Goal: Task Accomplishment & Management: Manage account settings

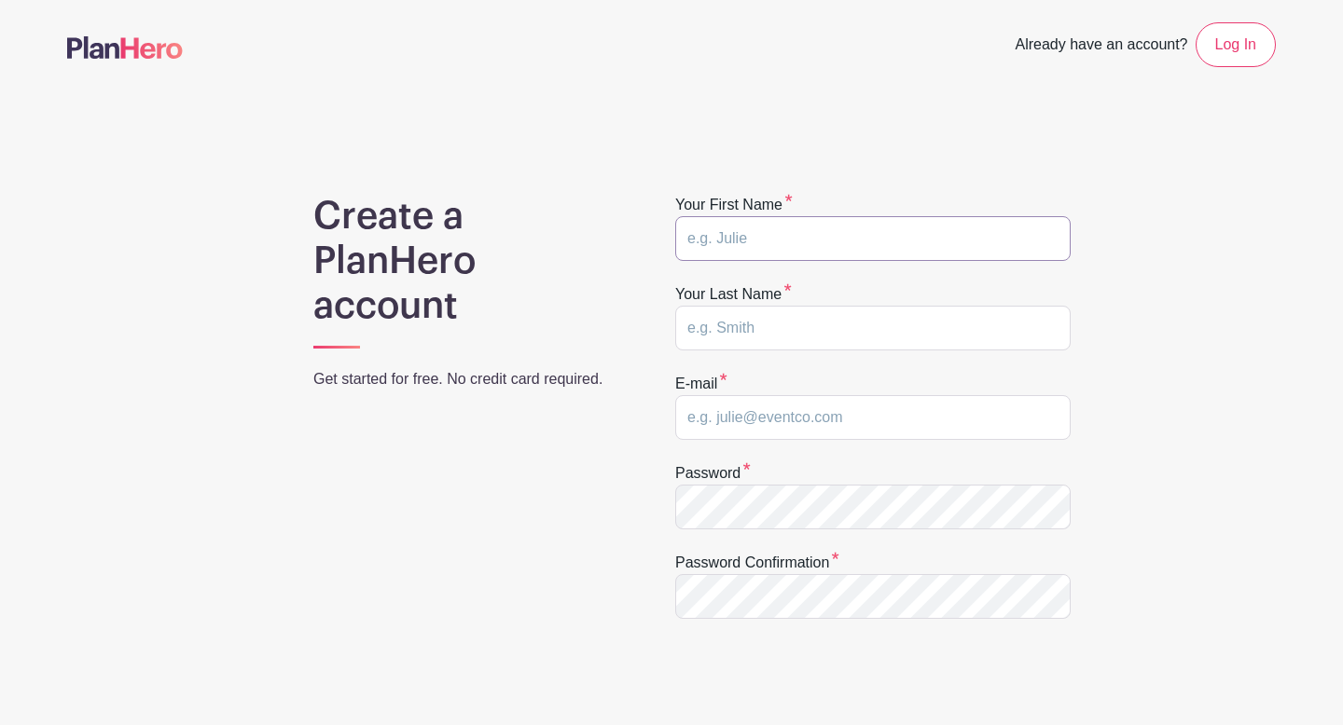
click at [824, 244] on input "text" at bounding box center [872, 238] width 395 height 45
type input "Elizabeth Anne"
type input "[PERSON_NAME]"
type input "elizabethAgarza@gmail.com"
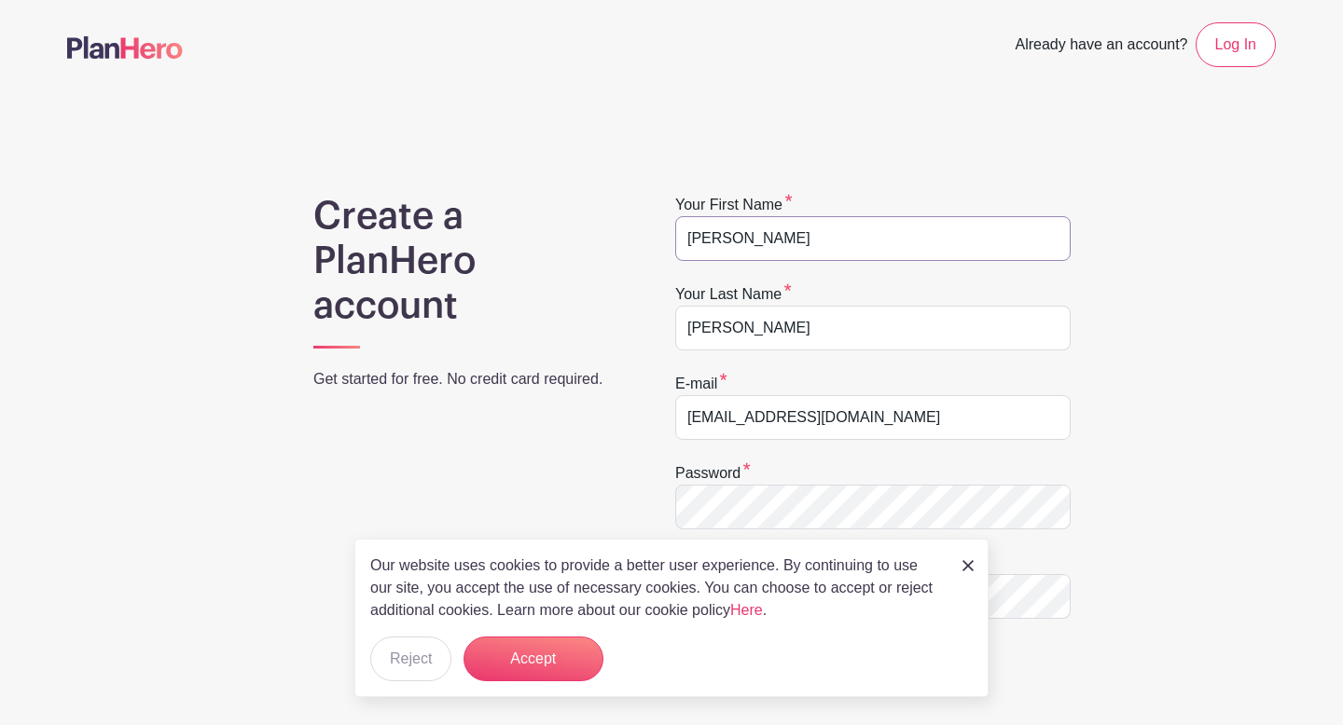
type input "[PERSON_NAME]"
click at [619, 253] on h1 "Create a PlanHero account" at bounding box center [469, 261] width 313 height 134
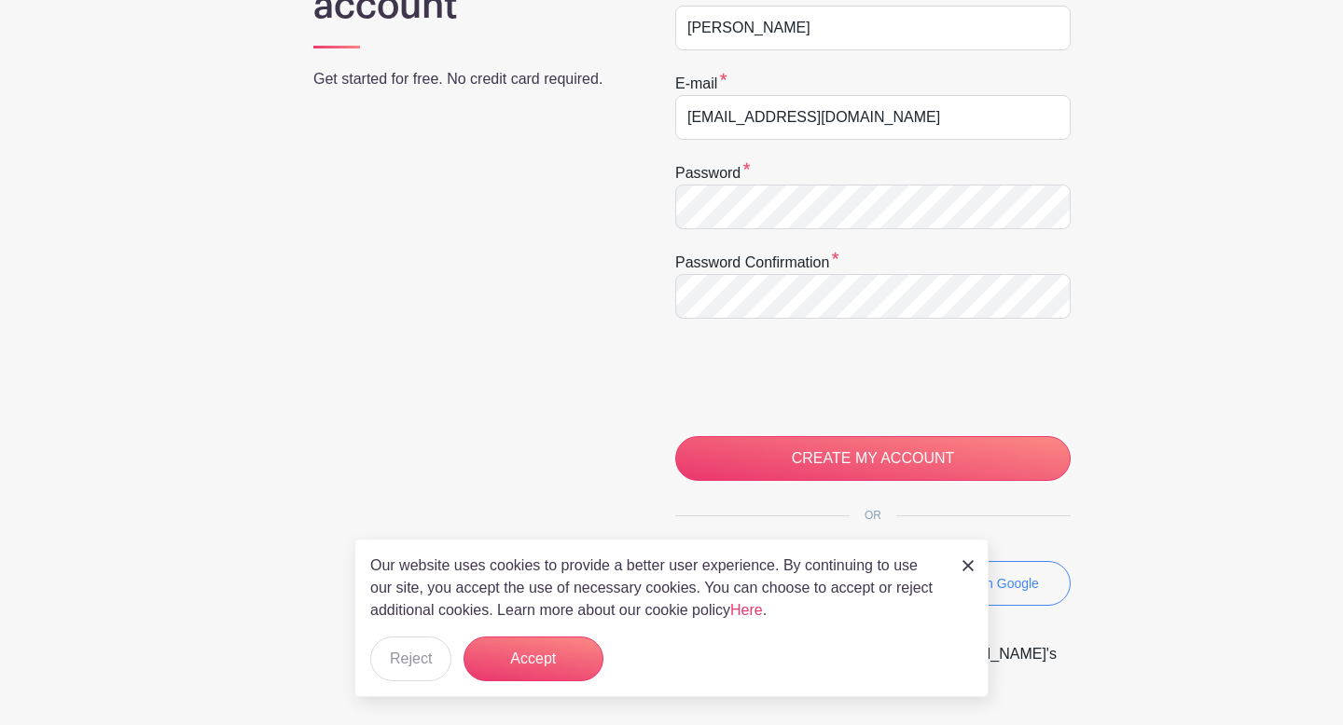
scroll to position [311, 0]
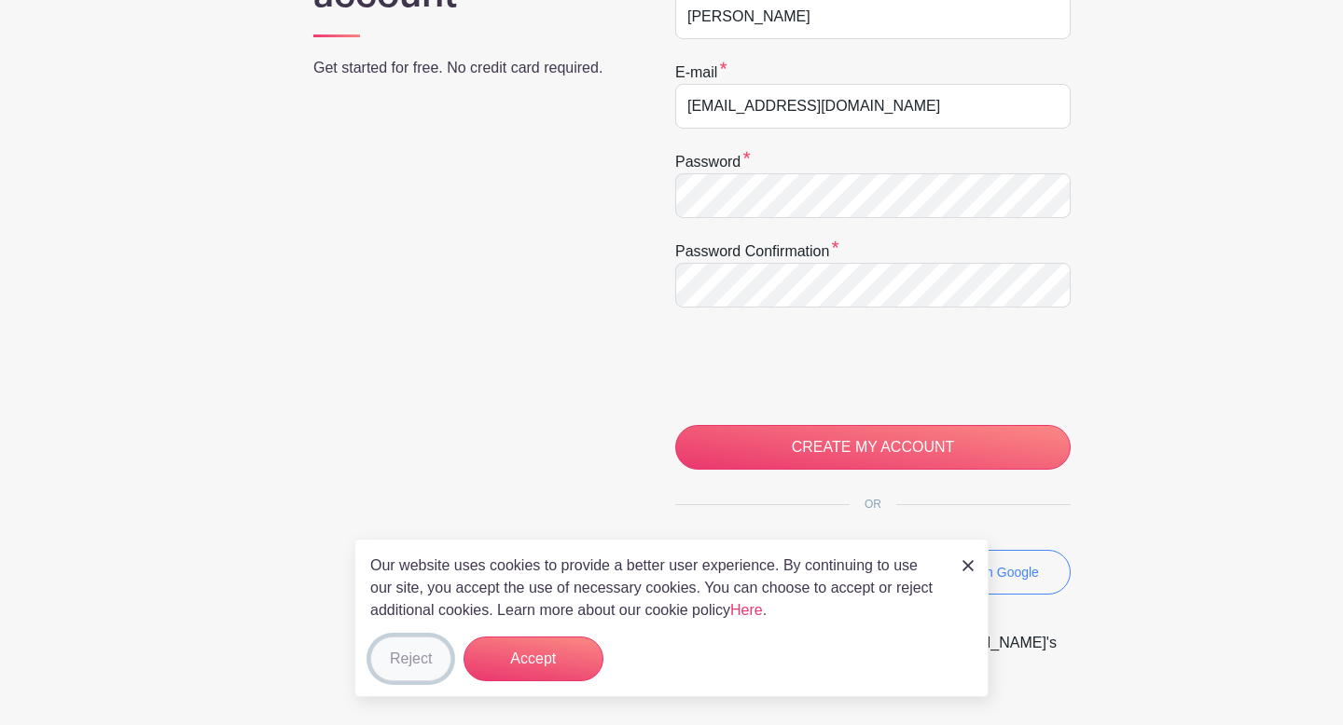
click at [420, 653] on button "Reject" at bounding box center [410, 659] width 81 height 45
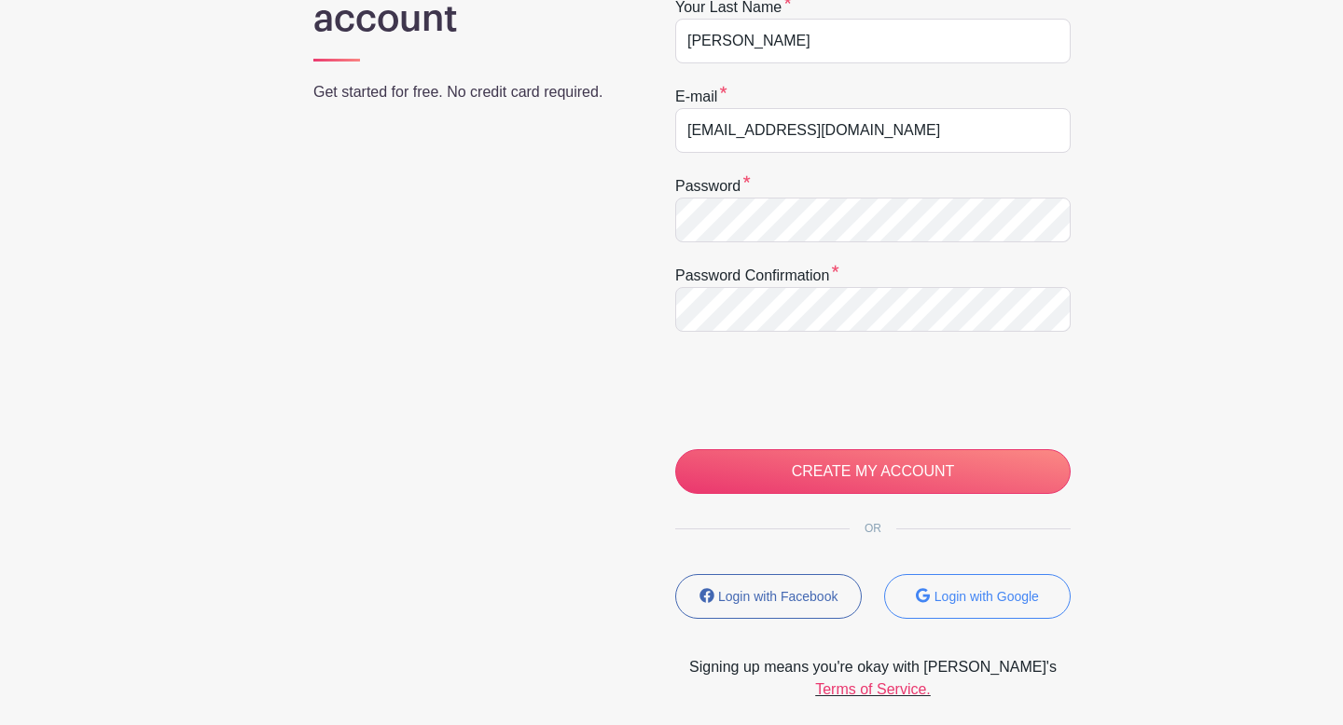
scroll to position [292, 0]
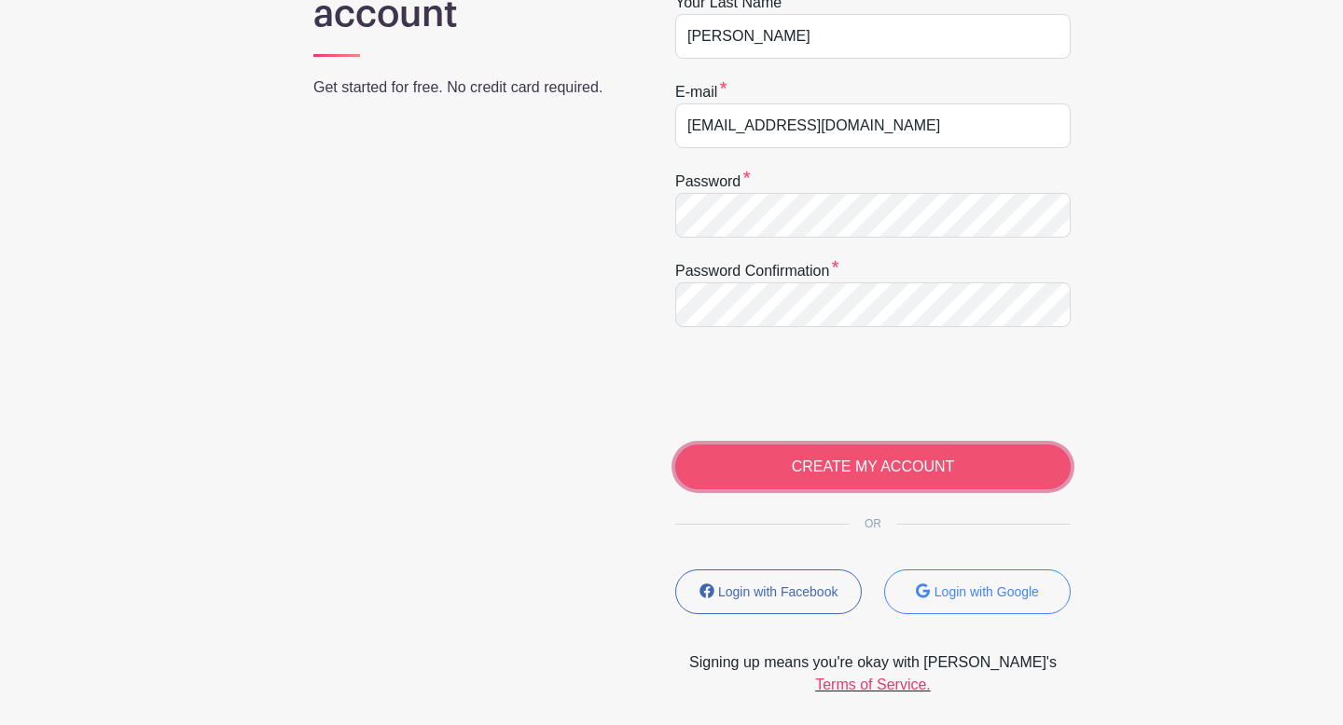
click at [843, 474] on input "CREATE MY ACCOUNT" at bounding box center [872, 467] width 395 height 45
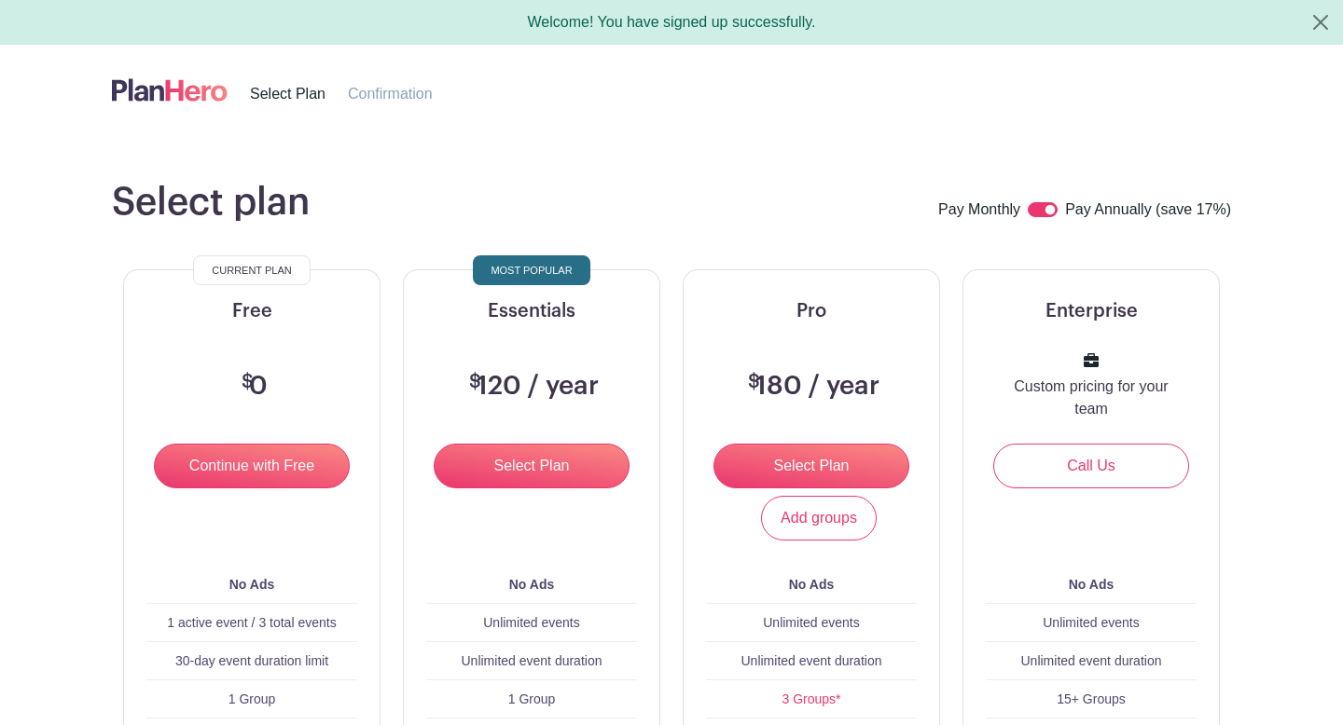
click at [1034, 205] on input "checkbox" at bounding box center [1043, 209] width 30 height 15
checkbox input "false"
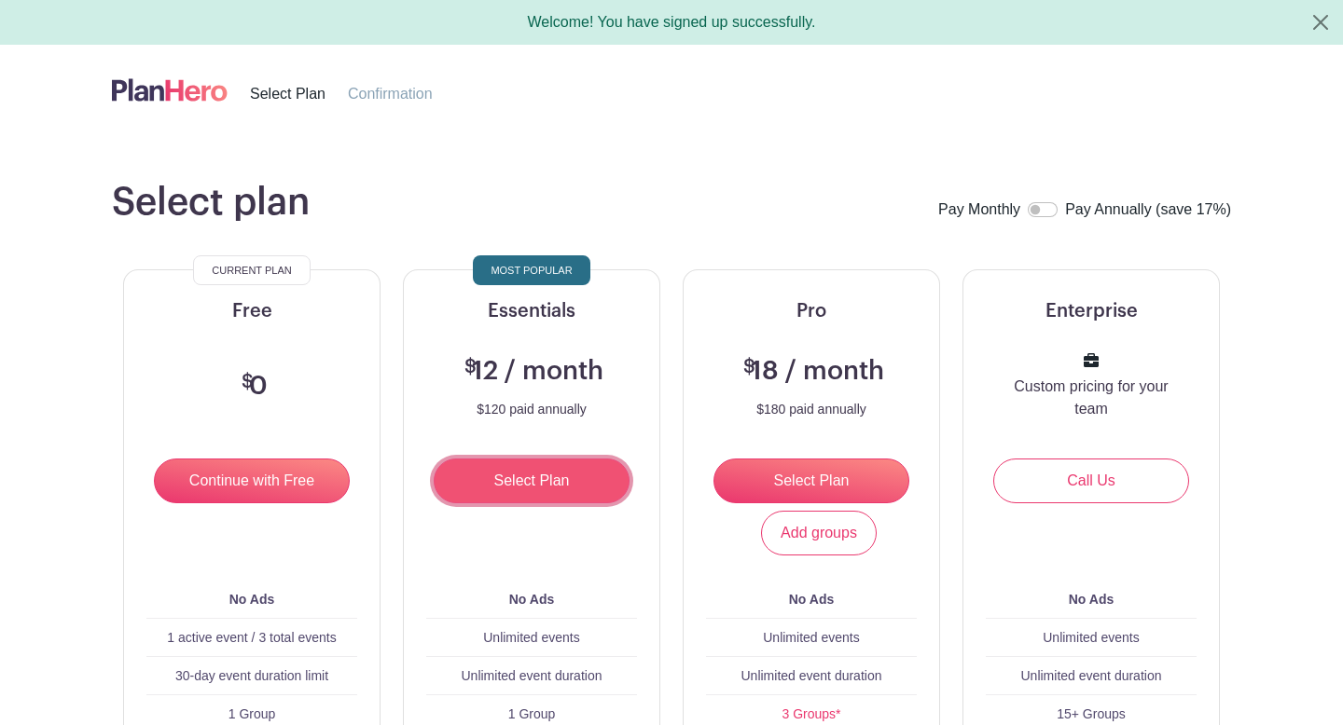
click at [554, 482] on input "Select Plan" at bounding box center [532, 481] width 196 height 45
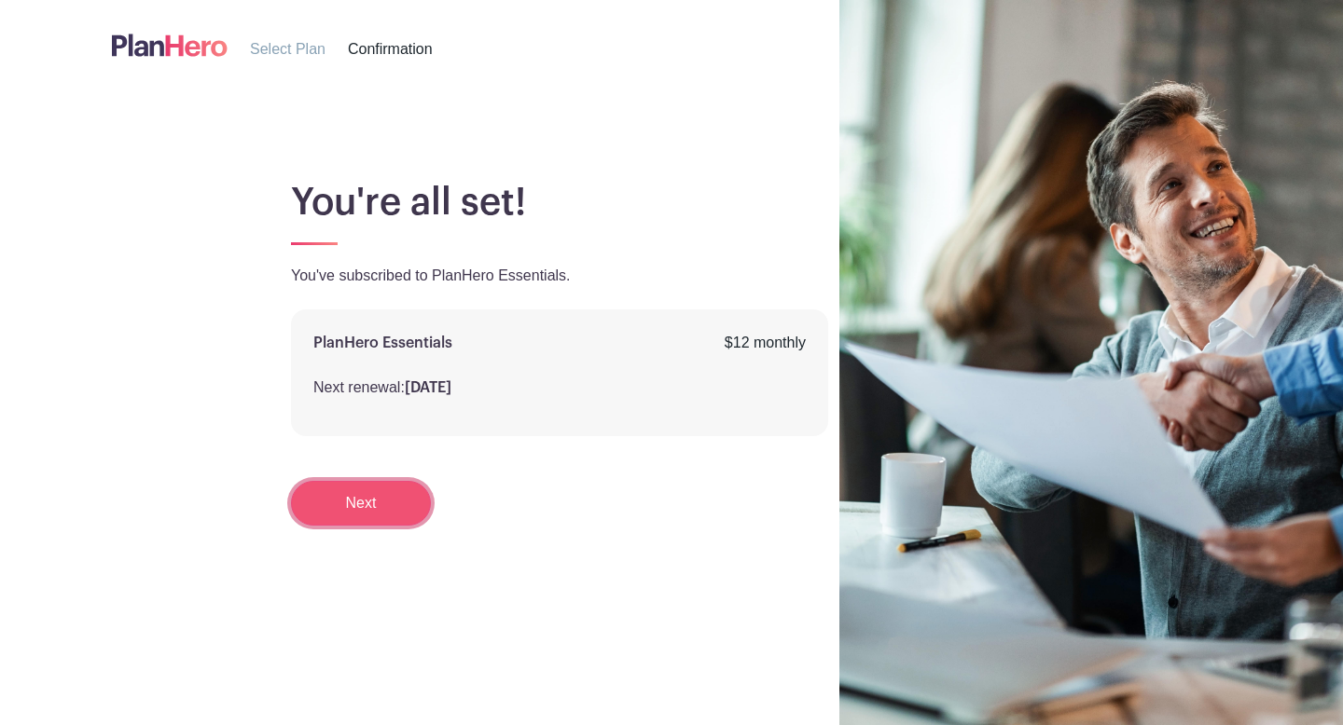
click at [338, 504] on link "Next" at bounding box center [361, 503] width 140 height 45
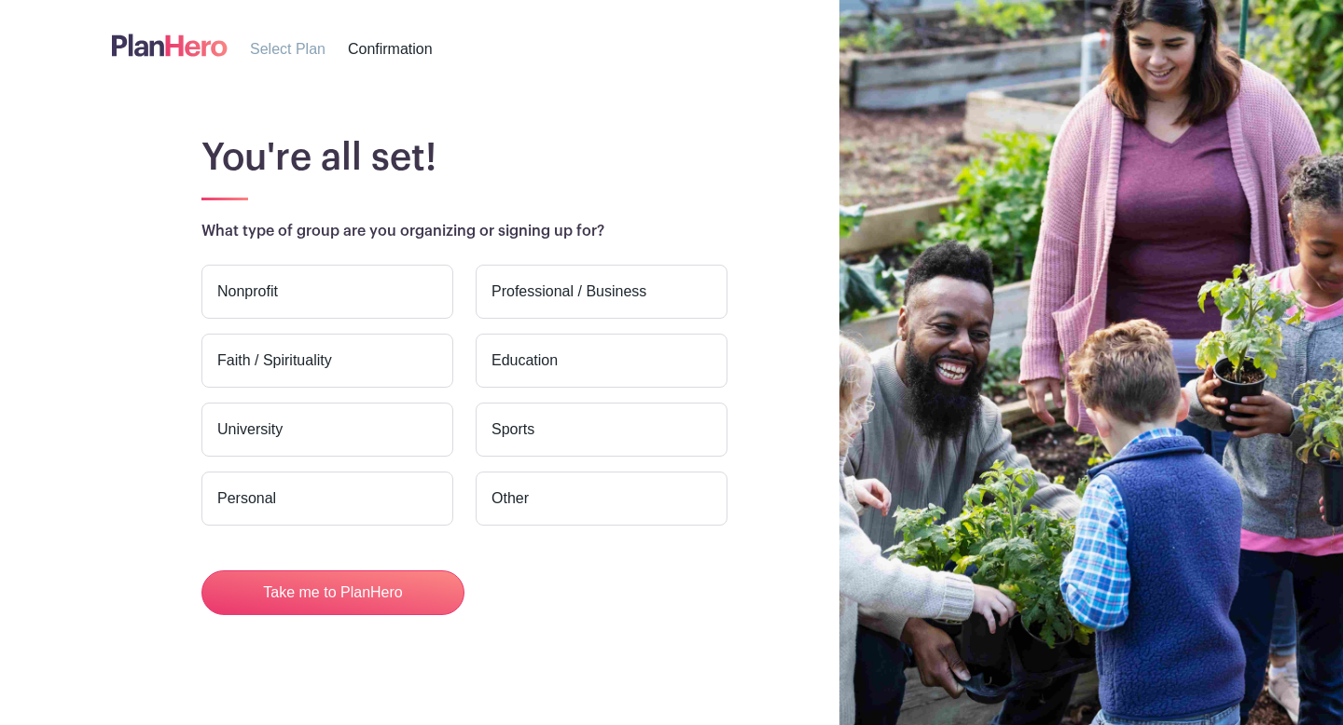
click at [280, 497] on label "Personal" at bounding box center [327, 499] width 252 height 54
click at [0, 0] on input "Personal" at bounding box center [0, 0] width 0 height 0
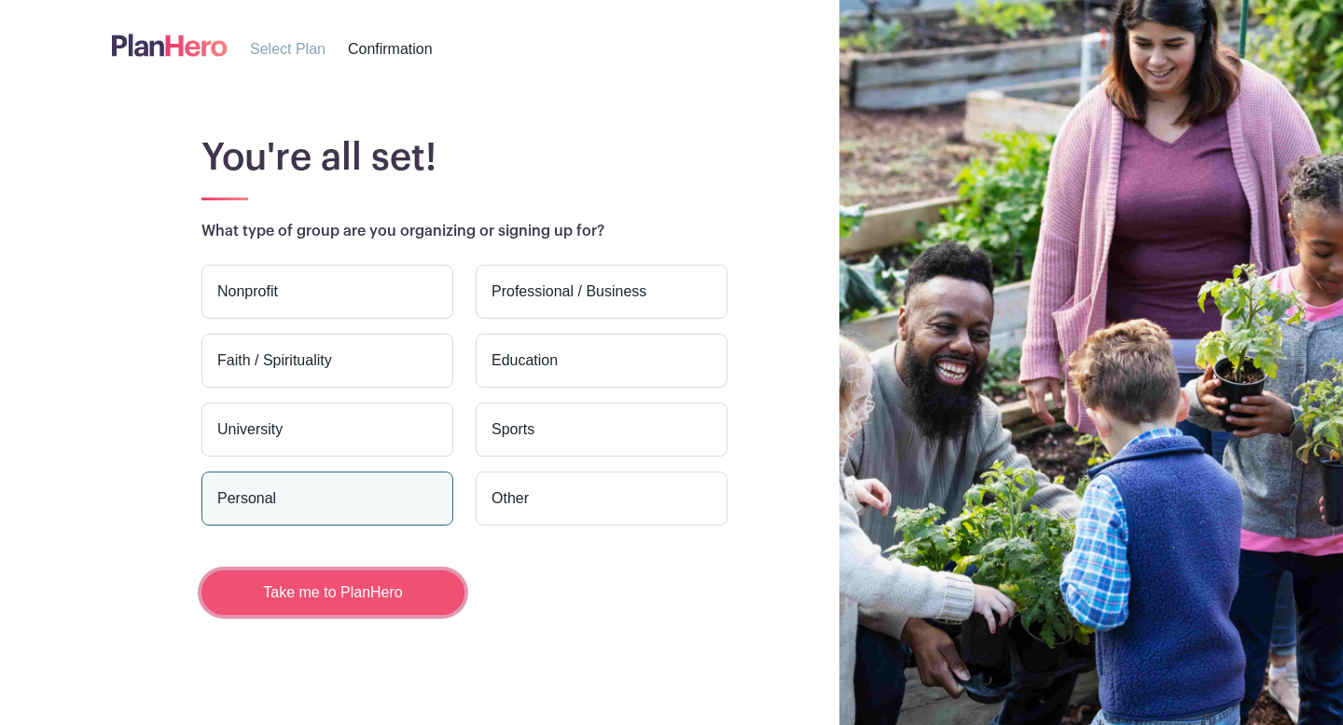
click at [406, 606] on button "Take me to PlanHero" at bounding box center [332, 593] width 263 height 45
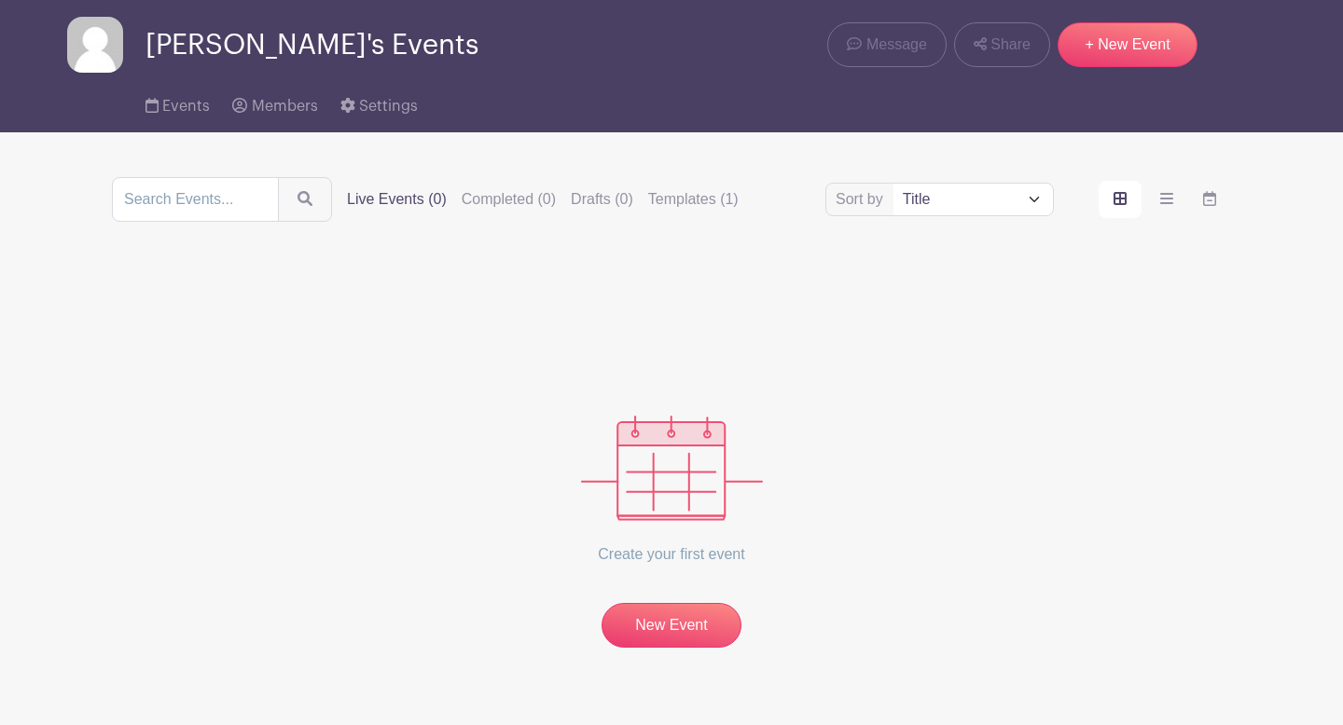
scroll to position [98, 0]
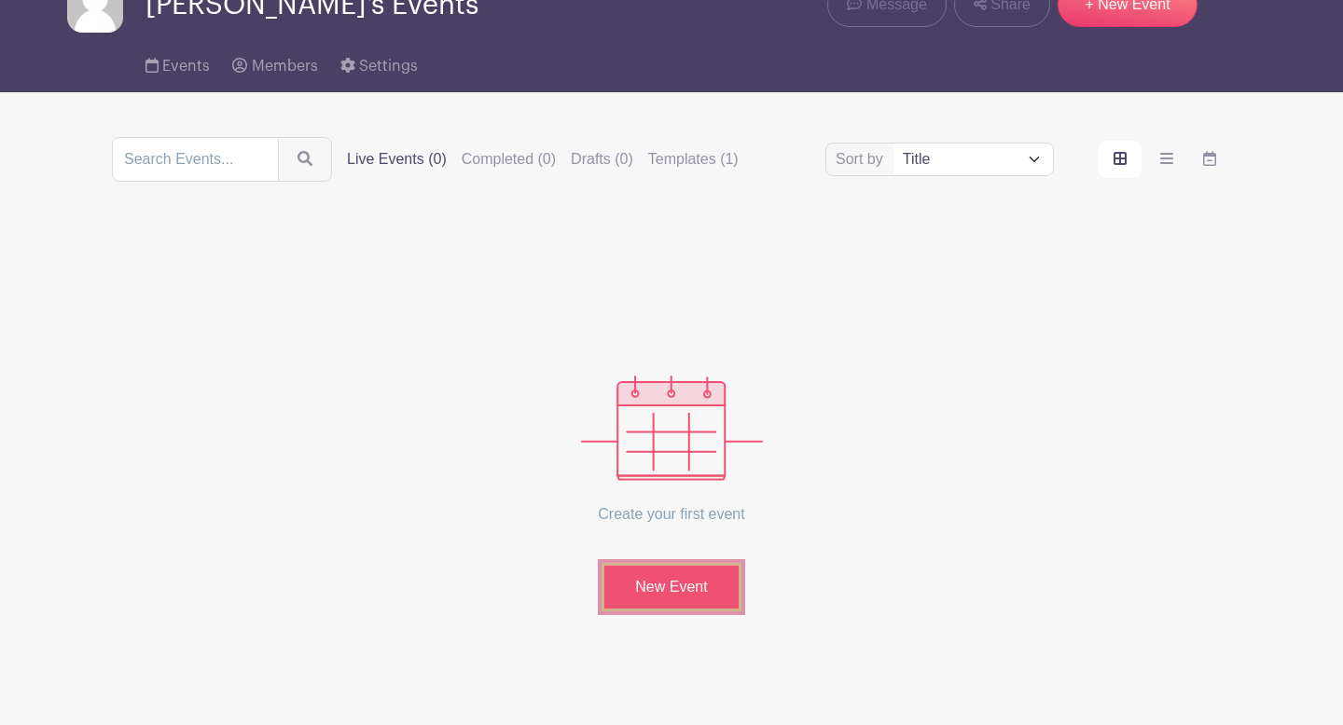
click at [681, 592] on link "New Event" at bounding box center [671, 587] width 140 height 48
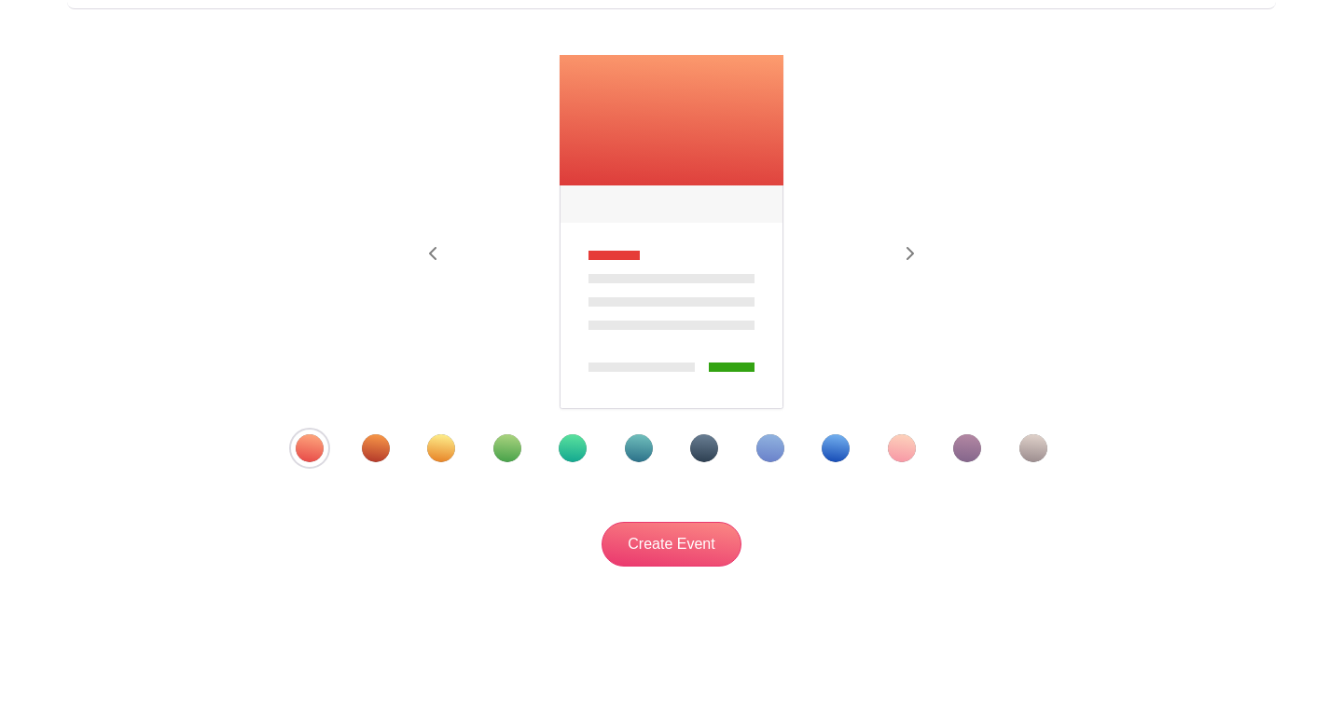
scroll to position [251, 0]
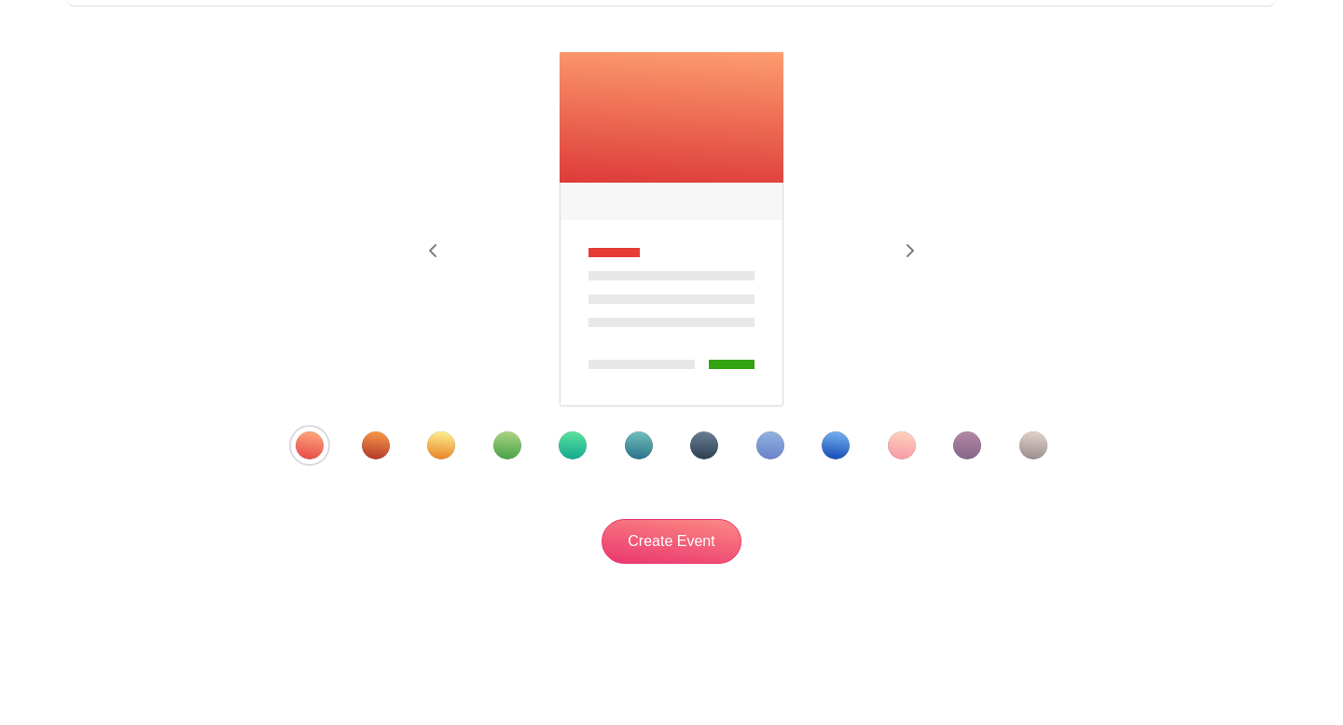
click at [573, 449] on div "Template 5" at bounding box center [573, 446] width 28 height 28
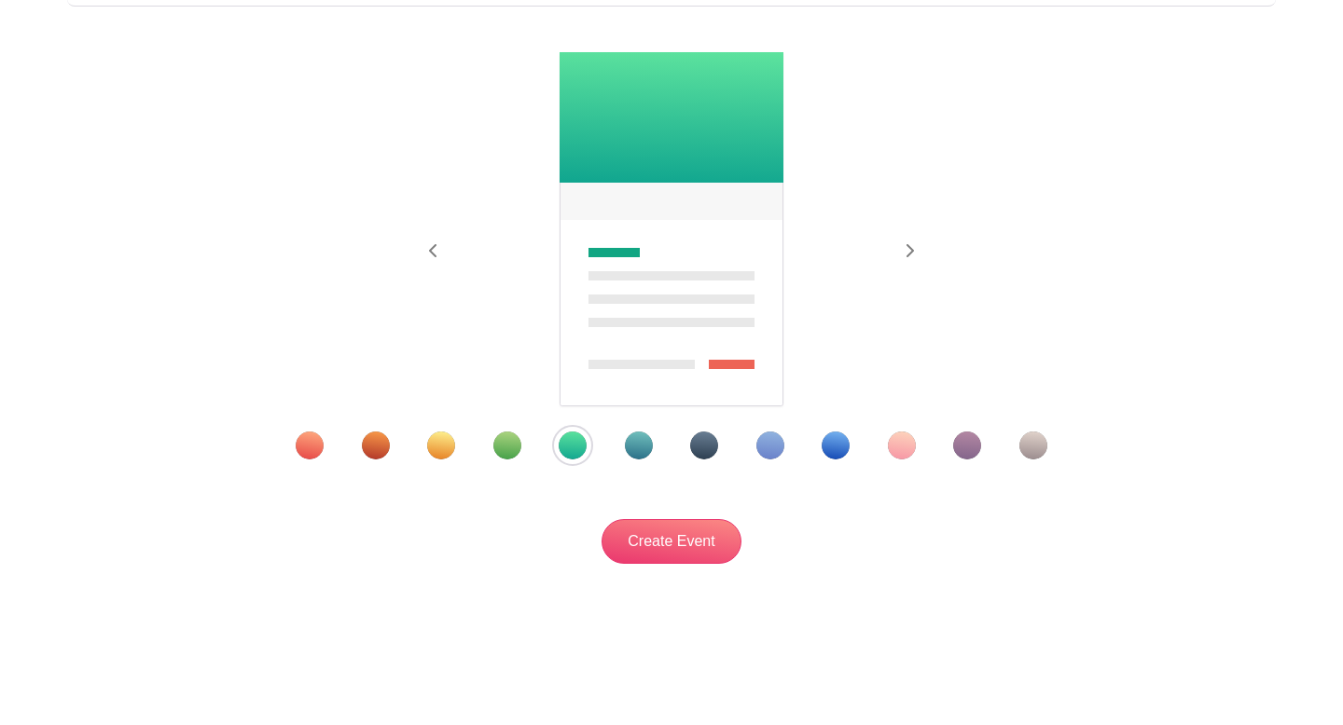
click at [503, 449] on div "Template 4" at bounding box center [507, 446] width 28 height 28
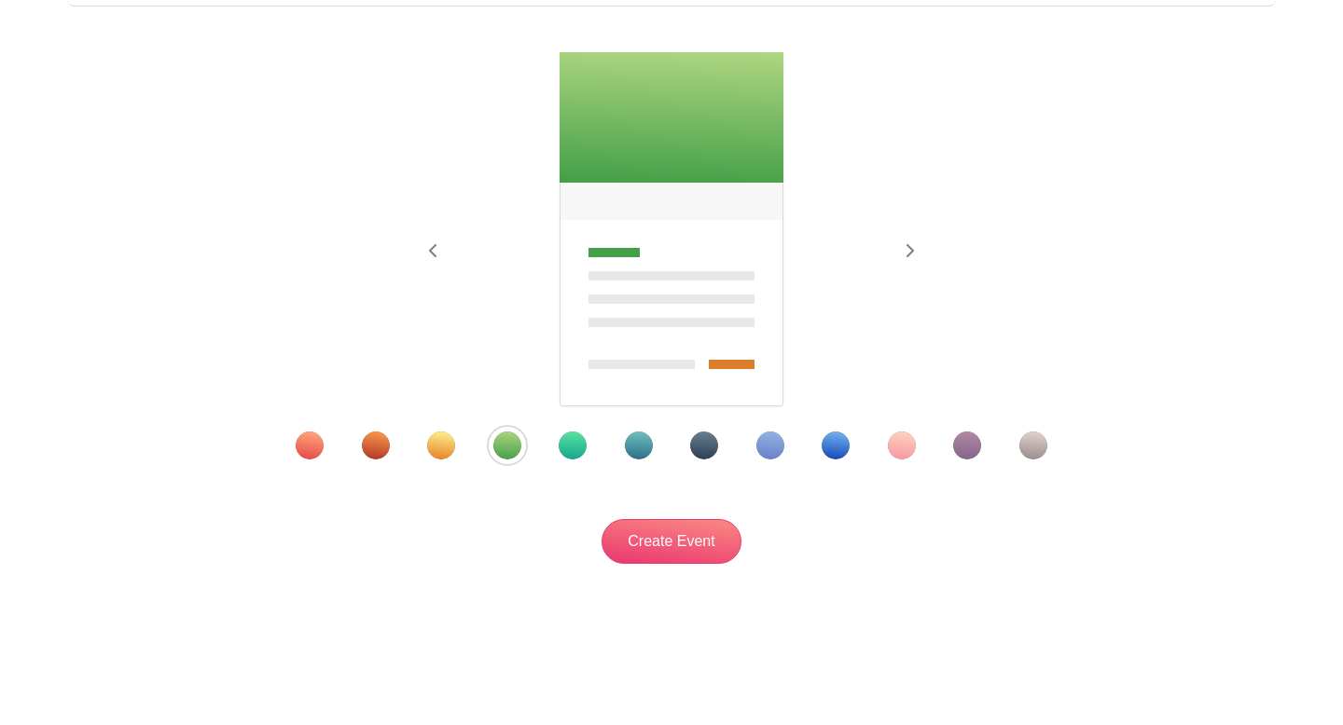
click at [442, 442] on div "Template 3" at bounding box center [441, 446] width 28 height 28
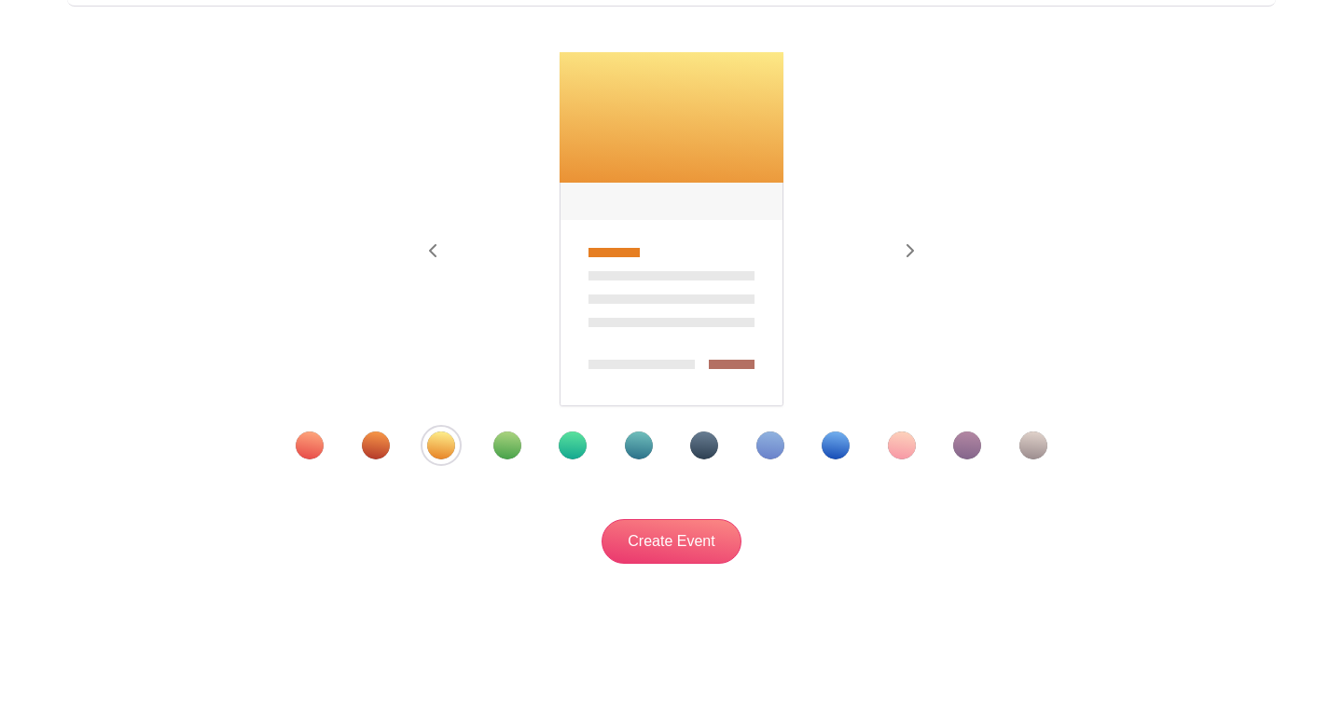
click at [508, 454] on div "Template 4" at bounding box center [507, 446] width 28 height 28
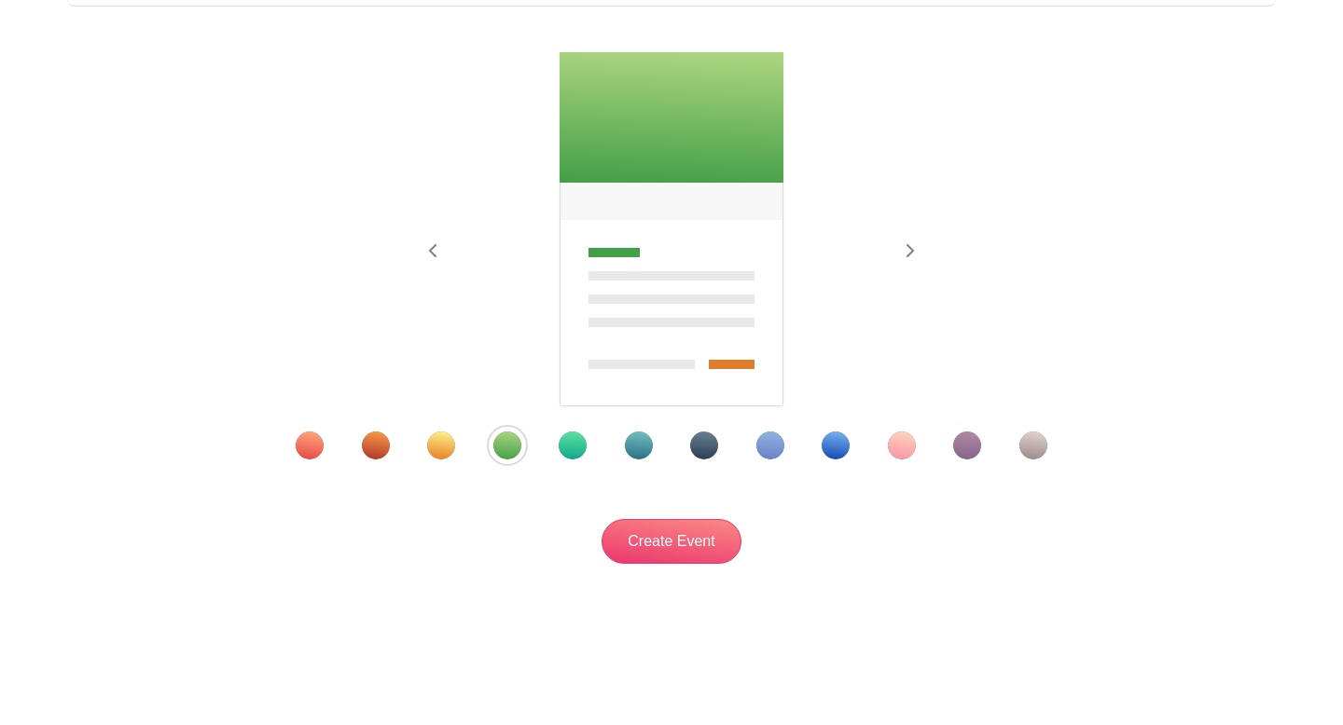
click at [567, 438] on div "Template 5" at bounding box center [573, 446] width 28 height 28
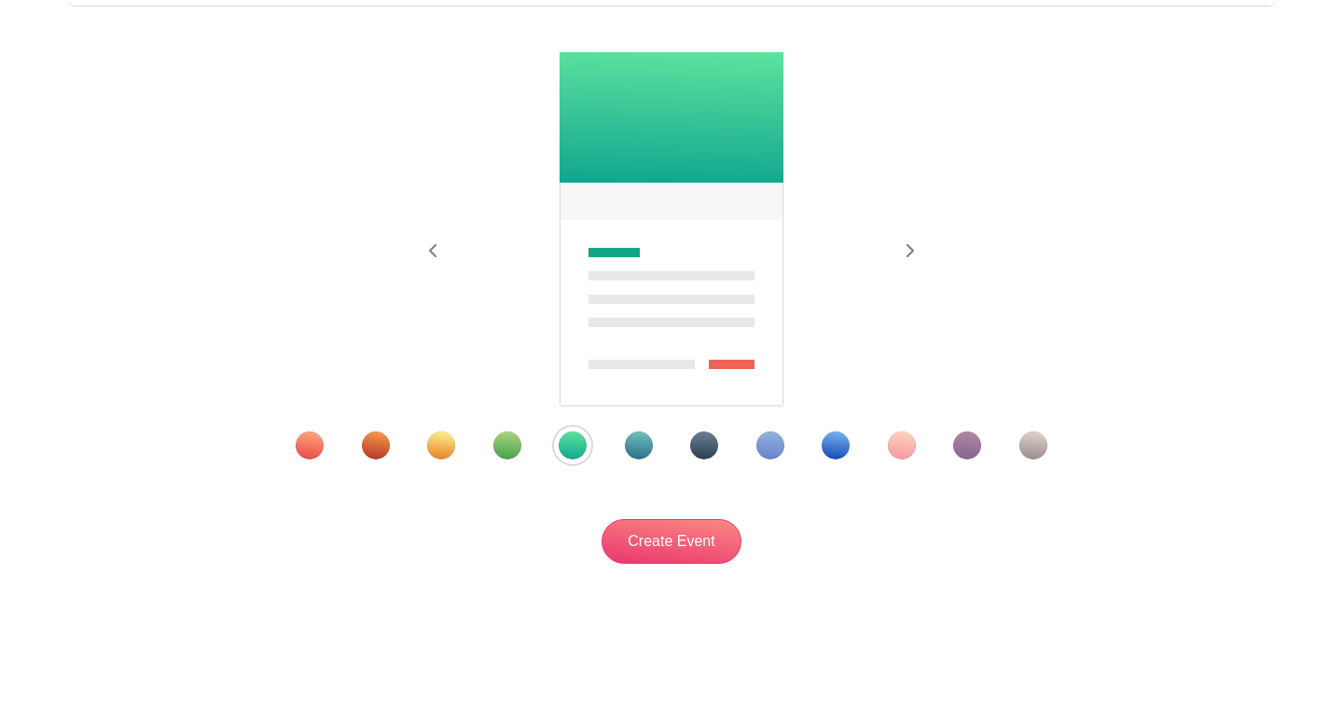
click at [427, 440] on div "Template 3" at bounding box center [441, 446] width 28 height 28
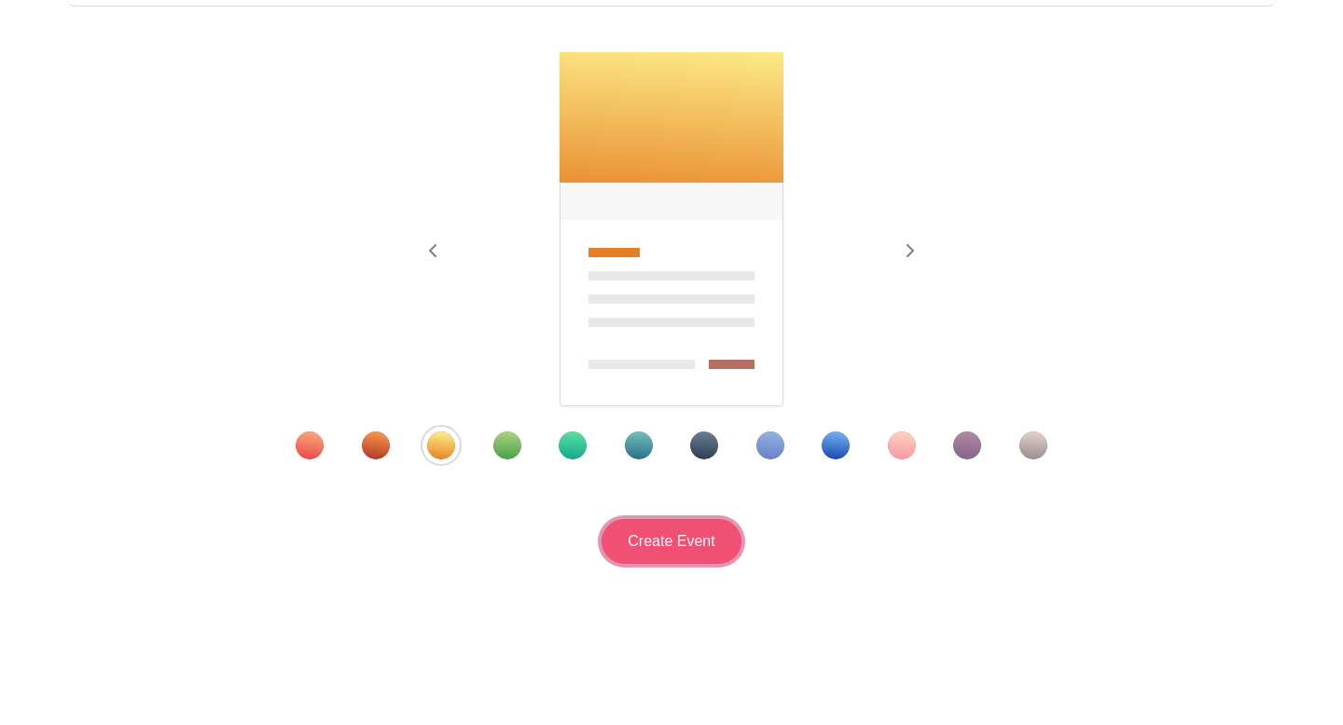
click at [711, 551] on input "Create Event" at bounding box center [671, 541] width 140 height 45
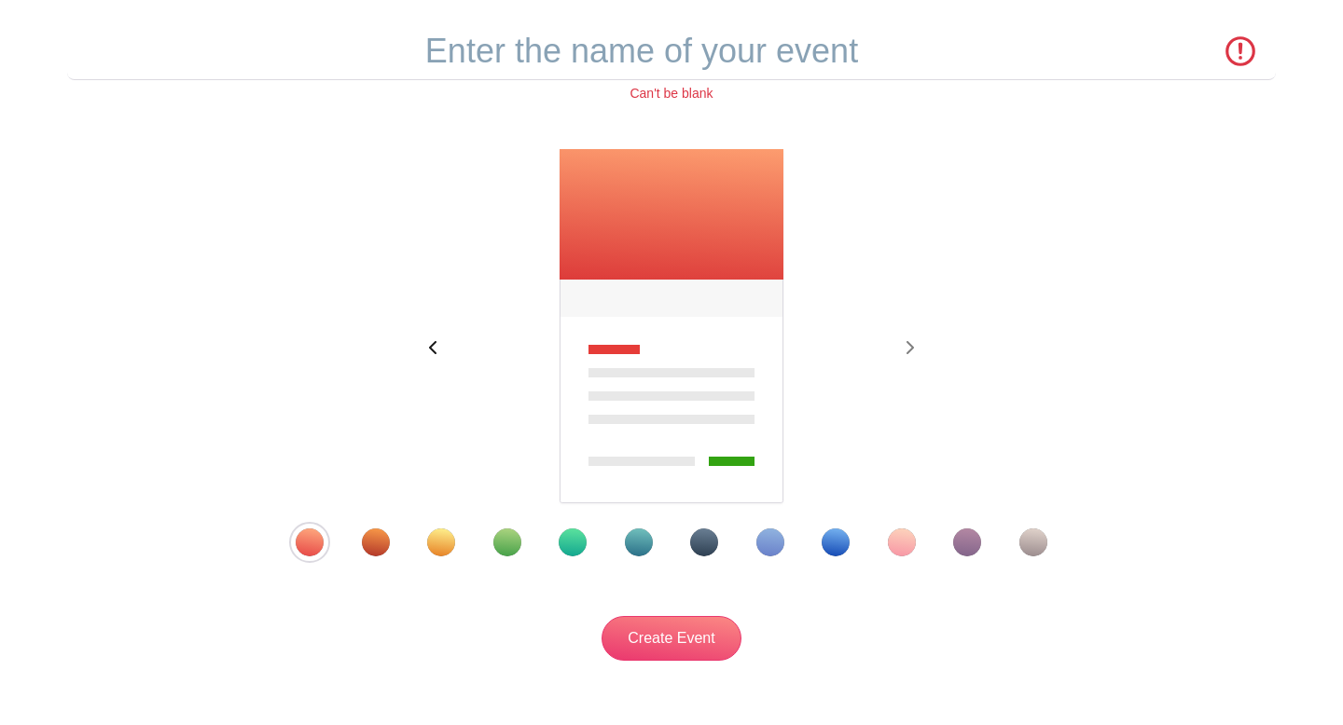
scroll to position [137, 0]
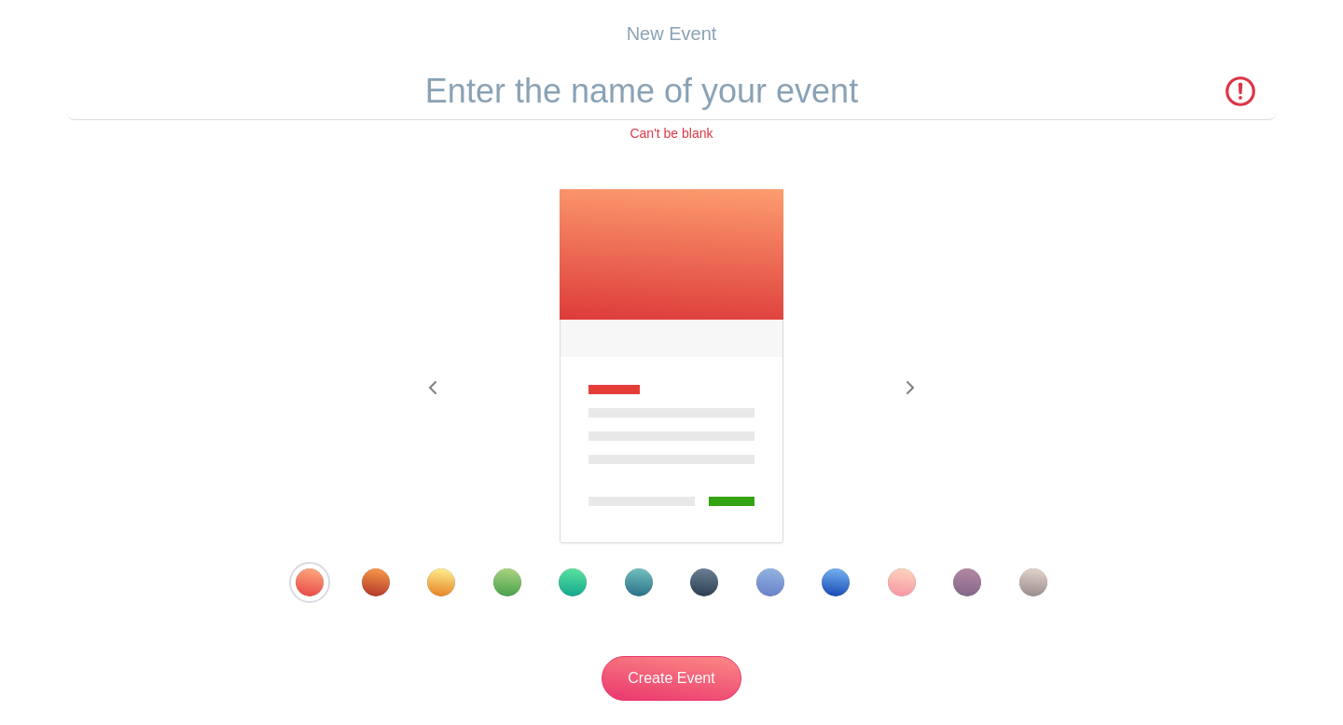
click at [680, 138] on div "Can't be blank" at bounding box center [671, 134] width 1209 height 20
click at [609, 240] on img at bounding box center [672, 367] width 228 height 358
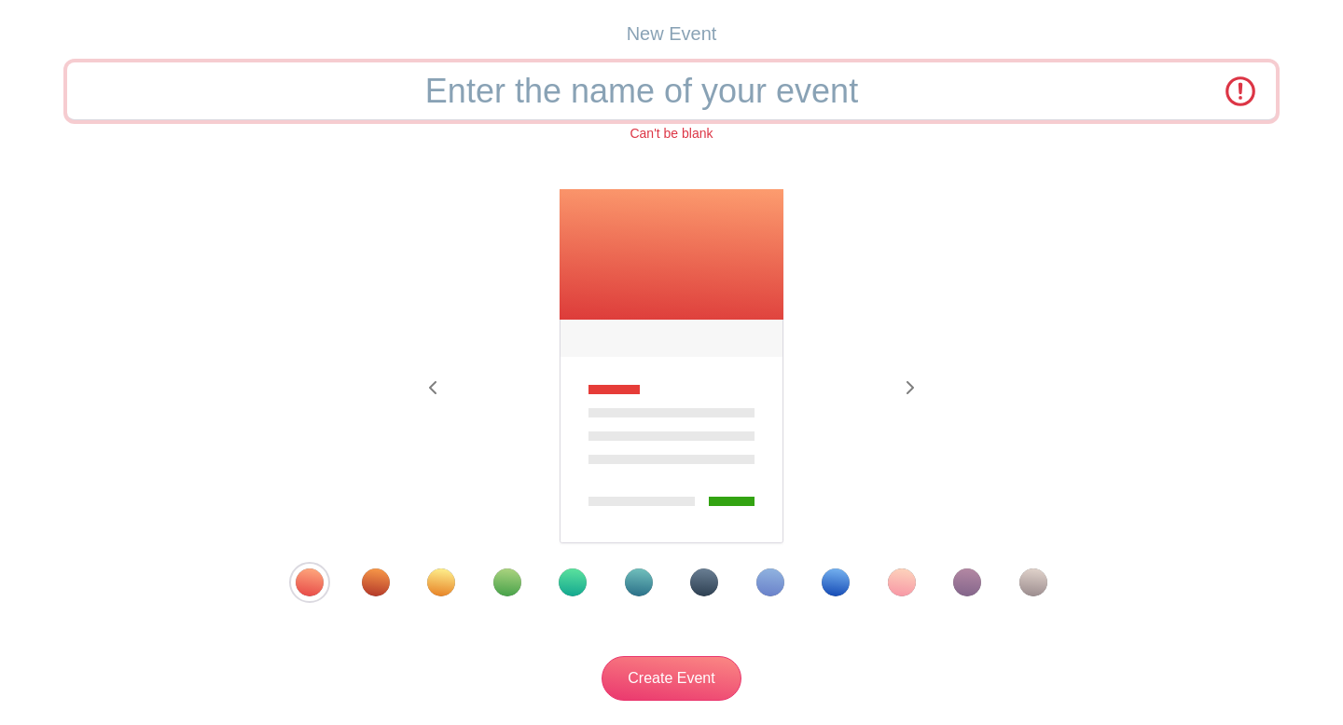
click at [677, 65] on input "text" at bounding box center [671, 91] width 1209 height 58
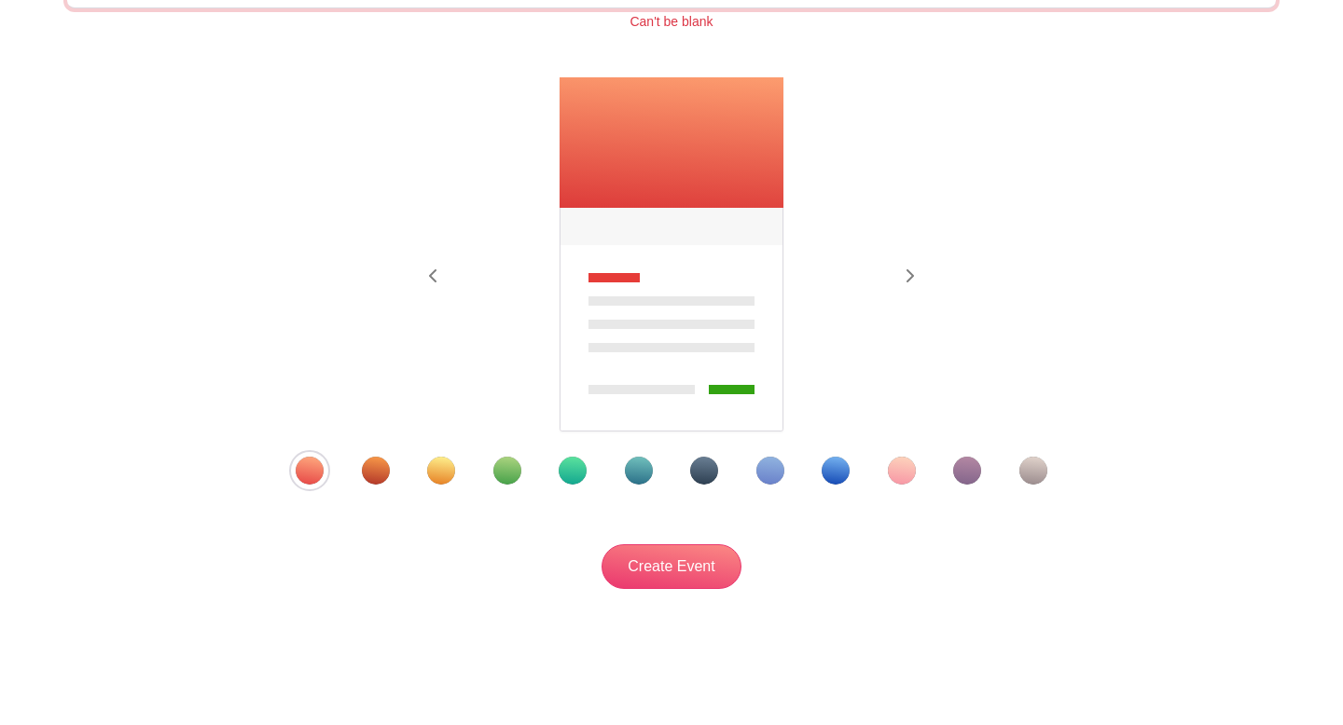
scroll to position [274, 0]
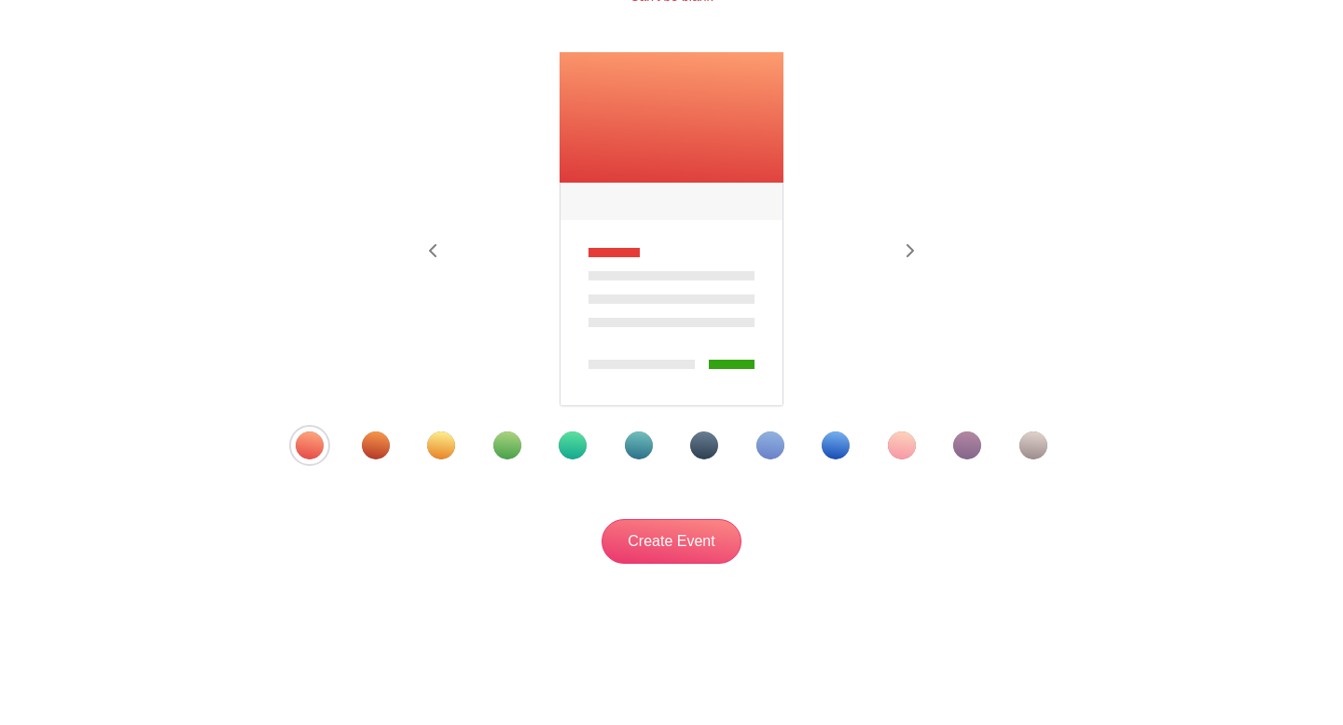
type input "Letters for [PERSON_NAME] and Family"
click at [447, 444] on div "Template 3" at bounding box center [441, 446] width 28 height 28
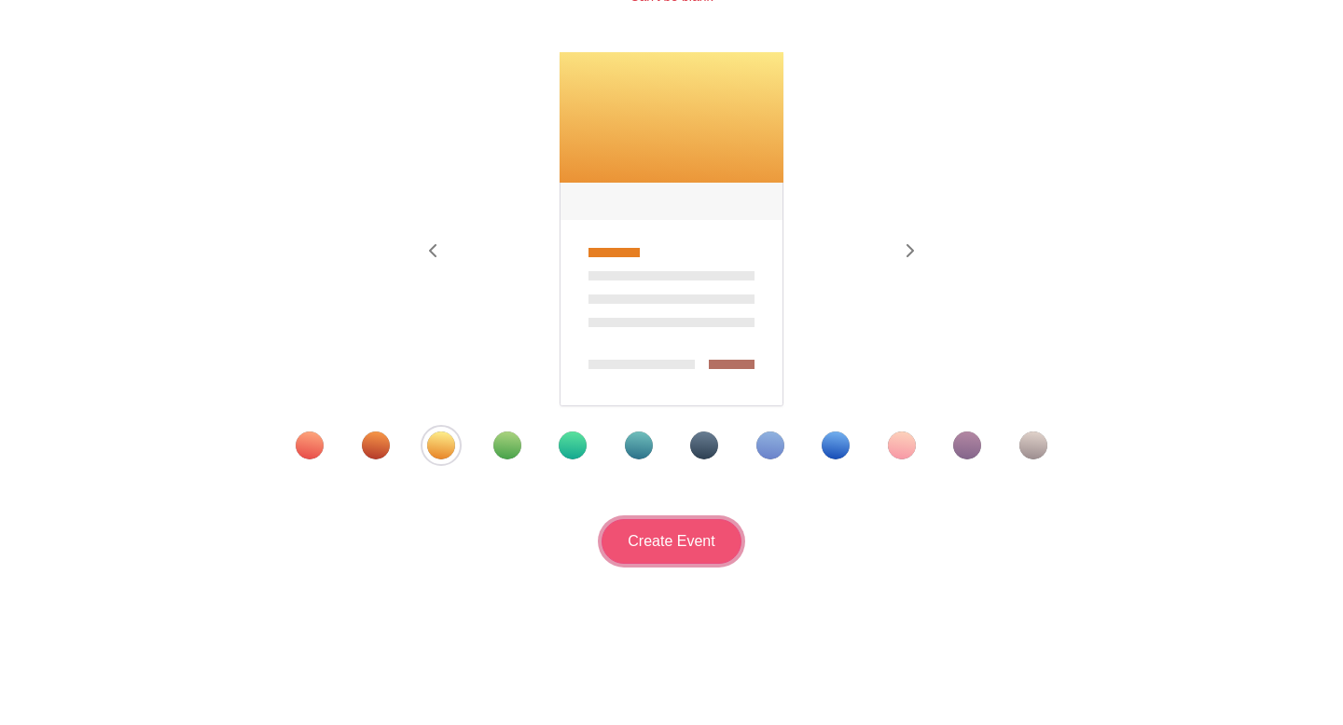
click at [690, 545] on input "Create Event" at bounding box center [671, 541] width 140 height 45
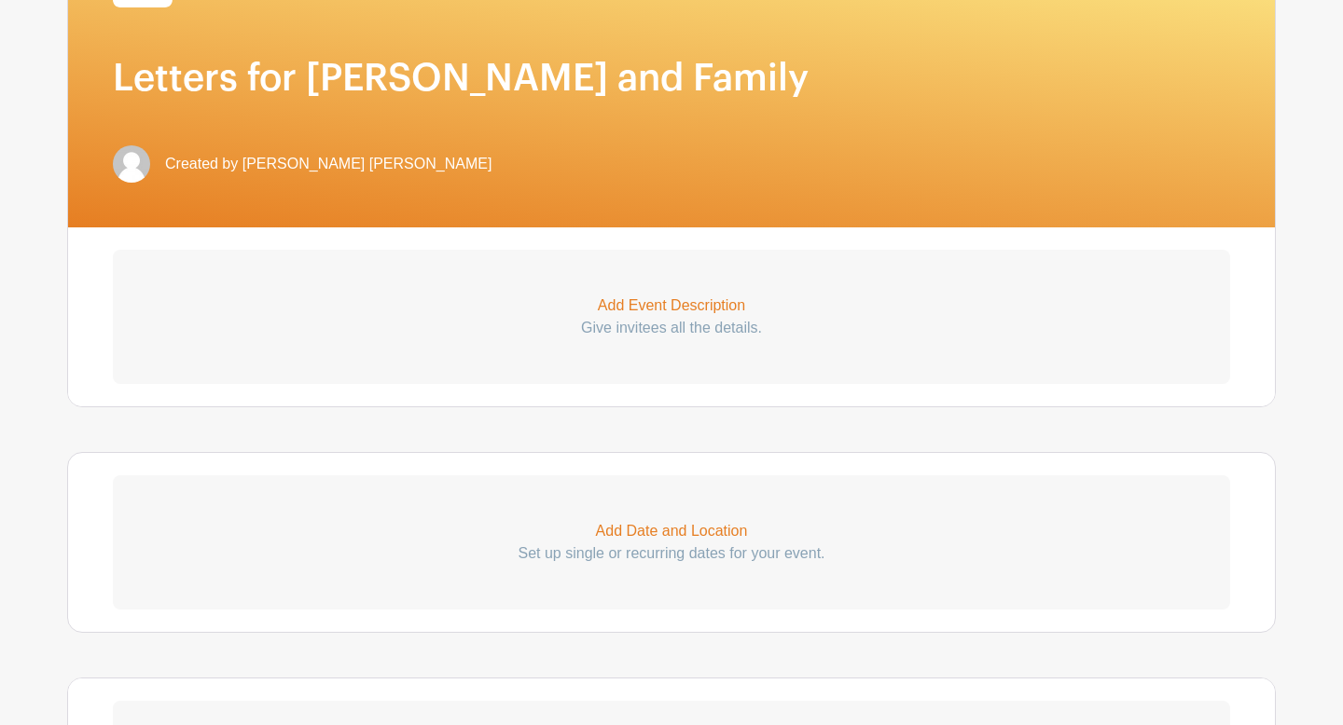
scroll to position [414, 0]
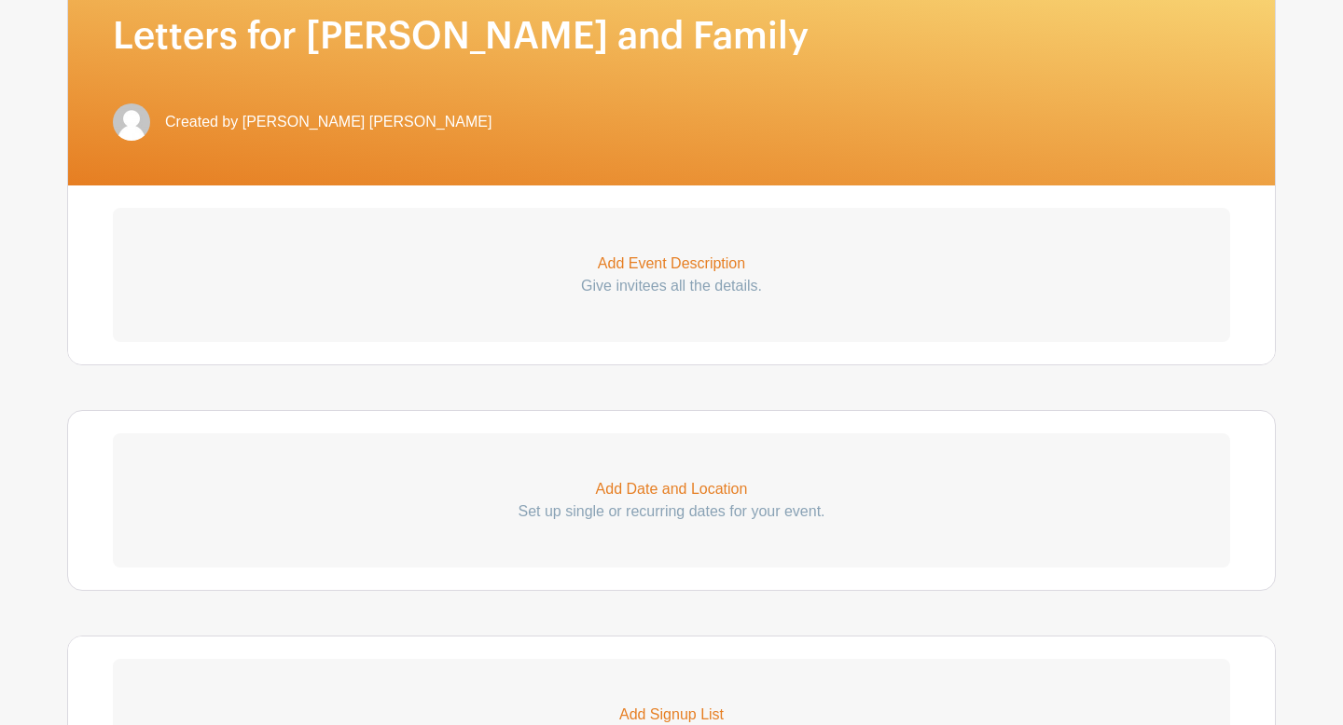
click at [641, 296] on p "Give invitees all the details." at bounding box center [671, 286] width 1117 height 22
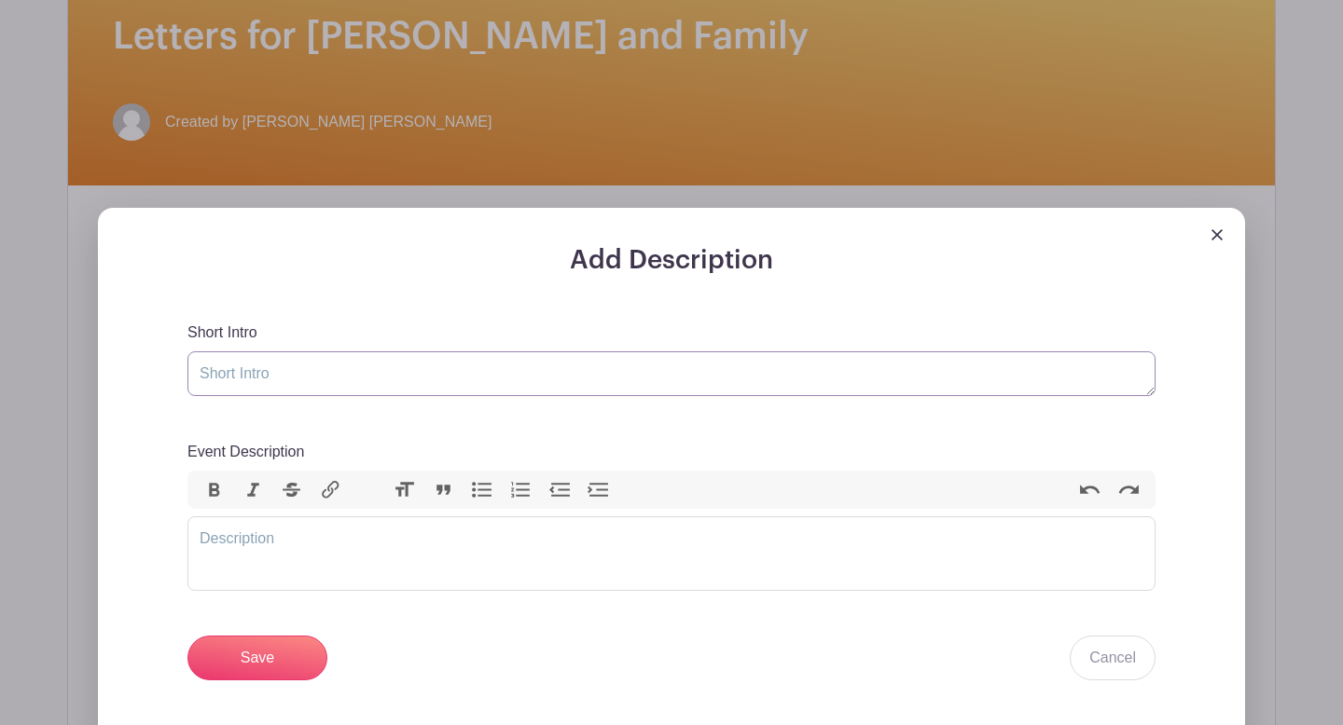
click at [257, 370] on textarea "Short Intro" at bounding box center [671, 374] width 968 height 45
click at [228, 561] on trix-editor "Event Description" at bounding box center [671, 554] width 968 height 75
paste trix-editor "<div>Join us in surrounding <strong>[PERSON_NAME] (age [DEMOGRAPHIC_DATA])</str…"
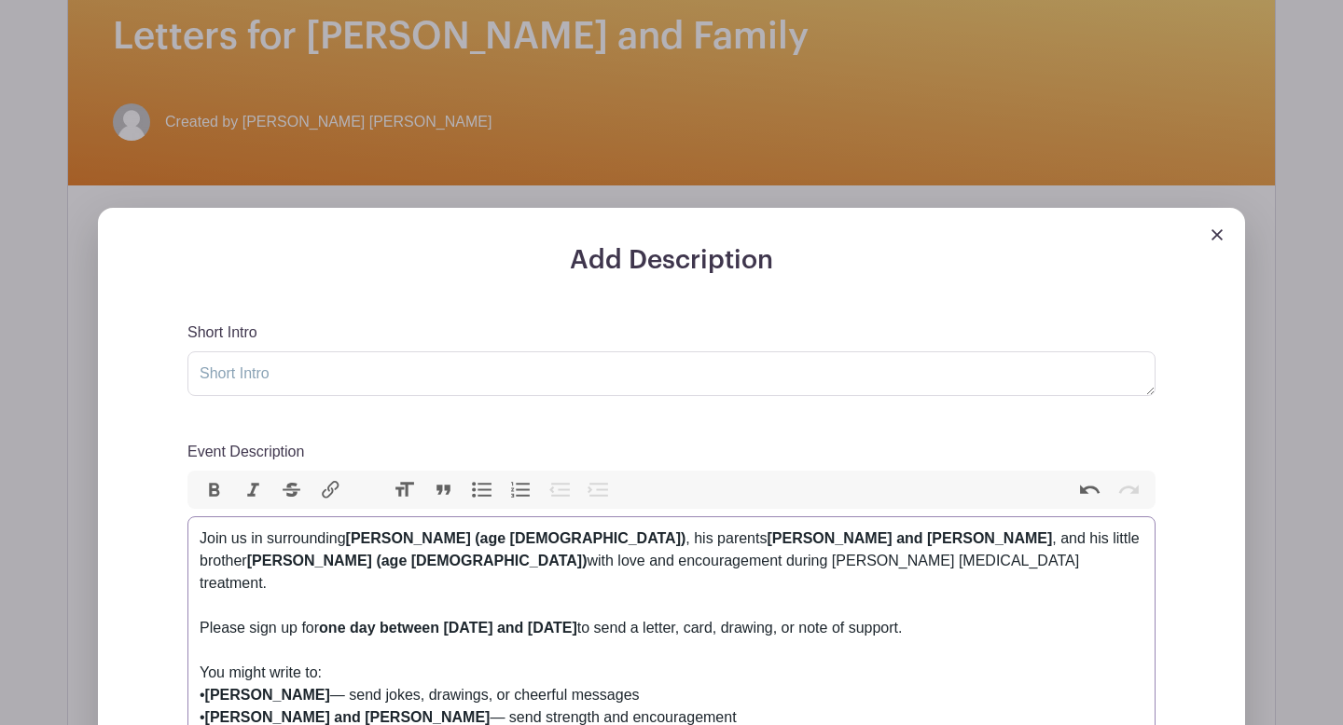
type trix-editor "<div>Join us in surrounding <strong>[PERSON_NAME] (age [DEMOGRAPHIC_DATA])</str…"
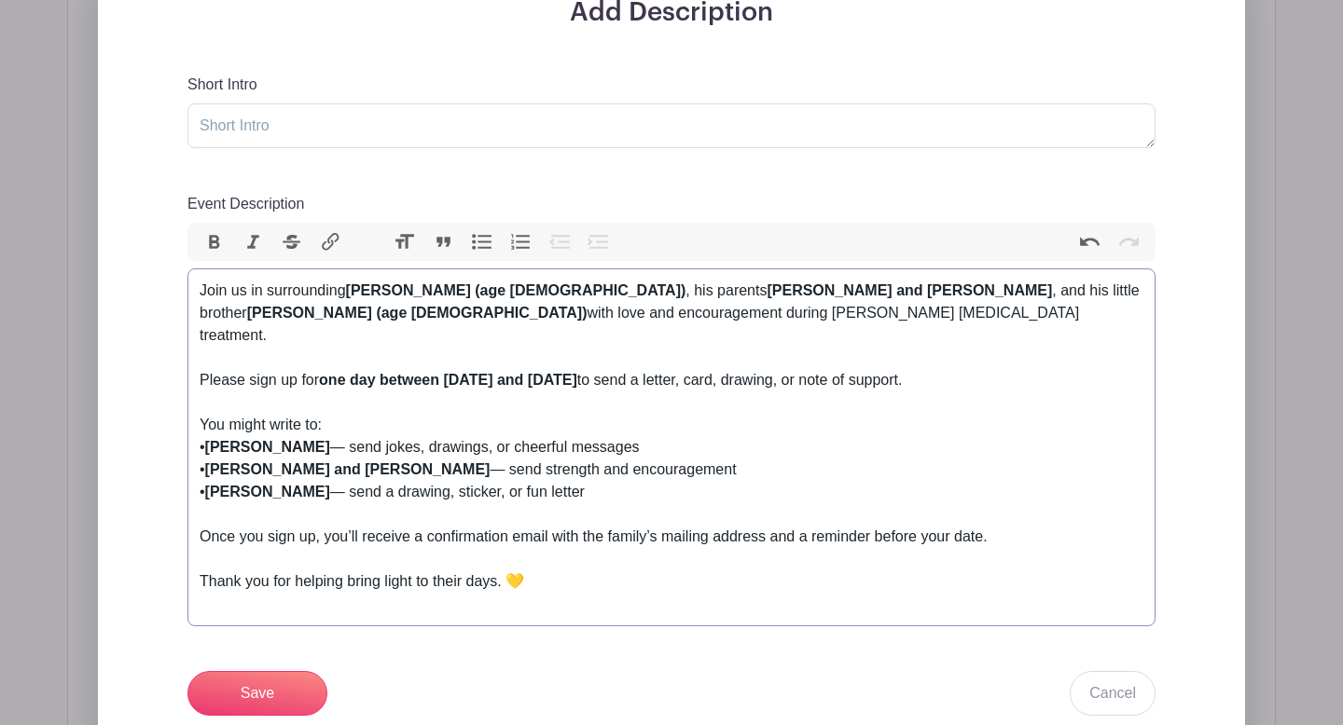
scroll to position [664, 0]
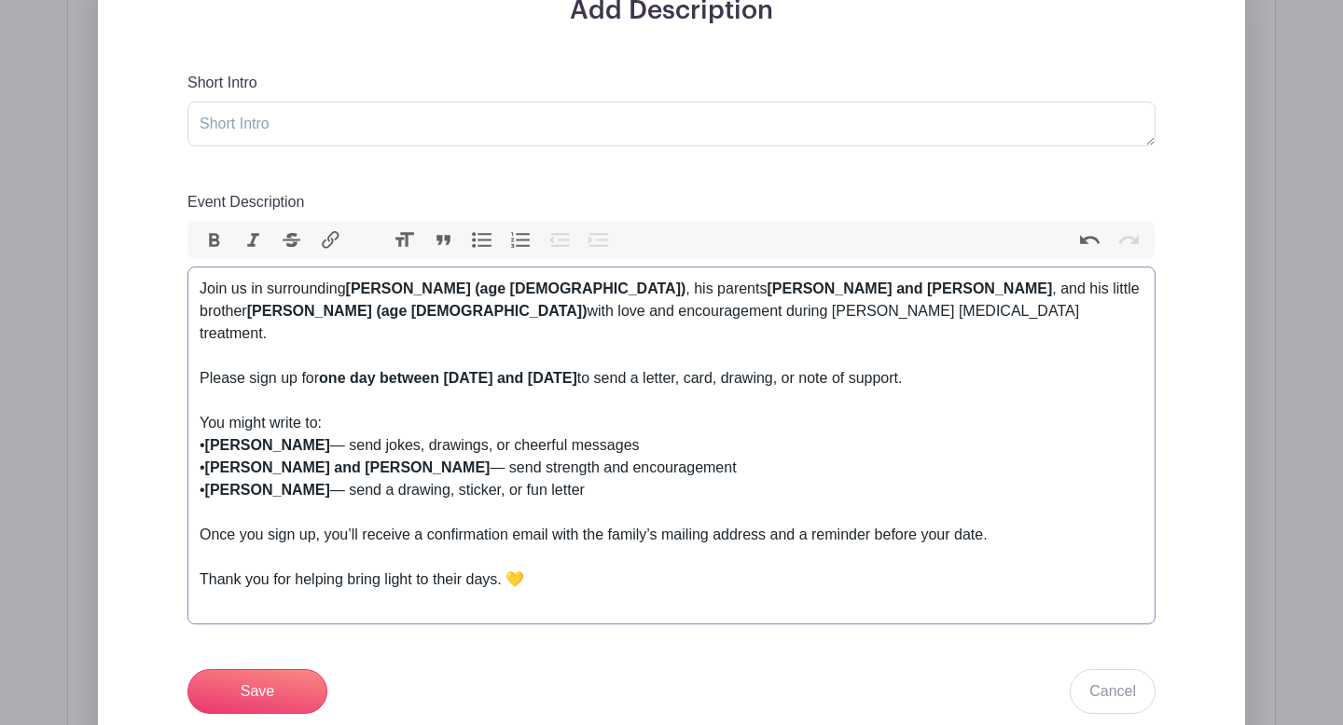
click at [300, 432] on div "You might write to: • [PERSON_NAME] — send jokes, drawings, or cheerful message…" at bounding box center [672, 468] width 944 height 112
click at [346, 479] on div "You might write to: • [PERSON_NAME] — send jokes, drawings, or cheerful message…" at bounding box center [672, 468] width 944 height 112
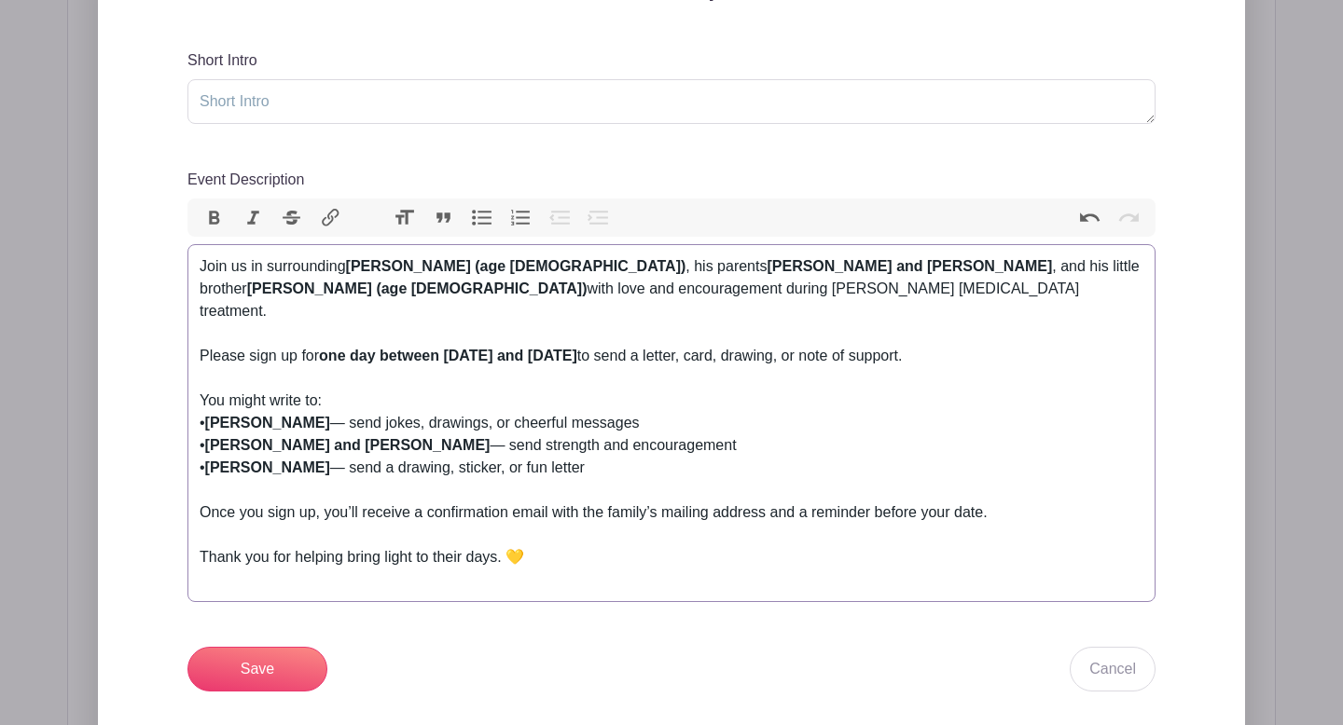
scroll to position [694, 0]
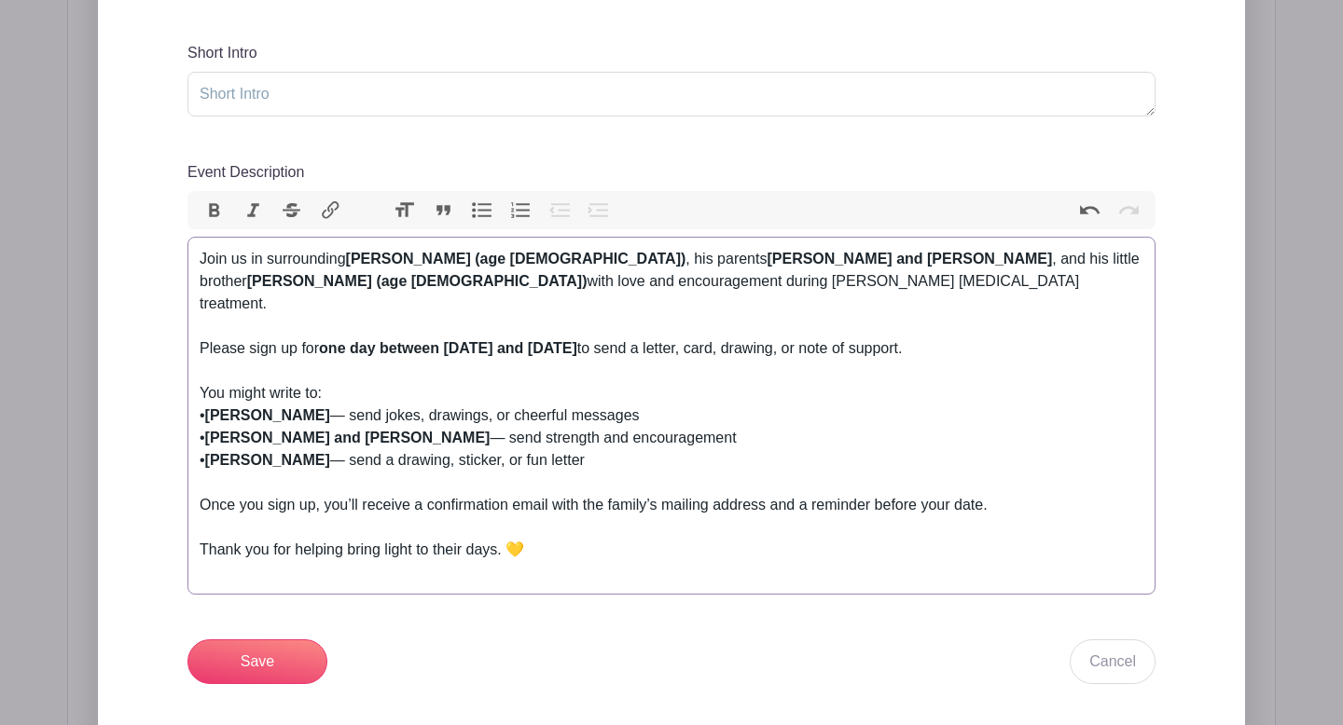
click at [346, 494] on div "Once you sign up, you’ll receive a confirmation email with the family’s mailing…" at bounding box center [672, 516] width 944 height 45
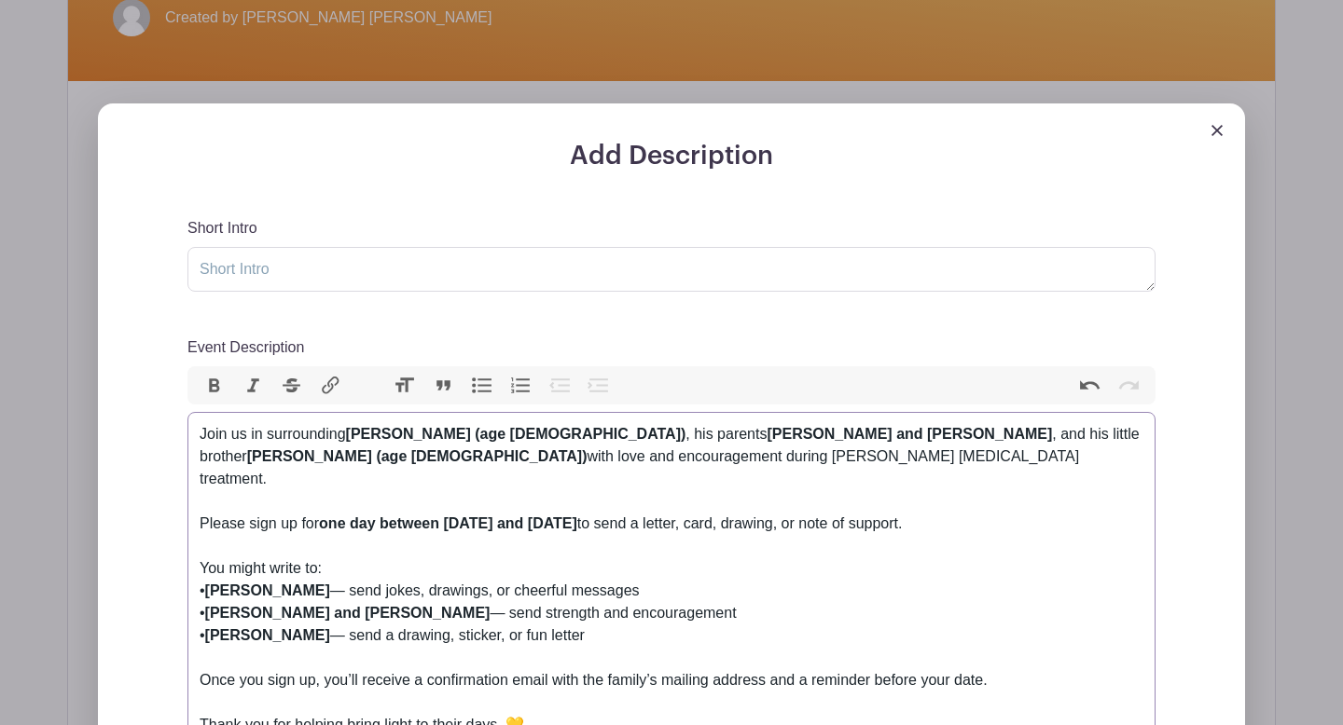
scroll to position [483, 0]
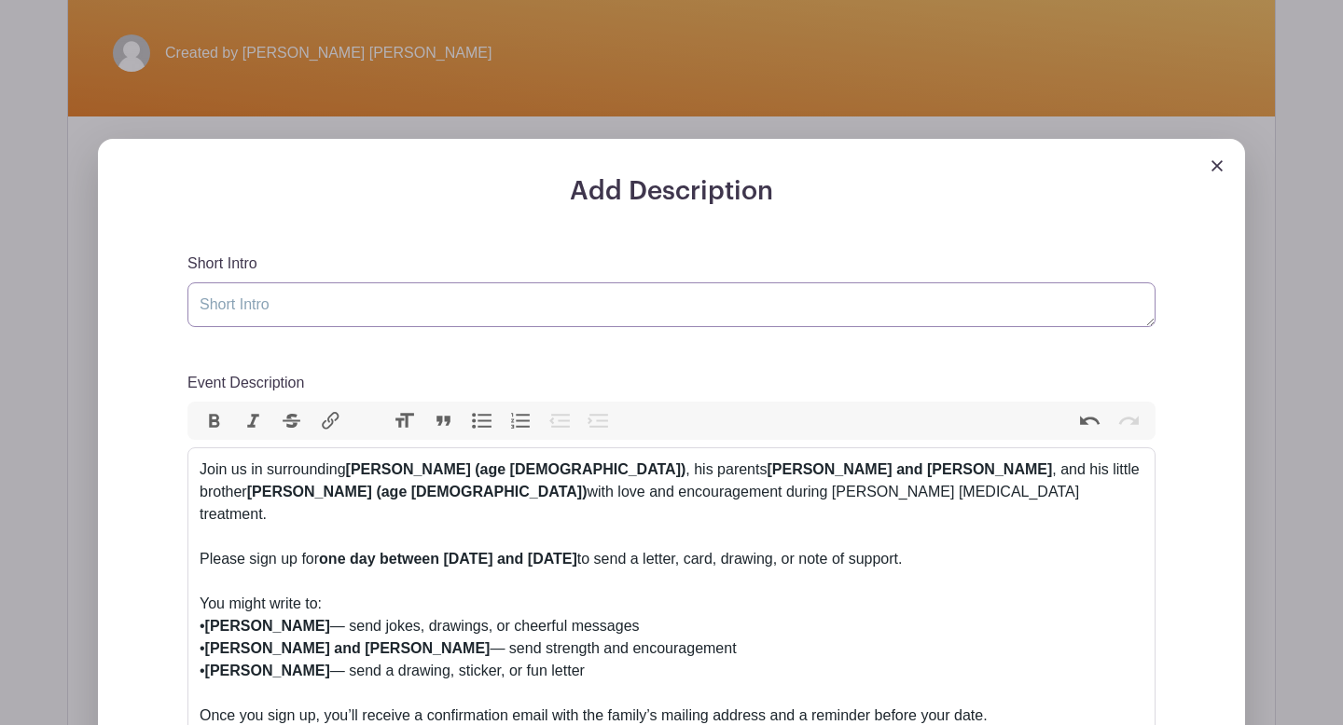
click at [313, 302] on textarea "Short Intro" at bounding box center [671, 305] width 968 height 45
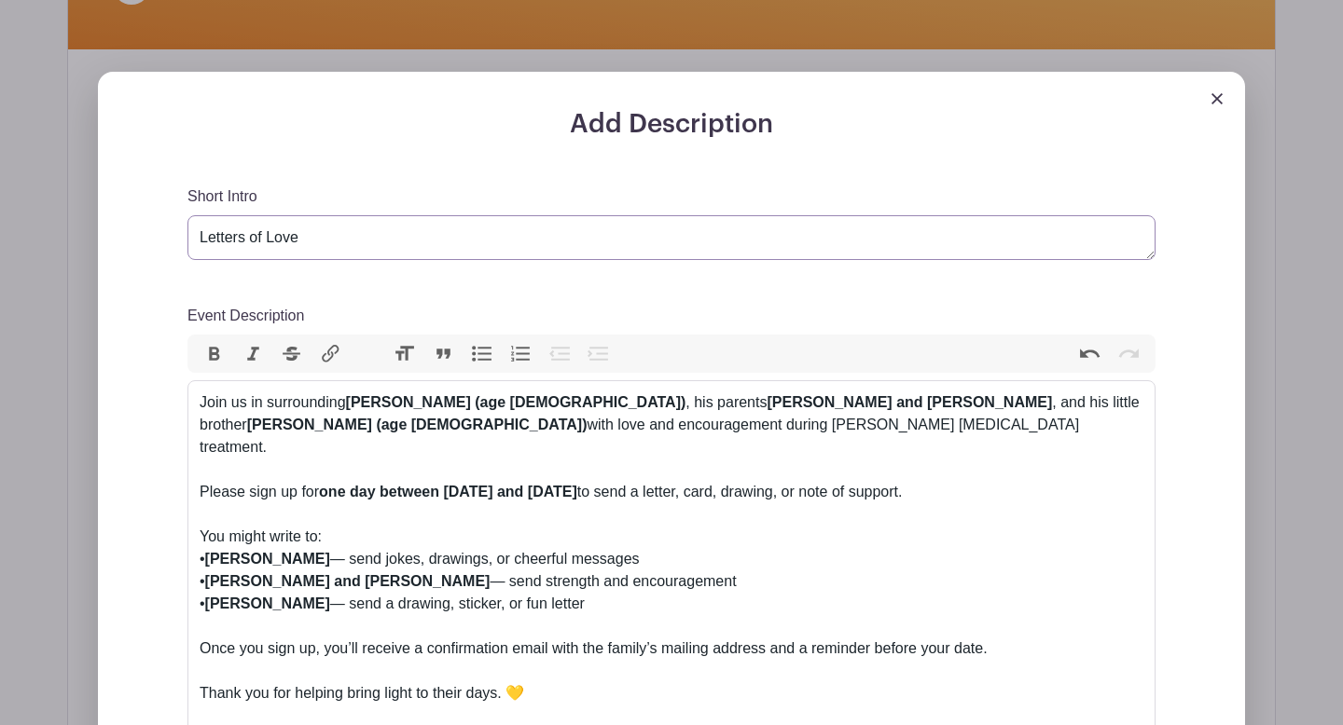
scroll to position [705, 0]
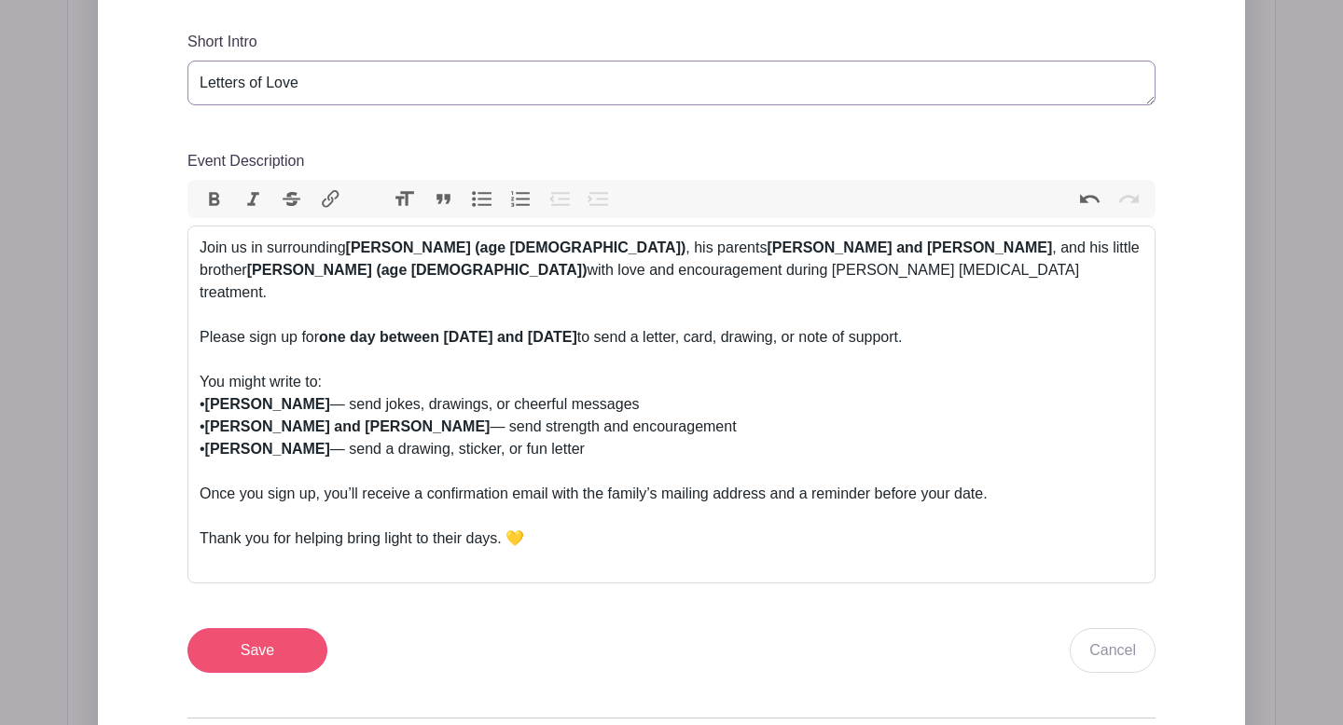
type textarea "Letters of Love"
click at [276, 637] on input "Save" at bounding box center [257, 650] width 140 height 45
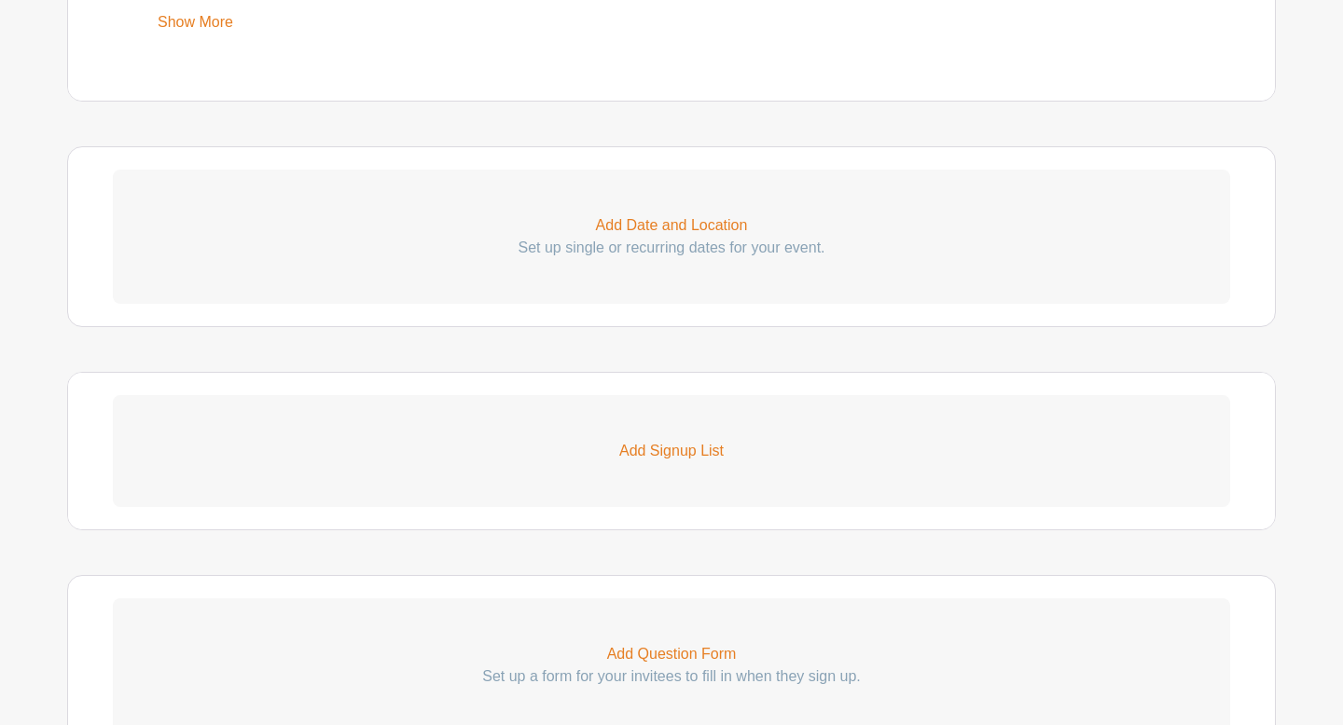
scroll to position [1236, 0]
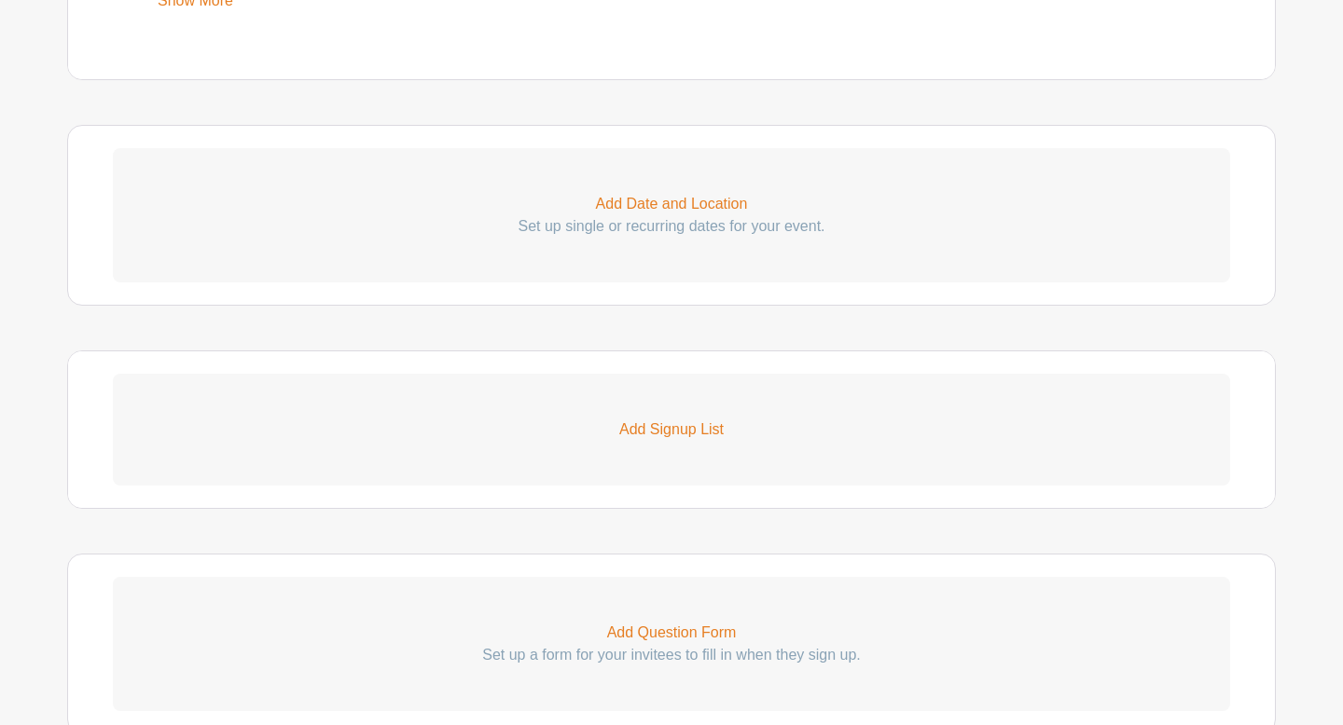
click at [665, 438] on p "Add Signup List" at bounding box center [671, 430] width 1117 height 22
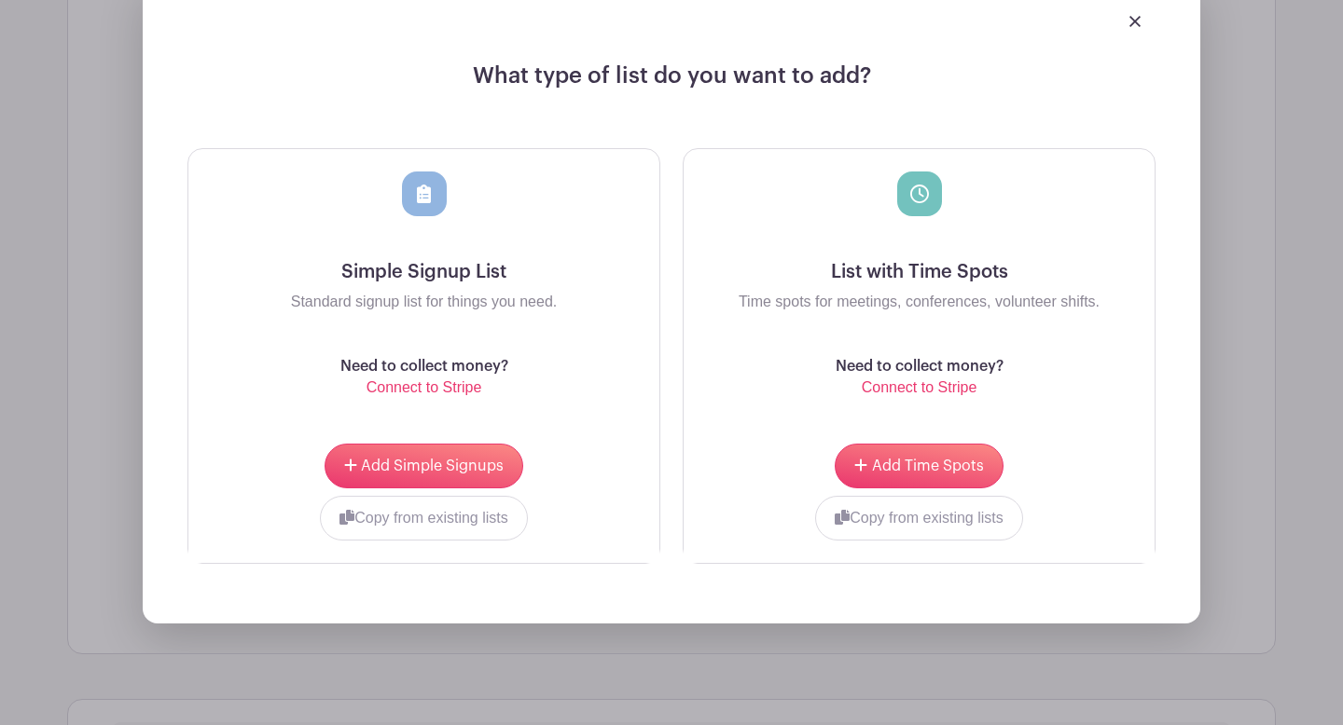
scroll to position [1683, 0]
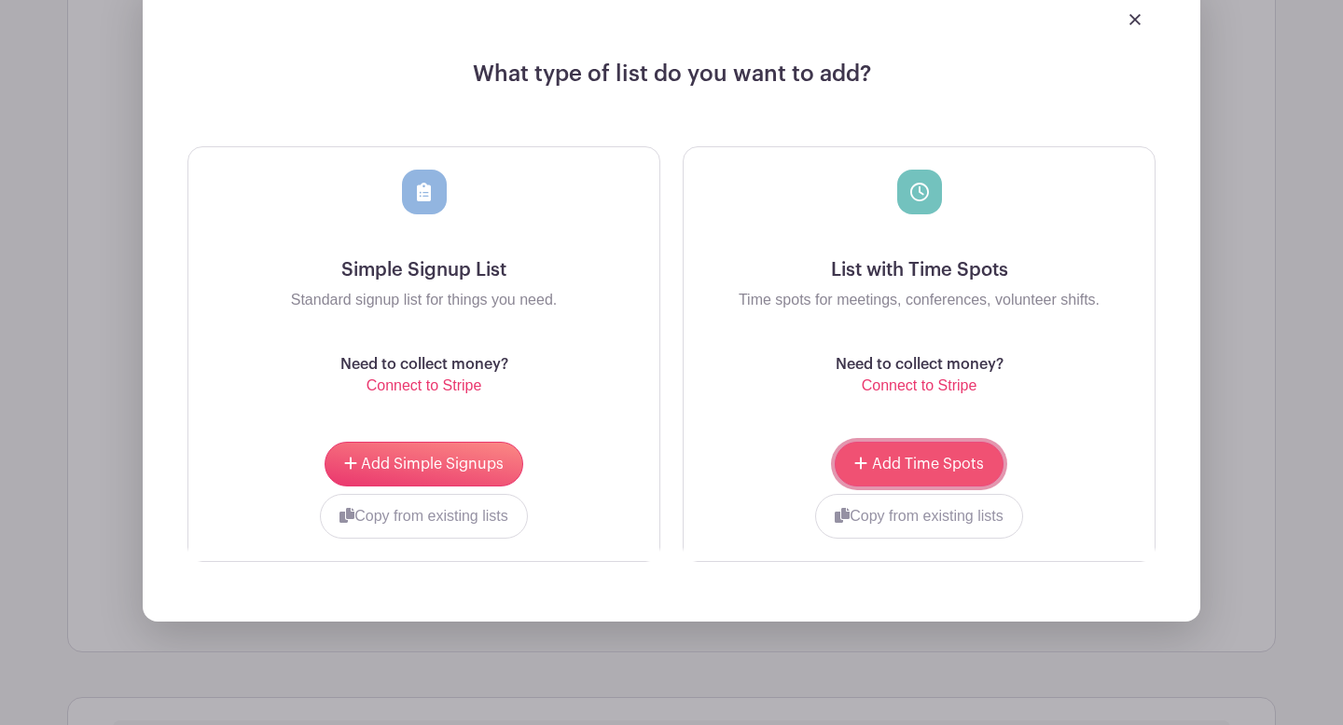
click at [936, 467] on span "Add Time Spots" at bounding box center [928, 464] width 112 height 15
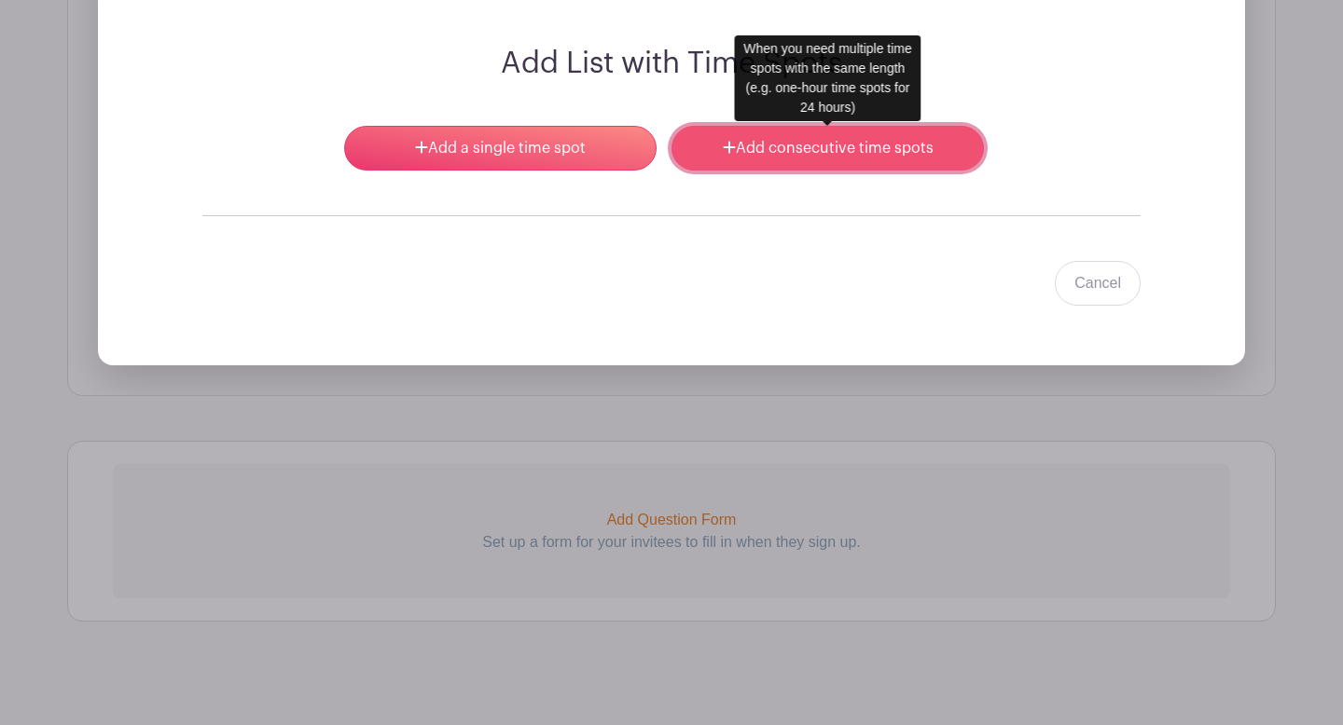
click at [769, 154] on link "Add consecutive time spots" at bounding box center [827, 148] width 312 height 45
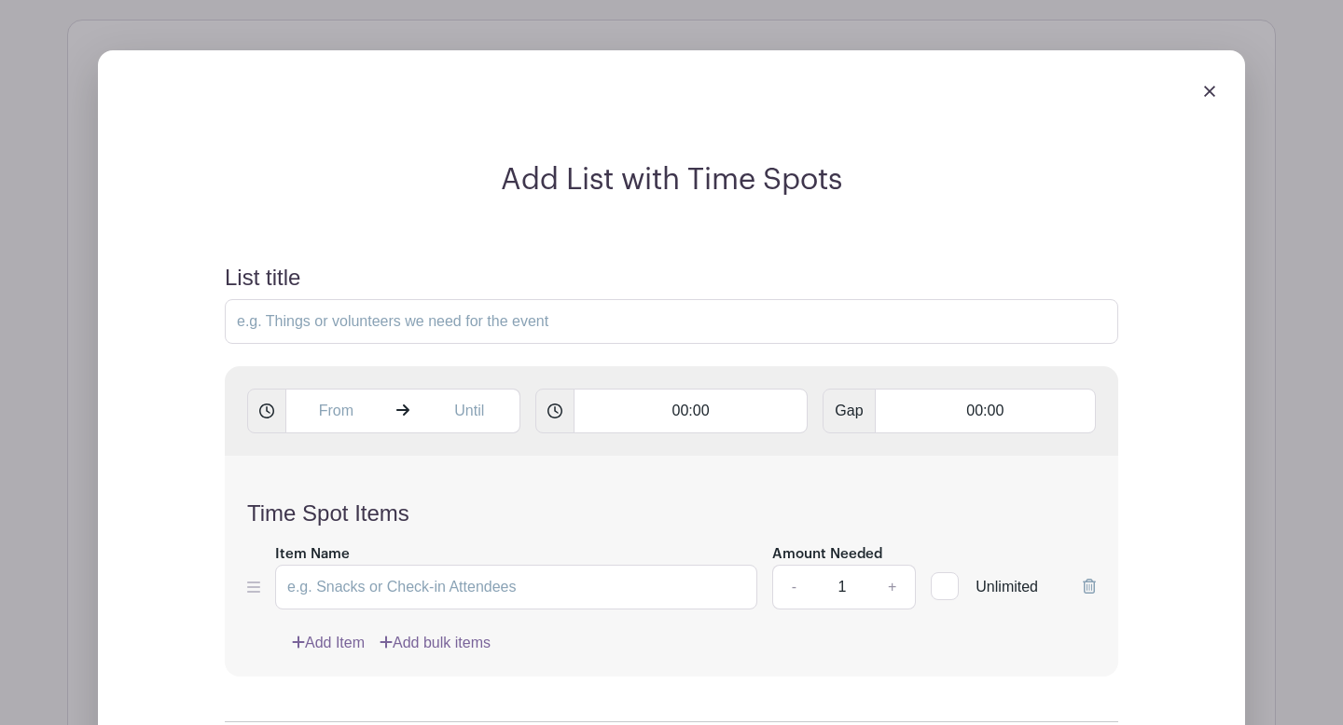
scroll to position [1554, 0]
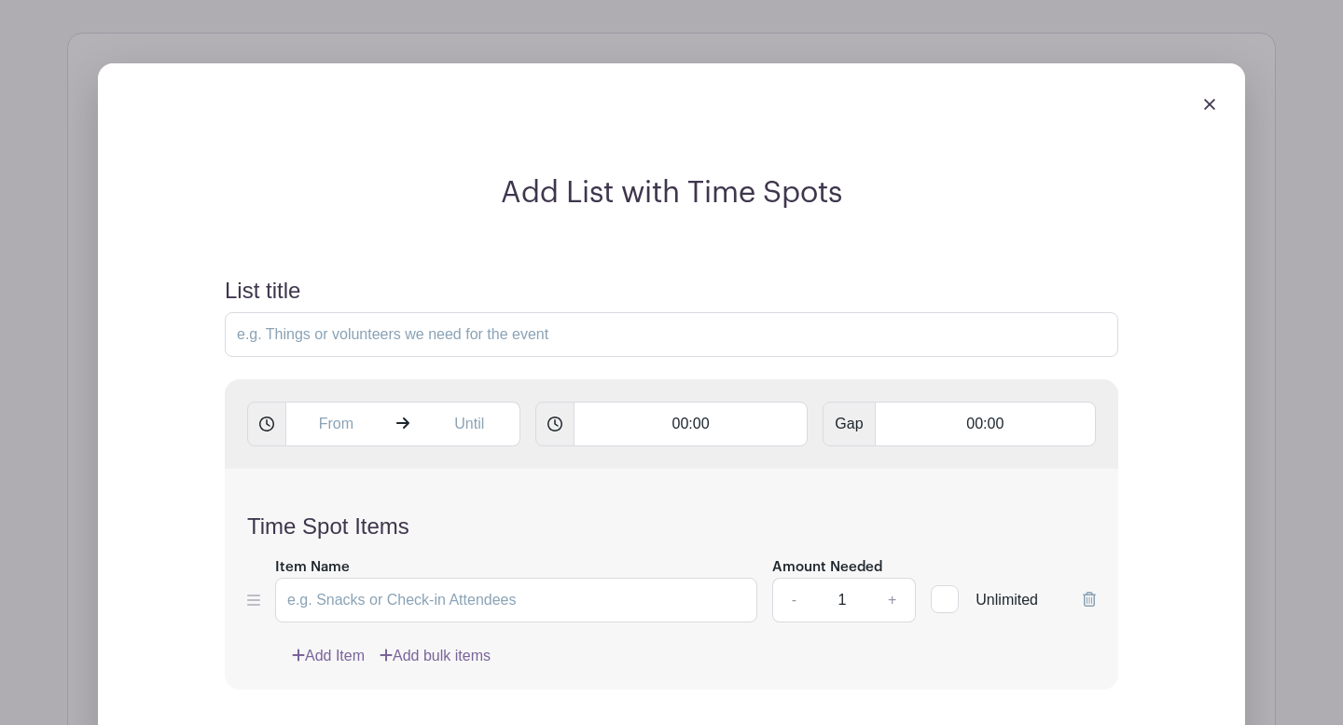
click at [1207, 108] on img at bounding box center [1209, 104] width 11 height 11
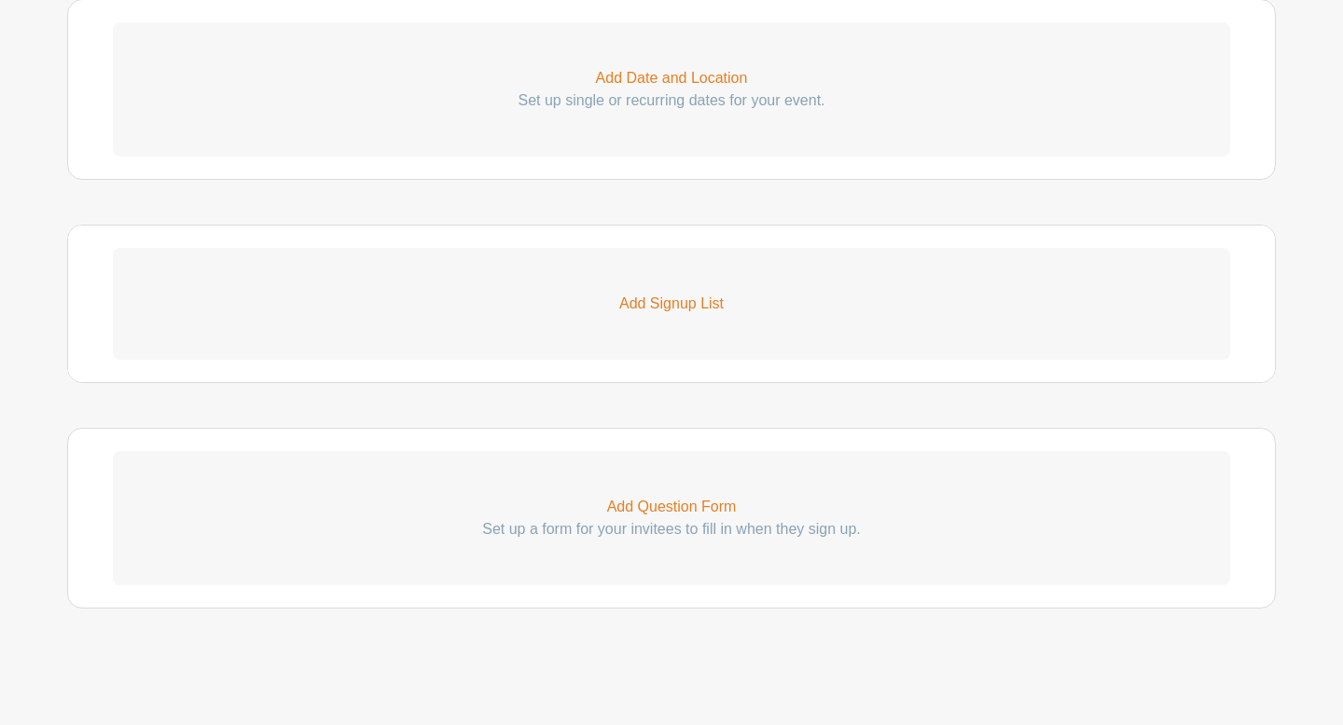
scroll to position [1361, 0]
click at [654, 80] on p "Add Date and Location" at bounding box center [671, 78] width 1117 height 22
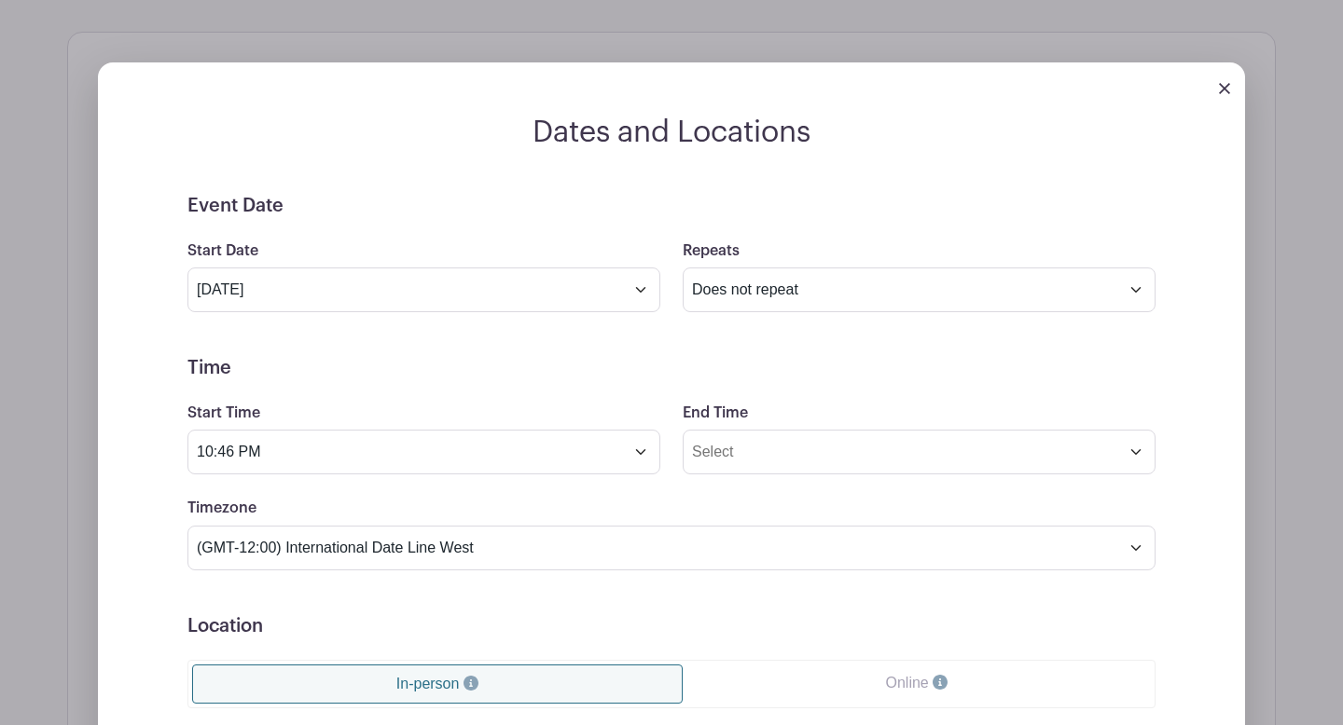
scroll to position [1324, 0]
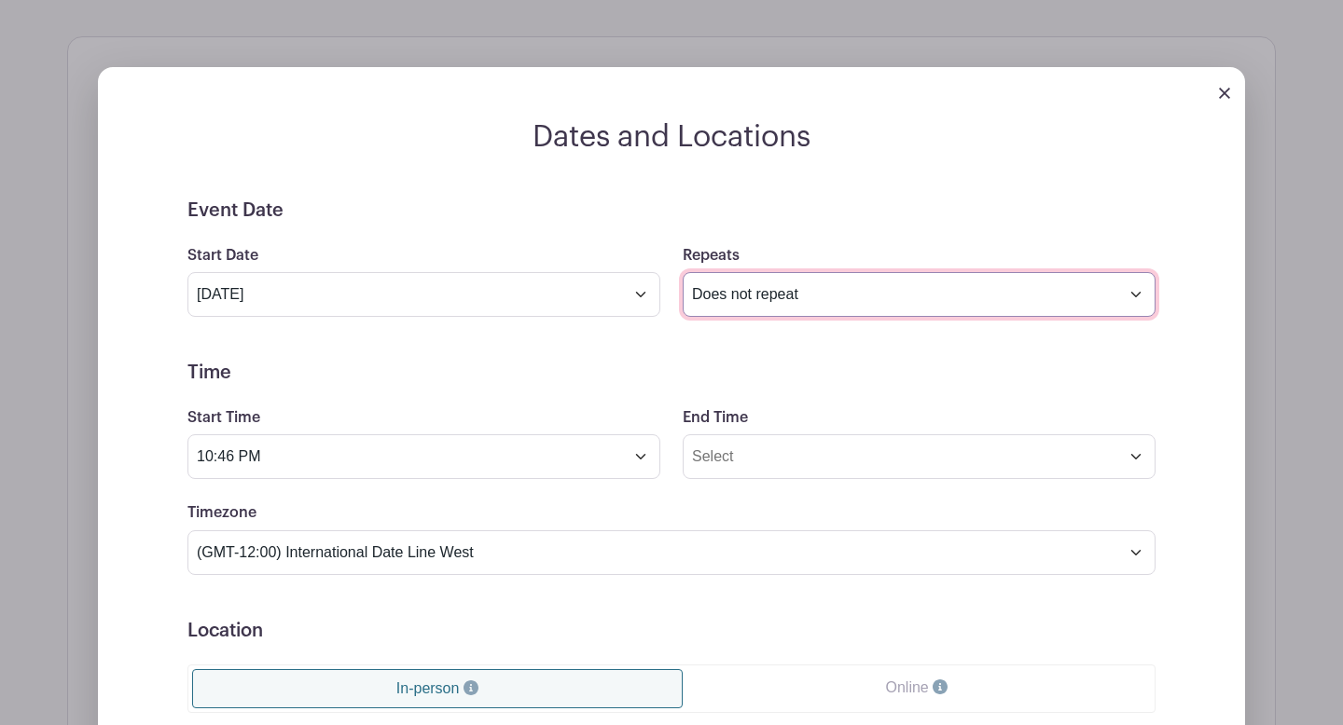
click at [760, 306] on select "Does not repeat Daily Weekly Monthly on day 6 Monthly on the first [DATE] Other…" at bounding box center [919, 294] width 473 height 45
select select "daily"
click at [683, 273] on select "Does not repeat Daily Weekly Monthly on day 6 Monthly on the first [DATE] Other…" at bounding box center [919, 294] width 473 height 45
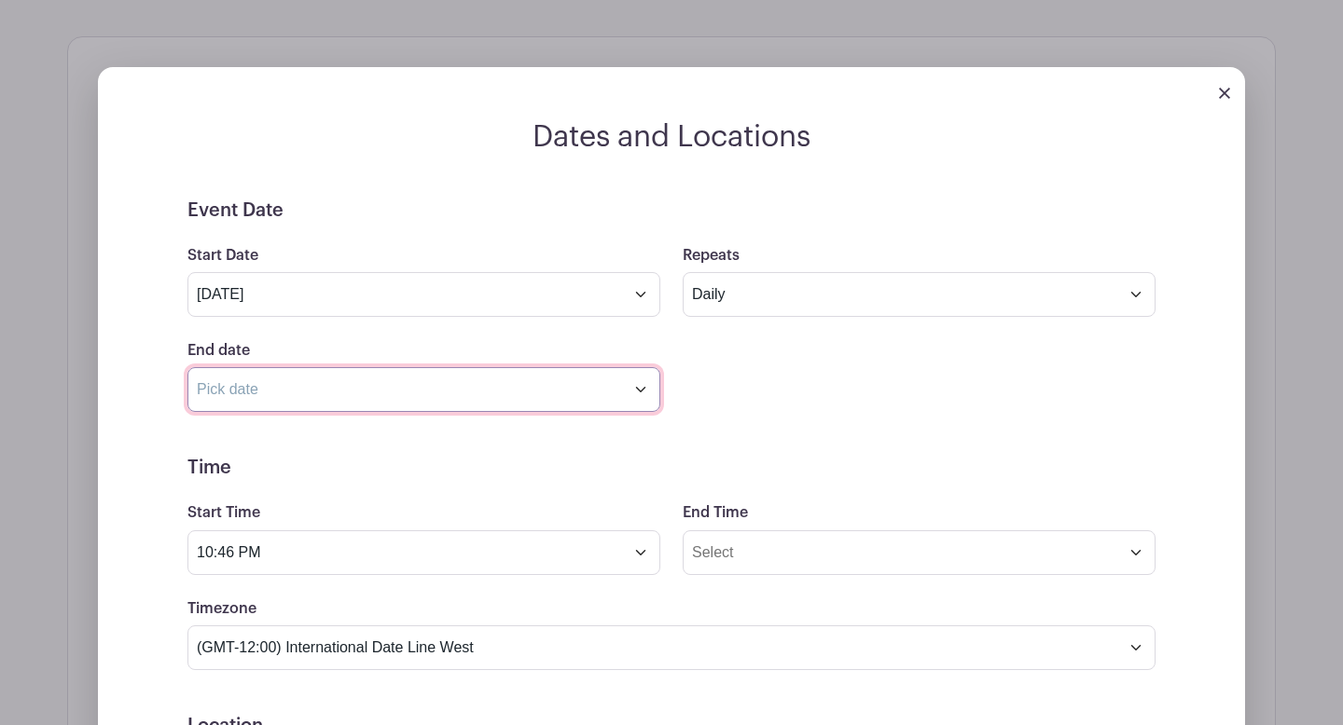
click at [384, 379] on input "text" at bounding box center [423, 389] width 473 height 45
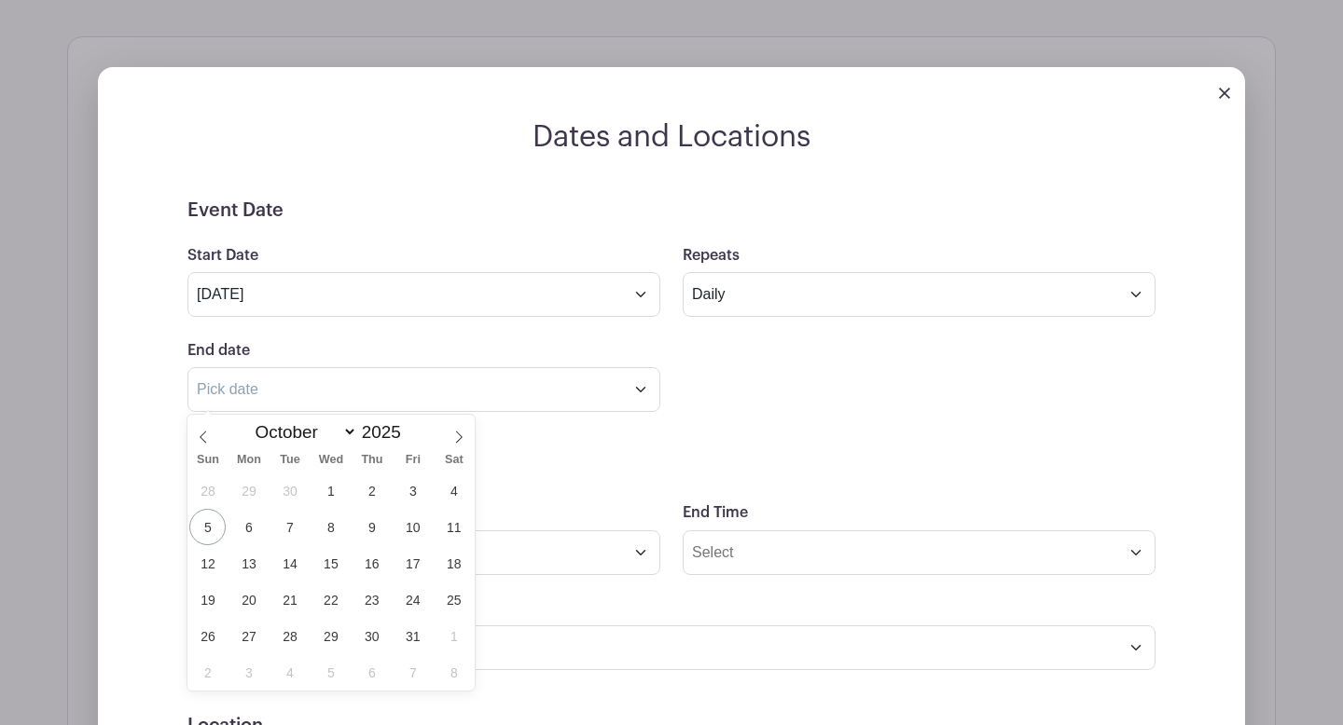
click at [440, 440] on div "January February March April May June July August September October November [D…" at bounding box center [330, 431] width 287 height 32
click at [460, 440] on icon at bounding box center [458, 437] width 13 height 13
select select "11"
click at [460, 440] on icon at bounding box center [458, 437] width 13 height 13
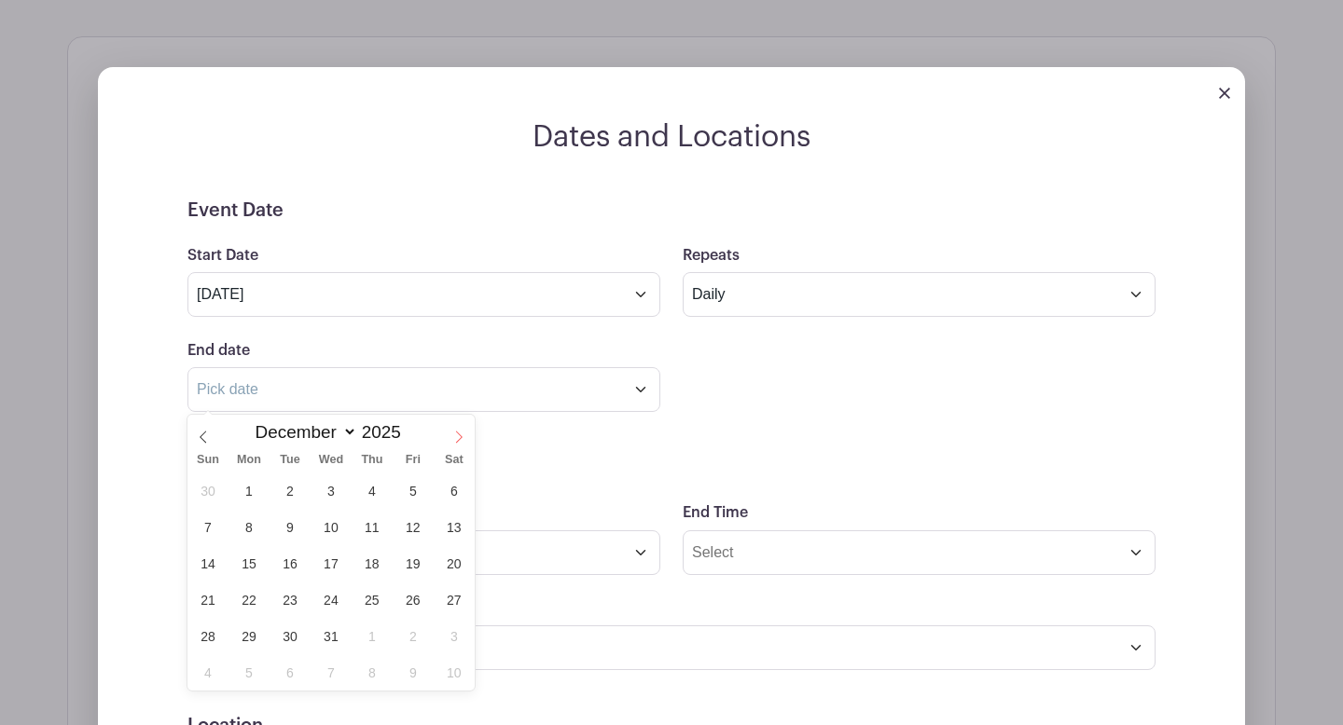
type input "2026"
select select "0"
click at [461, 532] on span "10" at bounding box center [453, 527] width 36 height 36
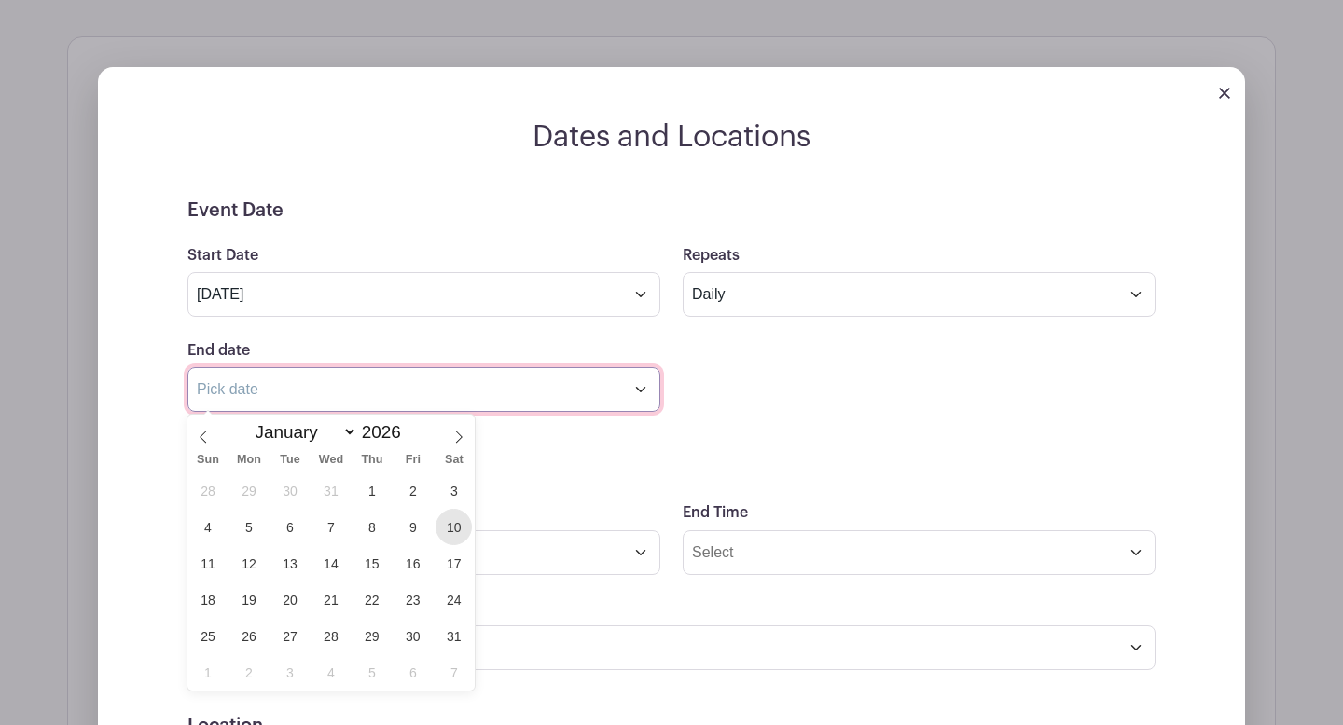
type input "[DATE]"
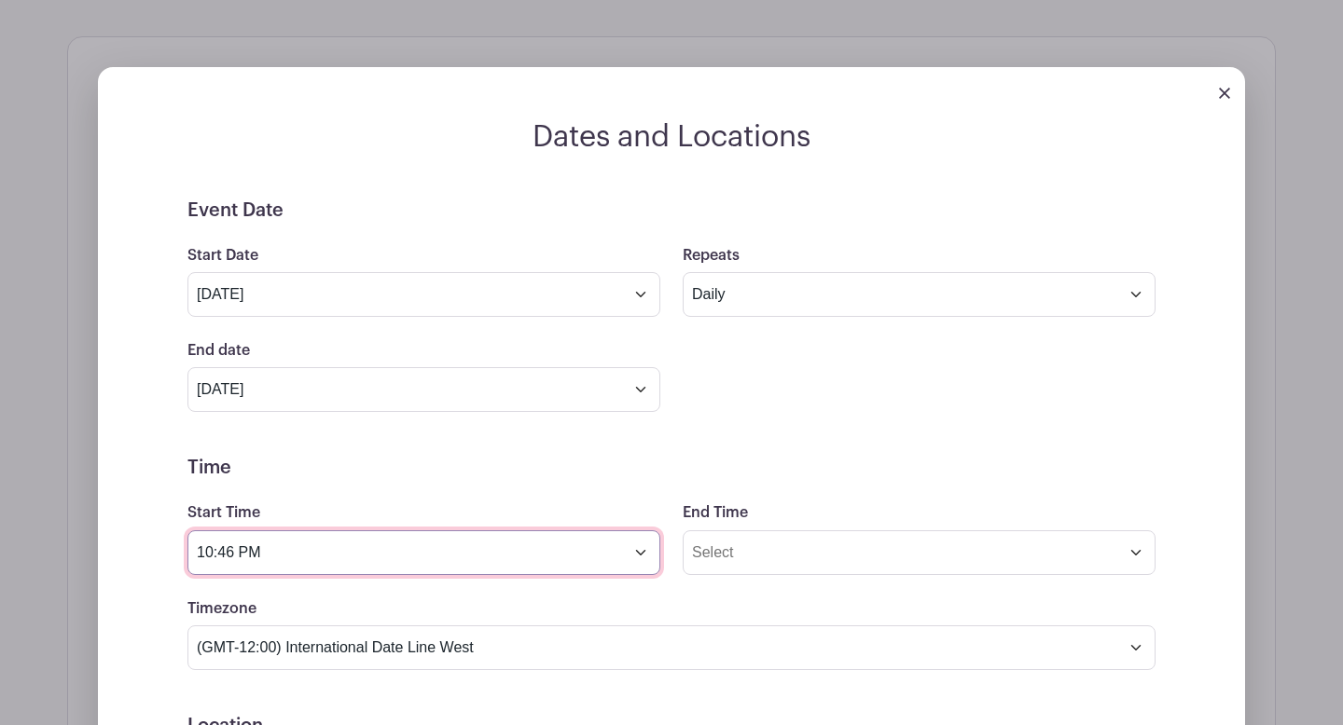
click at [477, 557] on input "10:46 PM" at bounding box center [423, 553] width 473 height 45
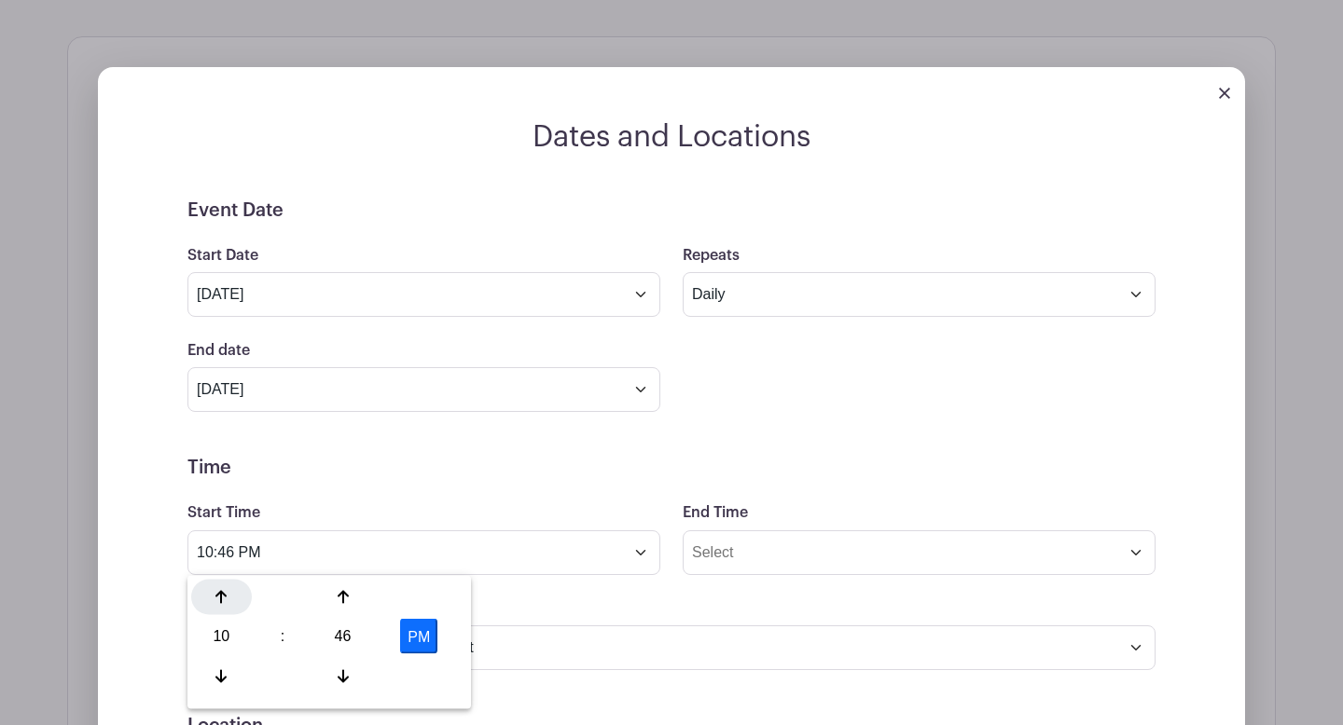
click at [223, 588] on div at bounding box center [221, 597] width 61 height 35
click at [349, 675] on div at bounding box center [342, 675] width 61 height 35
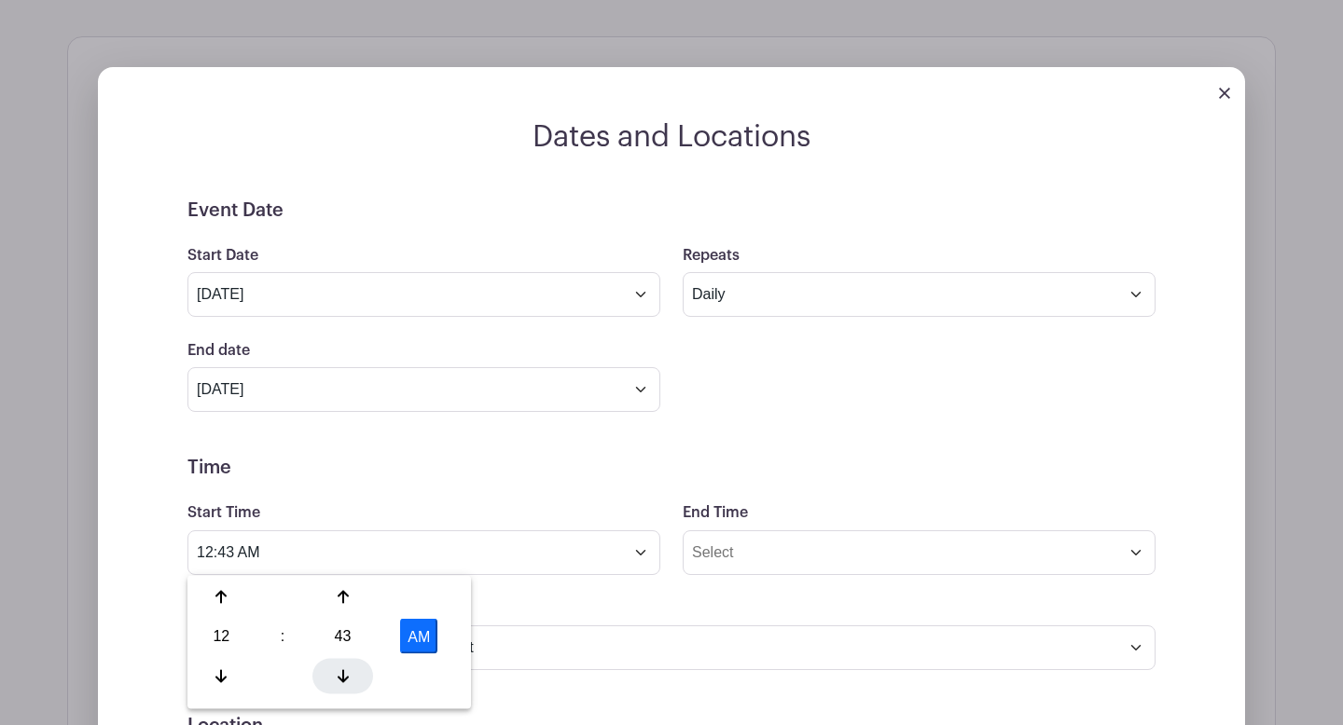
click at [349, 675] on div at bounding box center [342, 675] width 61 height 35
click at [363, 584] on div at bounding box center [342, 597] width 61 height 35
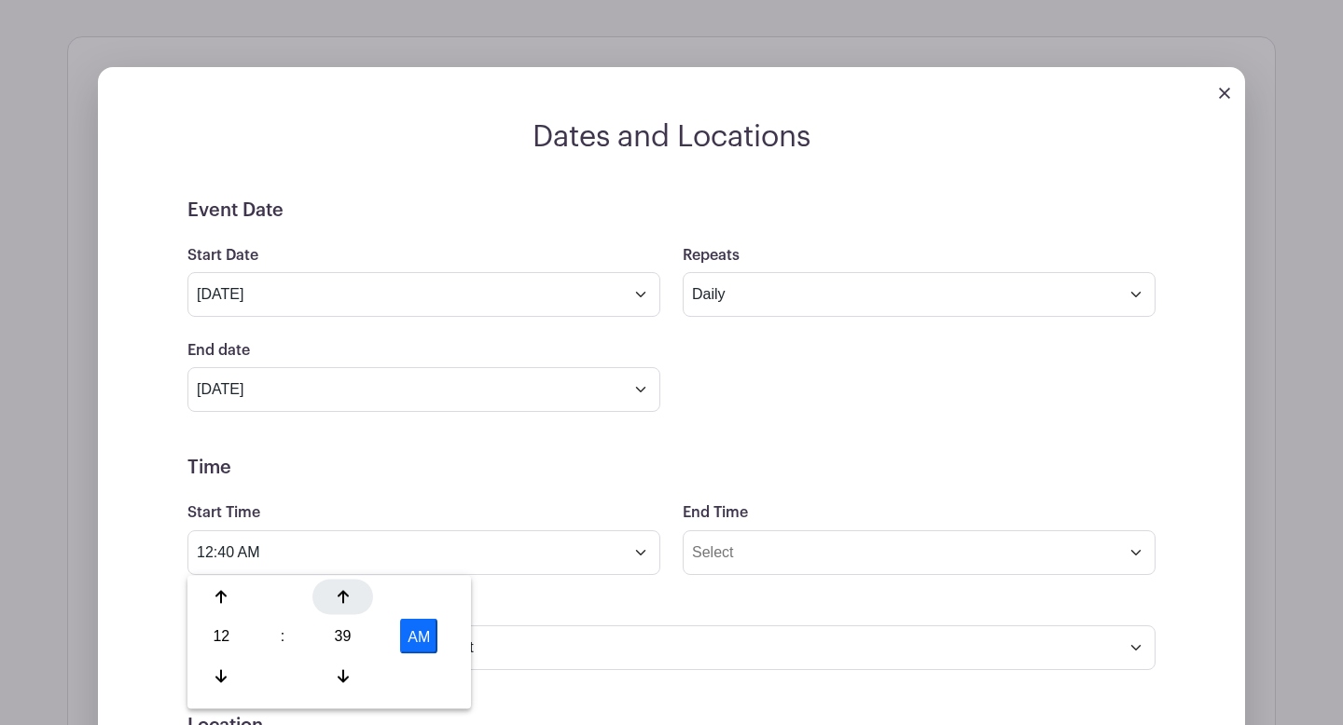
click at [363, 584] on div at bounding box center [342, 597] width 61 height 35
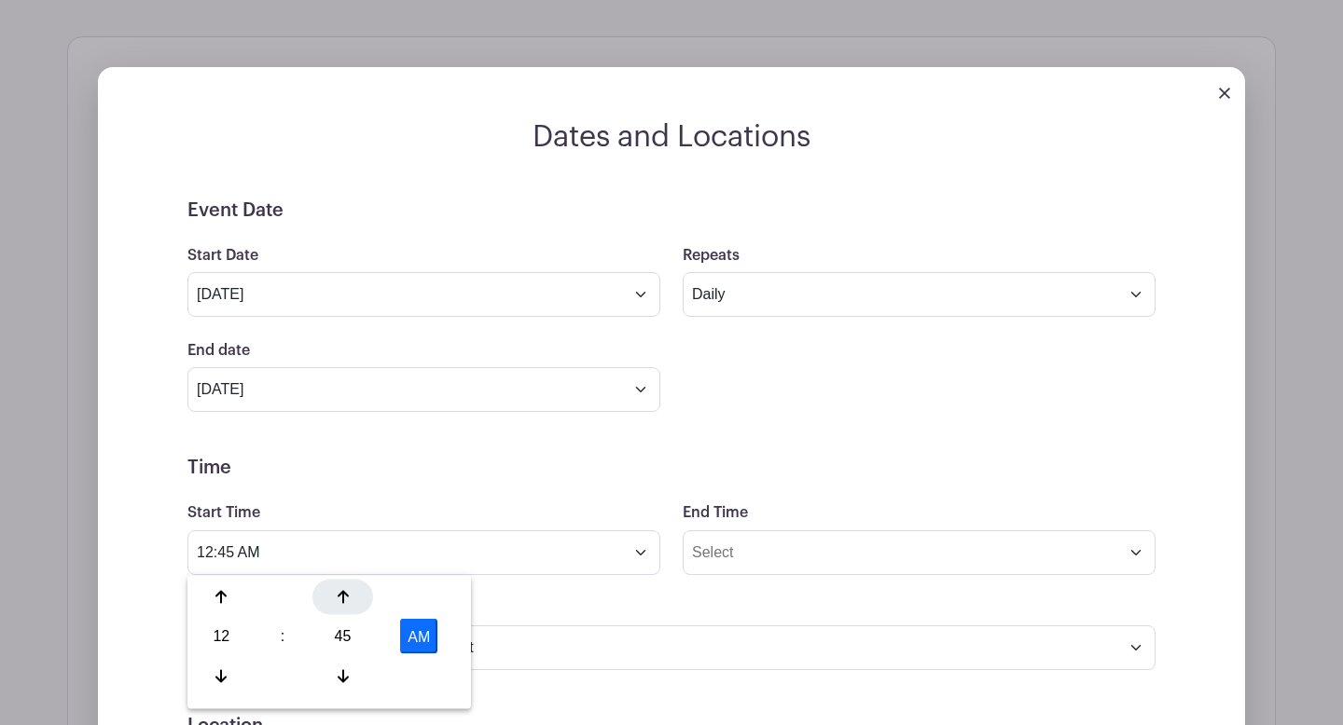
click at [363, 584] on div at bounding box center [342, 597] width 61 height 35
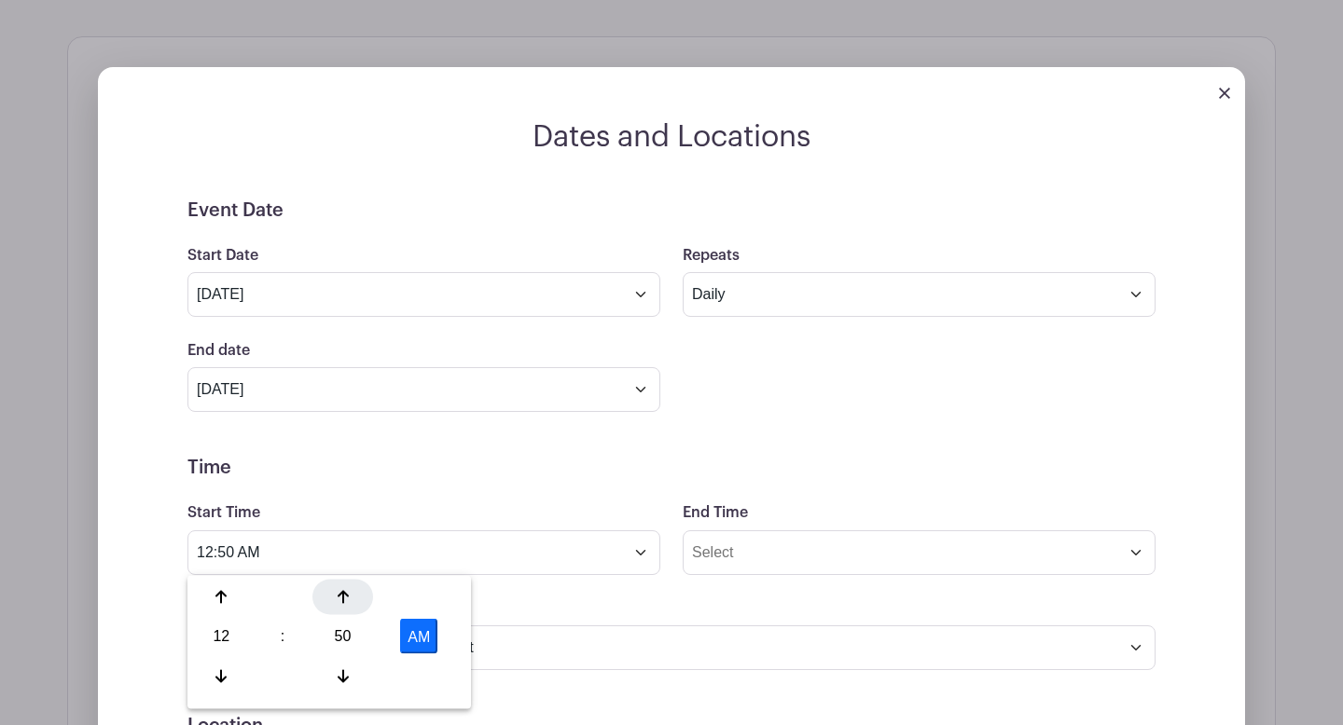
click at [363, 584] on div at bounding box center [342, 597] width 61 height 35
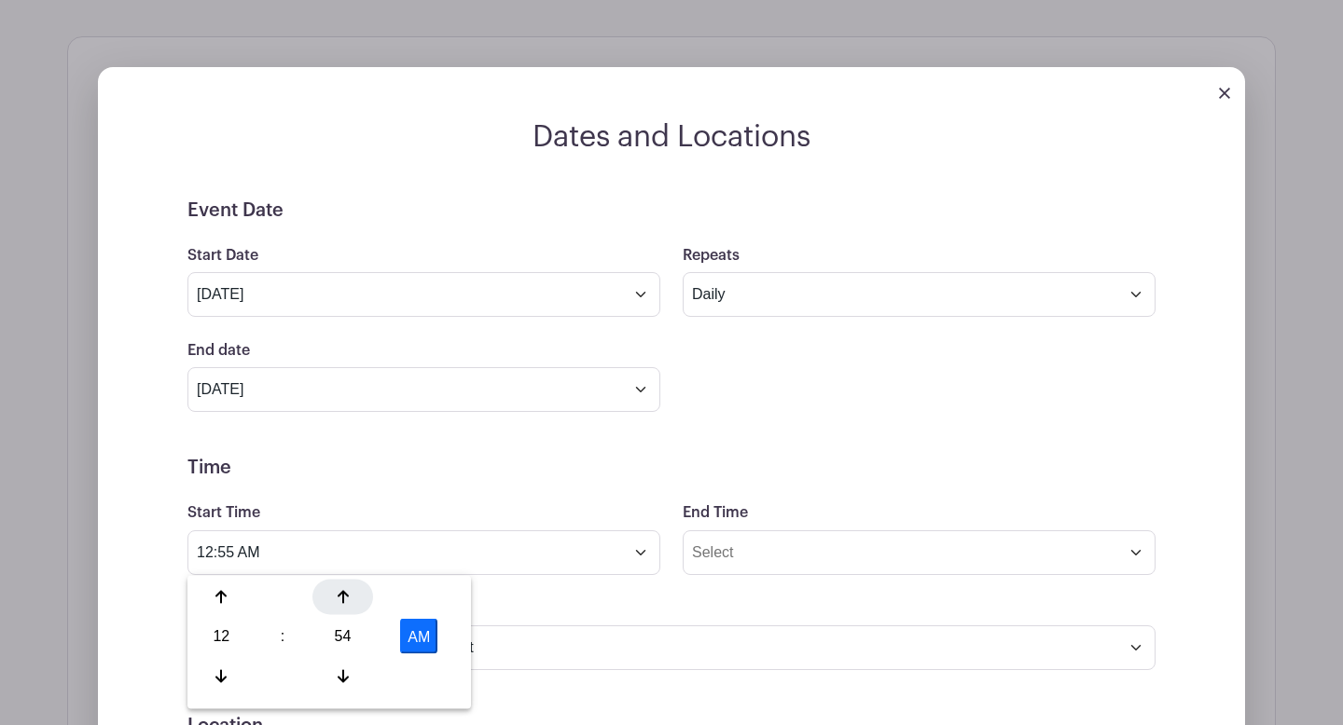
click at [363, 584] on div at bounding box center [342, 597] width 61 height 35
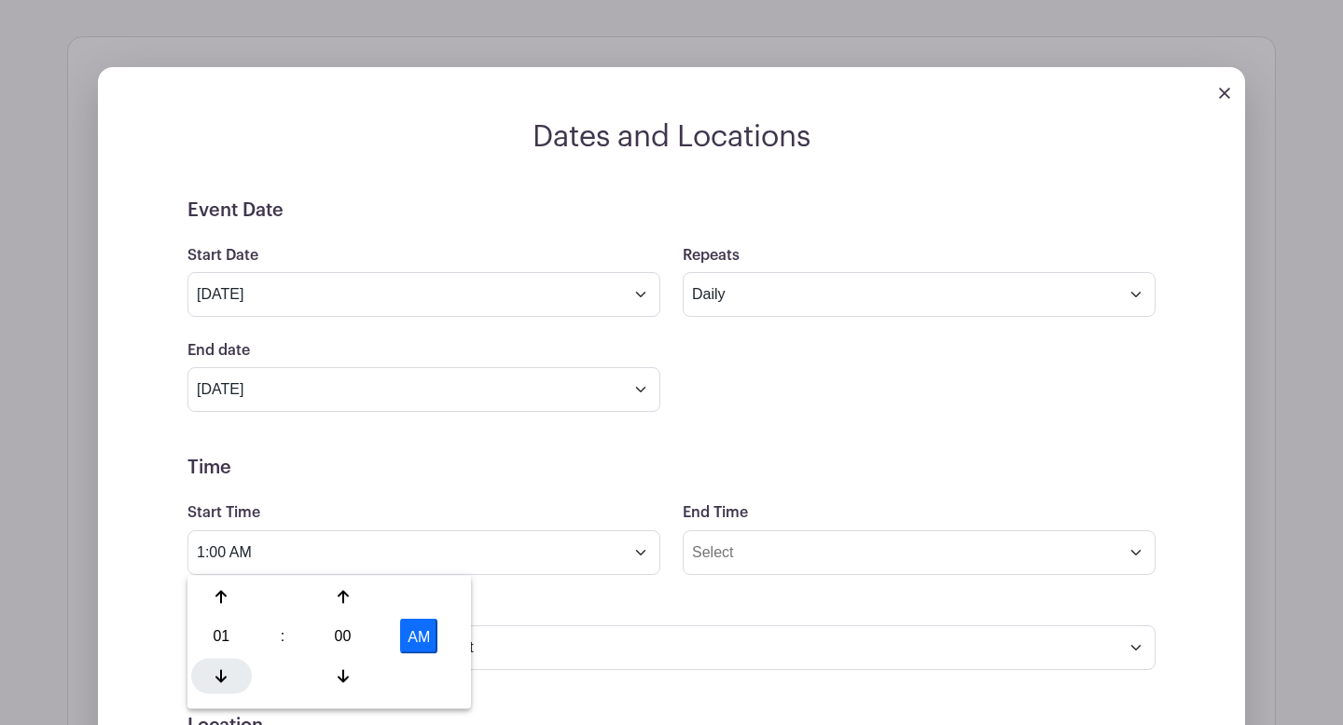
click at [229, 672] on div at bounding box center [221, 675] width 61 height 35
click at [428, 627] on button "AM" at bounding box center [418, 636] width 37 height 35
click at [434, 625] on button "PM" at bounding box center [418, 636] width 37 height 35
type input "12:00 AM"
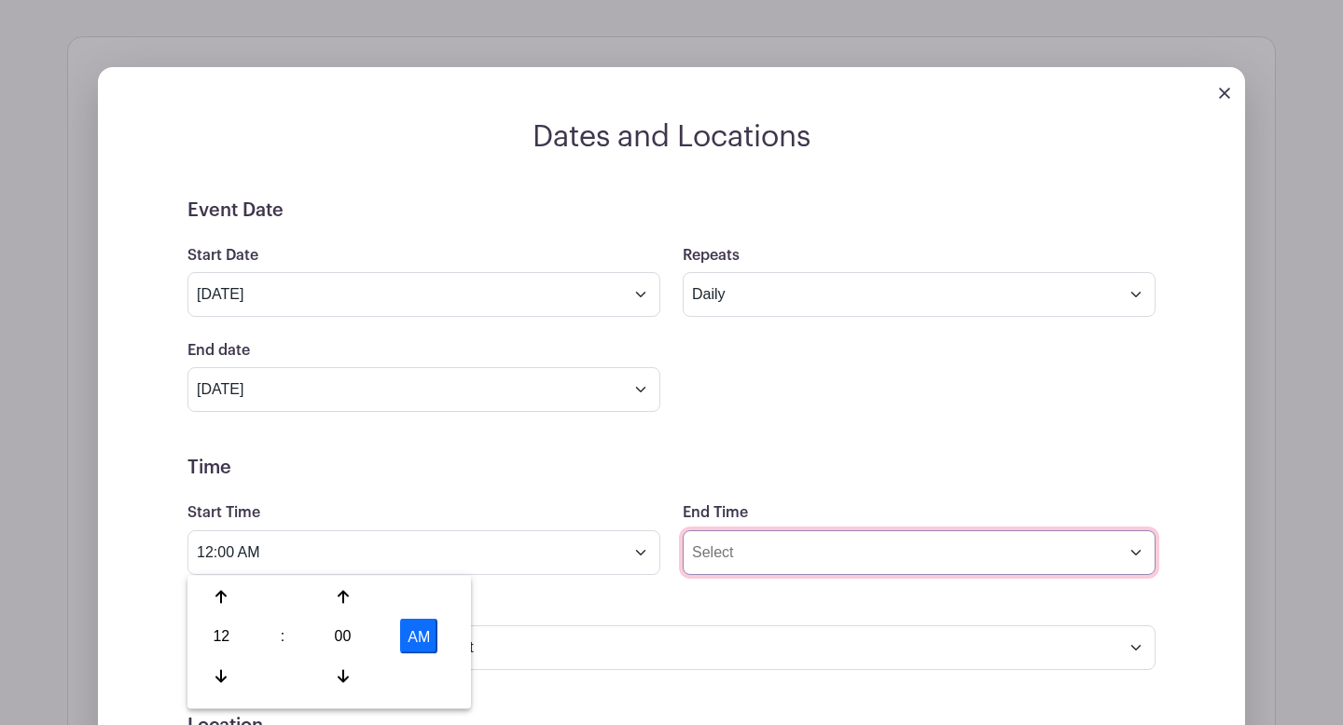
click at [765, 560] on input "End Time" at bounding box center [919, 553] width 473 height 45
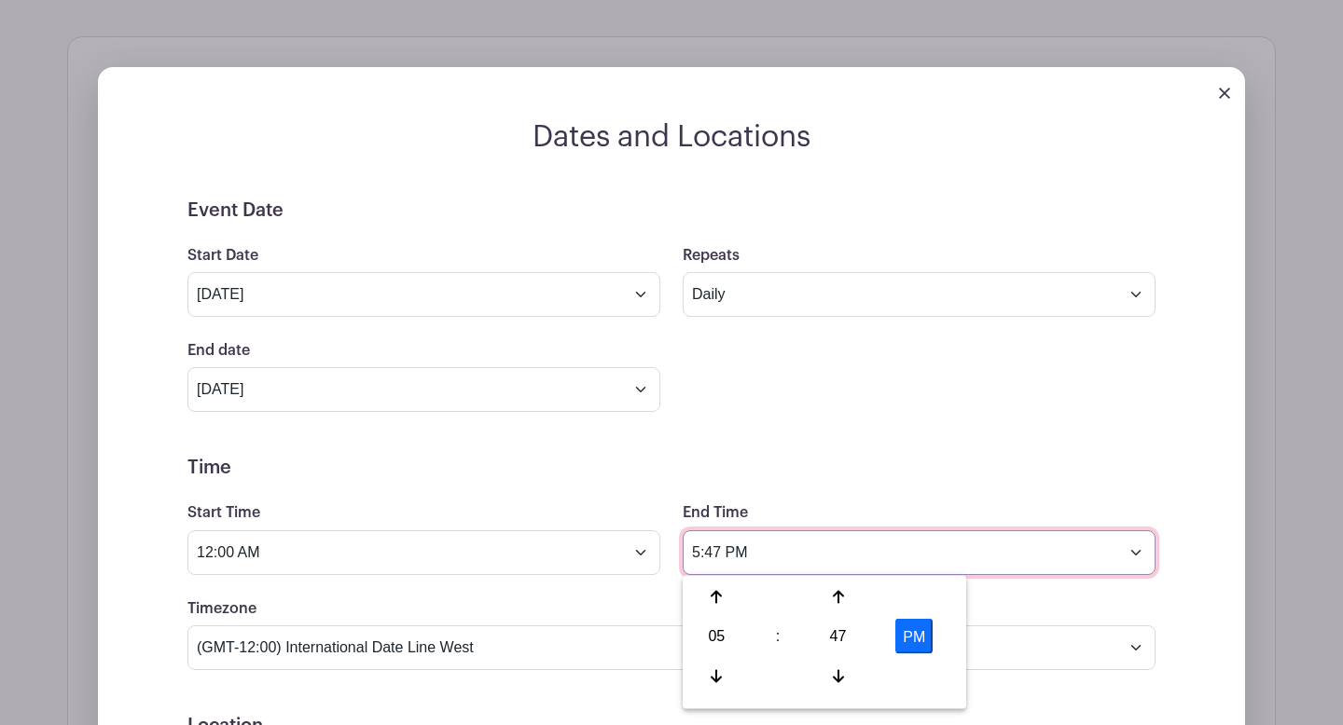
click at [701, 555] on input "5:47 PM" at bounding box center [919, 553] width 473 height 45
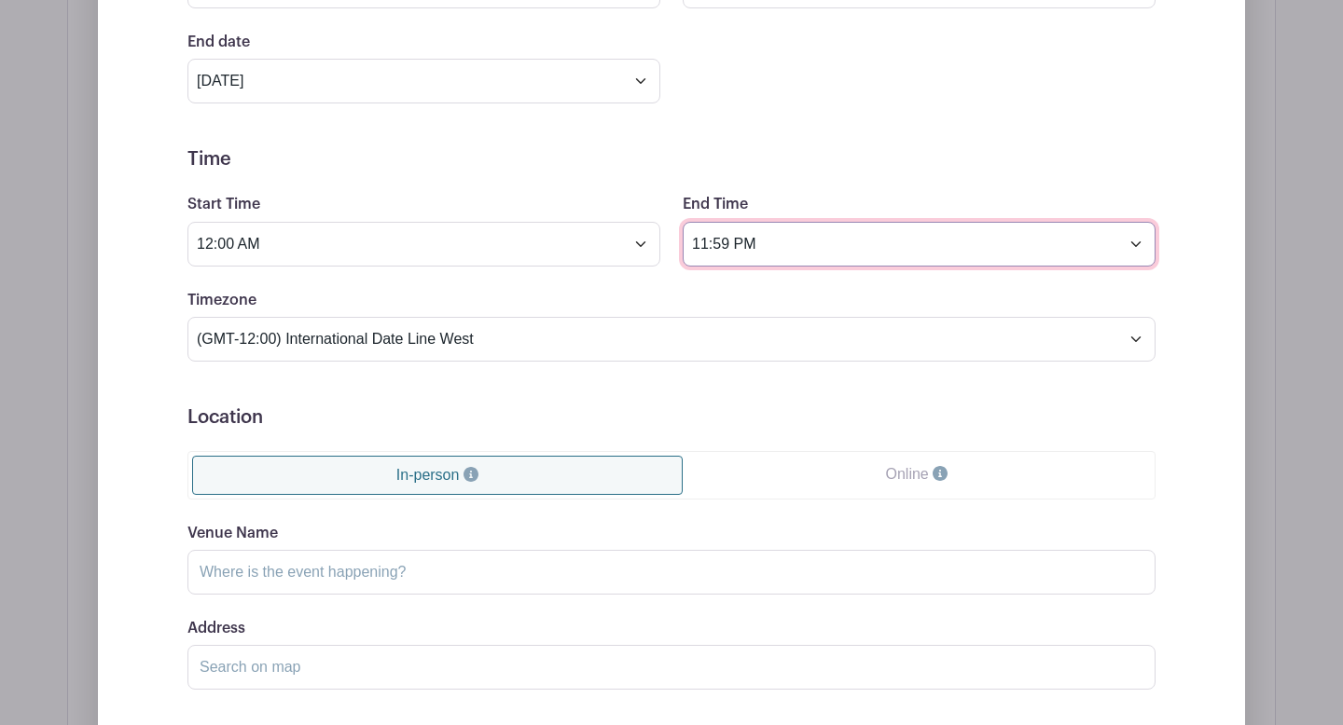
scroll to position [1634, 0]
type input "11:59 PM"
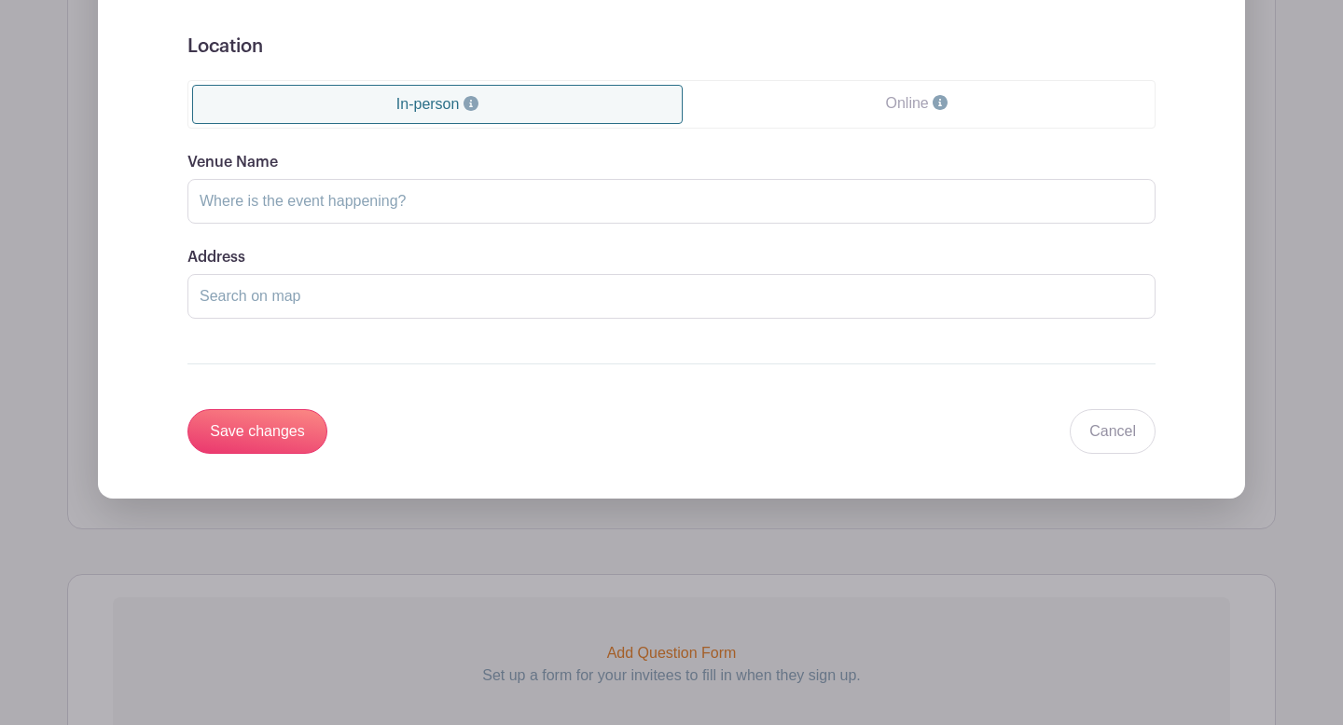
scroll to position [1982, 0]
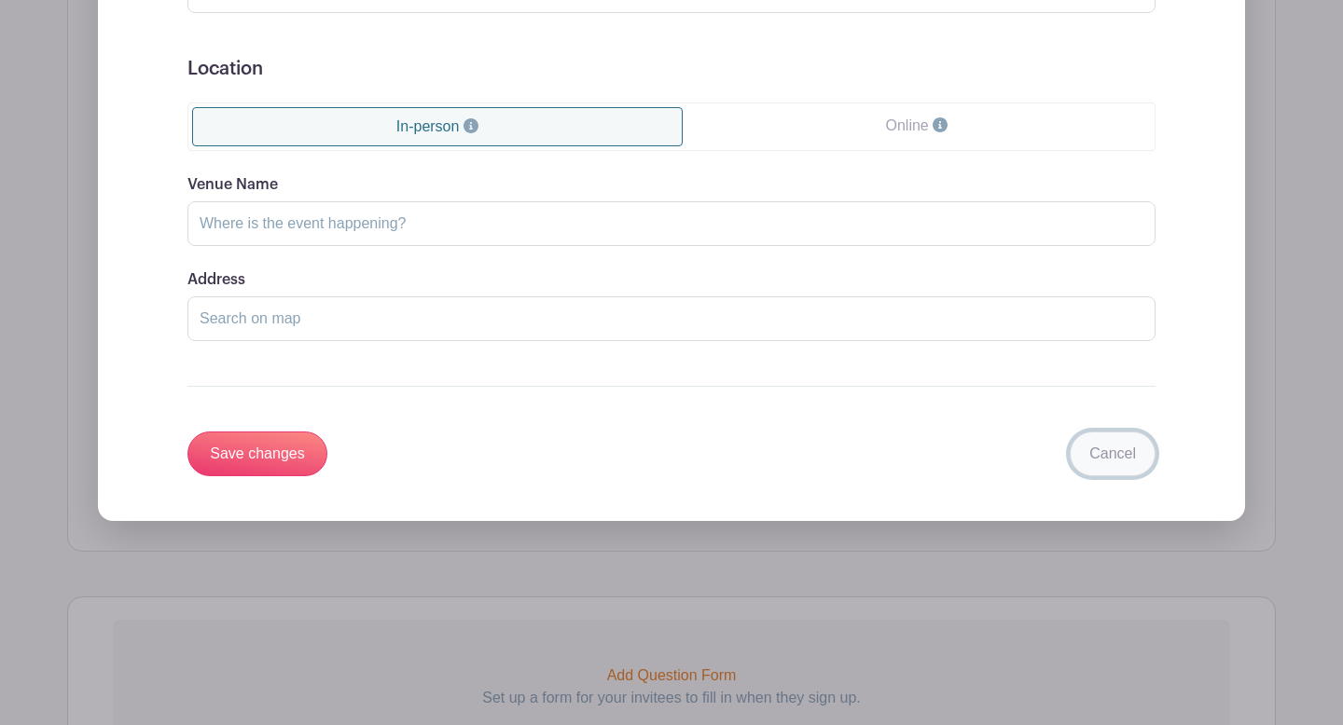
click at [1109, 449] on link "Cancel" at bounding box center [1113, 454] width 86 height 45
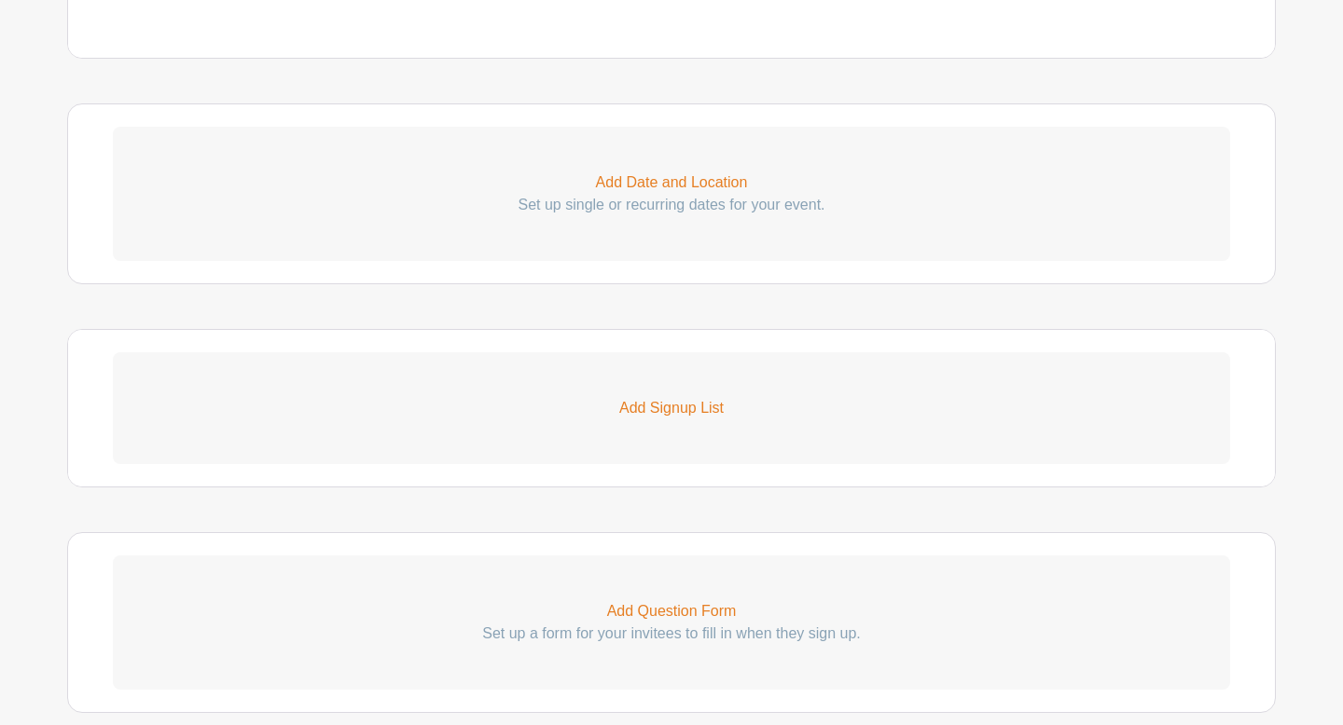
scroll to position [1280, 0]
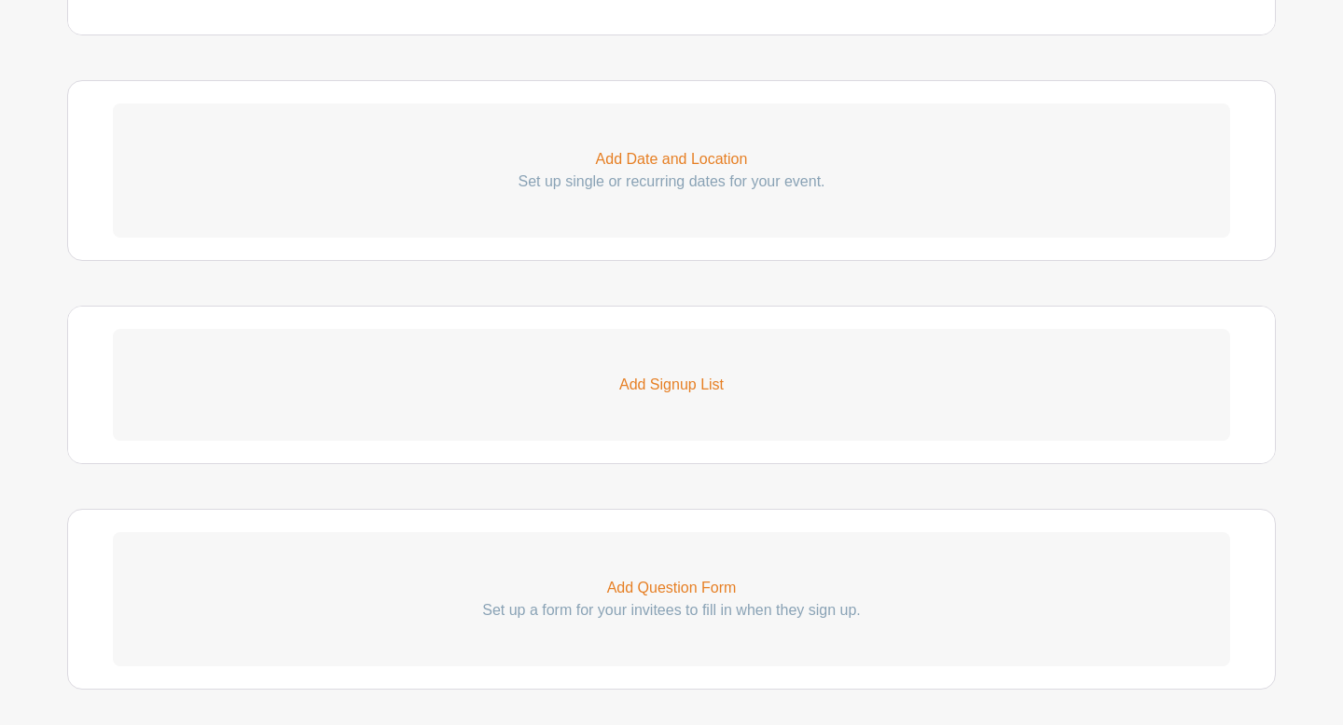
click at [676, 384] on p "Add Signup List" at bounding box center [671, 385] width 1117 height 22
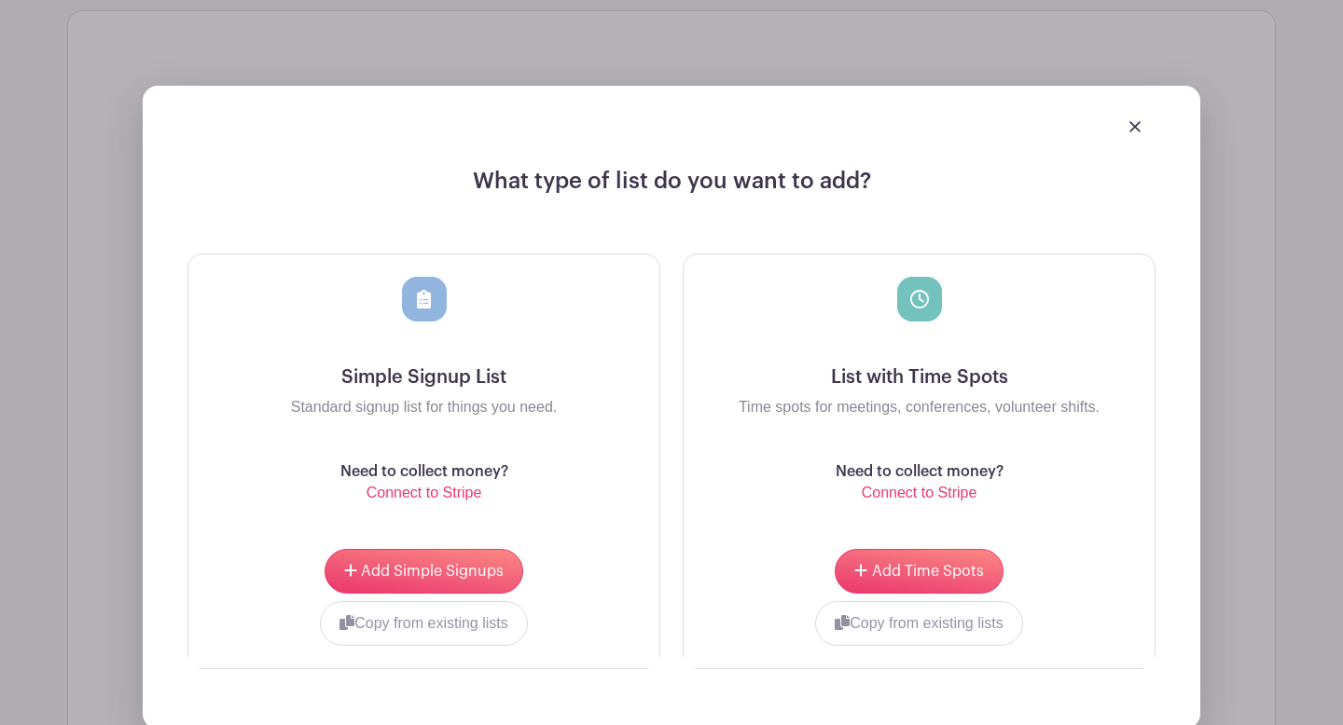
scroll to position [1585, 0]
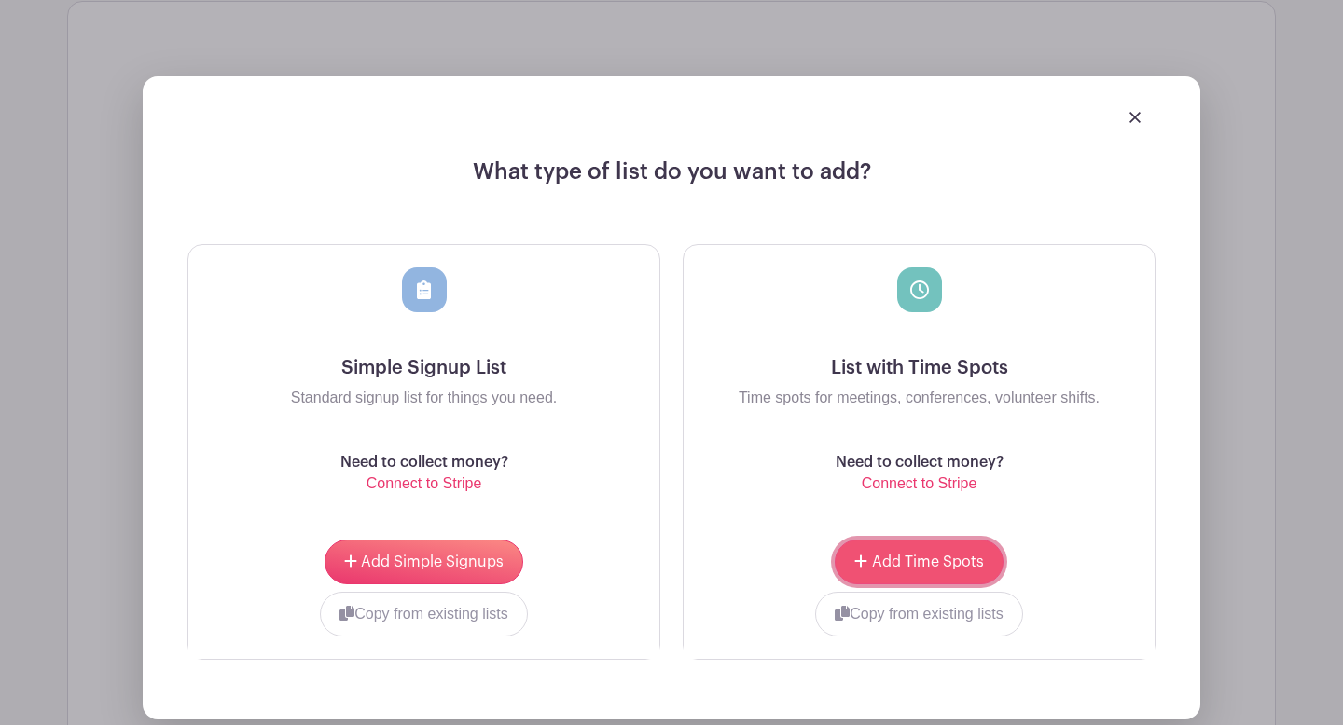
click at [940, 570] on button "Add Time Spots" at bounding box center [919, 562] width 168 height 45
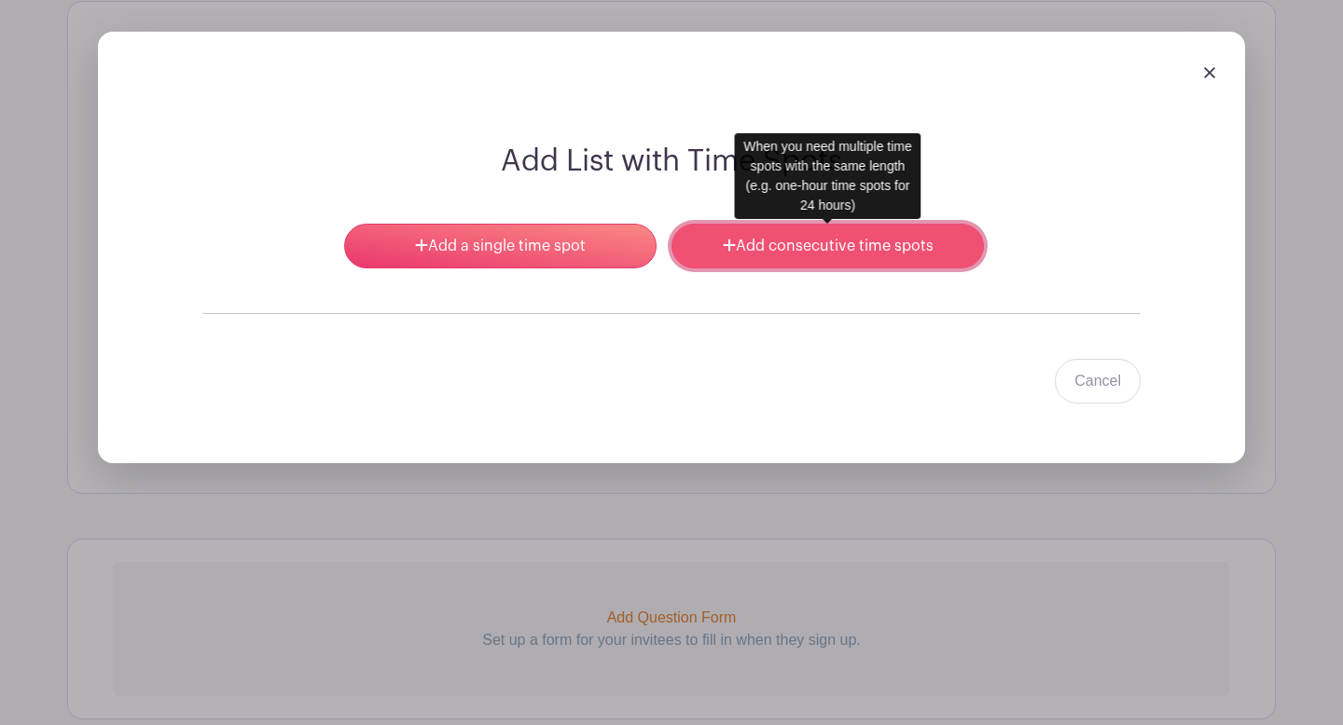
click at [708, 252] on link "Add consecutive time spots" at bounding box center [827, 246] width 312 height 45
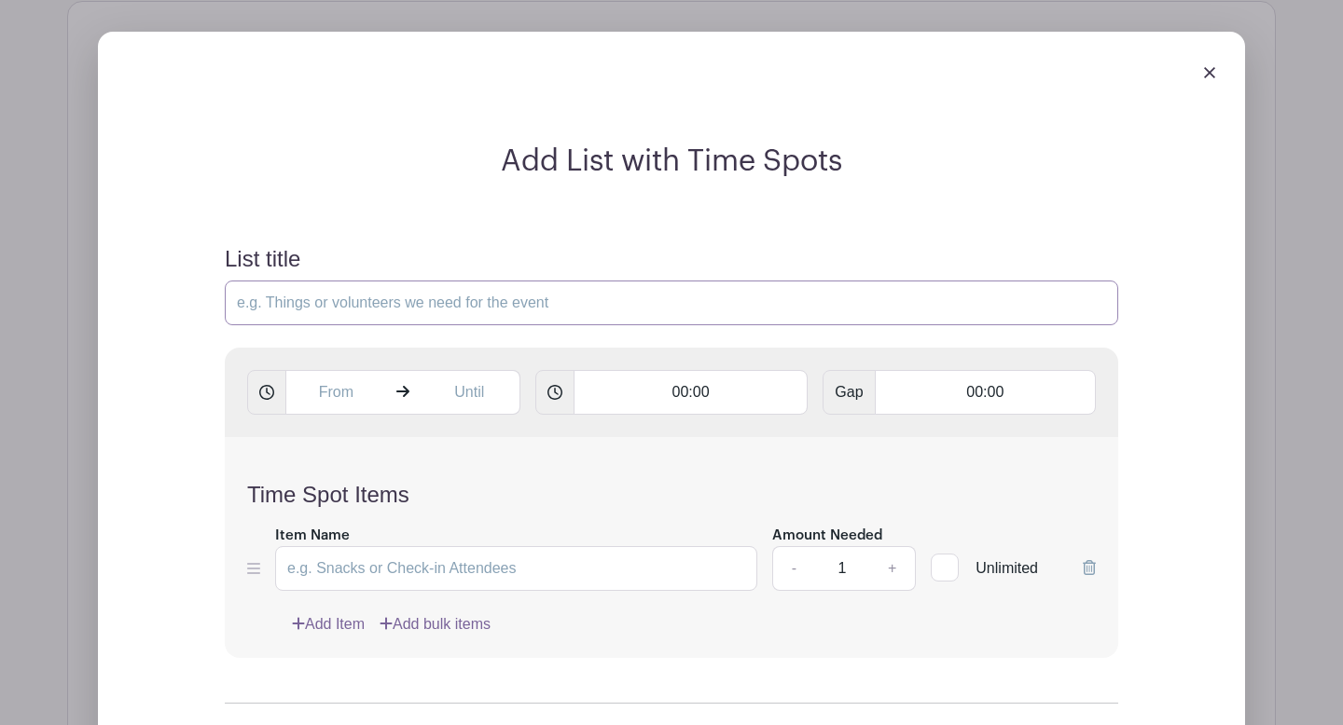
click at [399, 299] on input "List title" at bounding box center [671, 303] width 893 height 45
paste input "Letter for the family (one family per day)"
type input "Letter for the family (one family per day)"
click at [396, 302] on input "Letter for the family (one family per day)" at bounding box center [671, 303] width 893 height 45
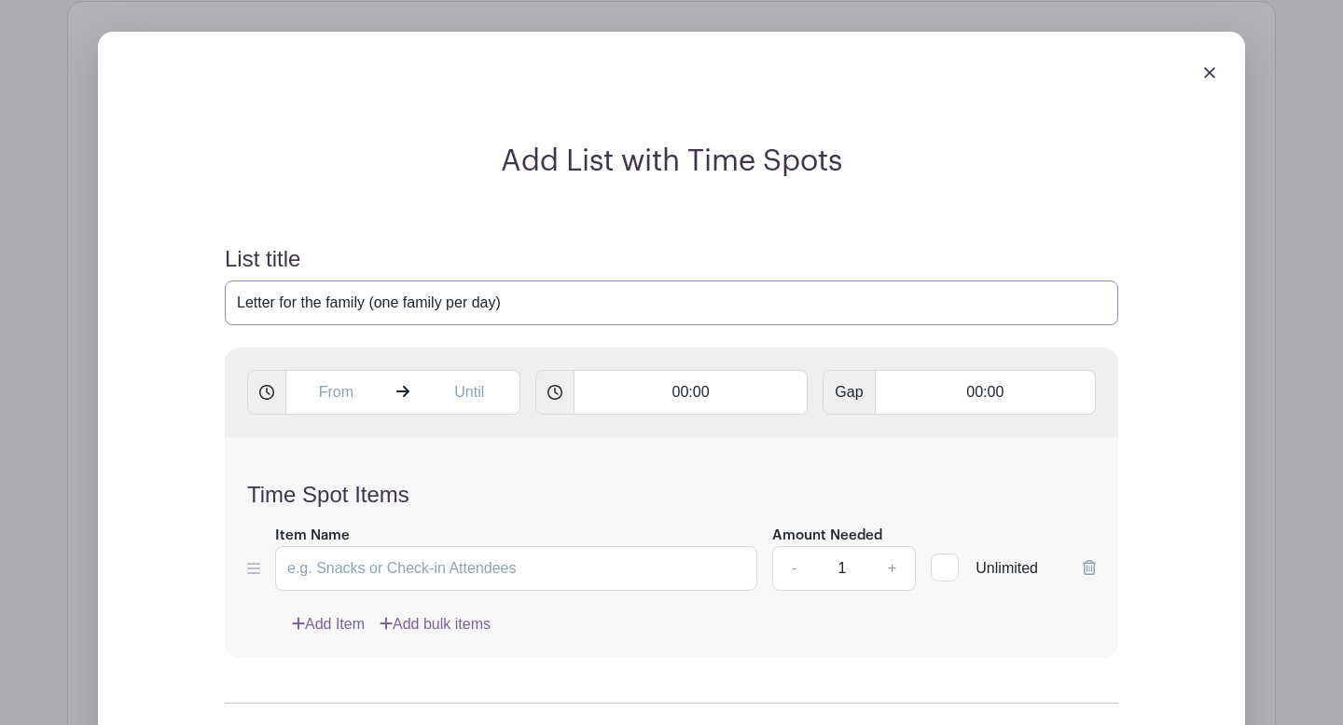
click at [396, 302] on input "Letter for the family (one family per day)" at bounding box center [671, 303] width 893 height 45
click at [379, 560] on input "Item Name" at bounding box center [516, 568] width 482 height 45
paste input "Letter for the family (one family per day)"
type input "Letter for the family (one family per day)"
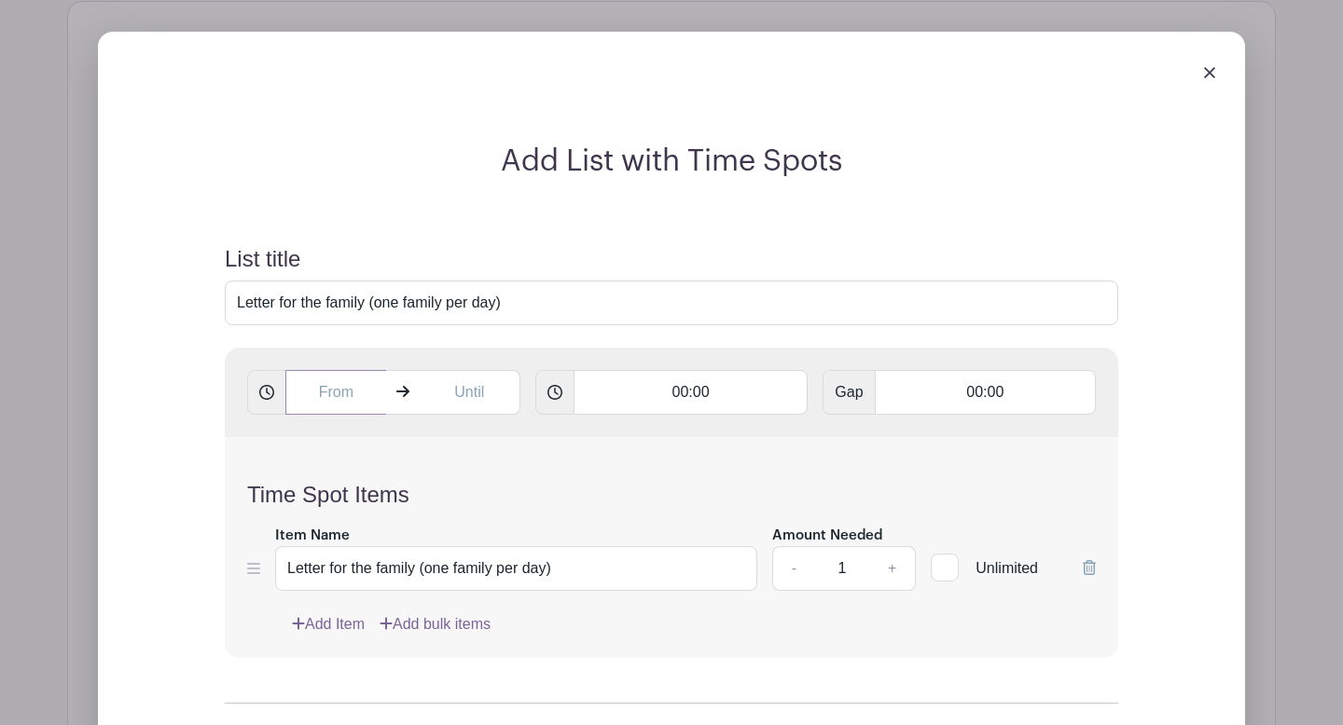
click at [345, 397] on input "text" at bounding box center [335, 392] width 101 height 45
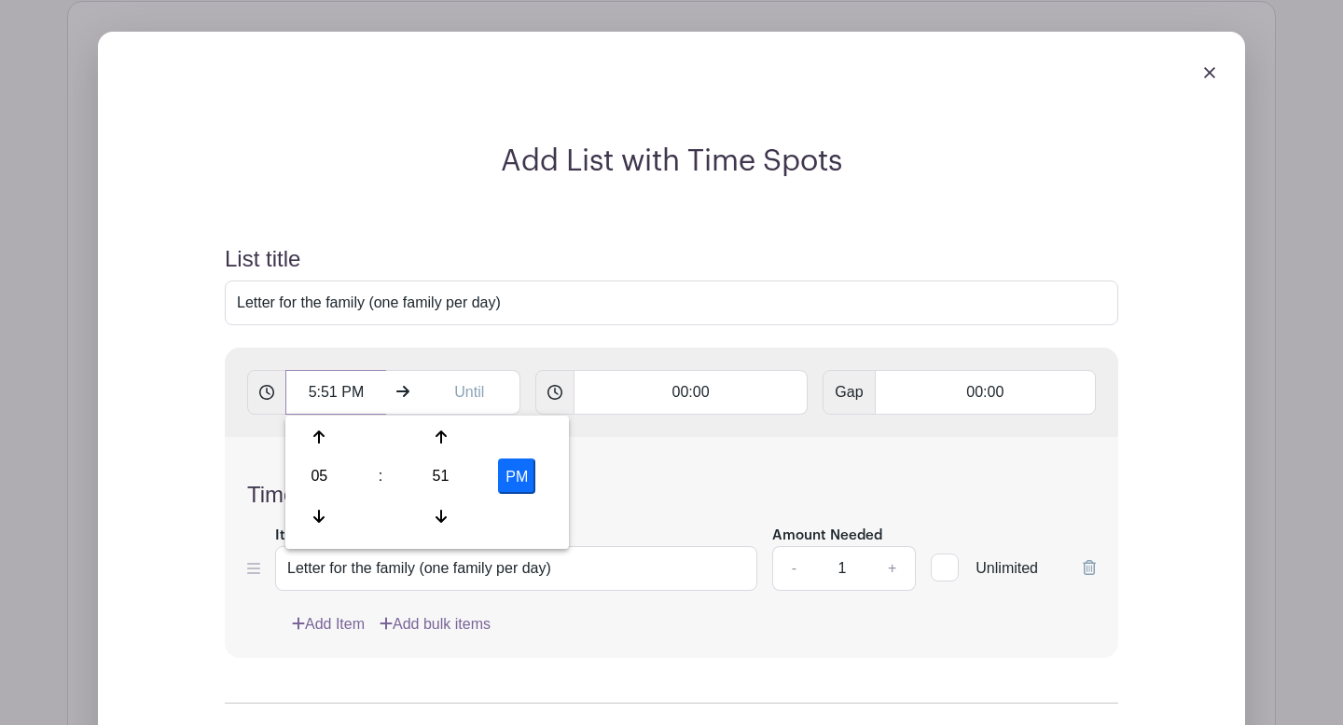
click at [345, 397] on input "5:51 PM" at bounding box center [335, 392] width 101 height 45
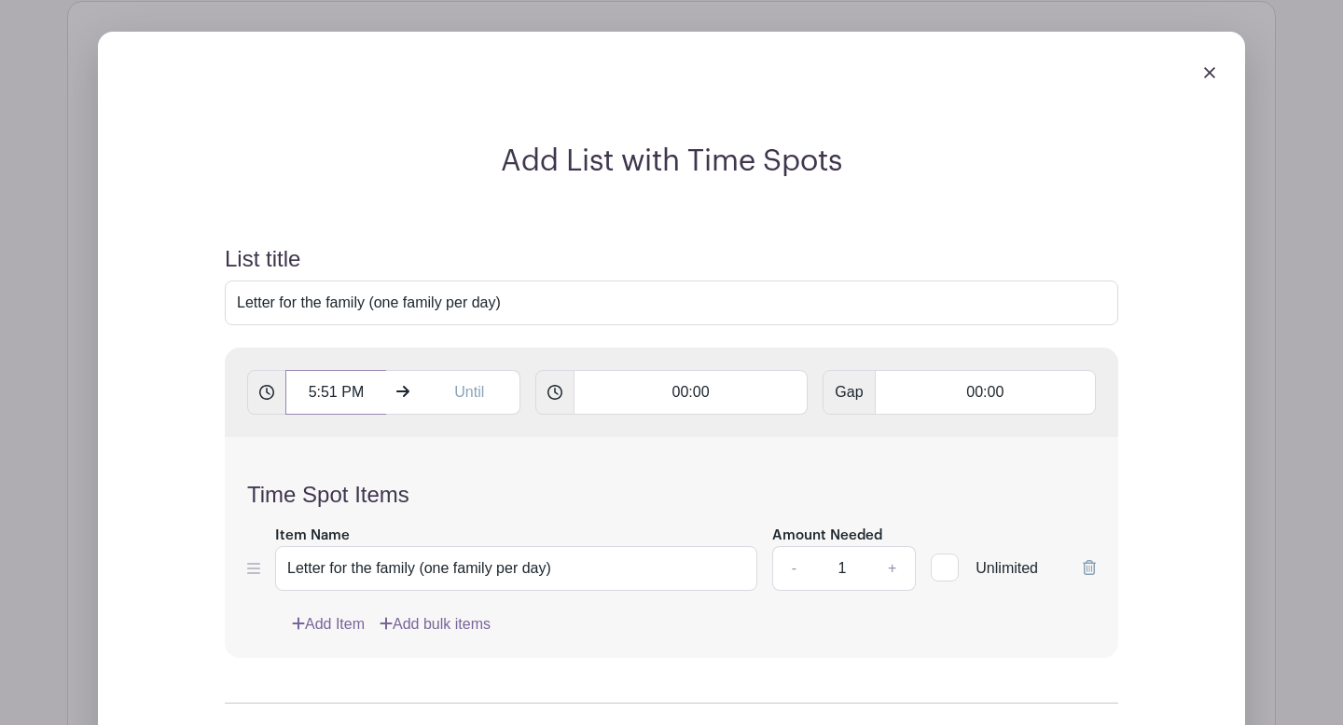
click at [345, 397] on input "5:51 PM" at bounding box center [335, 392] width 101 height 45
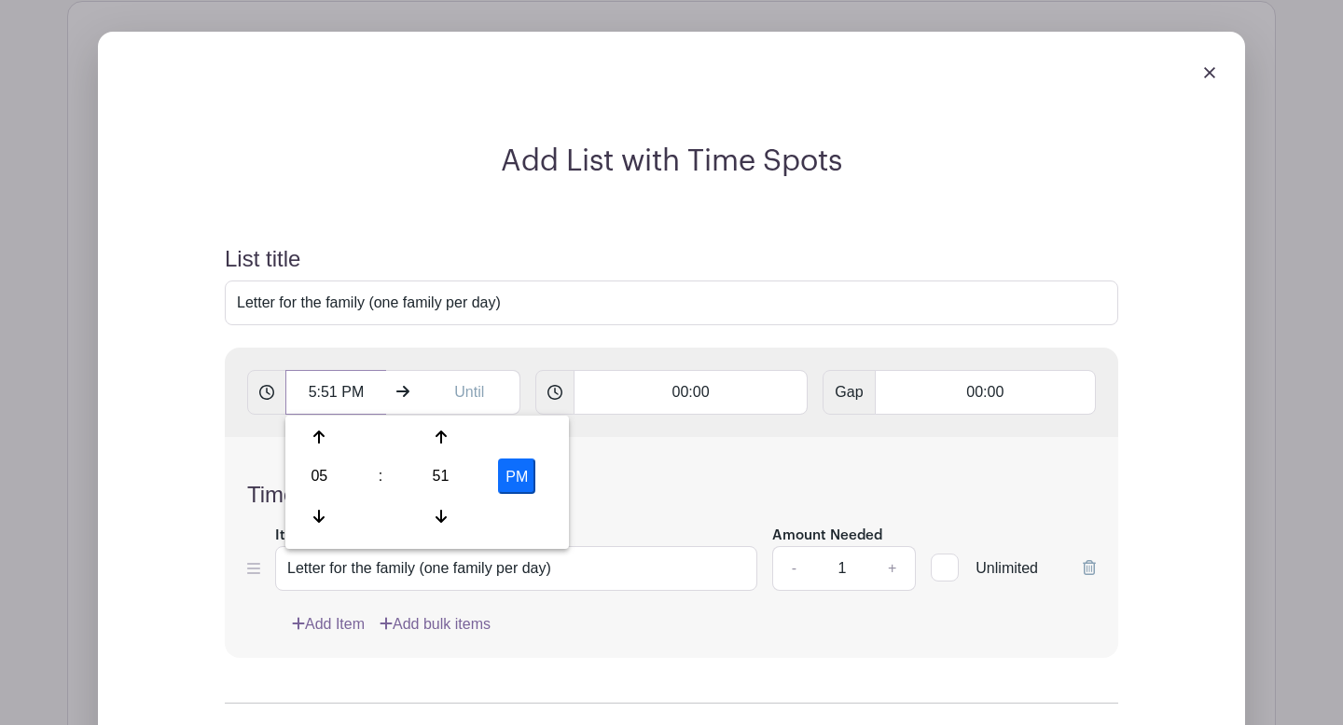
click at [345, 397] on input "5:51 PM" at bounding box center [335, 392] width 101 height 45
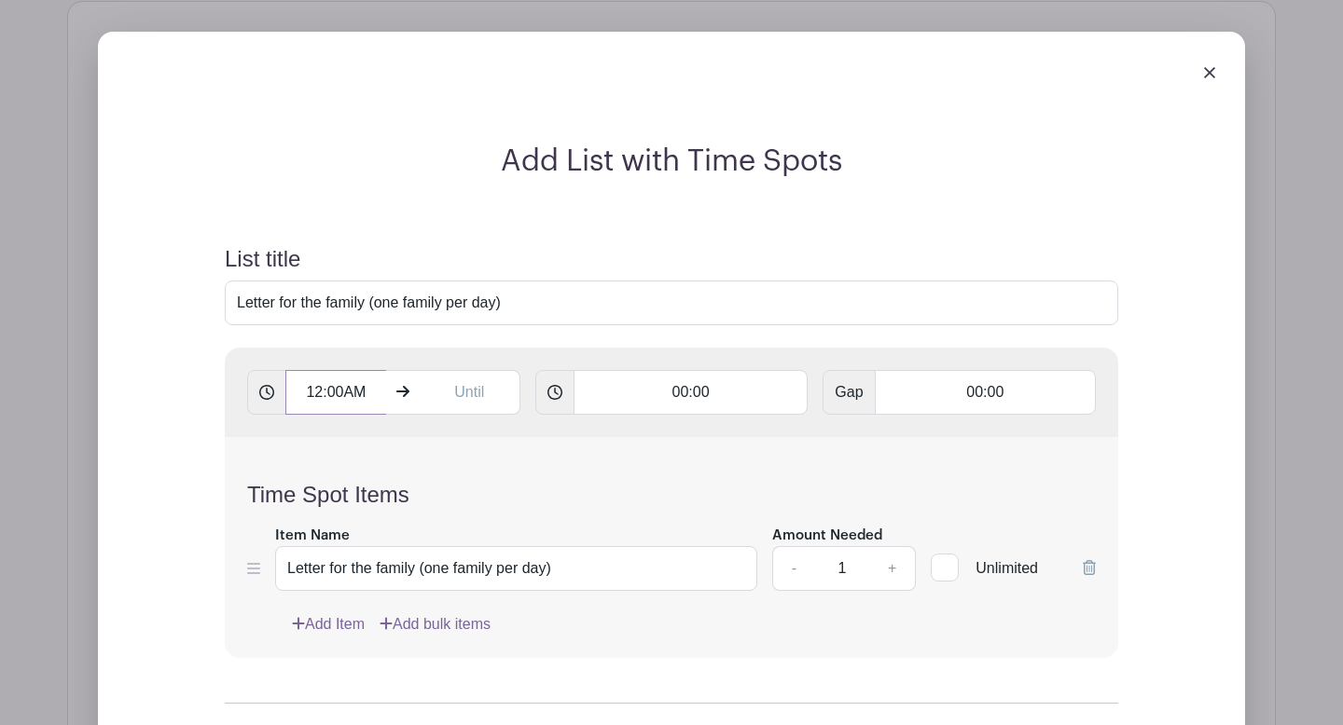
type input "12:00AM"
click at [604, 401] on input "00:00" at bounding box center [690, 392] width 235 height 45
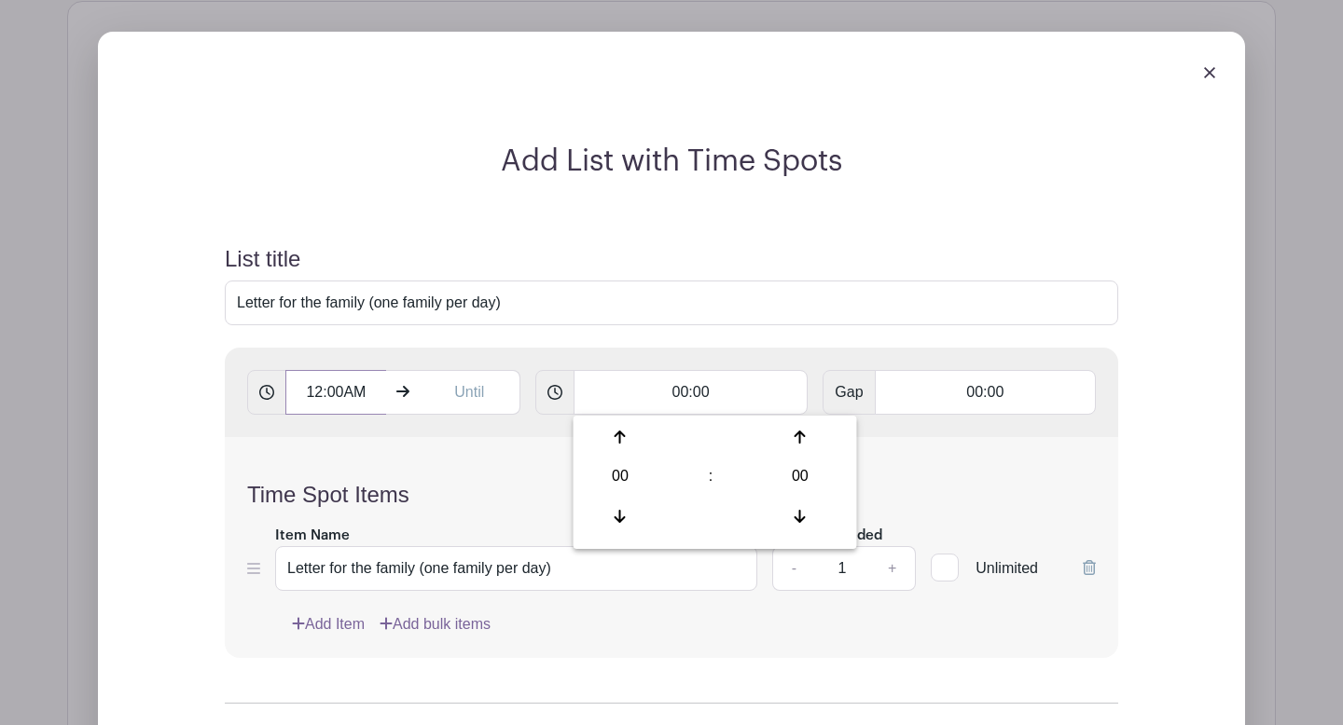
click at [352, 394] on input "12:00AM" at bounding box center [335, 392] width 101 height 45
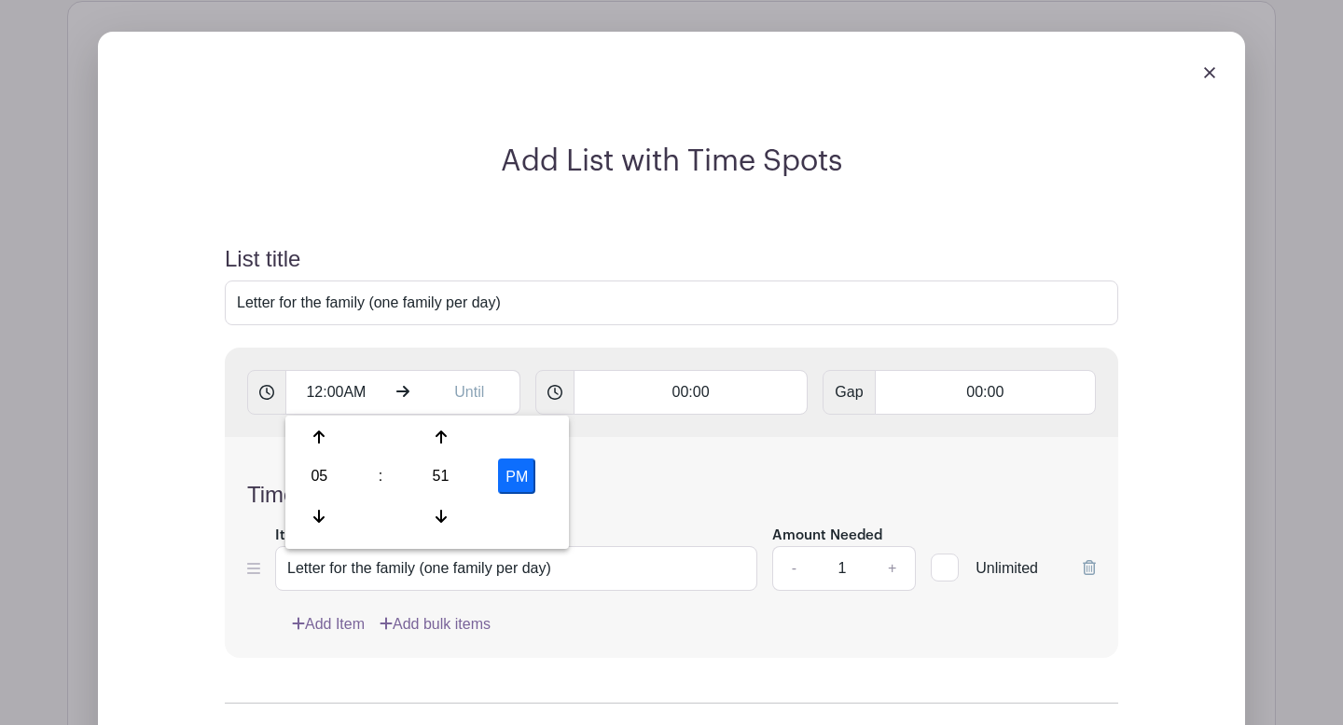
click at [217, 359] on form "List title Letter for the family (one family per day) 12:00AM 00:00 Gap 00:00 T…" at bounding box center [671, 531] width 938 height 615
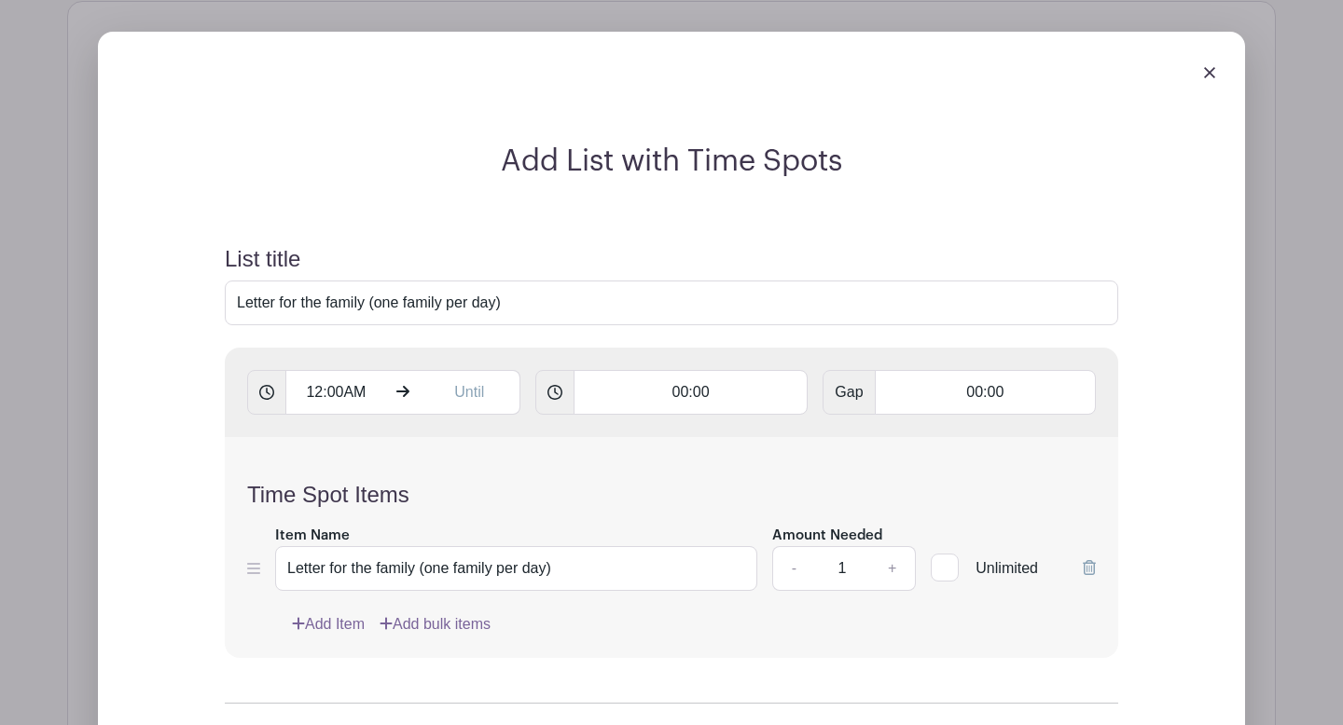
click at [410, 438] on div "Time Spot Items Item Name Letter for the family (one family per day) Amount Nee…" at bounding box center [671, 547] width 893 height 221
click at [357, 386] on input "12:00AM" at bounding box center [335, 392] width 101 height 45
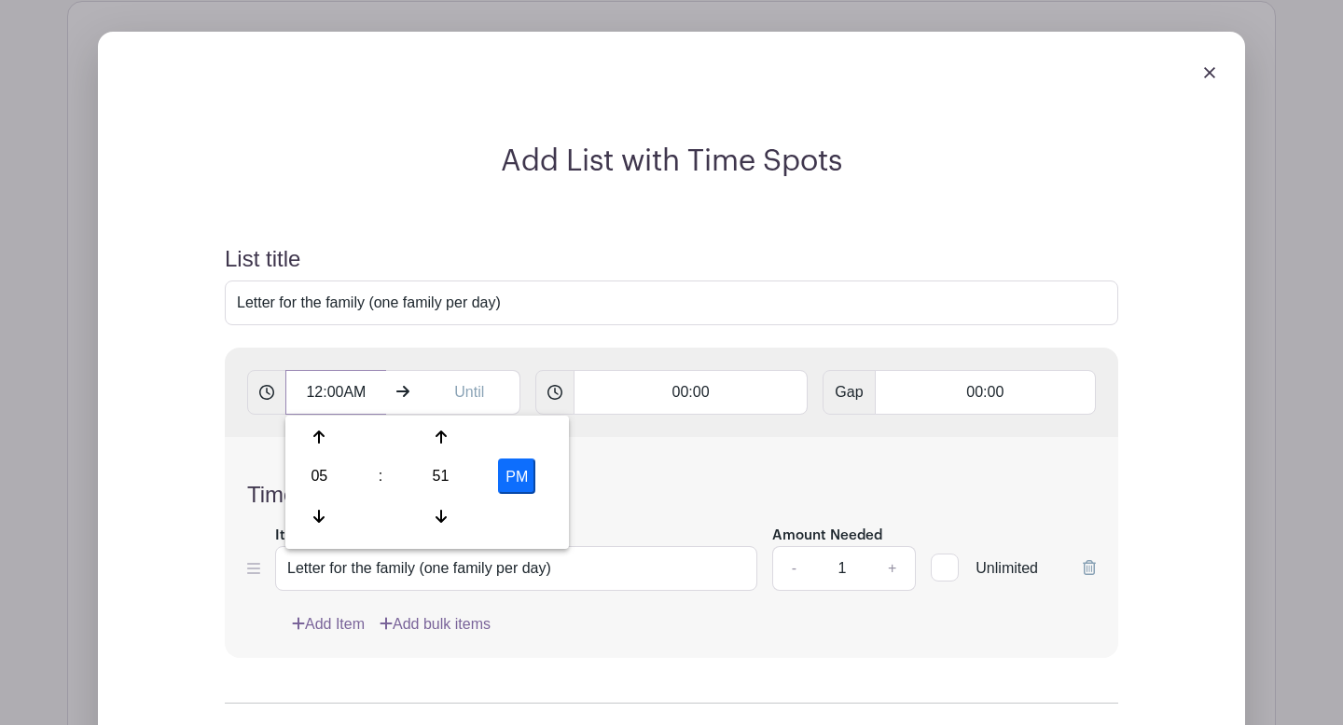
click at [357, 386] on input "12:00AM" at bounding box center [335, 392] width 101 height 45
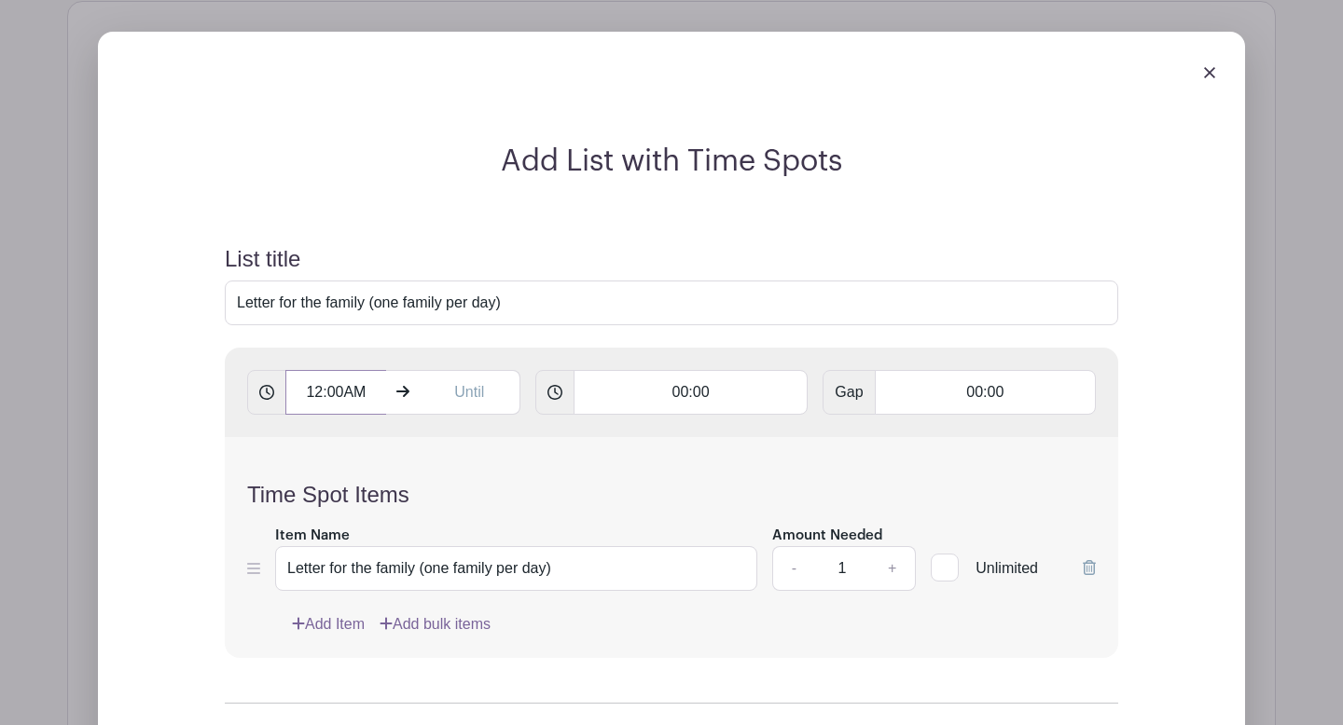
click at [357, 386] on input "12:00AM" at bounding box center [335, 392] width 101 height 45
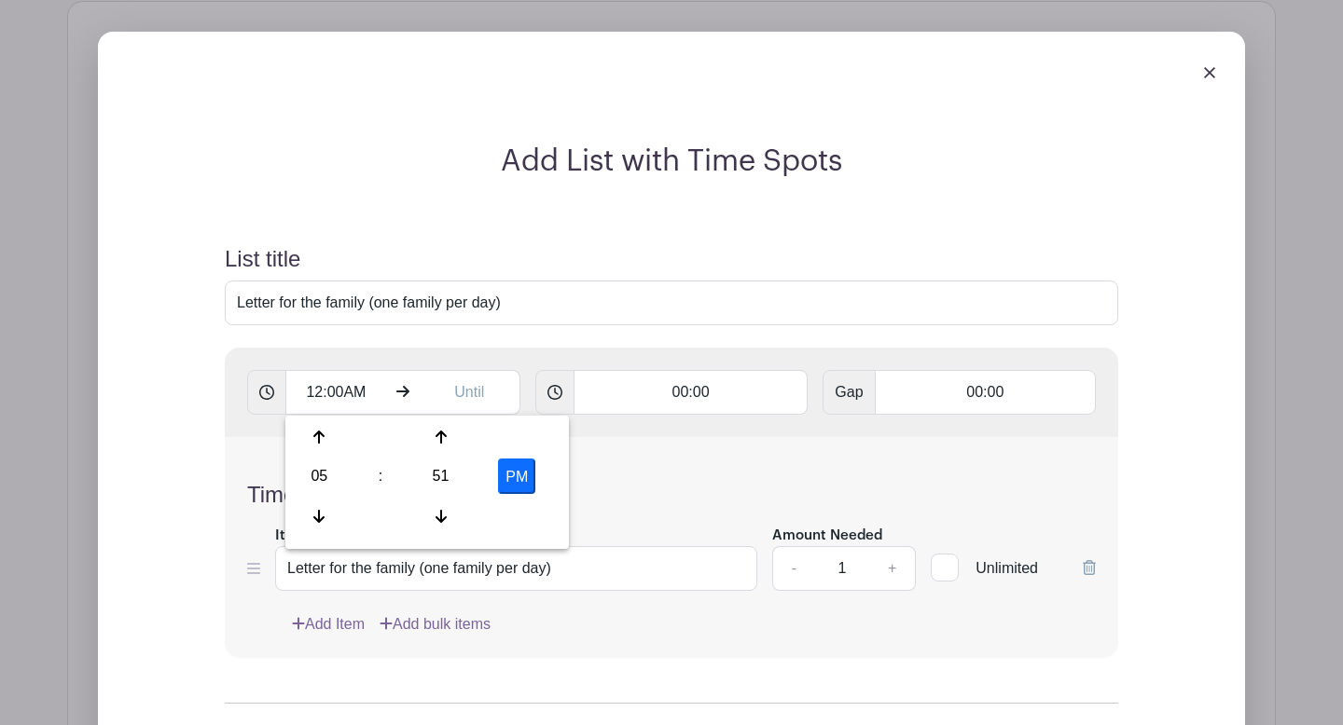
click at [221, 371] on form "List title Letter for the family (one family per day) 12:00AM 00:00 Gap 00:00 T…" at bounding box center [671, 531] width 938 height 615
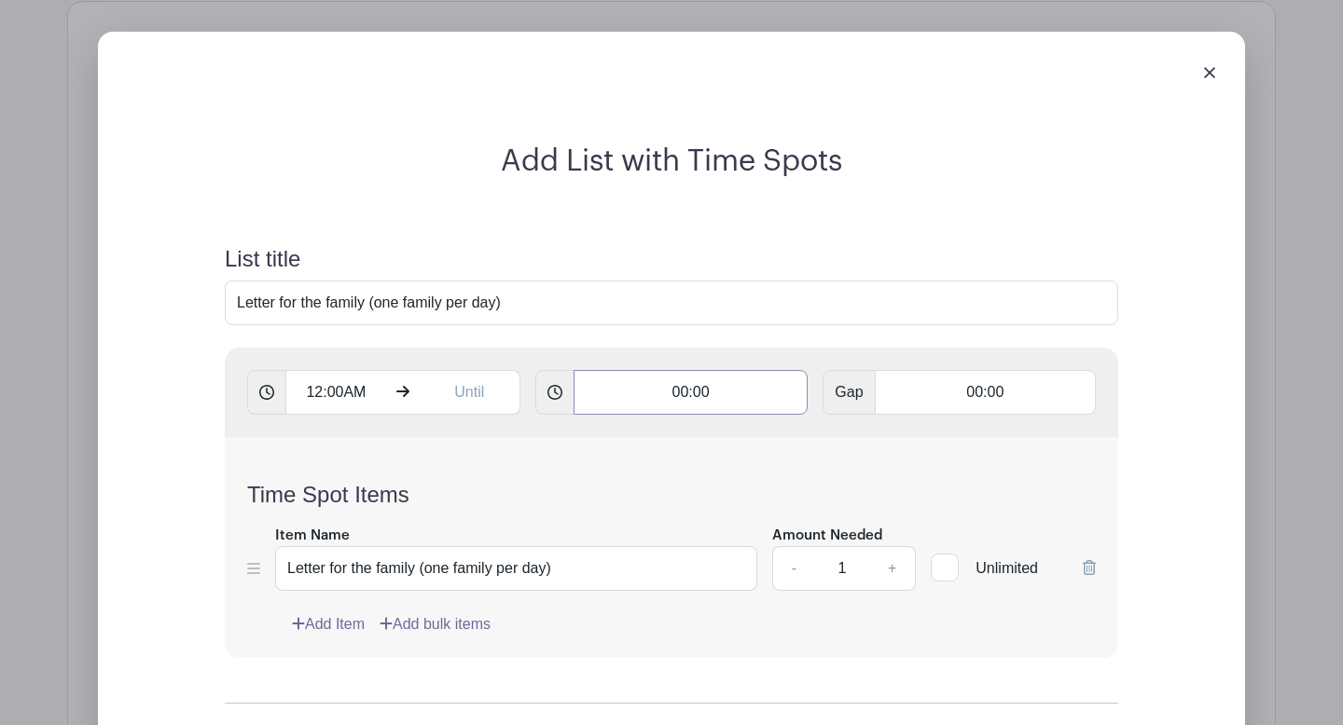
click at [643, 405] on input "00:00" at bounding box center [690, 392] width 235 height 45
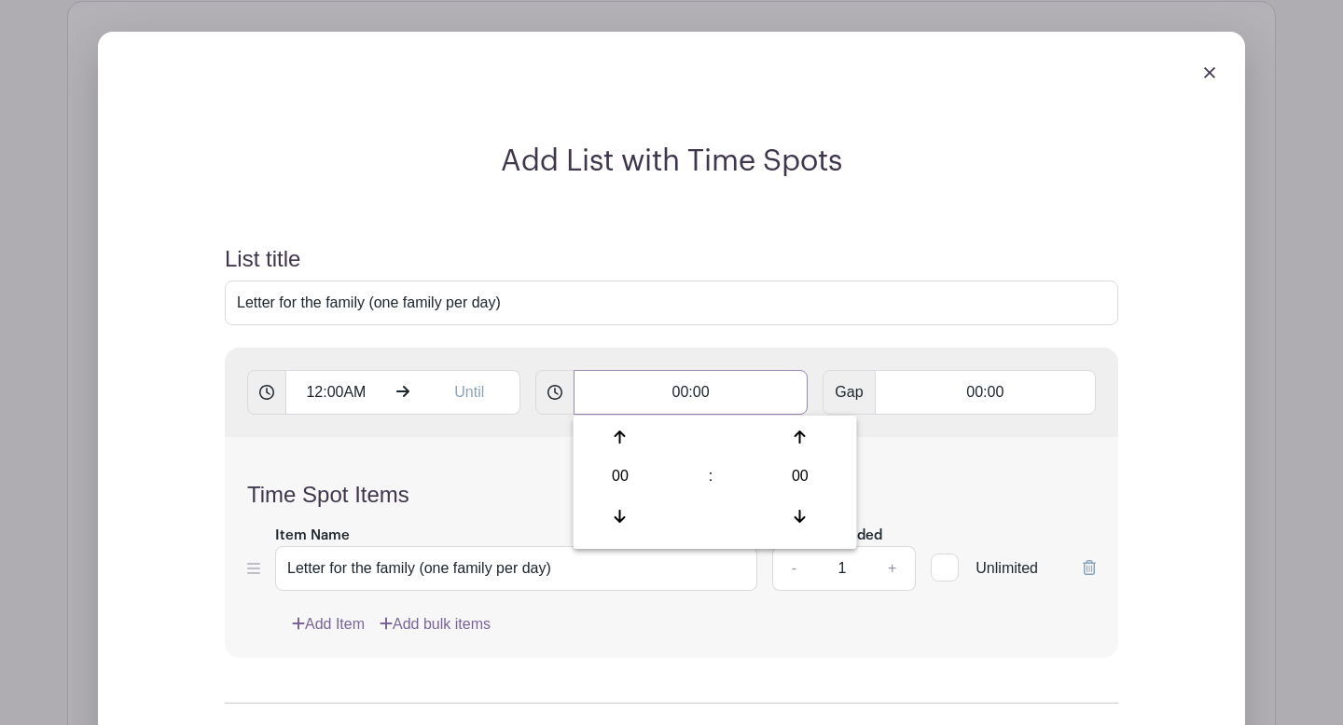
click at [669, 398] on input "00:00" at bounding box center [690, 392] width 235 height 45
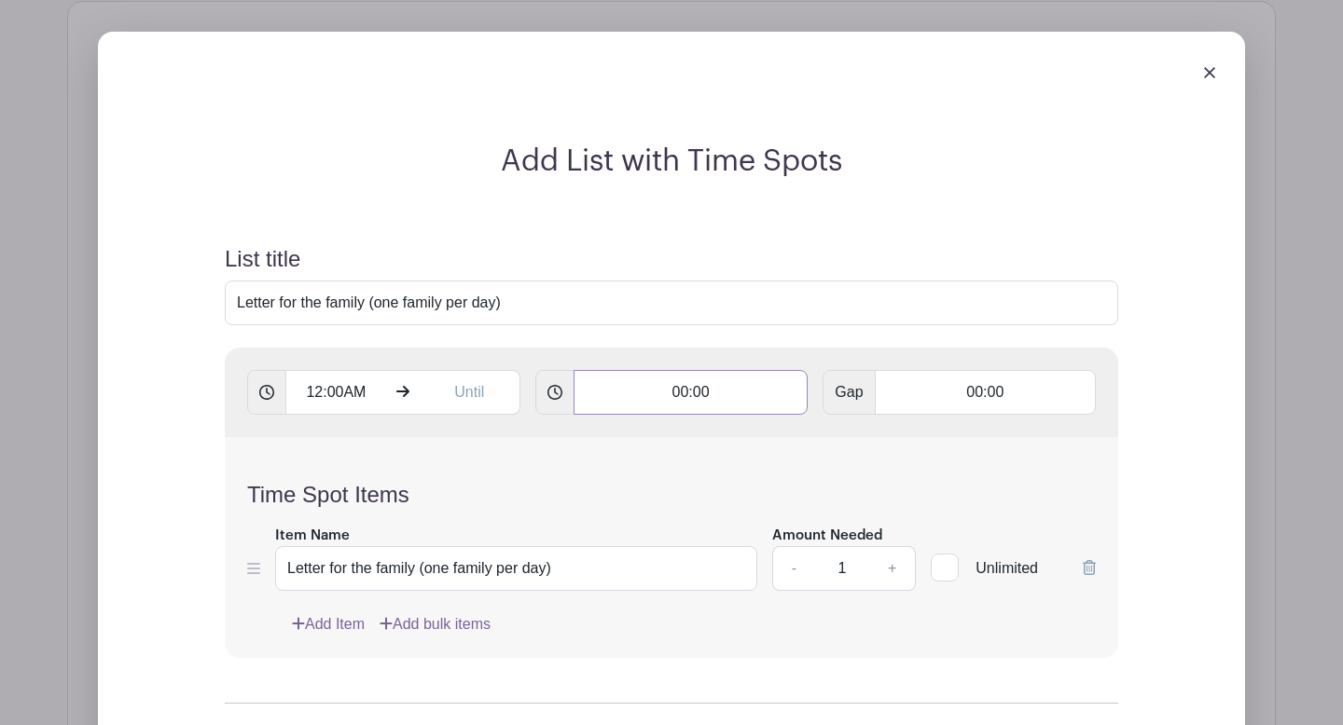
click at [669, 398] on input "00:00" at bounding box center [690, 392] width 235 height 45
type input "11:59 PM"
click at [910, 399] on input "00:00" at bounding box center [985, 392] width 221 height 45
click at [686, 463] on div "Time Spot Items Item Name Letter for the family (one family per day) Amount Nee…" at bounding box center [671, 547] width 893 height 221
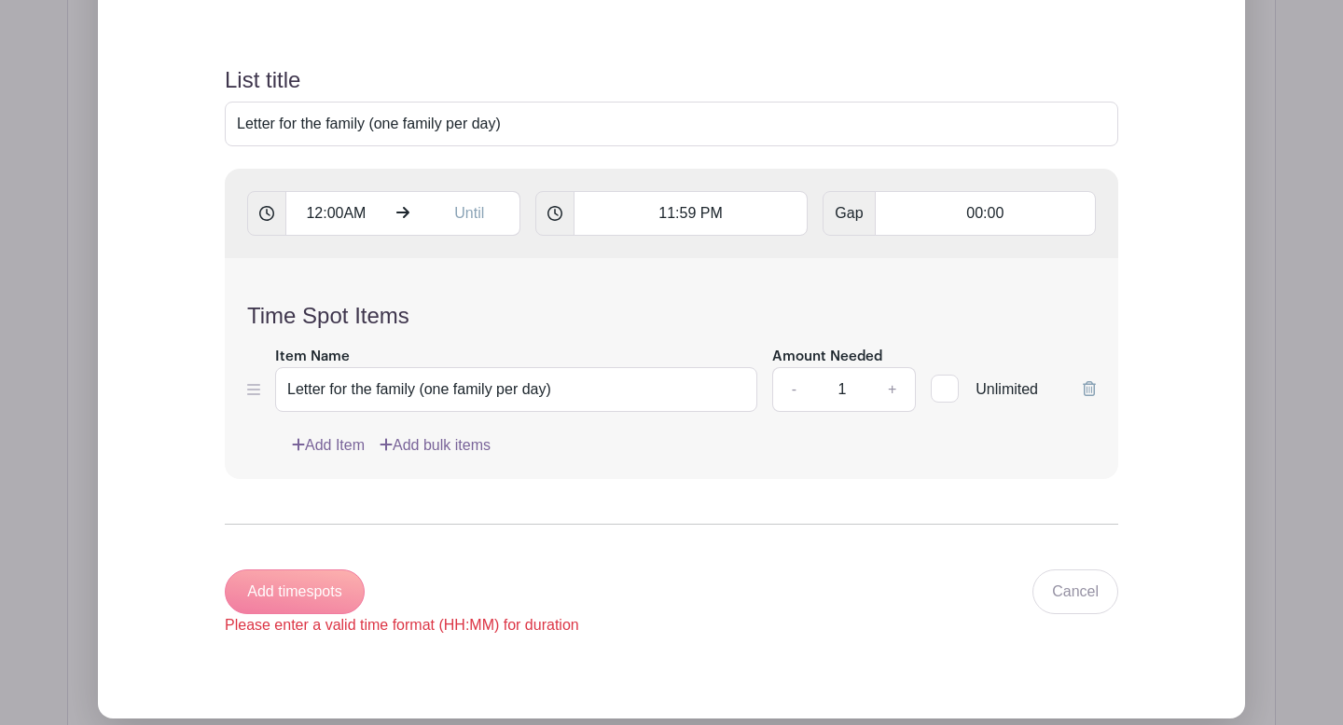
scroll to position [1785, 0]
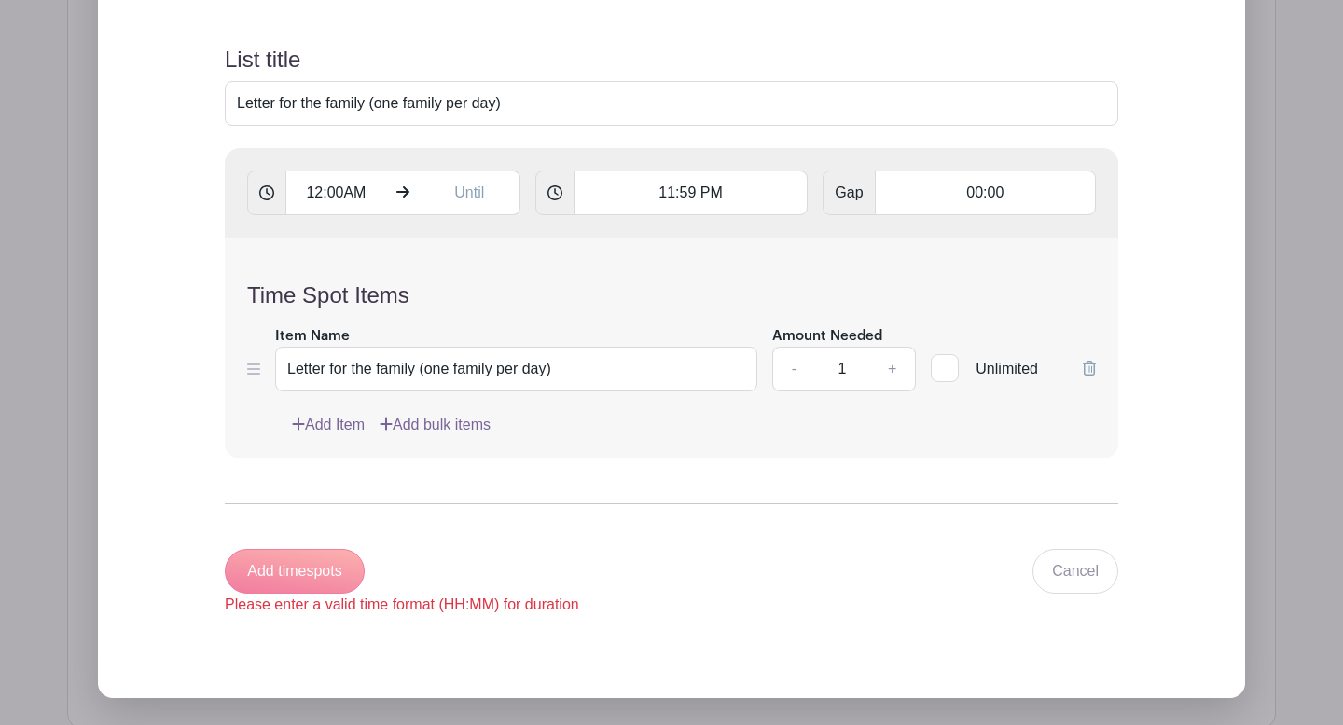
click at [311, 575] on div "Add timespots Please enter a valid time format (HH:MM) for duration" at bounding box center [402, 582] width 354 height 67
click at [347, 191] on input "12:00AM" at bounding box center [335, 193] width 101 height 45
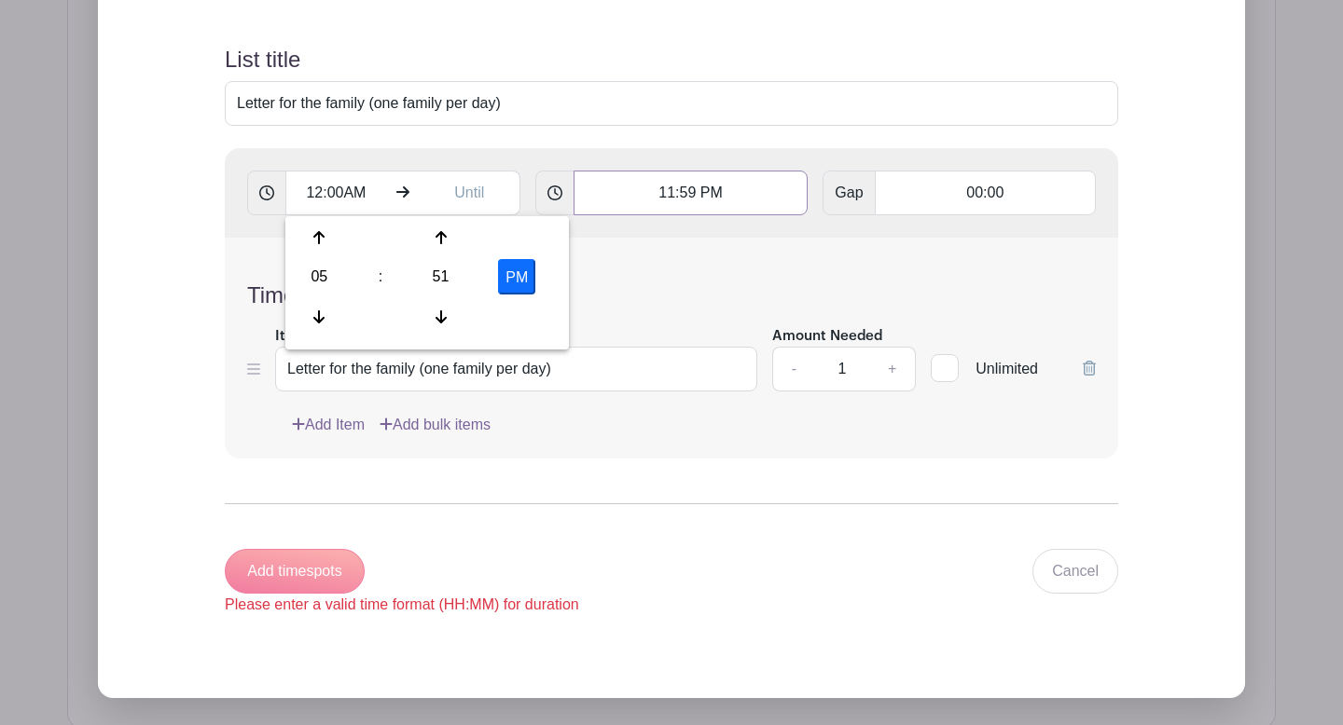
click at [686, 196] on input "11:59 PM" at bounding box center [690, 193] width 235 height 45
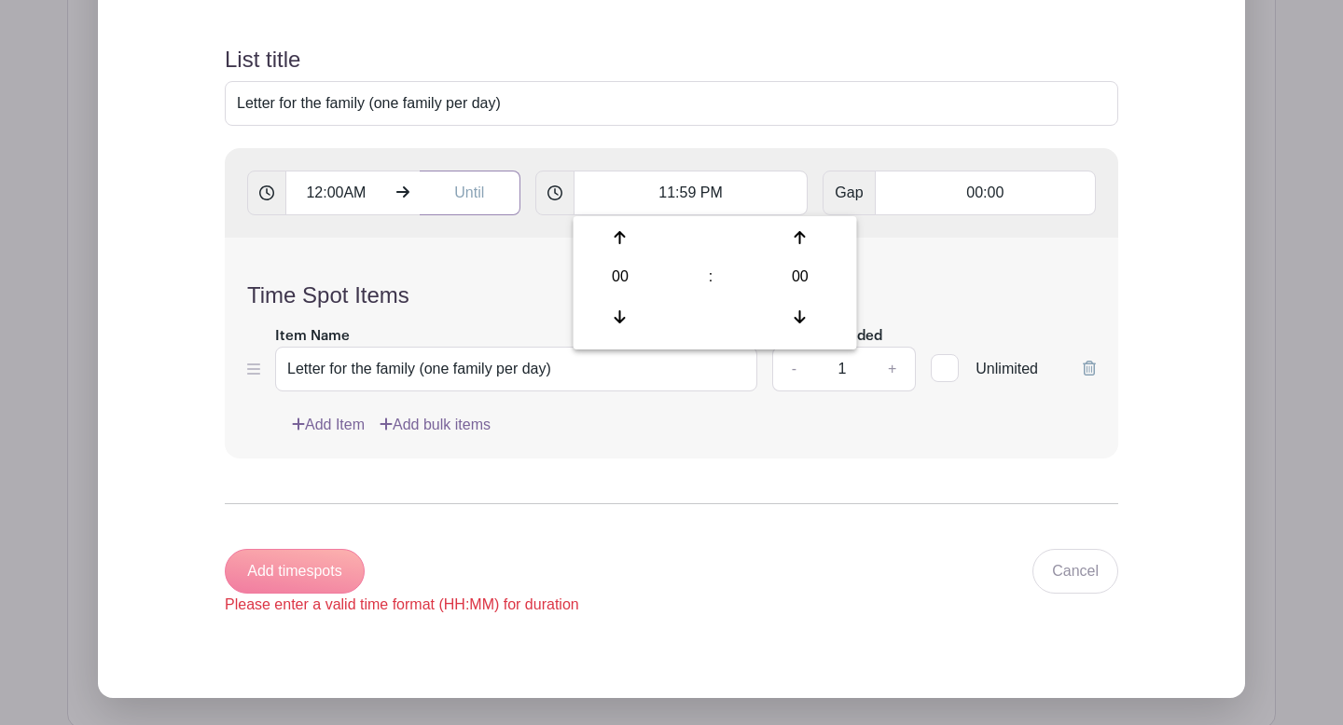
click at [486, 195] on input "text" at bounding box center [470, 193] width 101 height 45
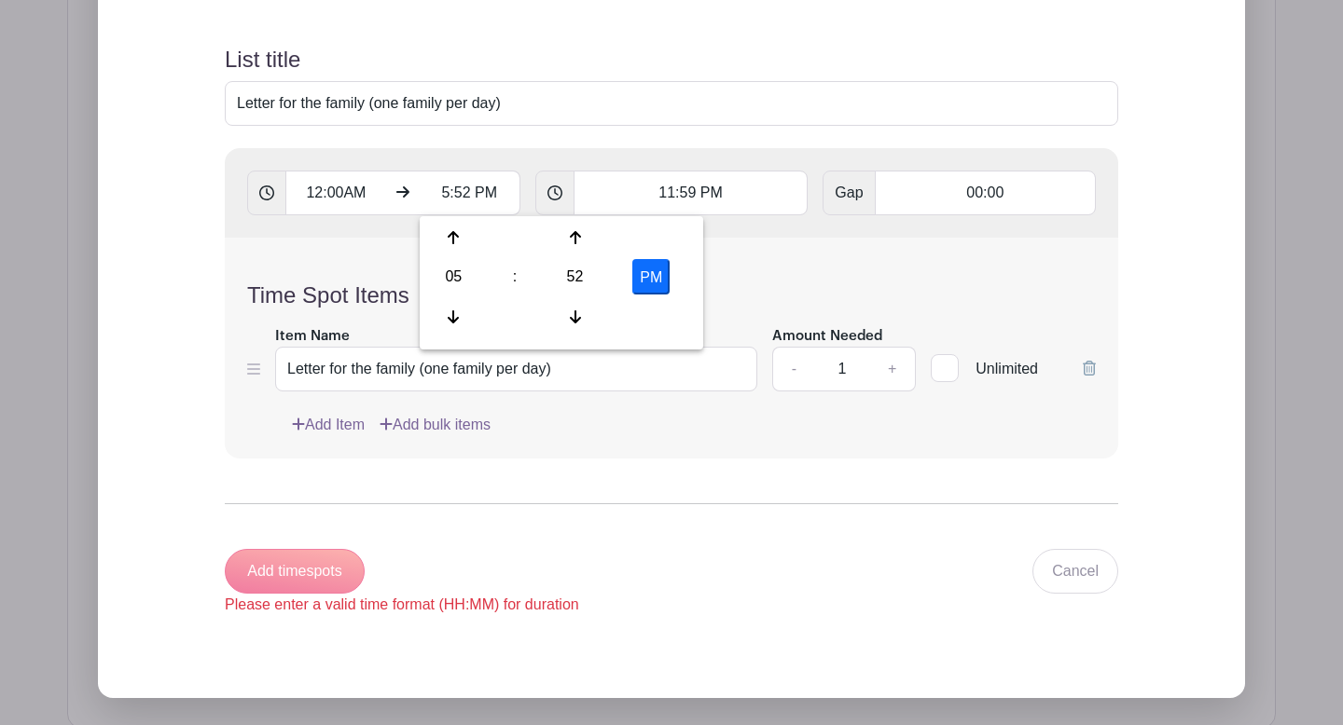
click at [266, 197] on icon at bounding box center [266, 193] width 15 height 15
click at [268, 192] on icon at bounding box center [266, 193] width 15 height 15
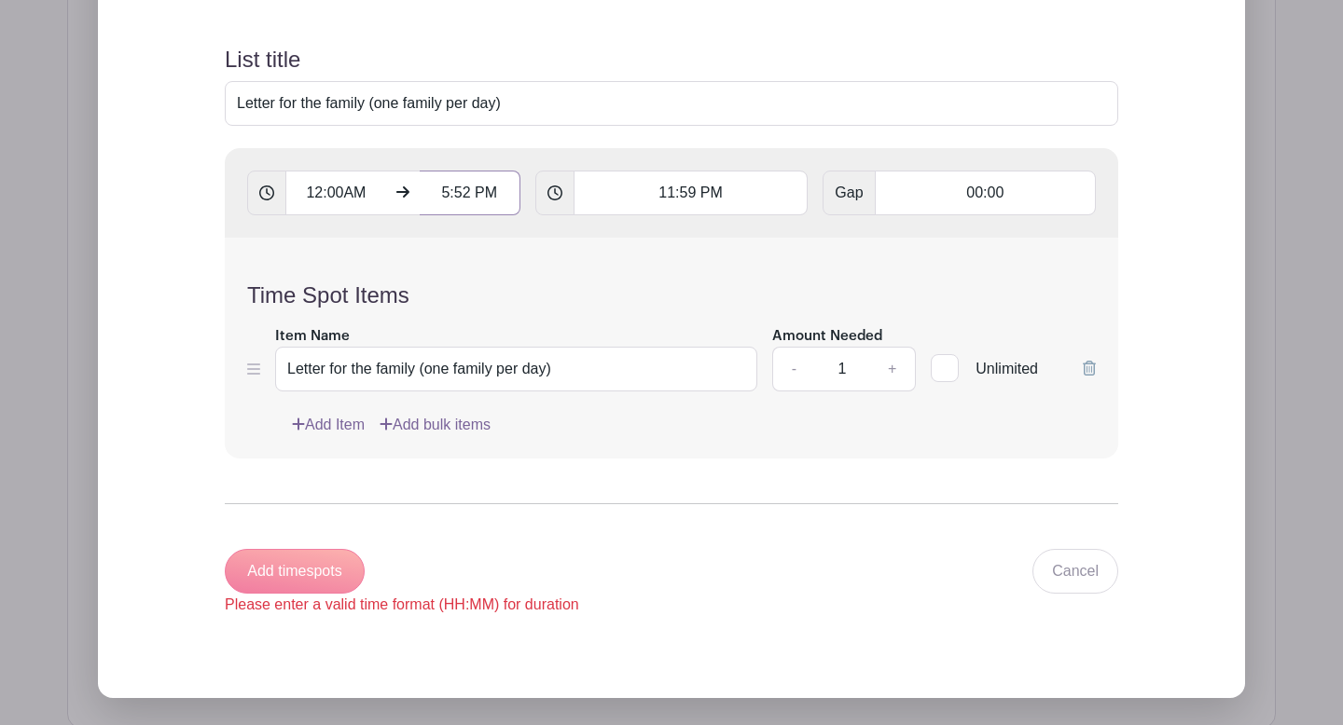
click at [478, 205] on input "5:52 PM" at bounding box center [470, 193] width 101 height 45
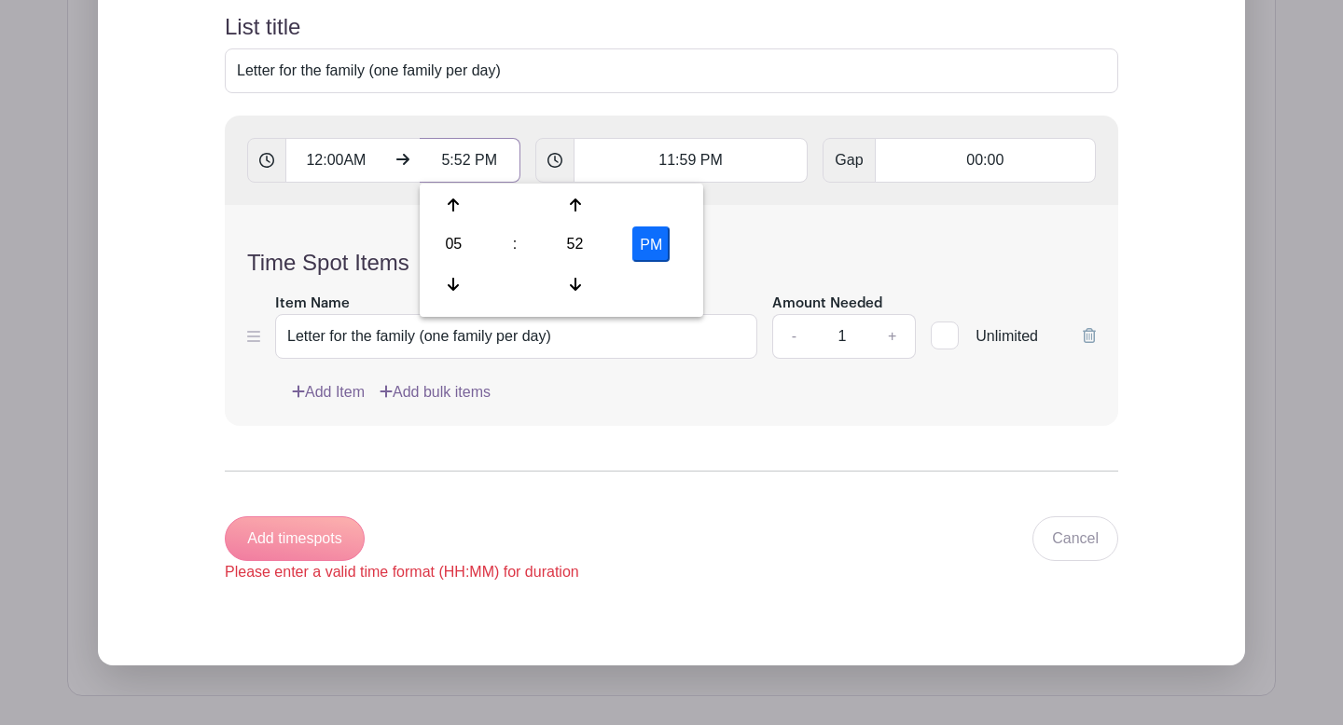
scroll to position [1824, 0]
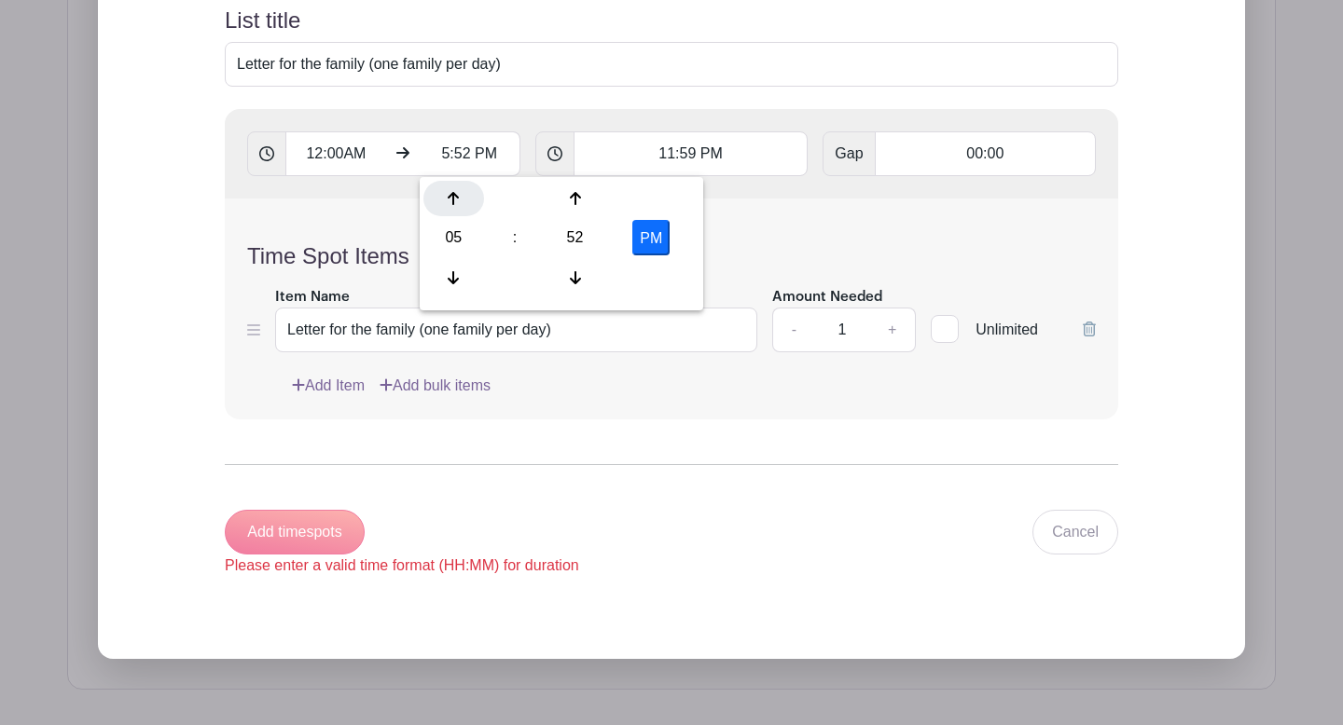
click at [459, 208] on div at bounding box center [453, 198] width 61 height 35
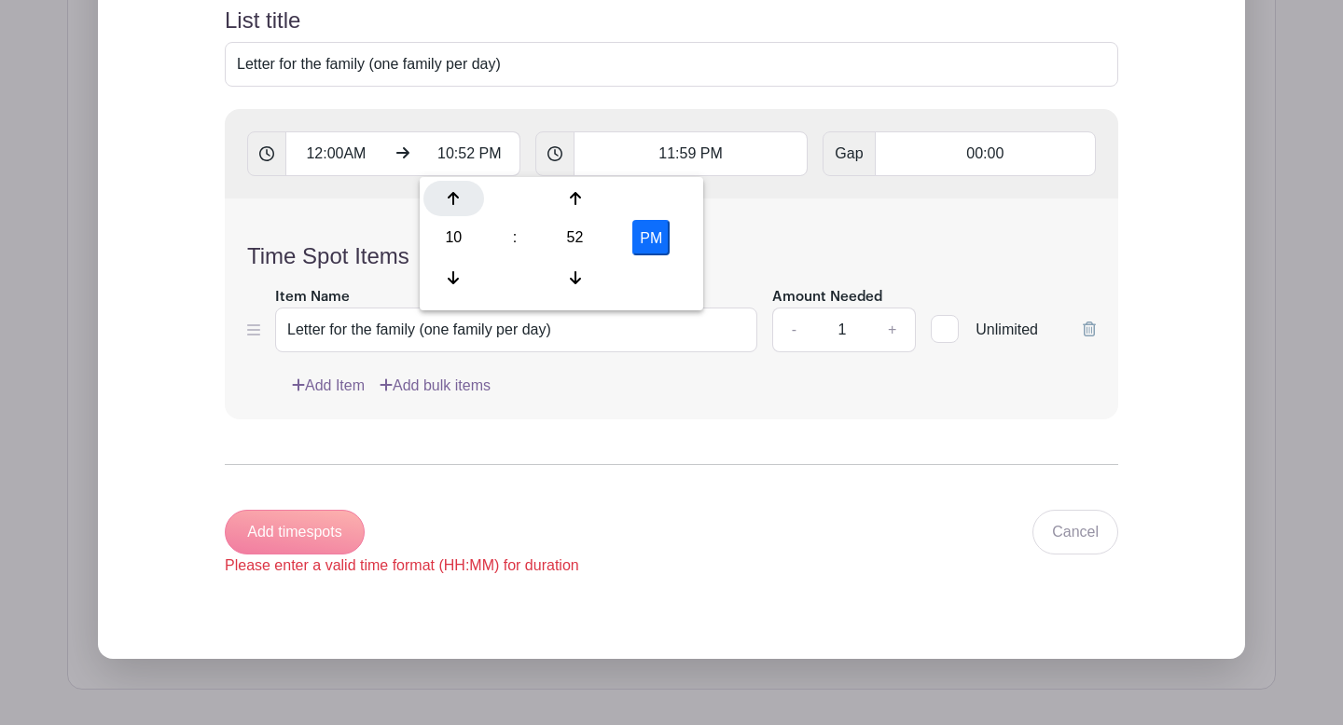
click at [459, 208] on div at bounding box center [453, 198] width 61 height 35
click at [578, 241] on div "52" at bounding box center [575, 237] width 61 height 35
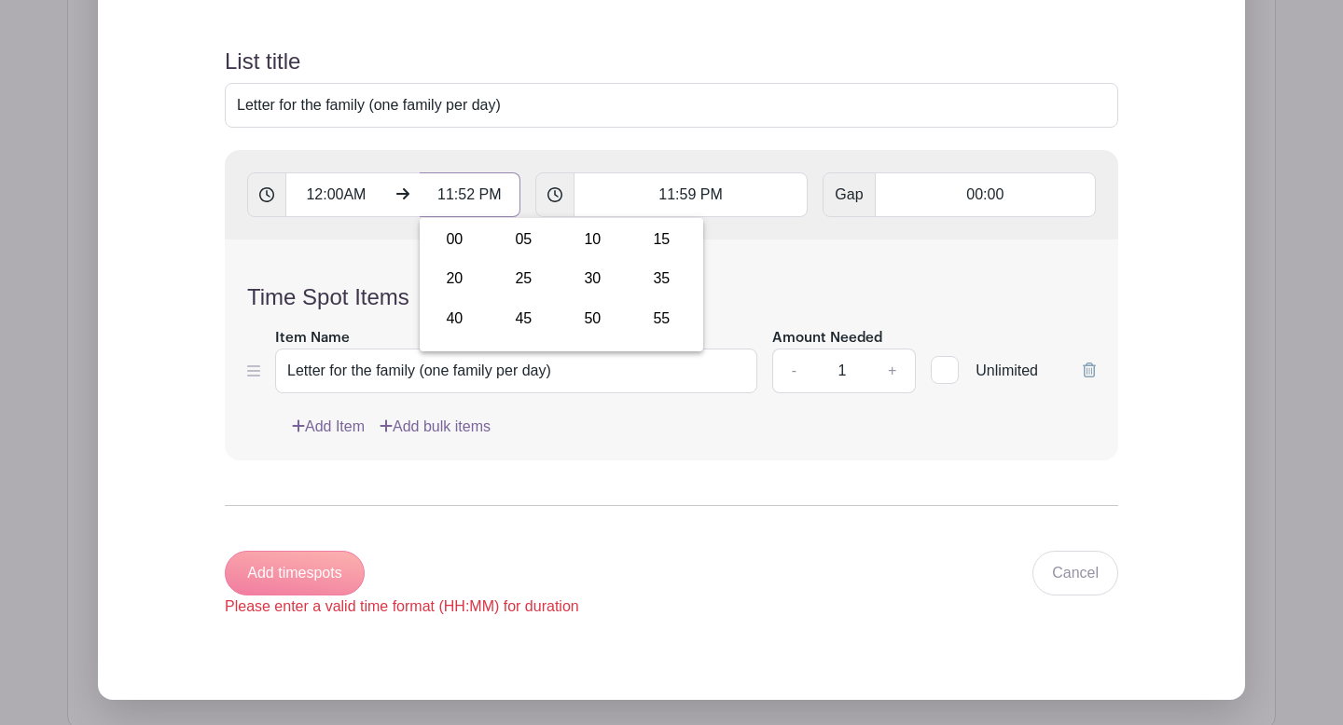
click at [471, 194] on input "11:52 PM" at bounding box center [470, 195] width 101 height 45
type input "11:59 PM"
click at [489, 311] on div "Time Spot Items Item Name Letter for the family (one family per day) Amount Nee…" at bounding box center [671, 350] width 893 height 221
click at [538, 157] on div "12:00AM 11:59 PM 11:59 PM Gap 00:00" at bounding box center [671, 195] width 893 height 90
click at [588, 192] on input "11:59 PM" at bounding box center [690, 195] width 235 height 45
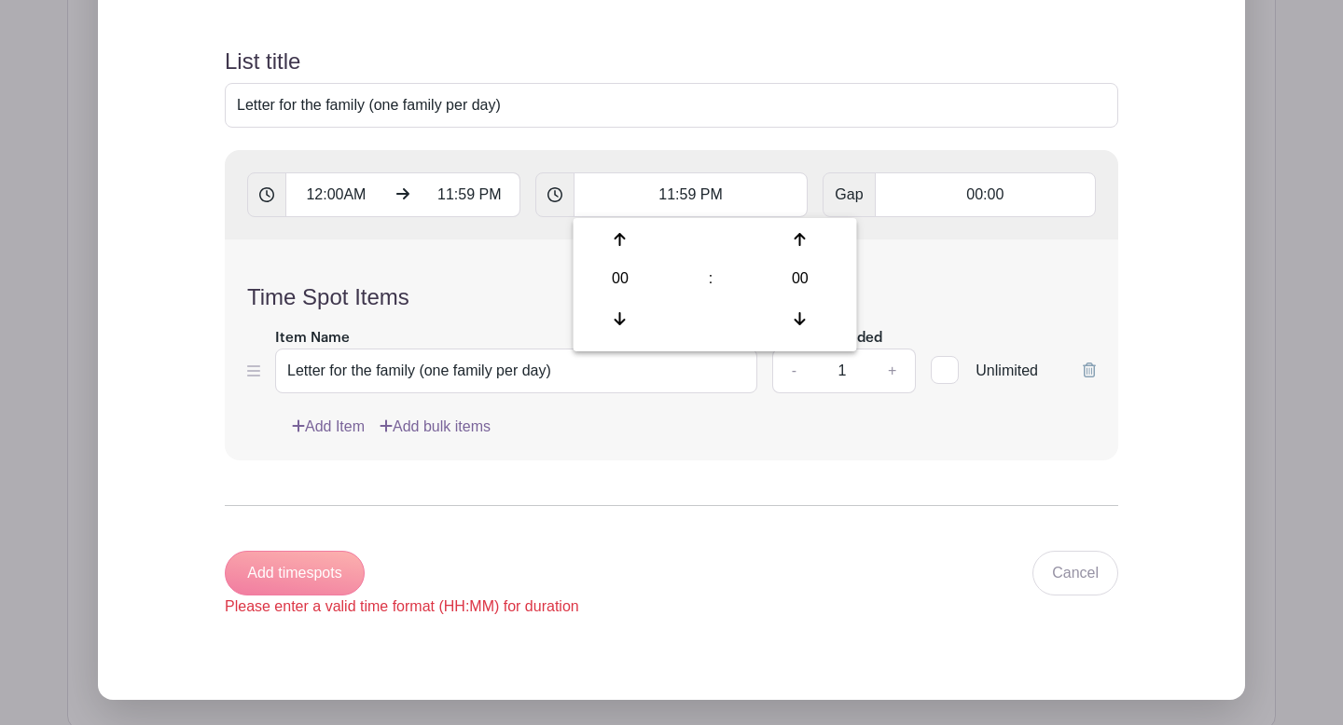
click at [700, 137] on form "List title Letter for the family (one family per day) 12:00AM 11:59 PM 11:59 PM…" at bounding box center [671, 333] width 938 height 615
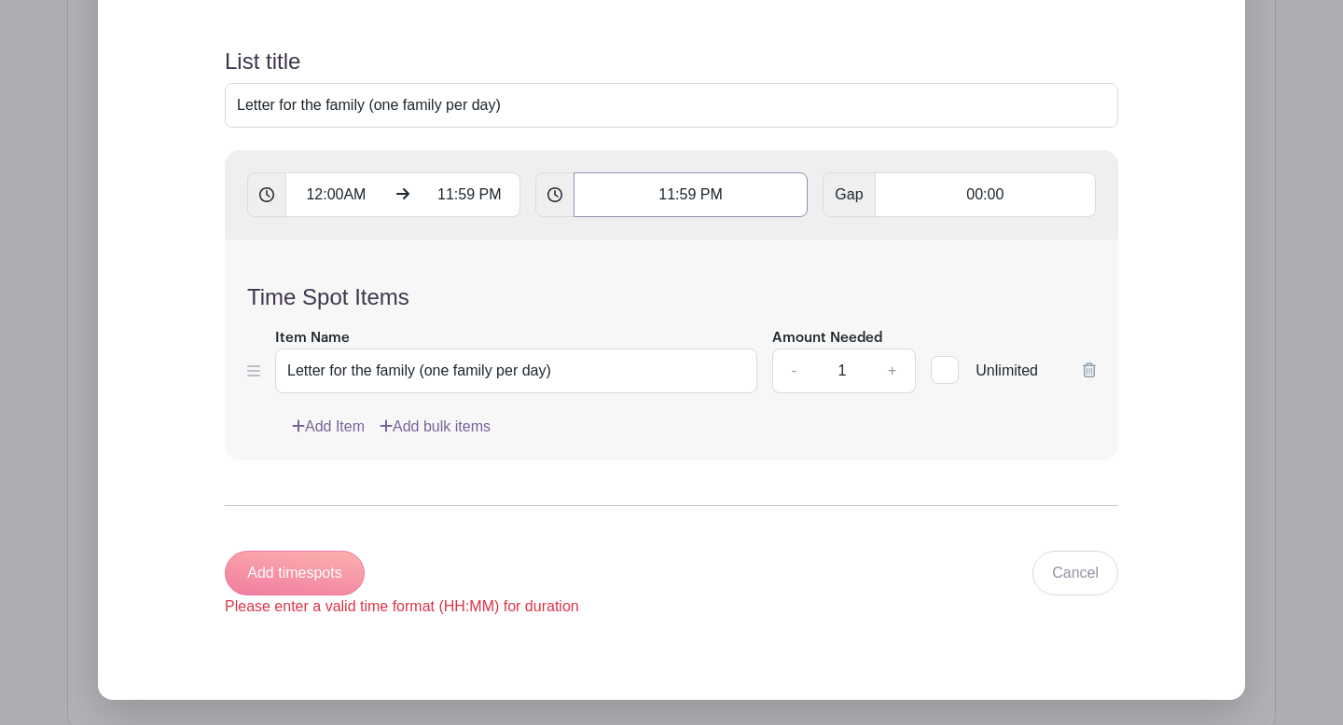
click at [682, 177] on input "11:59 PM" at bounding box center [690, 195] width 235 height 45
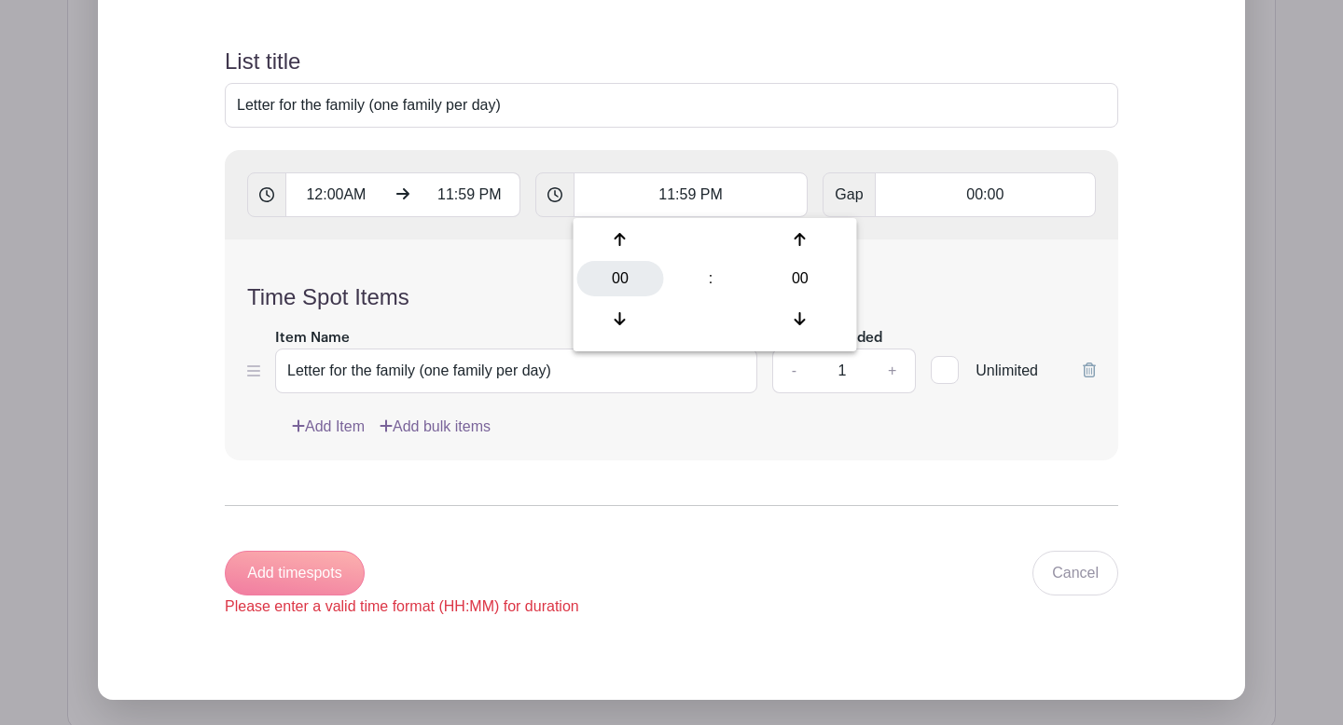
click at [619, 270] on div "00" at bounding box center [620, 278] width 87 height 35
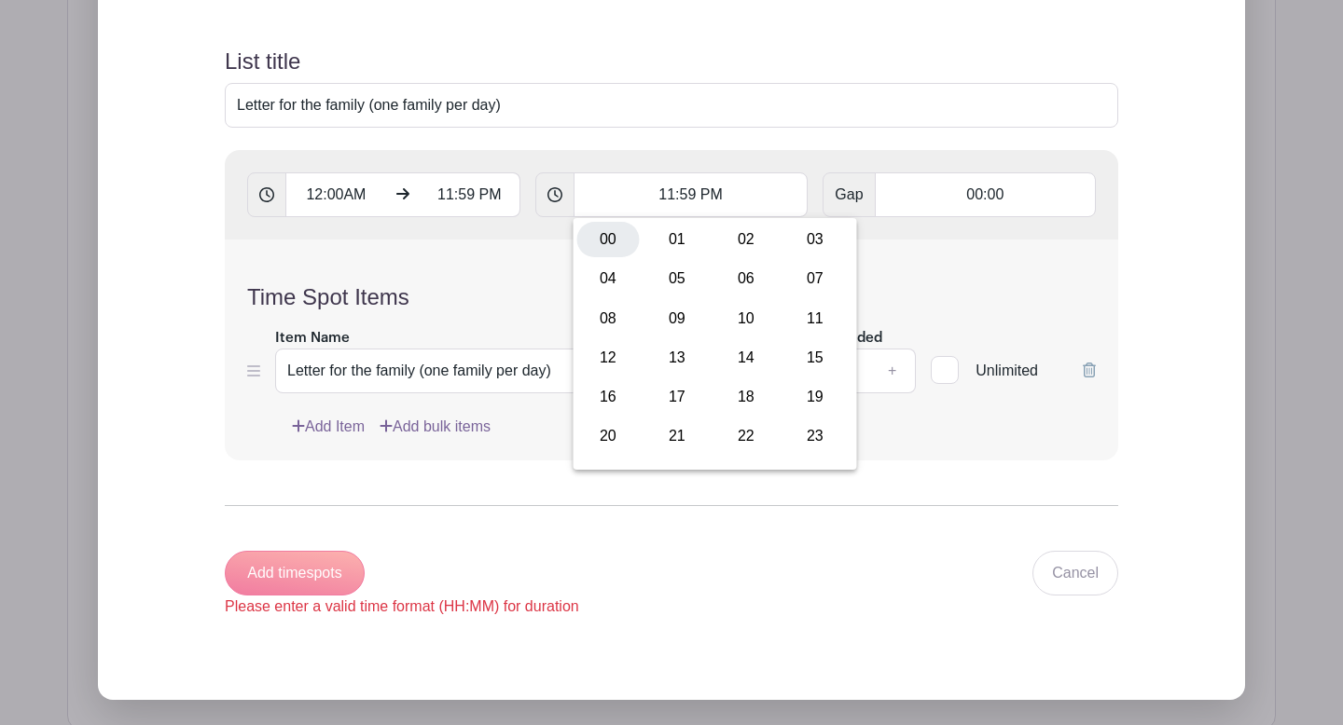
click at [590, 246] on div "00" at bounding box center [608, 239] width 62 height 35
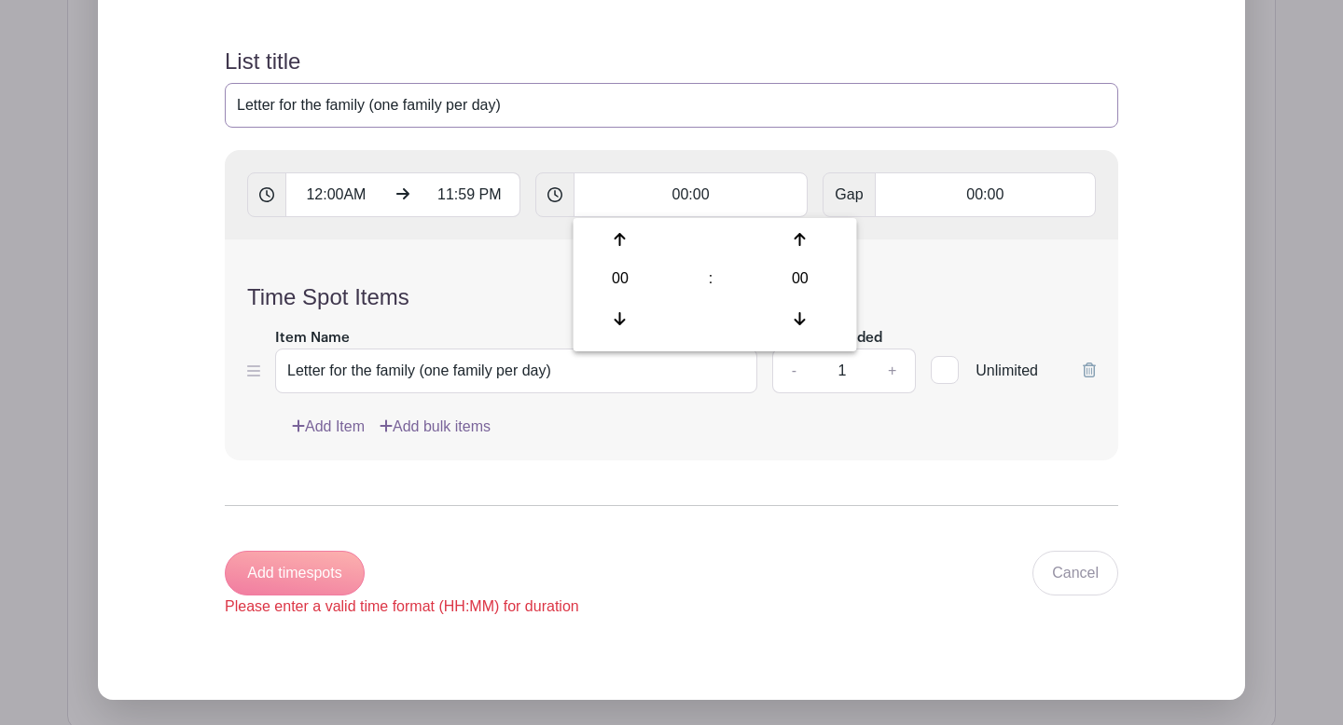
click at [706, 95] on input "Letter for the family (one family per day)" at bounding box center [671, 105] width 893 height 45
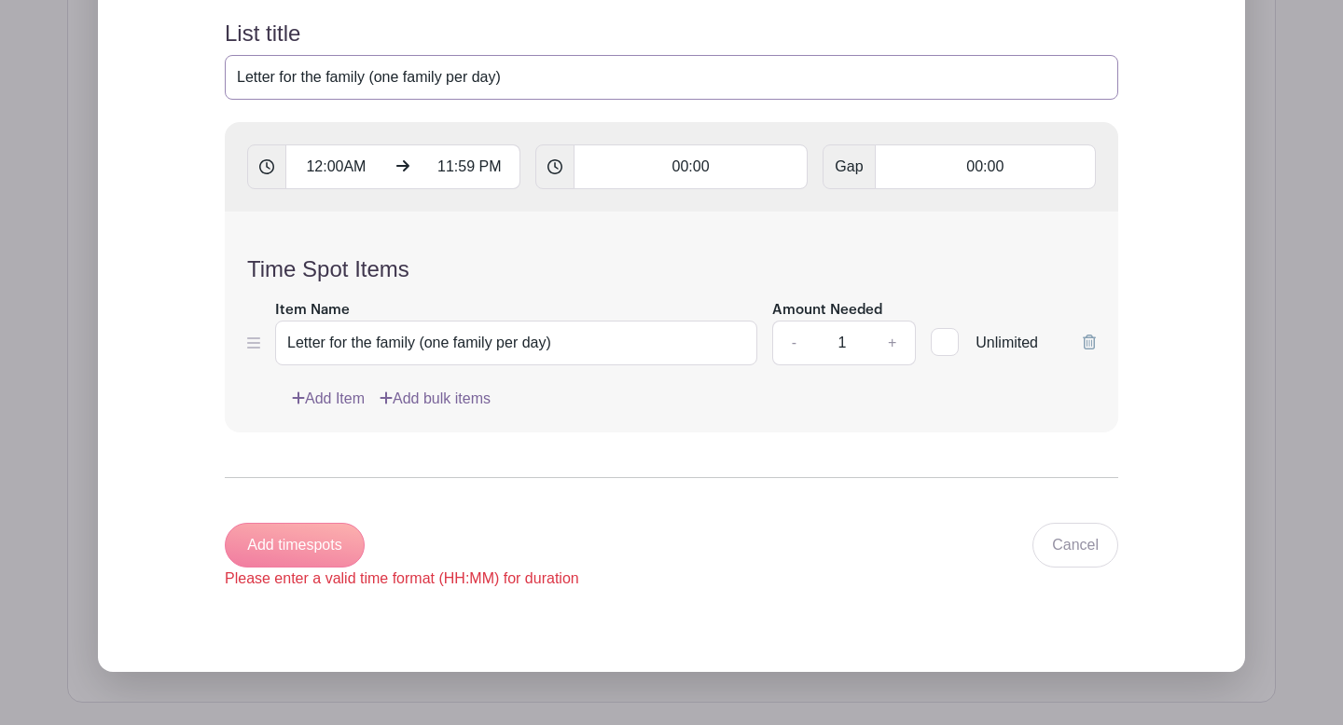
scroll to position [1855, 0]
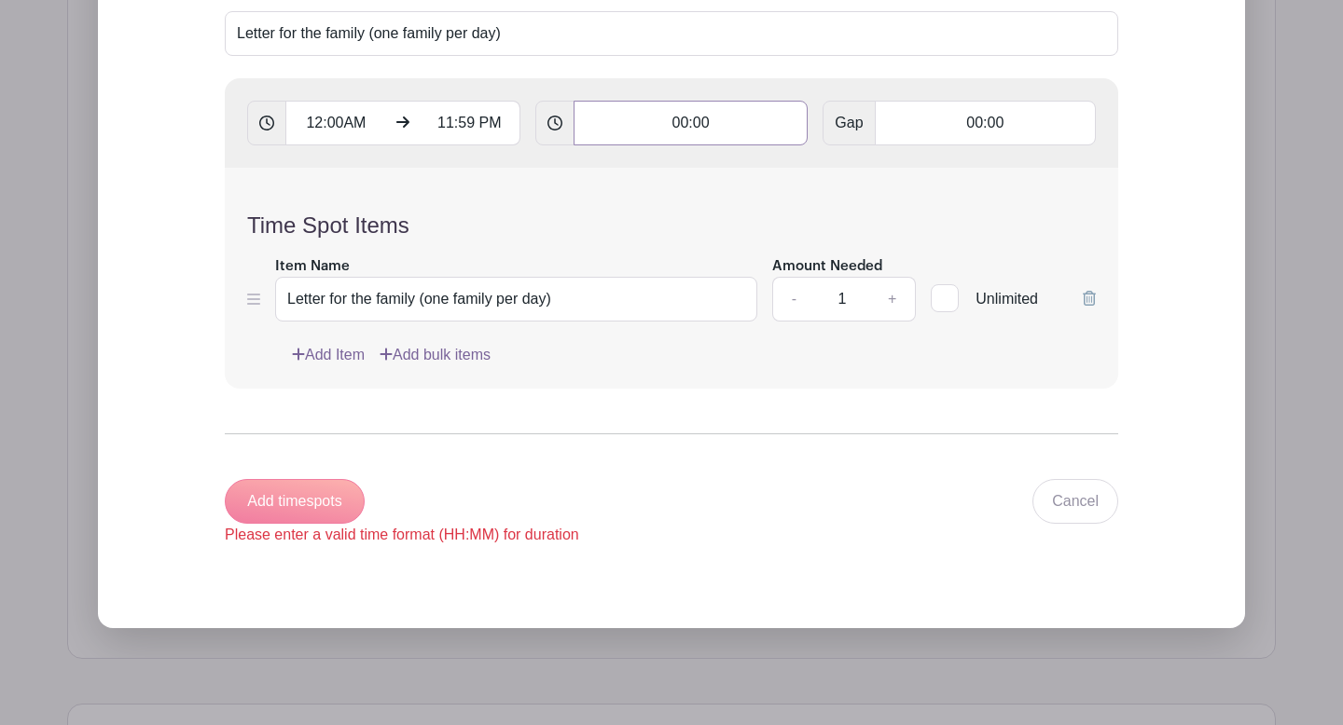
click at [674, 127] on input "00:00" at bounding box center [690, 123] width 235 height 45
click at [682, 127] on input "00:00" at bounding box center [690, 123] width 235 height 45
click at [687, 124] on input "00:00" at bounding box center [690, 123] width 235 height 45
click at [662, 219] on h4 "Time Spot Items" at bounding box center [671, 226] width 849 height 27
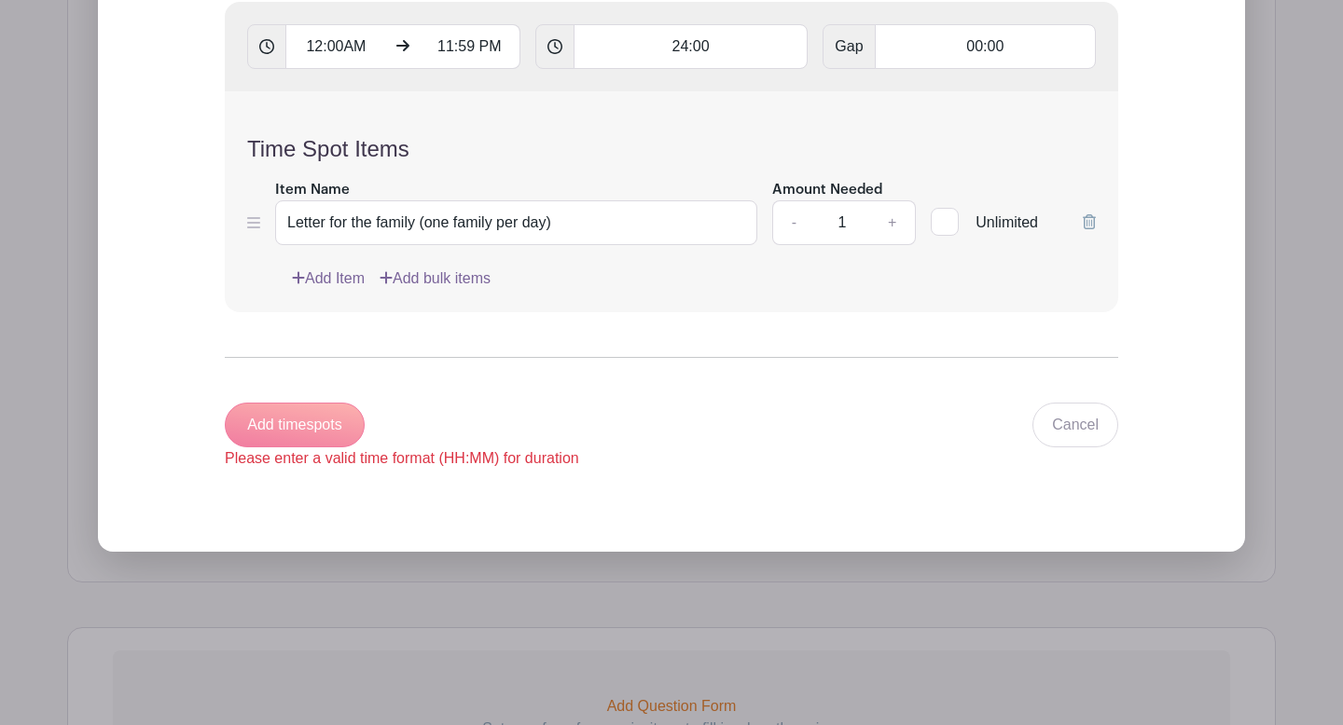
scroll to position [1944, 0]
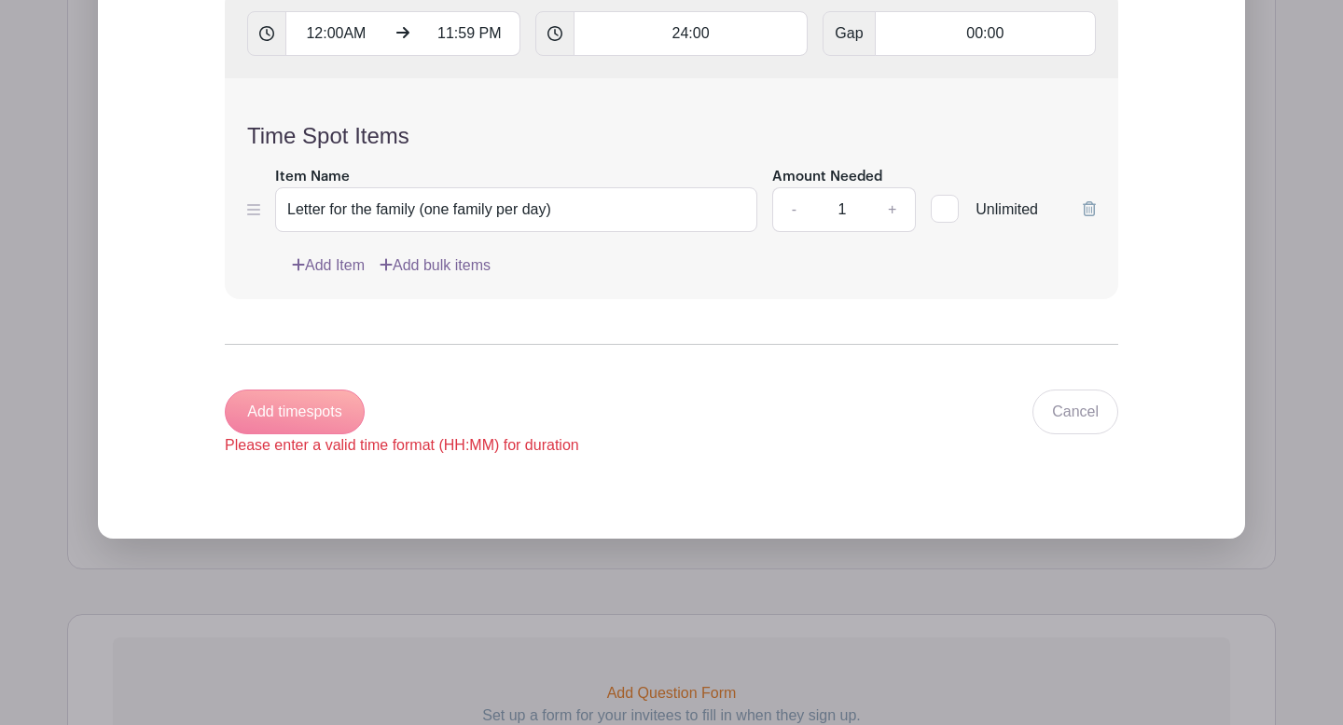
click at [303, 416] on div "Add timespots Please enter a valid time format (HH:MM) for duration" at bounding box center [402, 423] width 354 height 67
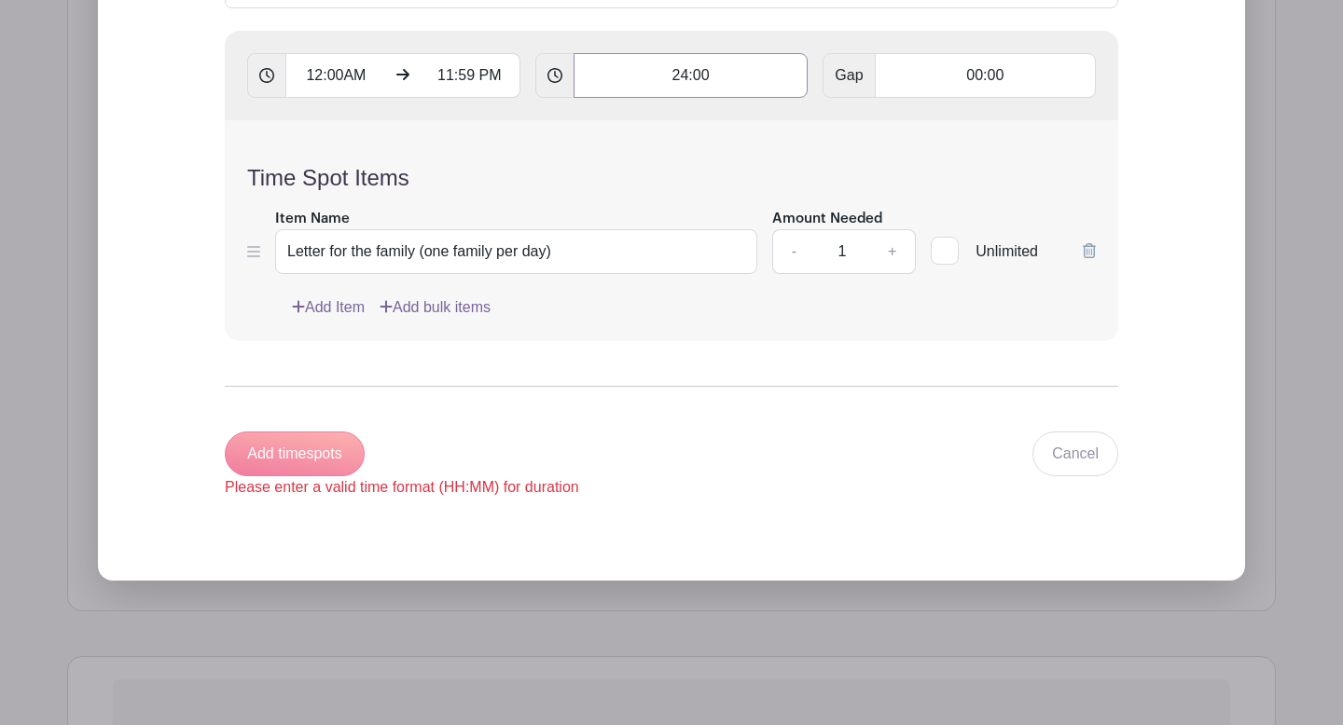
click at [705, 78] on input "24:00" at bounding box center [690, 75] width 235 height 45
click at [626, 121] on div at bounding box center [620, 120] width 87 height 35
type input "01:00"
type input "Add 24 timespots"
click at [626, 121] on div at bounding box center [620, 120] width 87 height 35
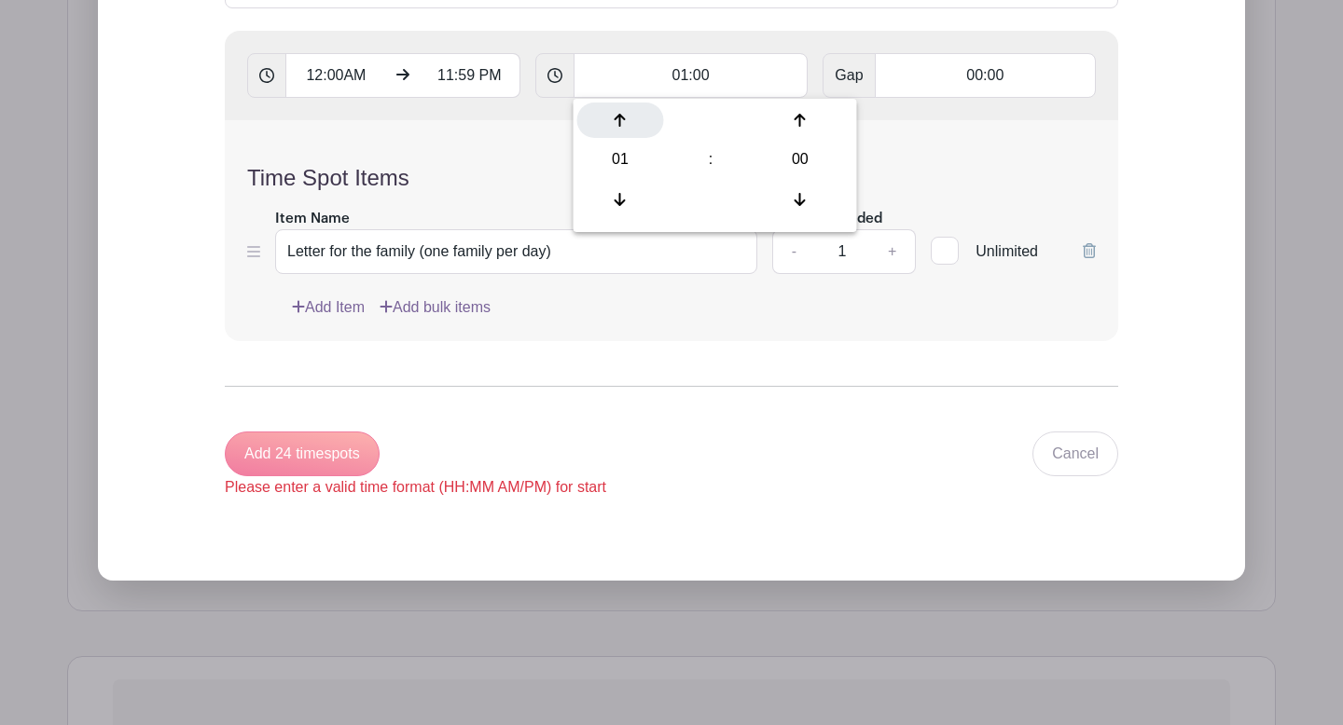
type input "02:00"
type input "Add 12 timespots"
click at [626, 121] on div at bounding box center [620, 120] width 87 height 35
type input "03:00"
type input "Add 8 timespots"
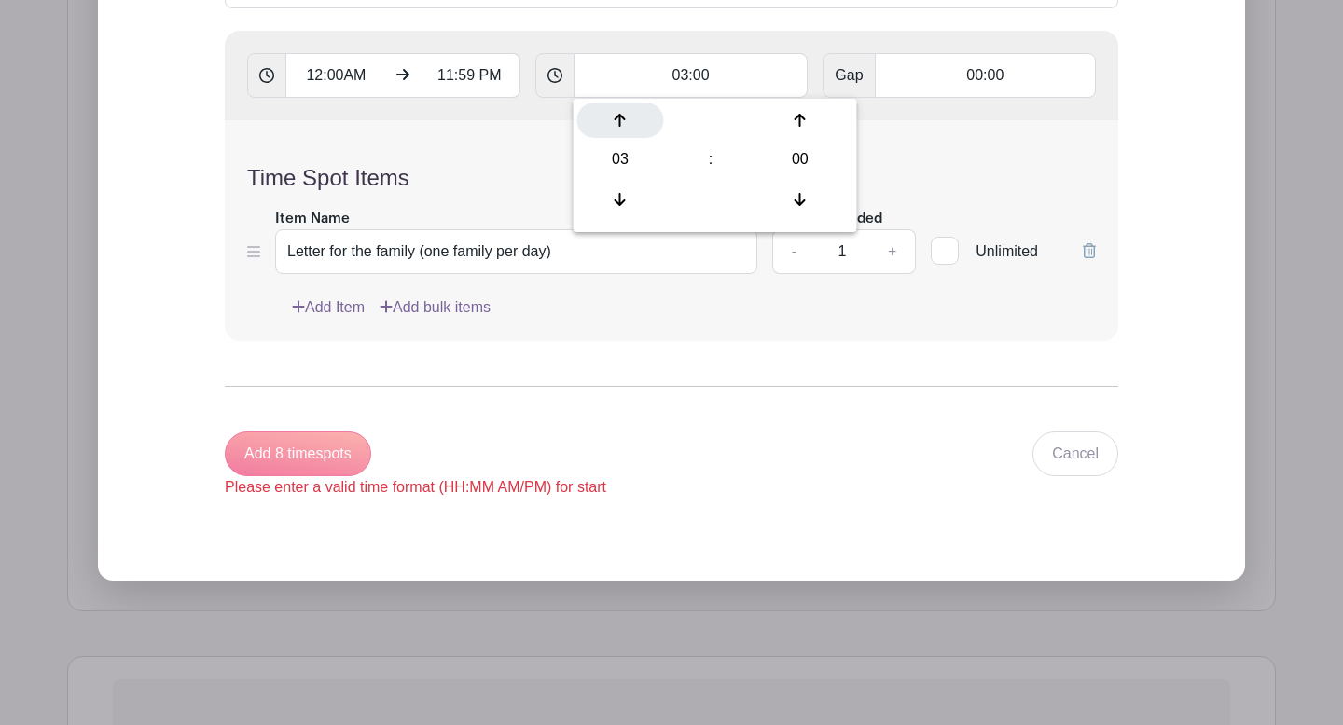
click at [626, 121] on div at bounding box center [620, 120] width 87 height 35
type input "04:00"
type input "Add 6 timespots"
click at [626, 121] on div at bounding box center [620, 120] width 87 height 35
type input "05:00"
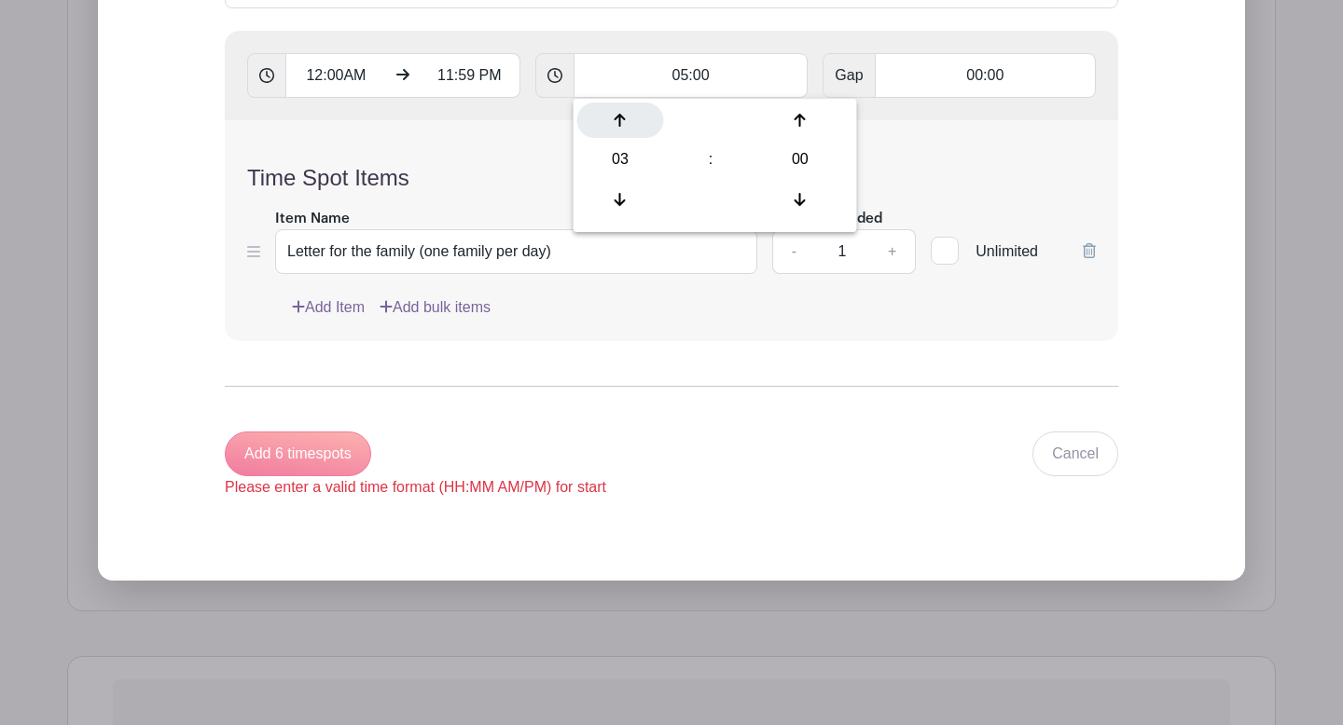
type input "Add 5 timespots"
click at [626, 121] on div at bounding box center [620, 120] width 87 height 35
type input "06:00"
type input "Add 4 timespots"
click at [626, 121] on div at bounding box center [620, 120] width 87 height 35
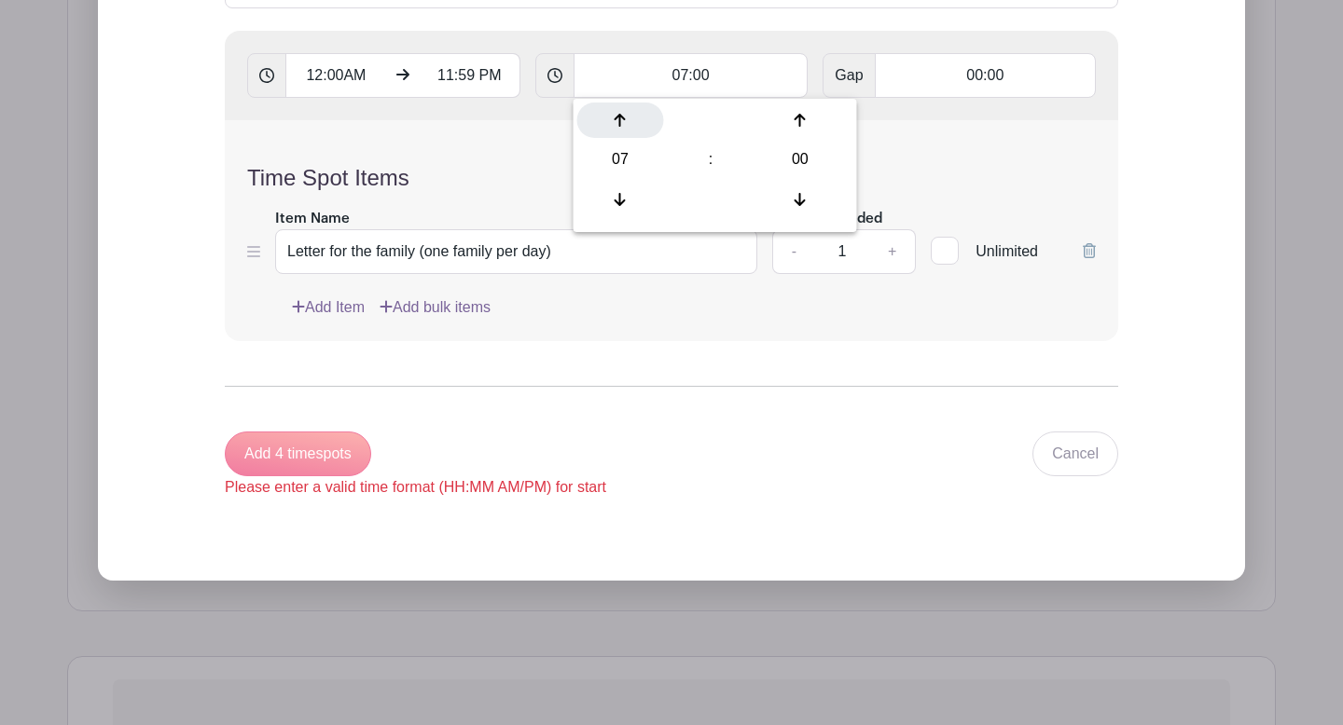
click at [626, 121] on div at bounding box center [620, 120] width 87 height 35
type input "08:00"
type input "Add 3 timespots"
click at [626, 121] on div at bounding box center [620, 120] width 87 height 35
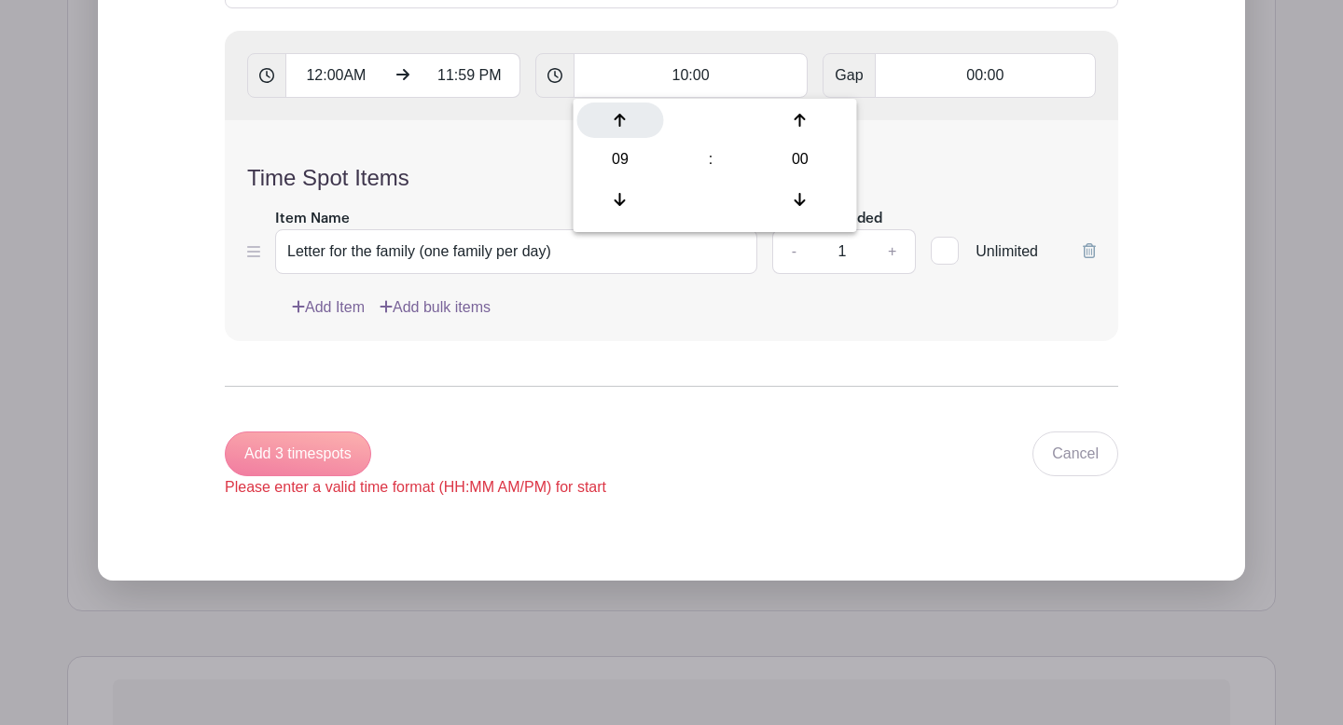
click at [626, 121] on div at bounding box center [620, 120] width 87 height 35
type input "12:00"
type input "Add timespots"
click at [626, 121] on div at bounding box center [620, 120] width 87 height 35
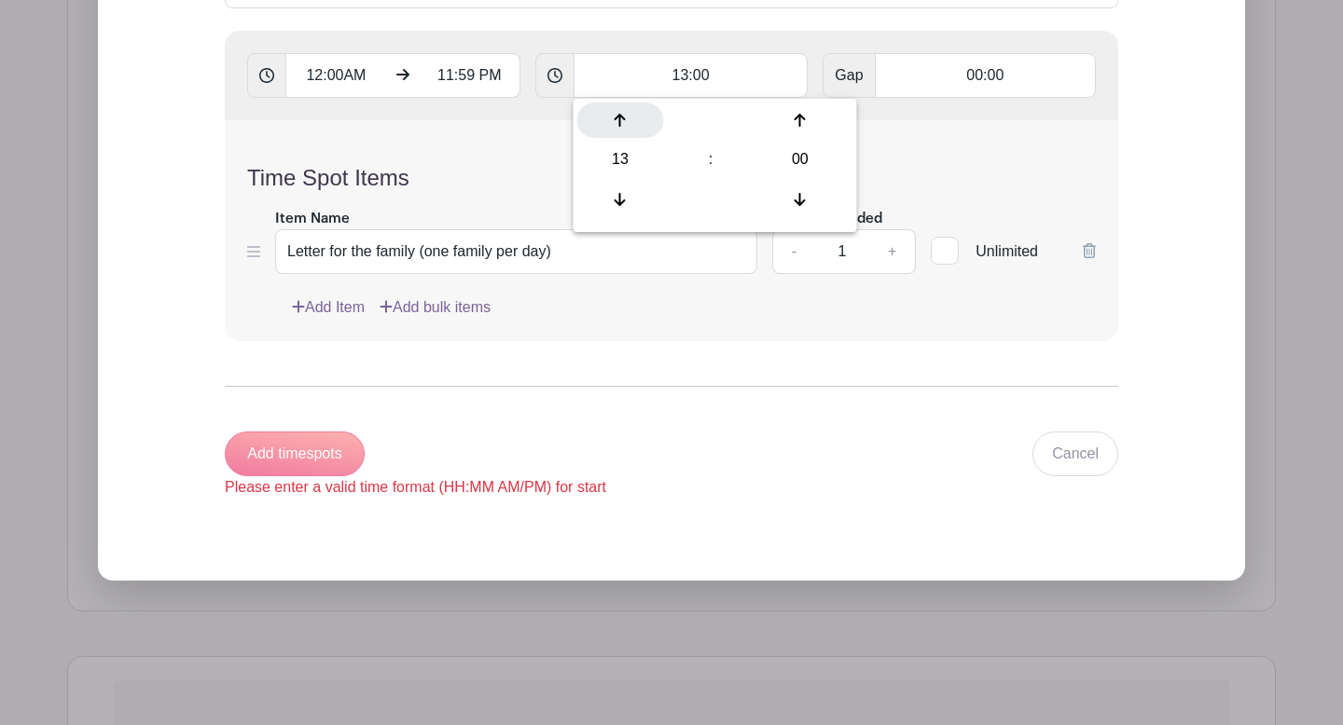
click at [626, 121] on div at bounding box center [620, 120] width 87 height 35
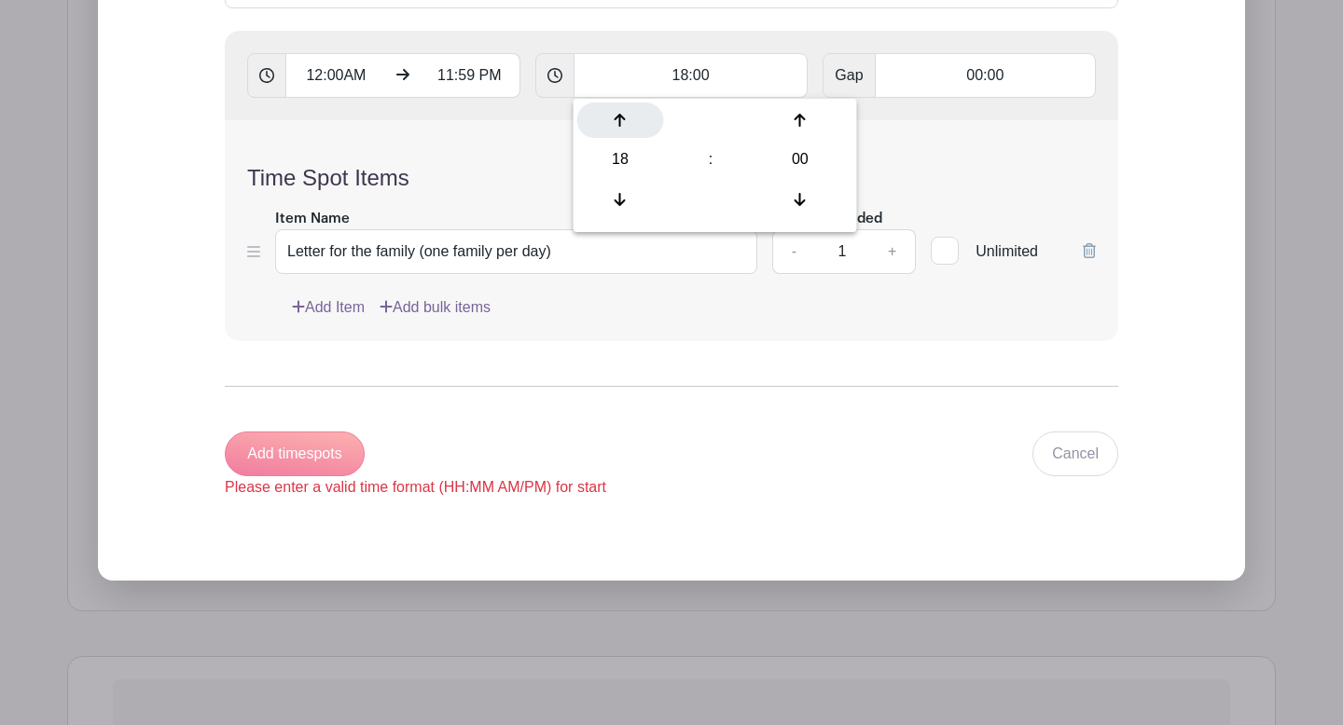
click at [626, 121] on div at bounding box center [620, 120] width 87 height 35
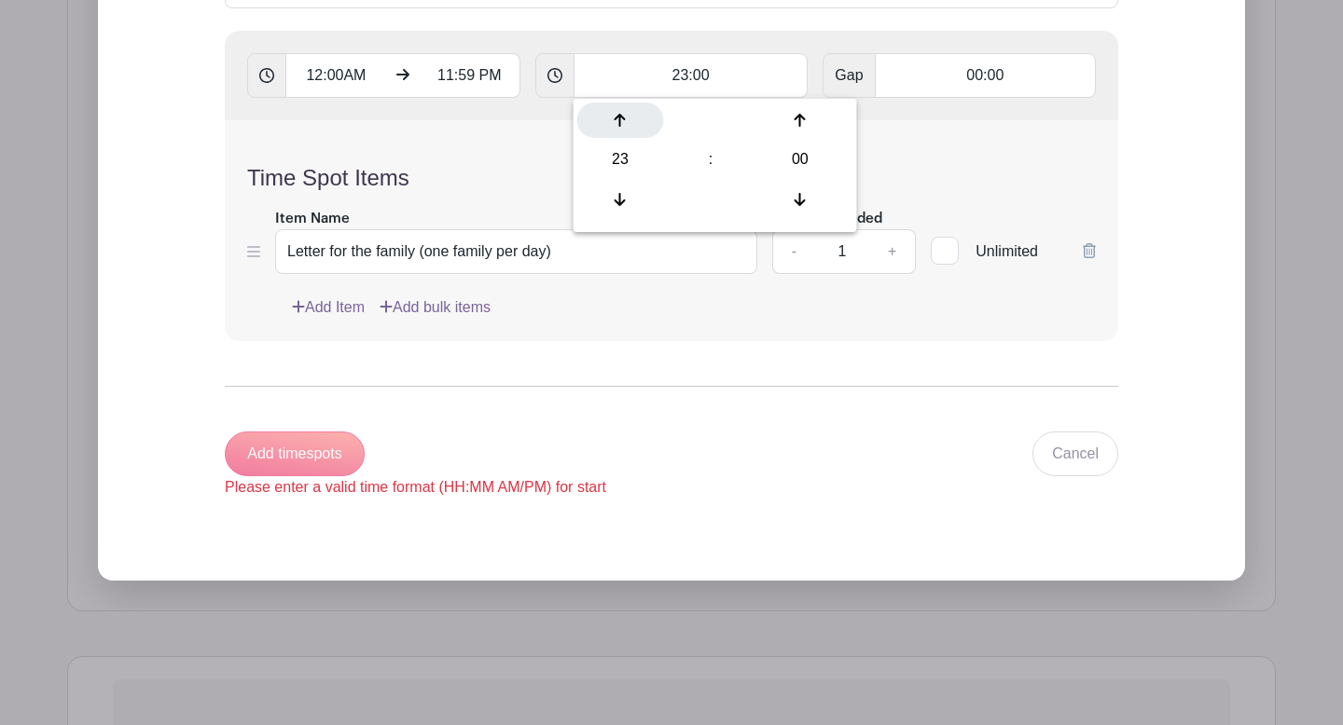
click at [626, 121] on div at bounding box center [620, 120] width 87 height 35
click at [615, 199] on icon at bounding box center [620, 199] width 11 height 13
type input "23:00"
click at [505, 155] on div "Time Spot Items Item Name Letter for the family (one family per day) Amount Nee…" at bounding box center [671, 230] width 893 height 221
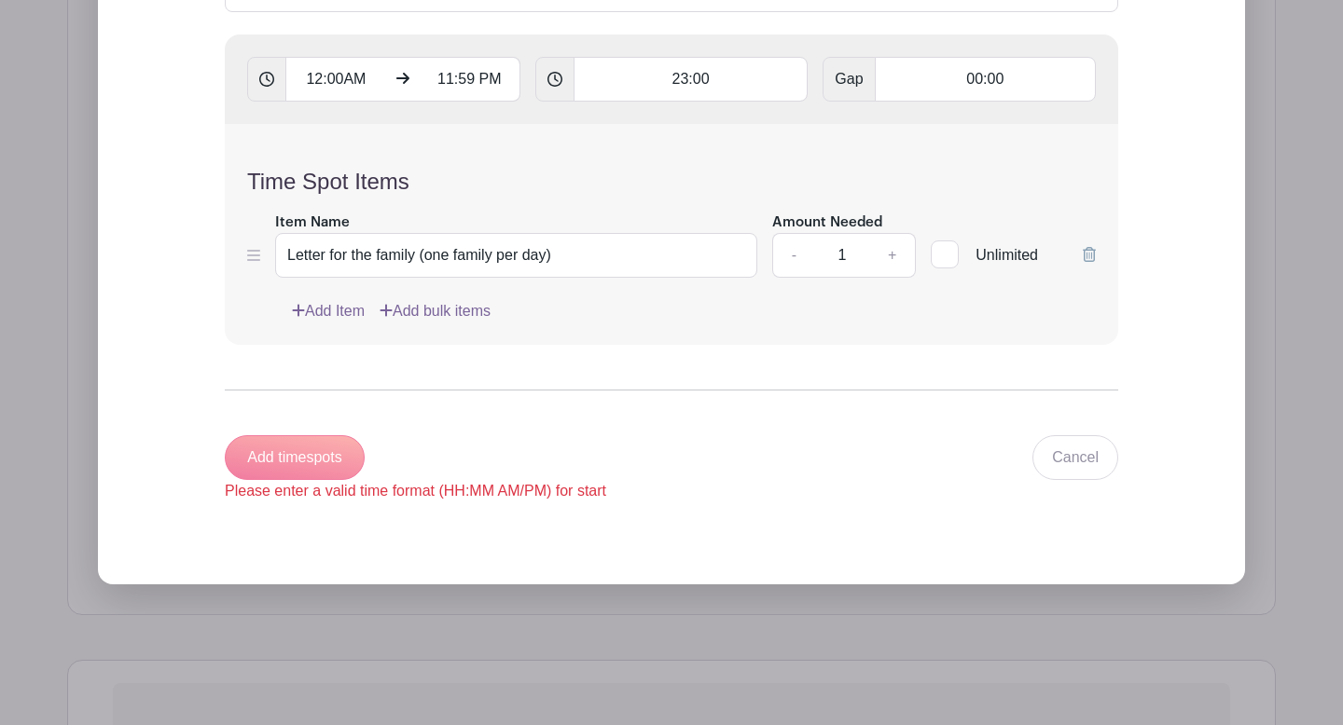
click at [297, 464] on div "Add timespots Please enter a valid time format (HH:MM AM/PM) for start" at bounding box center [415, 468] width 381 height 67
click at [342, 89] on input "12:00AM" at bounding box center [335, 79] width 101 height 45
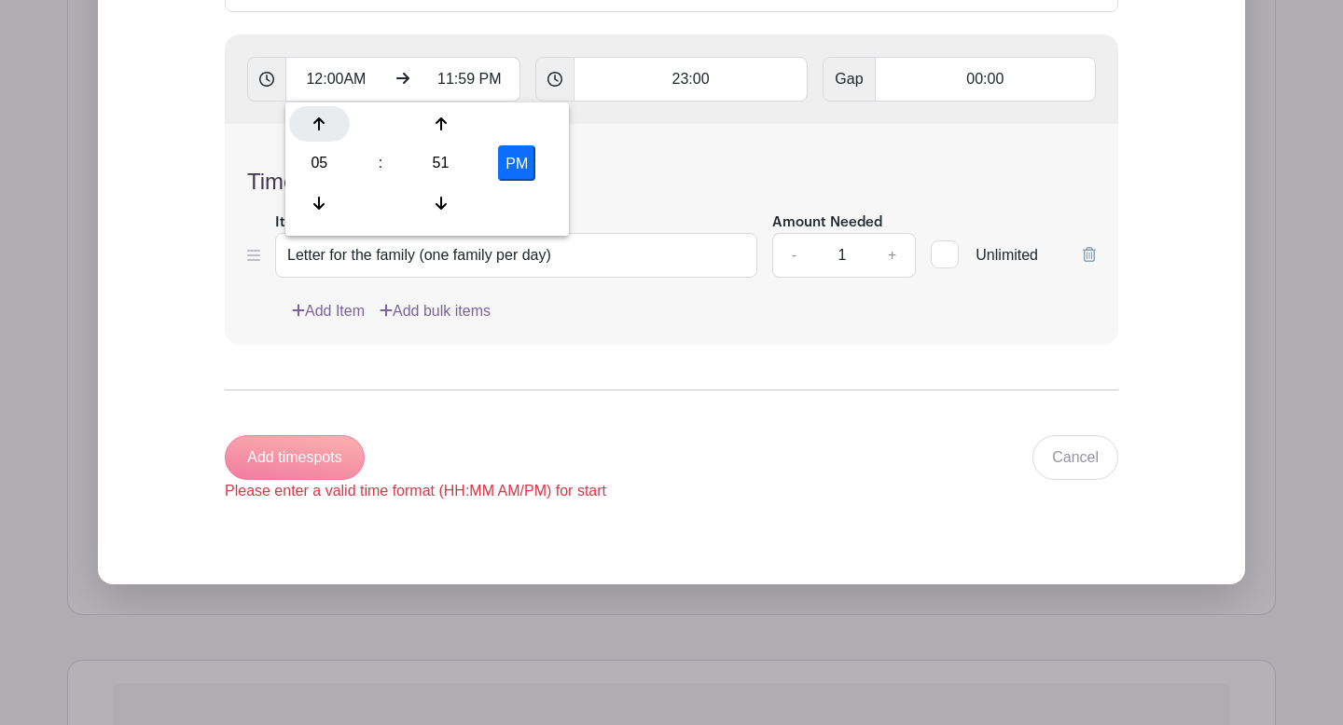
click at [335, 112] on div at bounding box center [319, 123] width 61 height 35
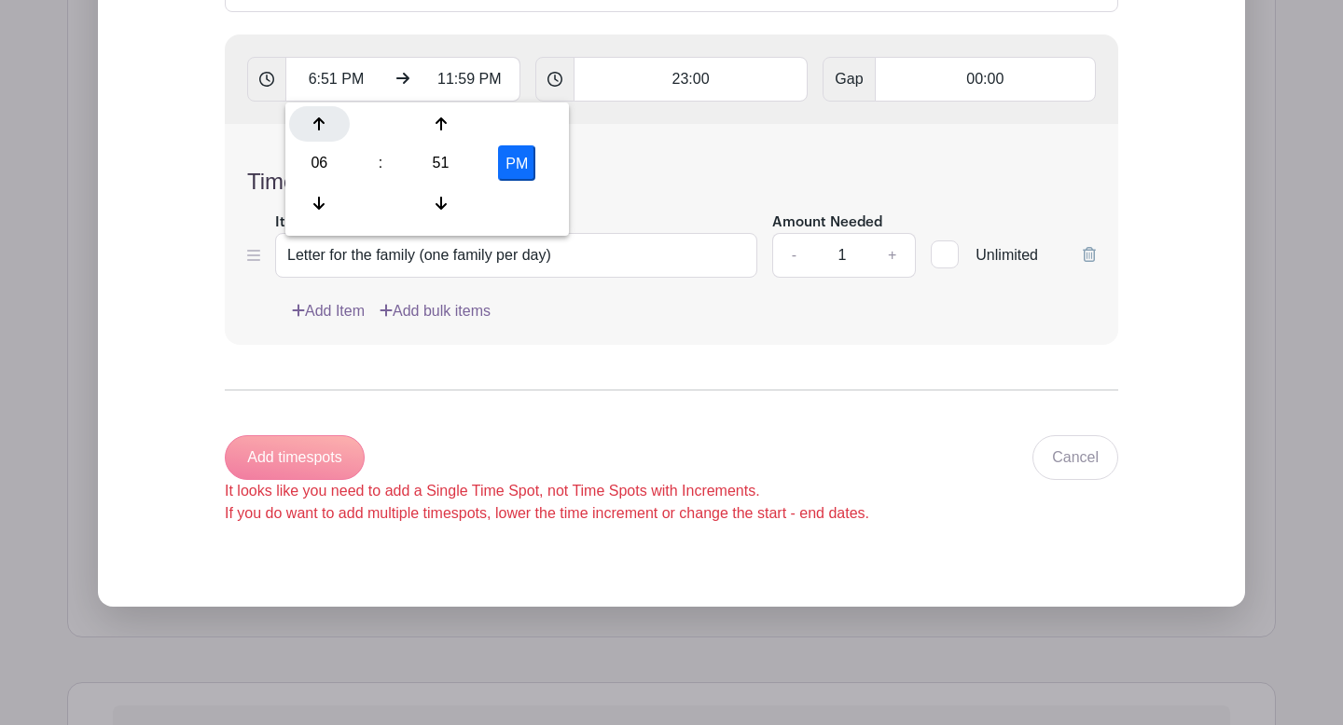
click at [335, 112] on div at bounding box center [319, 123] width 61 height 35
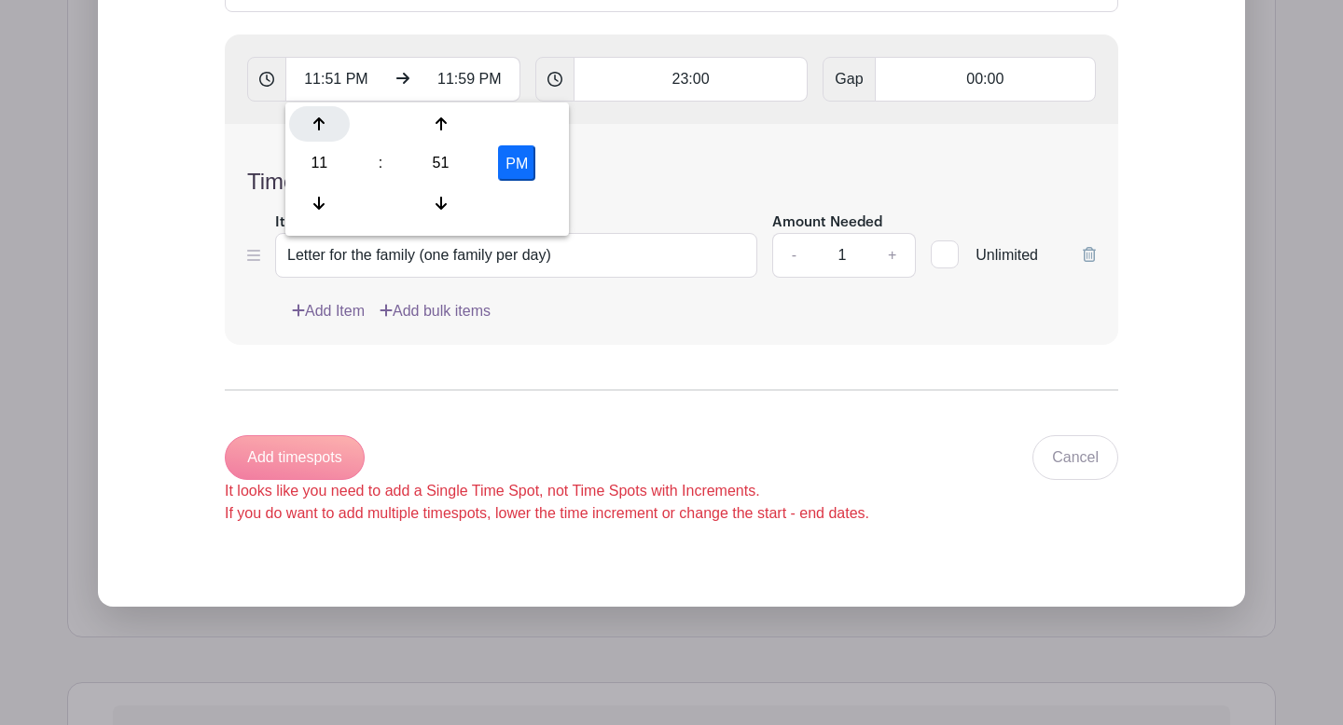
click at [335, 112] on div at bounding box center [319, 123] width 61 height 35
click at [436, 131] on icon at bounding box center [440, 124] width 11 height 15
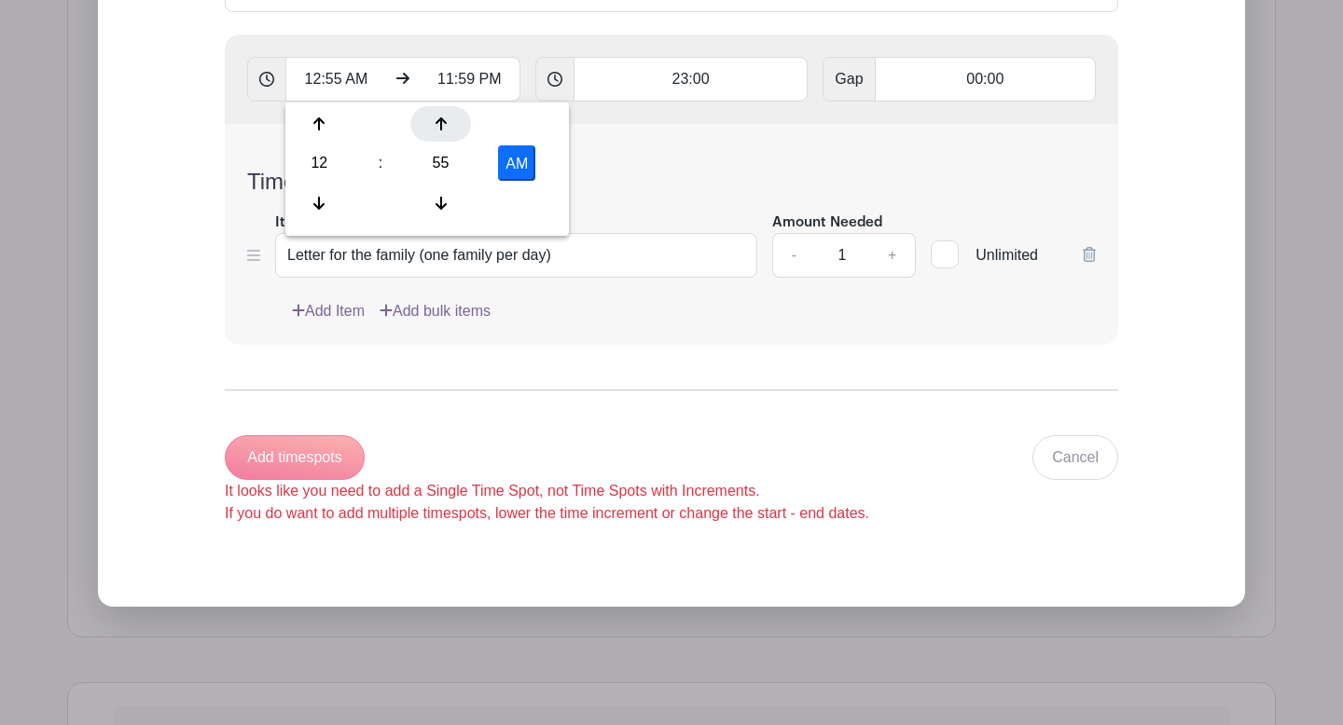
click at [436, 131] on icon at bounding box center [440, 124] width 11 height 15
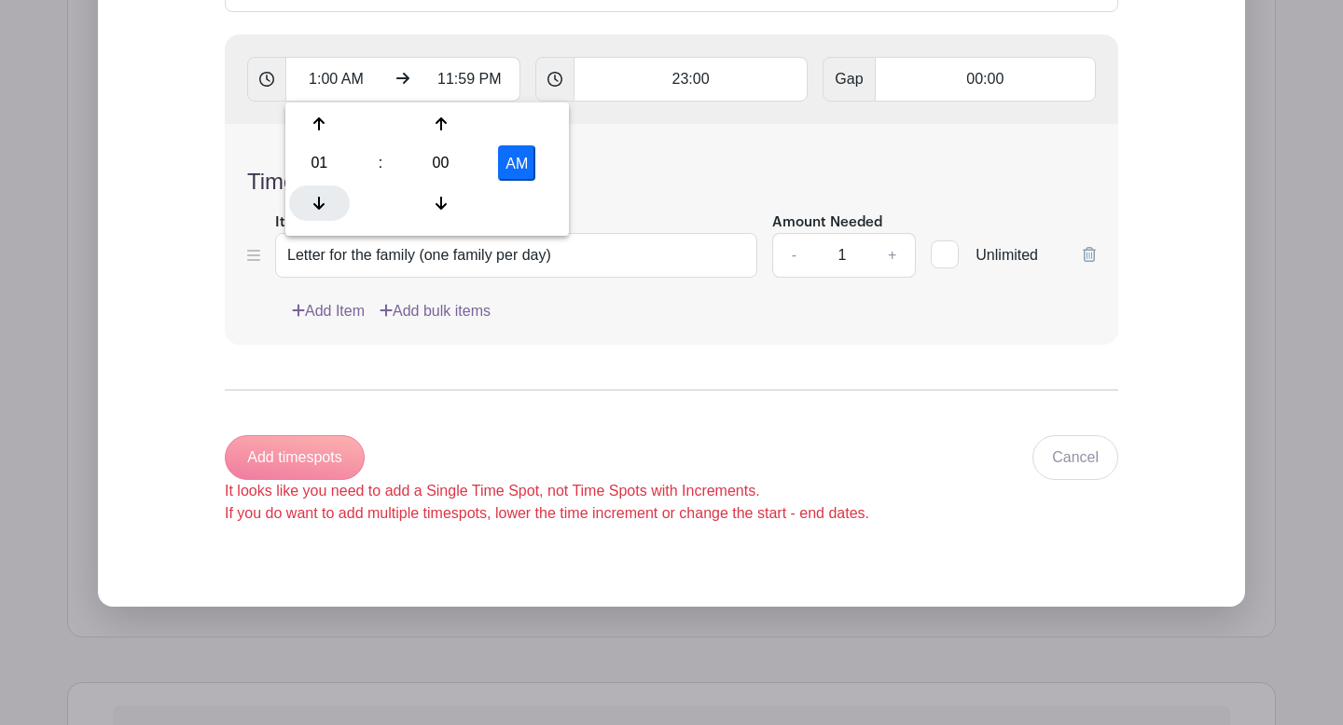
click at [330, 206] on div at bounding box center [319, 203] width 61 height 35
type input "12:00 AM"
click at [235, 150] on div "Time Spot Items Item Name Letter for the family (one family per day) Amount Nee…" at bounding box center [671, 234] width 893 height 221
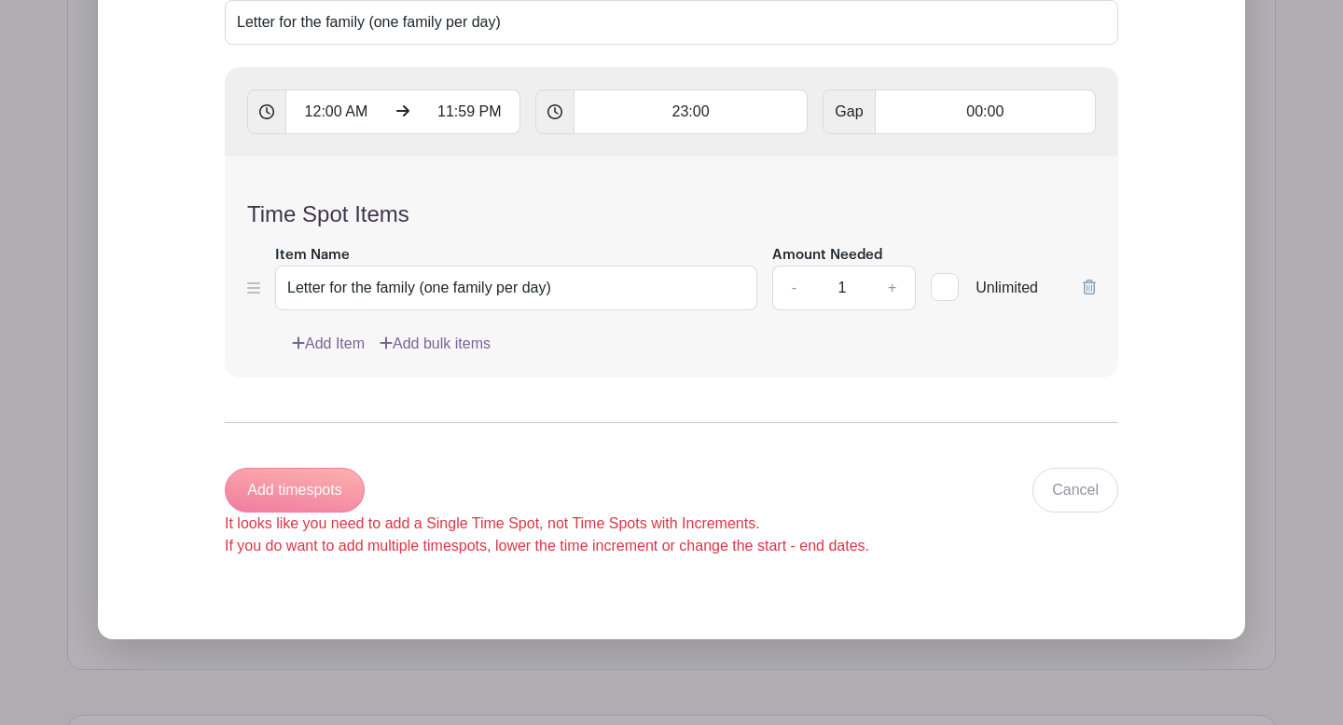
scroll to position [1858, 0]
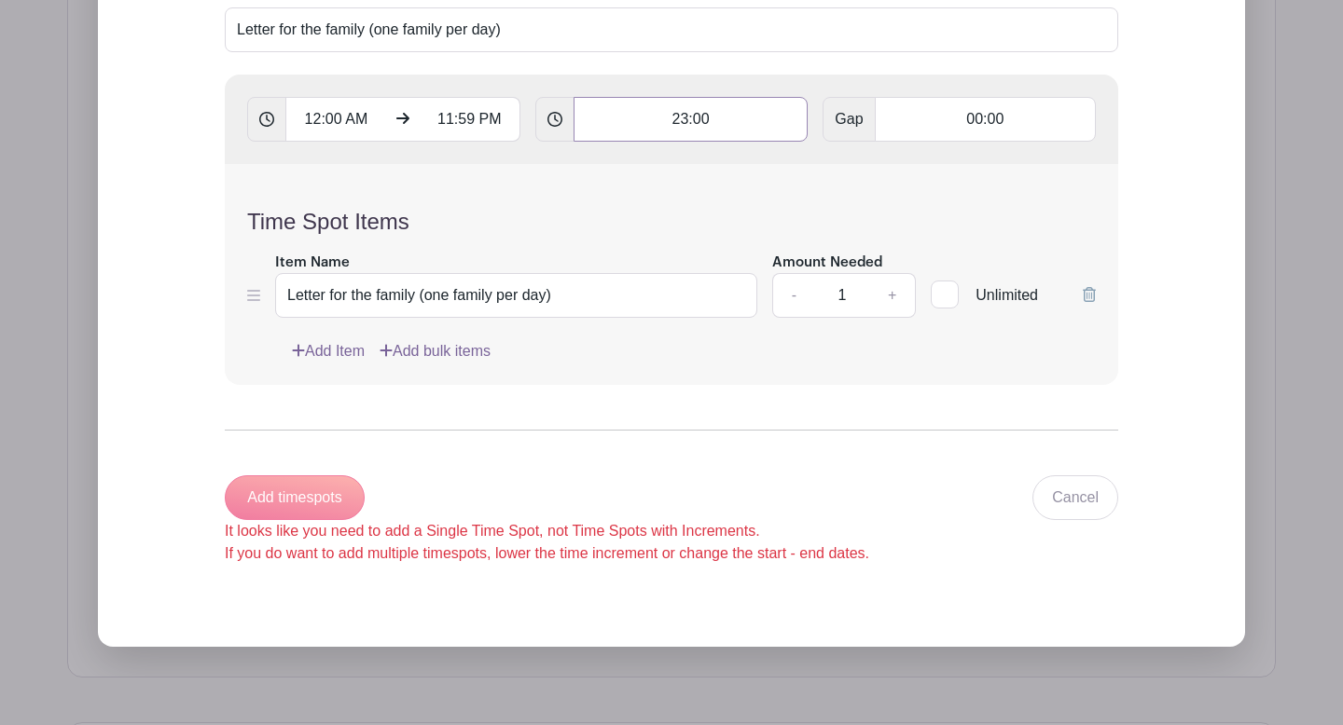
click at [682, 127] on input "23:00" at bounding box center [690, 119] width 235 height 45
click at [684, 122] on input "23:00" at bounding box center [690, 119] width 235 height 45
type input "1:00"
click at [671, 229] on h4 "Time Spot Items" at bounding box center [671, 222] width 849 height 27
type input "Add 24 timespots"
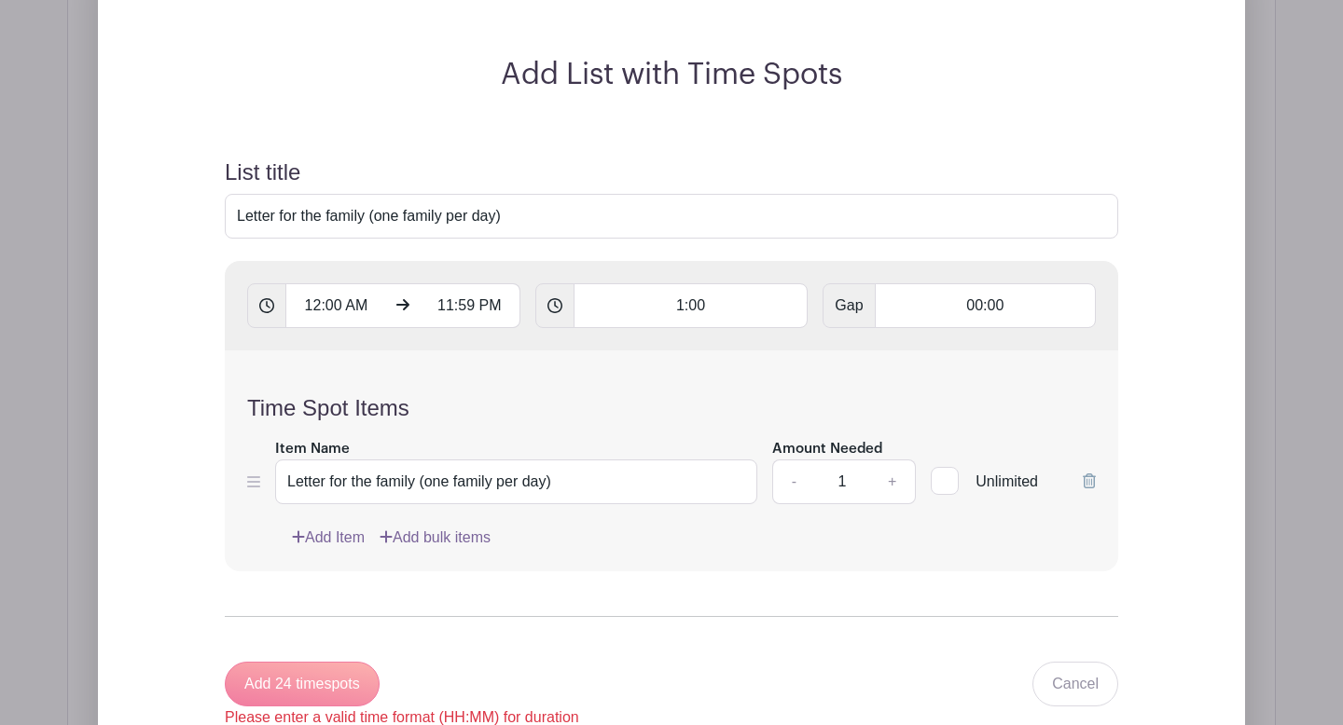
scroll to position [1675, 0]
click at [272, 303] on icon at bounding box center [266, 303] width 15 height 15
click at [282, 230] on input "Letter for the family (one family per day)" at bounding box center [671, 213] width 893 height 45
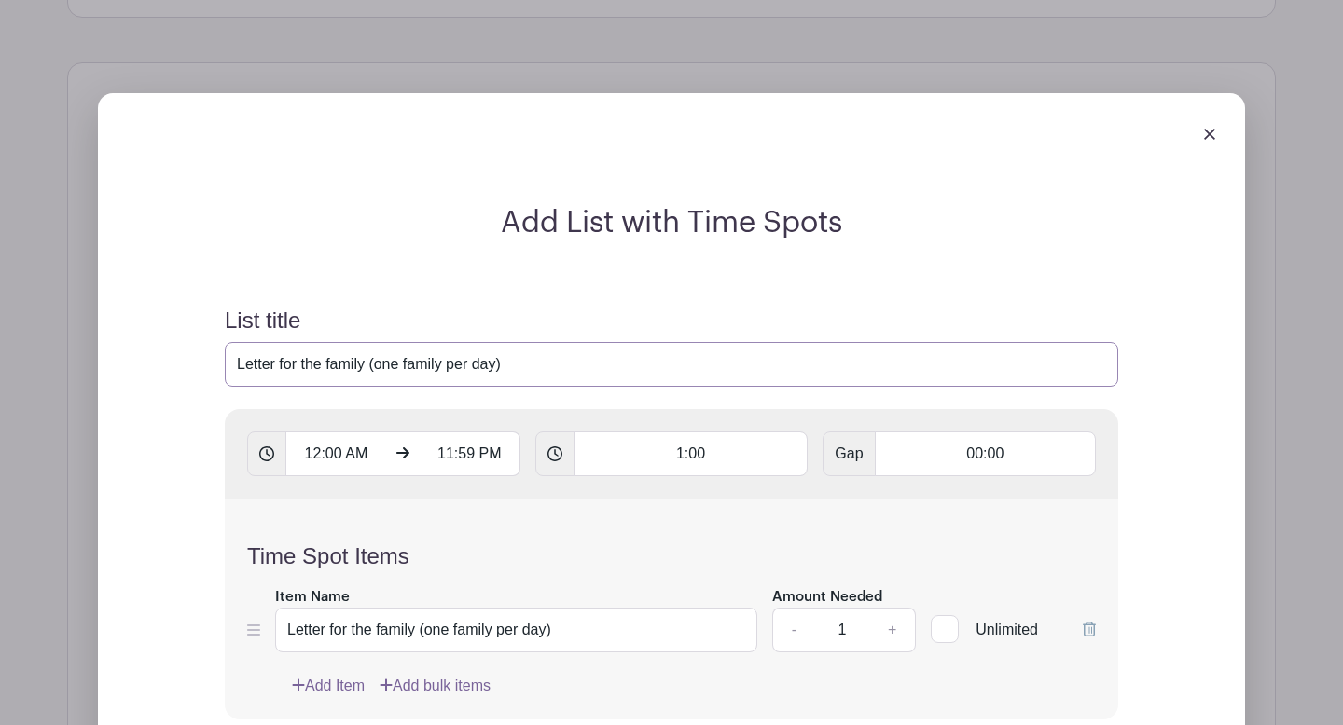
scroll to position [1471, 0]
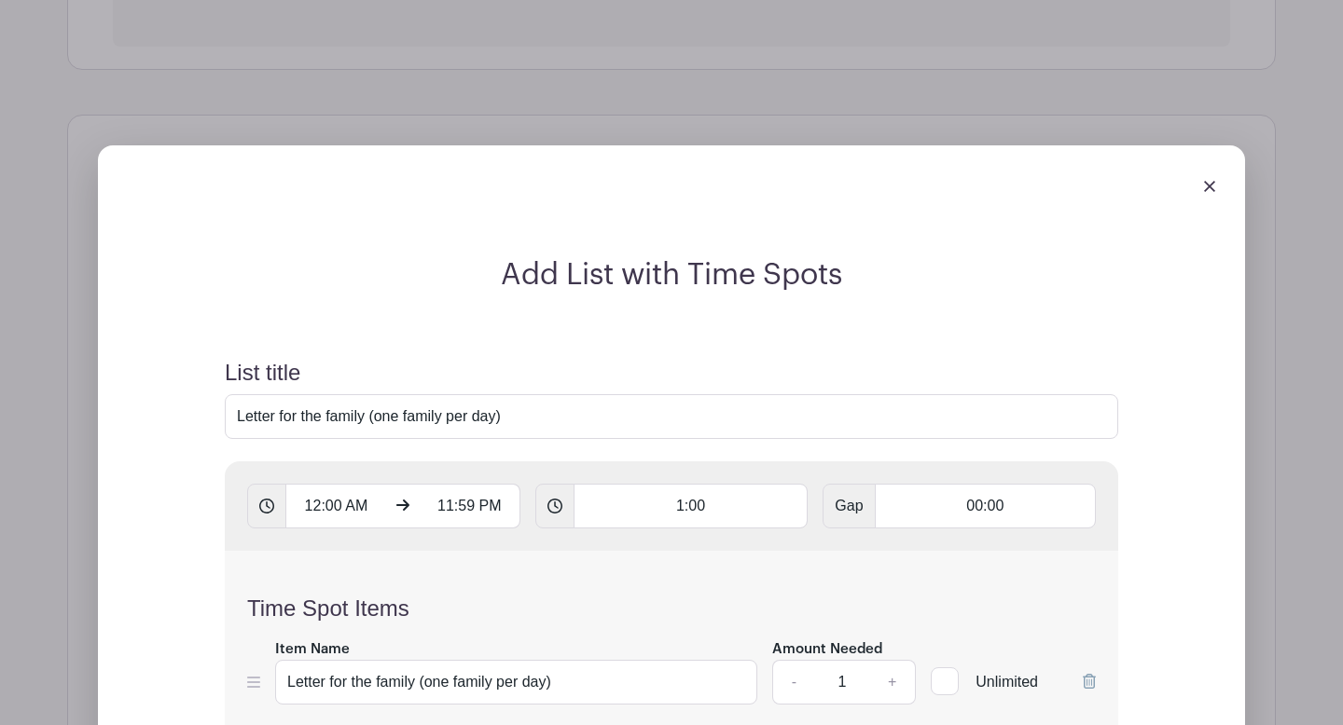
click at [1216, 189] on div at bounding box center [671, 186] width 1117 height 52
click at [1210, 187] on img at bounding box center [1209, 186] width 11 height 11
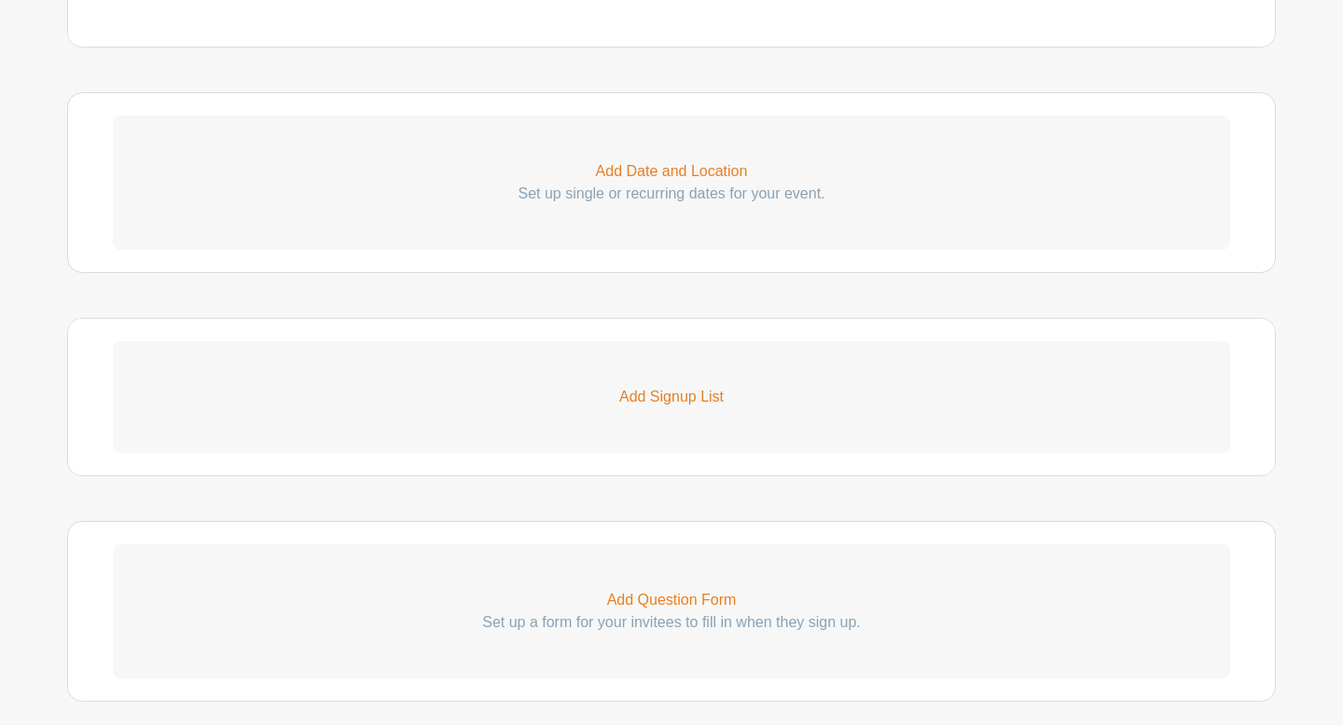
scroll to position [1277, 0]
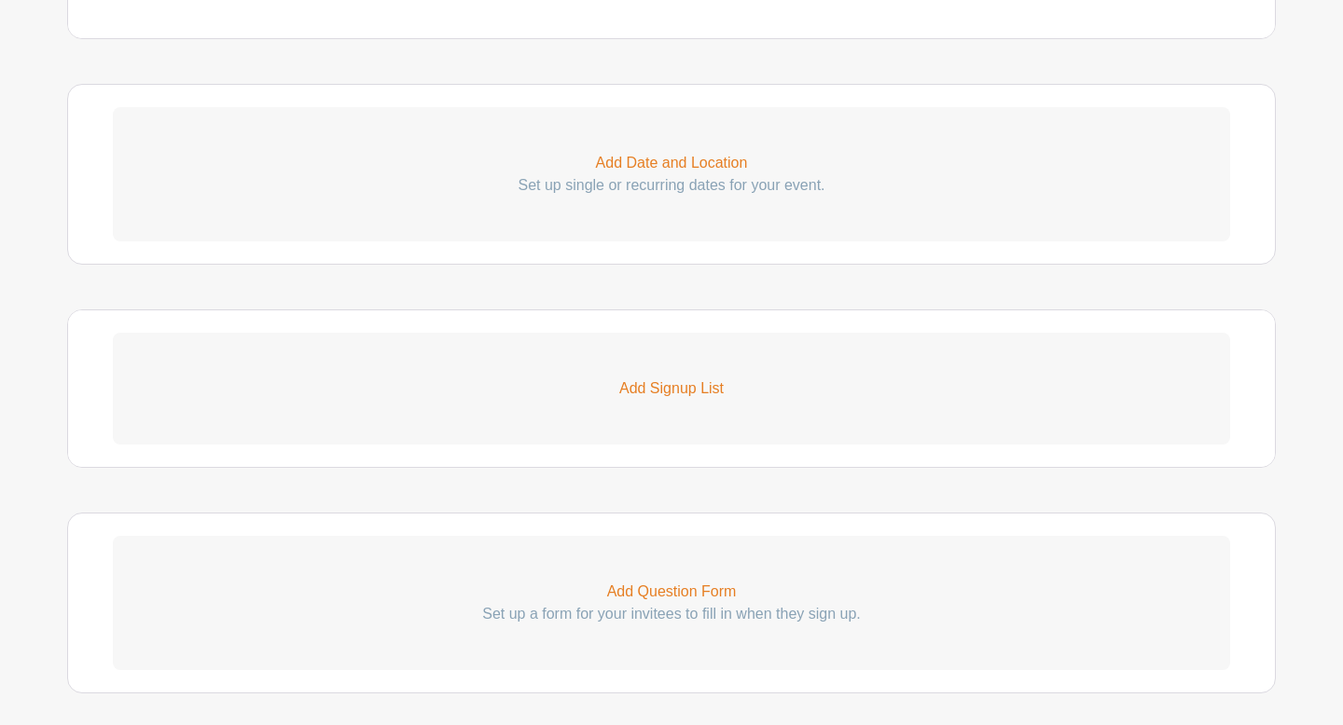
click at [663, 168] on p "Add Date and Location" at bounding box center [671, 163] width 1117 height 22
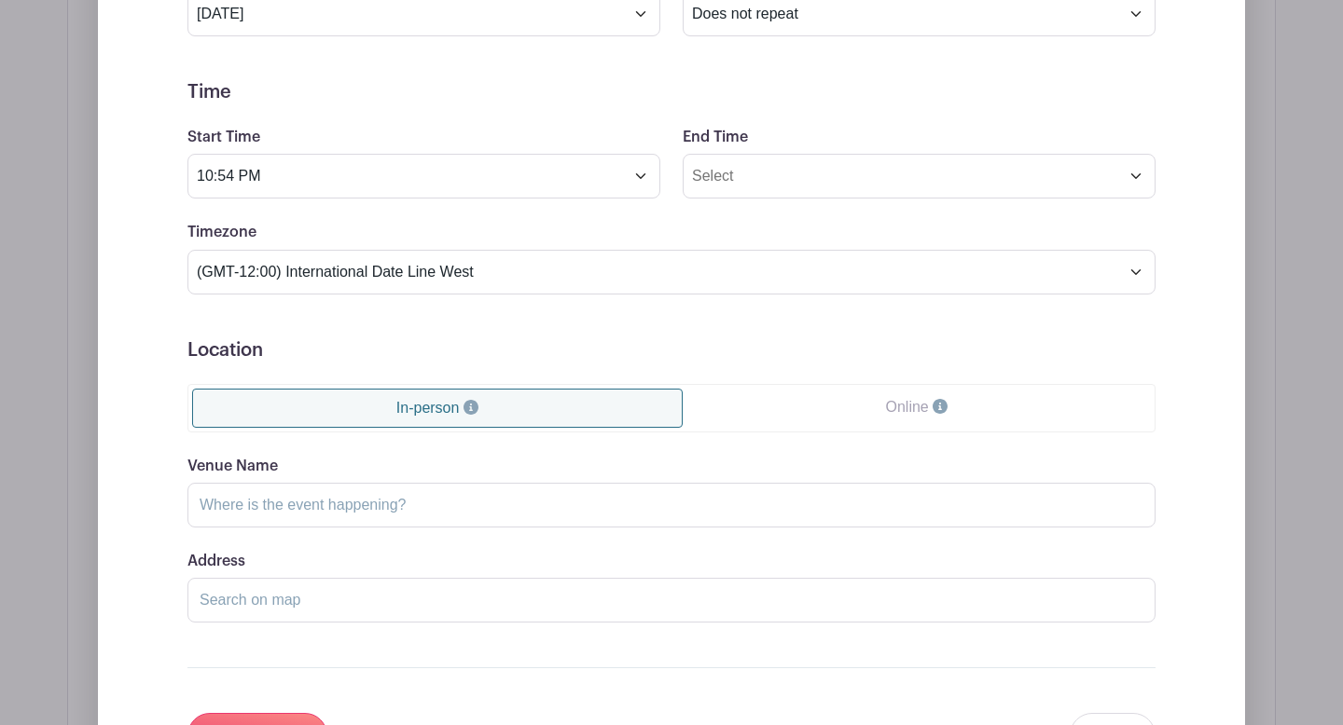
scroll to position [1707, 0]
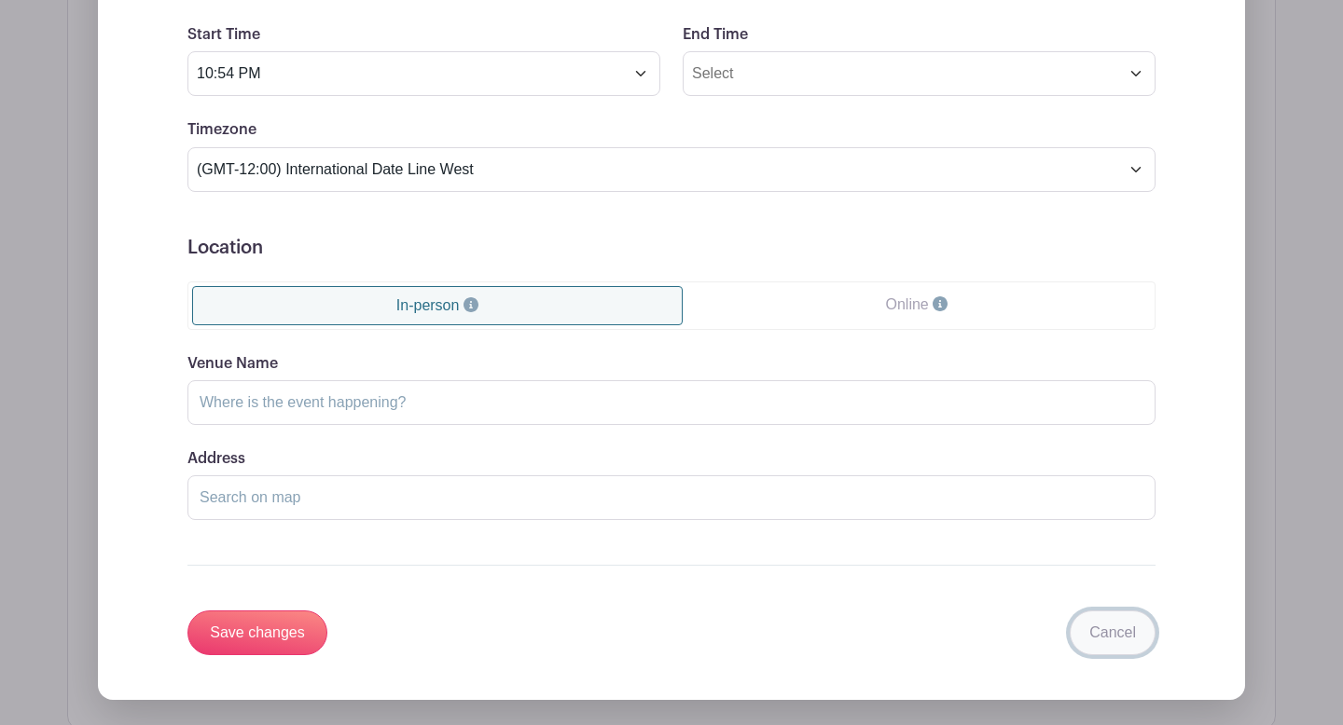
click at [1130, 629] on link "Cancel" at bounding box center [1113, 633] width 86 height 45
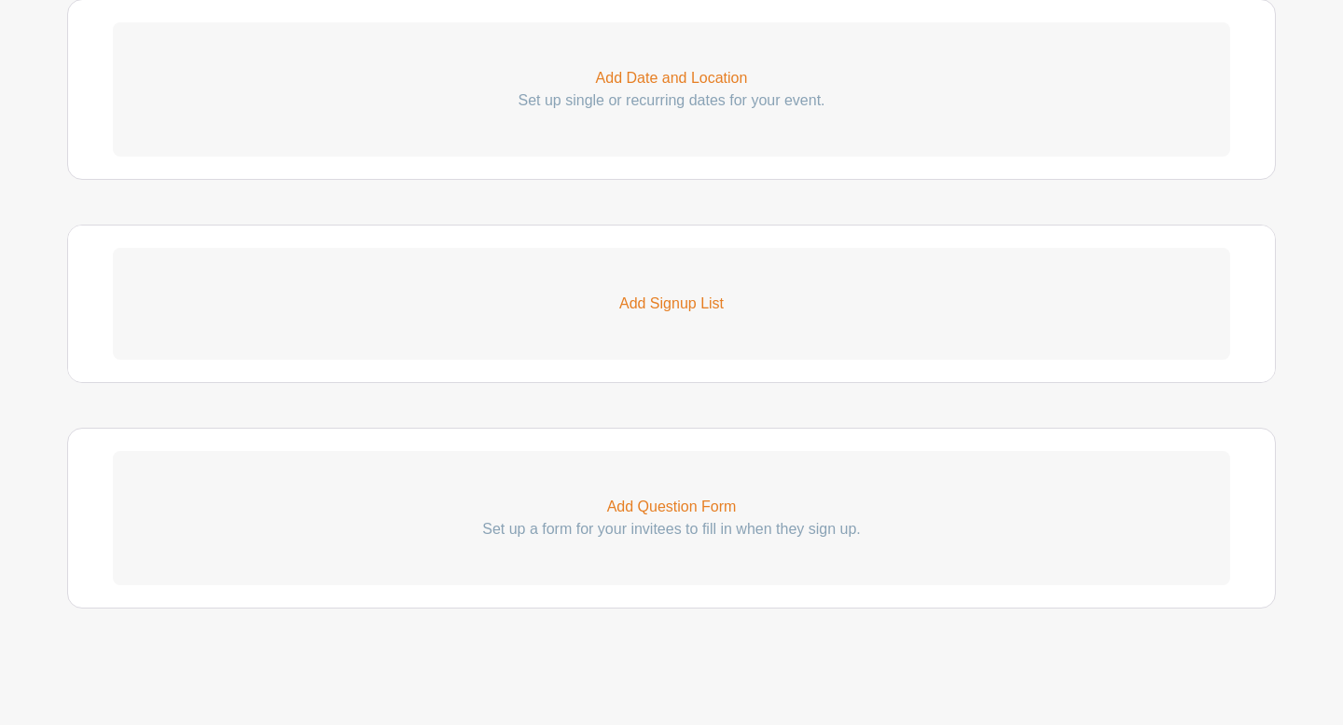
scroll to position [1361, 0]
click at [651, 311] on p "Add Signup List" at bounding box center [671, 304] width 1117 height 22
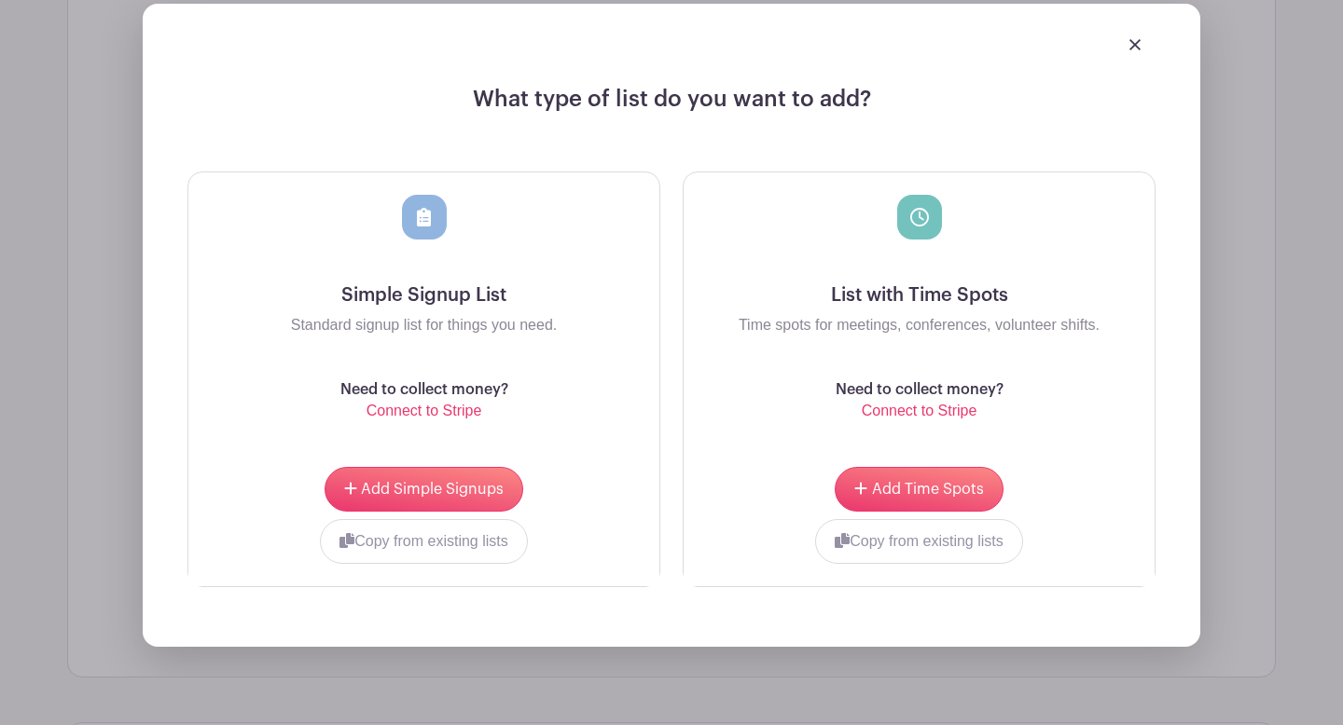
scroll to position [1660, 0]
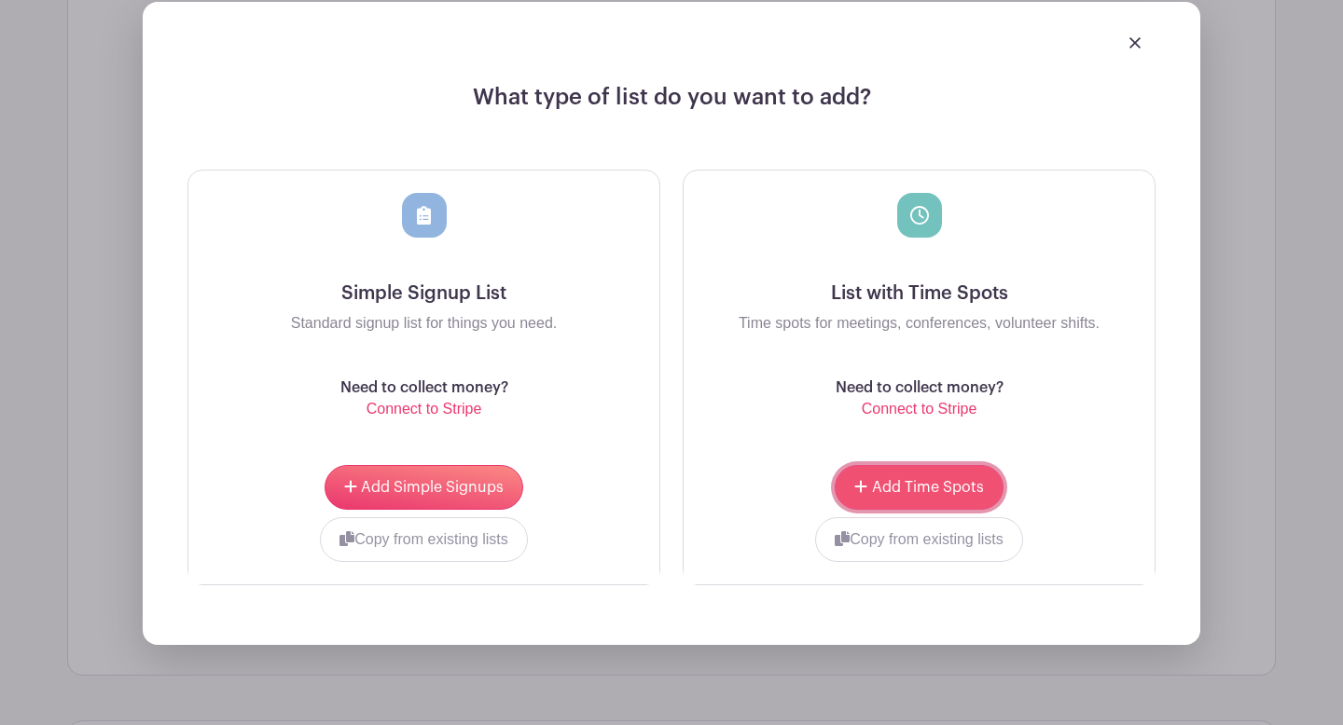
click at [919, 477] on button "Add Time Spots" at bounding box center [919, 487] width 168 height 45
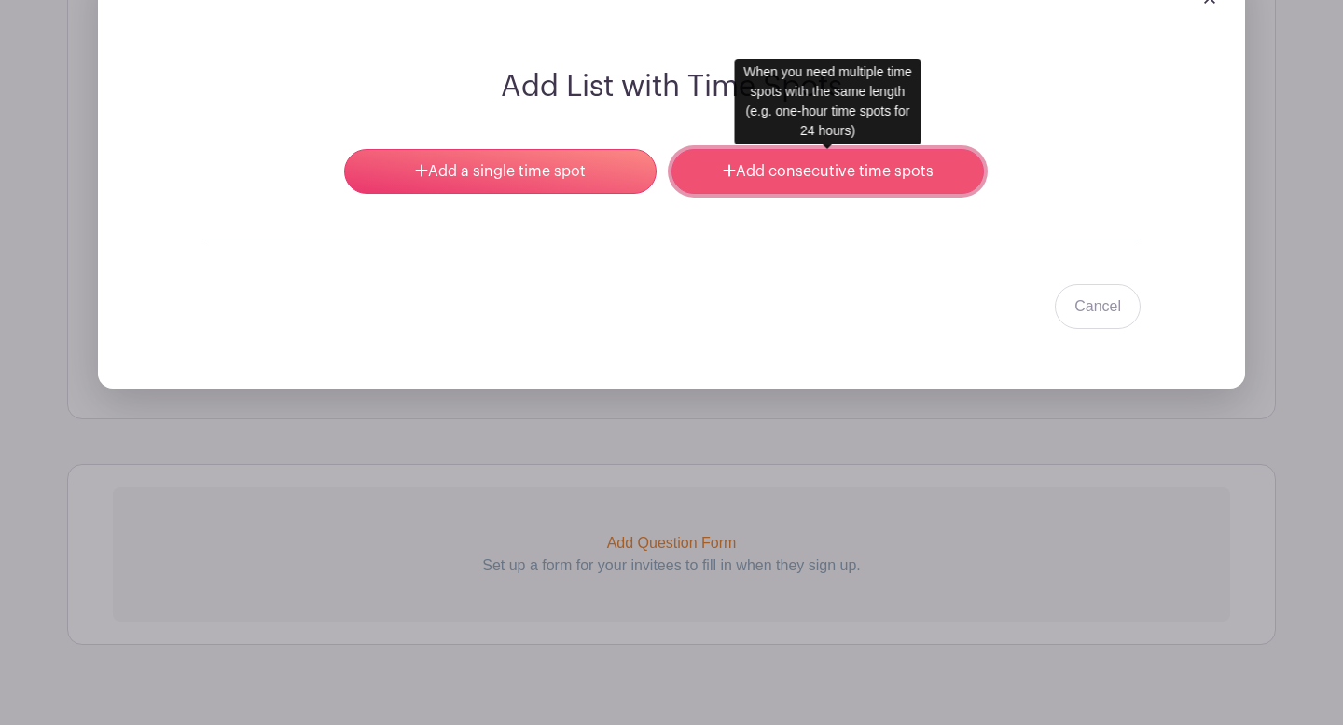
click at [783, 176] on link "Add consecutive time spots" at bounding box center [827, 171] width 312 height 45
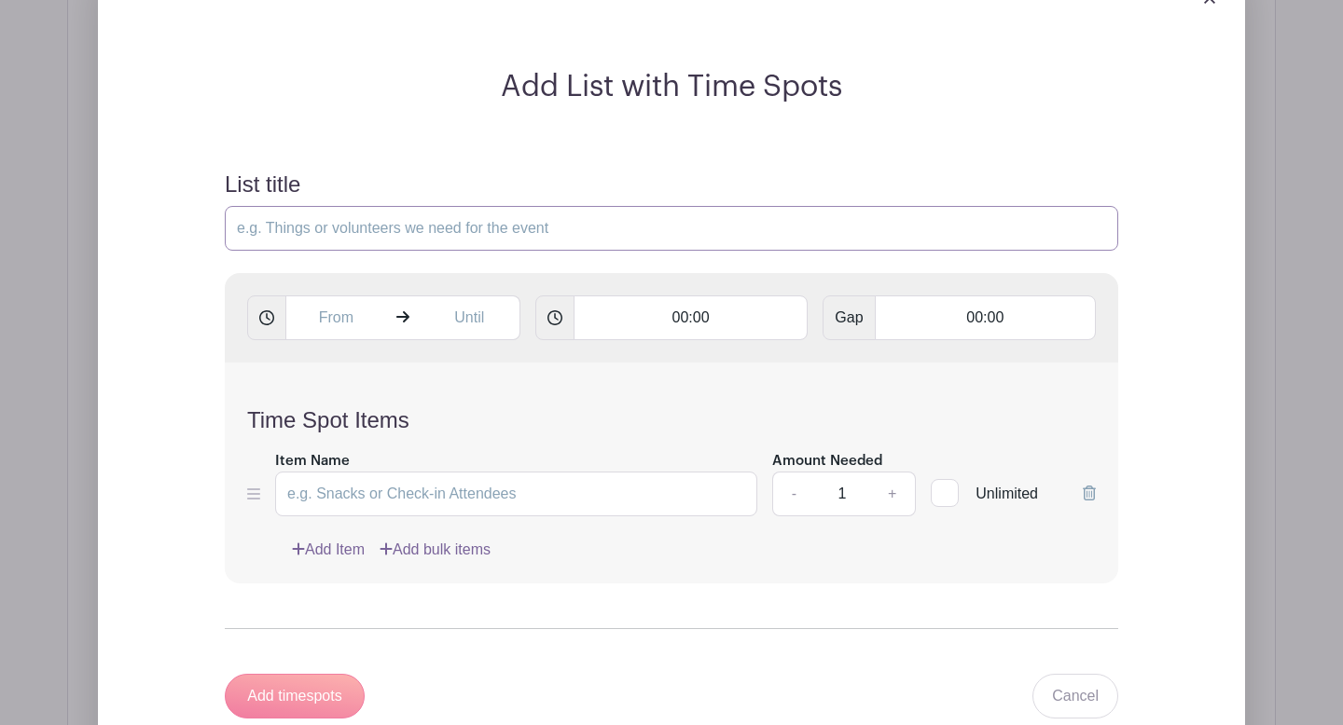
click at [314, 226] on input "List title" at bounding box center [671, 228] width 893 height 45
paste input "Letter for the family (one family per day)"
type input "Letter for the family (one family per day)"
click at [319, 317] on input "text" at bounding box center [335, 318] width 101 height 45
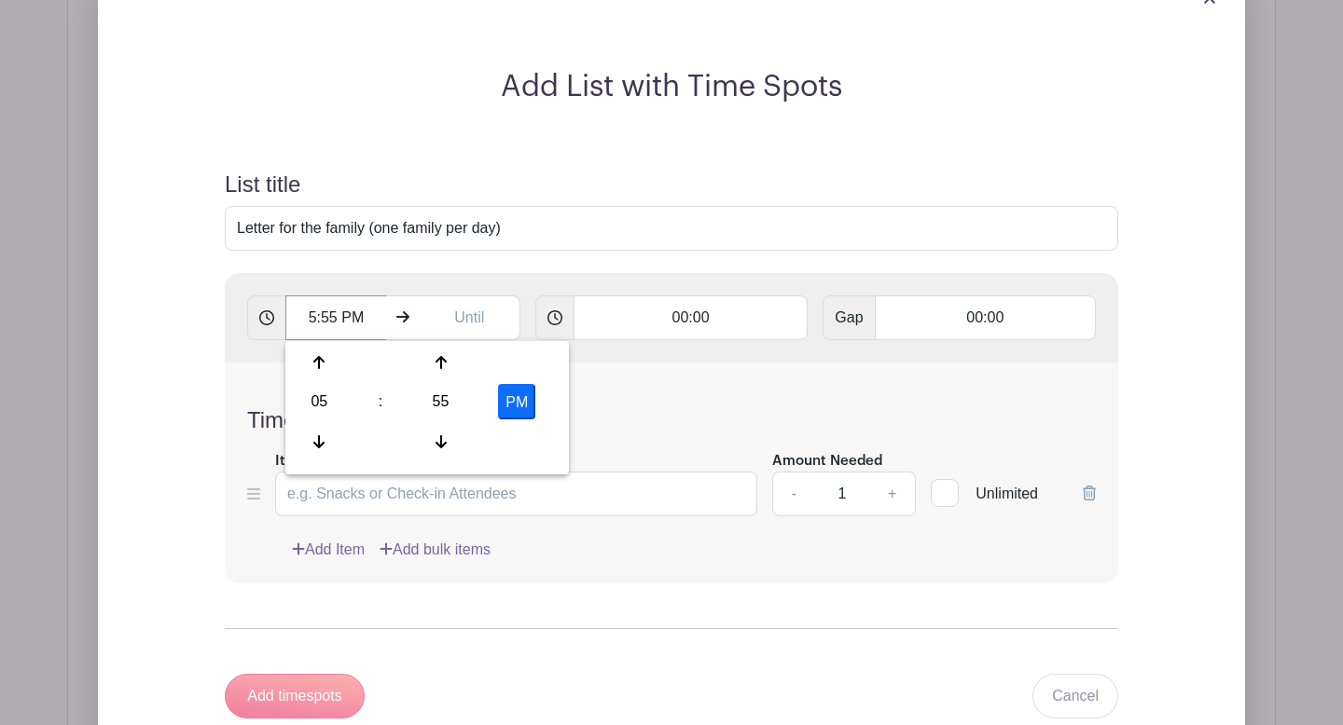
click at [319, 317] on input "5:55 PM" at bounding box center [335, 318] width 101 height 45
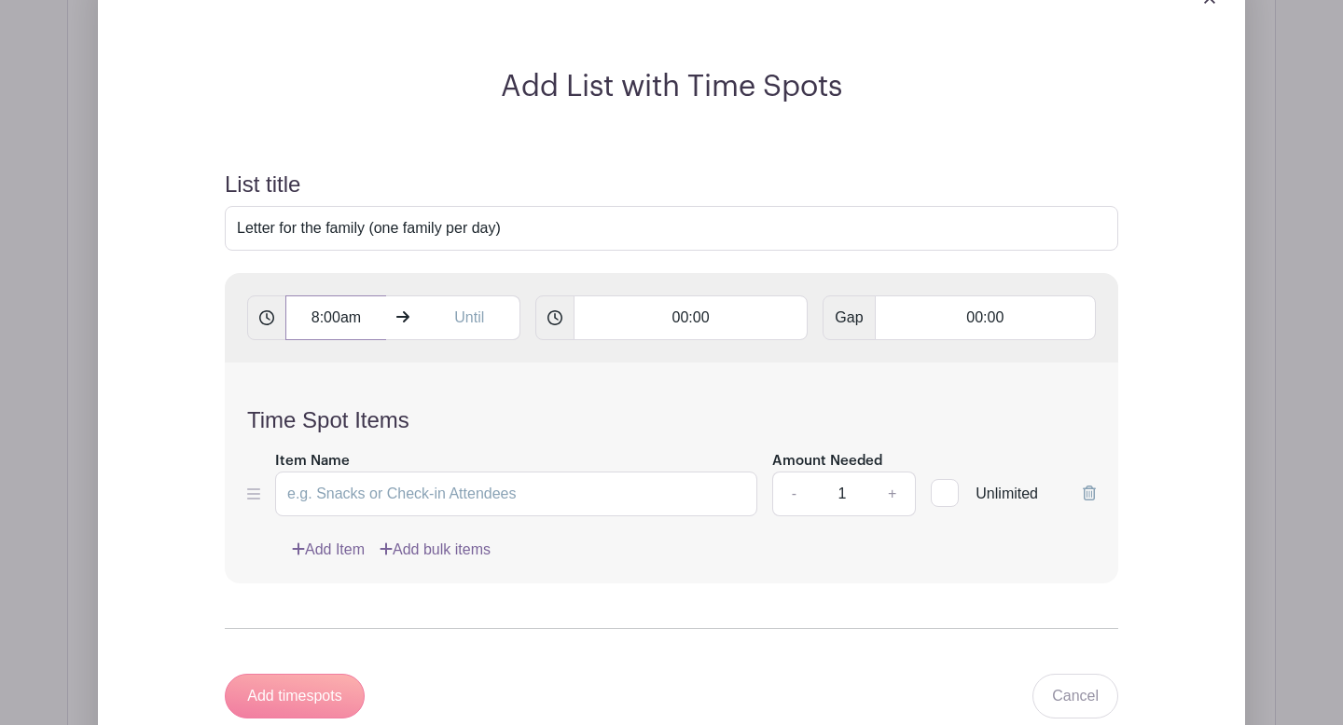
type input "8:00am"
type input "9:00am"
type input "1:00"
click at [530, 487] on input "Item Name" at bounding box center [516, 494] width 482 height 45
click at [551, 508] on input "Item Name" at bounding box center [516, 494] width 482 height 45
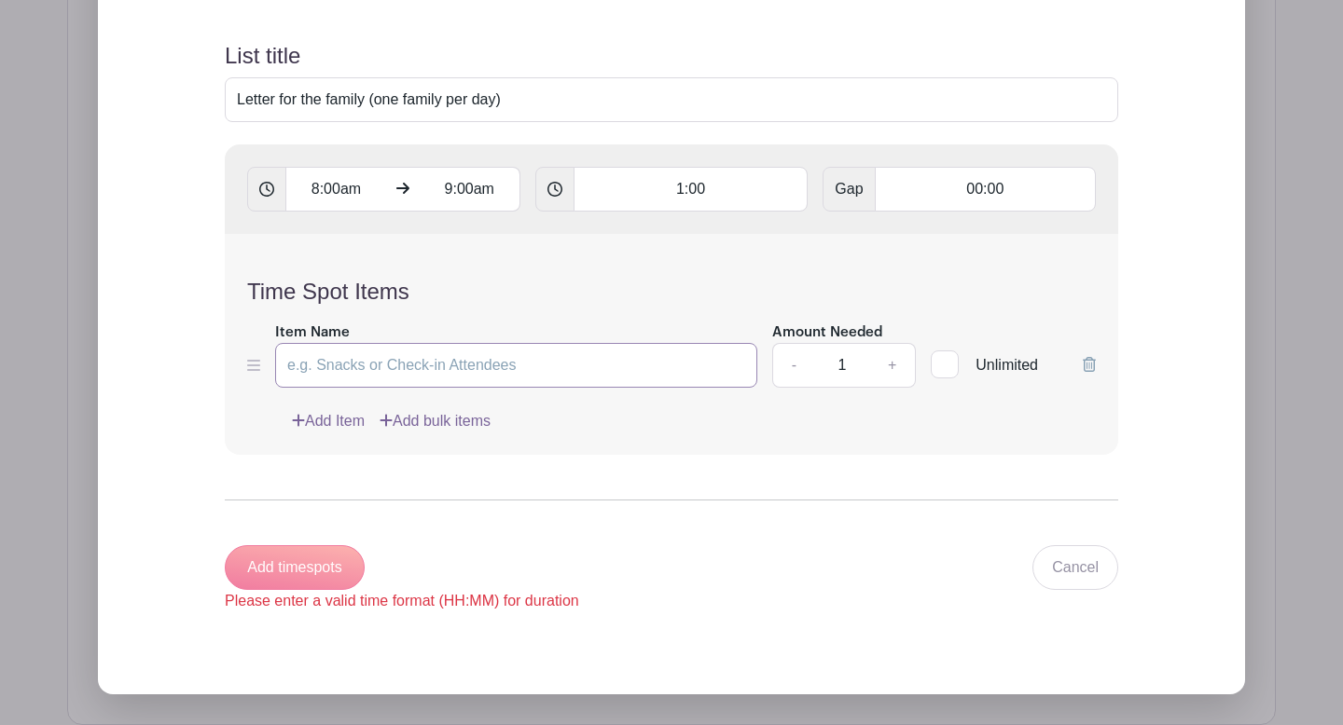
scroll to position [1789, 0]
click at [320, 175] on input "8:00am" at bounding box center [335, 188] width 101 height 45
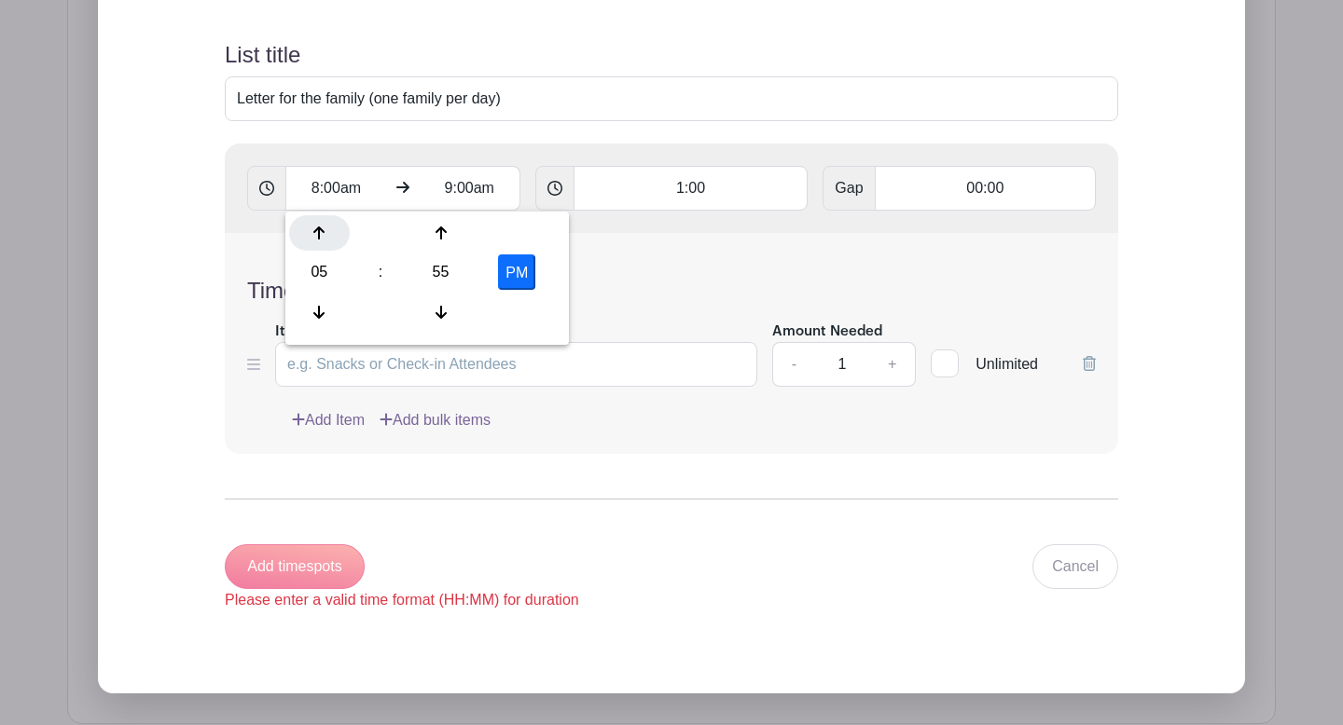
click at [317, 224] on div at bounding box center [319, 232] width 61 height 35
click at [503, 260] on button "PM" at bounding box center [516, 272] width 37 height 35
click at [445, 229] on icon at bounding box center [440, 233] width 11 height 15
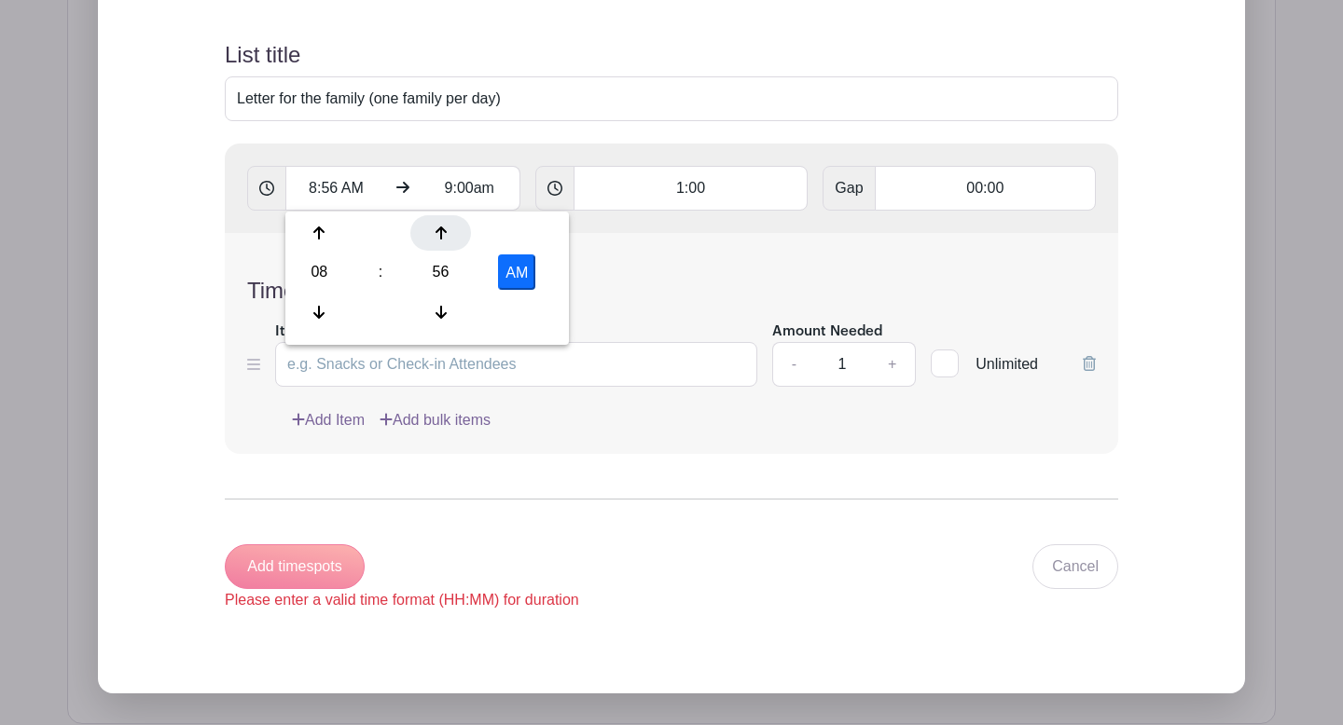
click at [445, 229] on icon at bounding box center [440, 233] width 11 height 15
click at [315, 307] on icon at bounding box center [318, 312] width 11 height 15
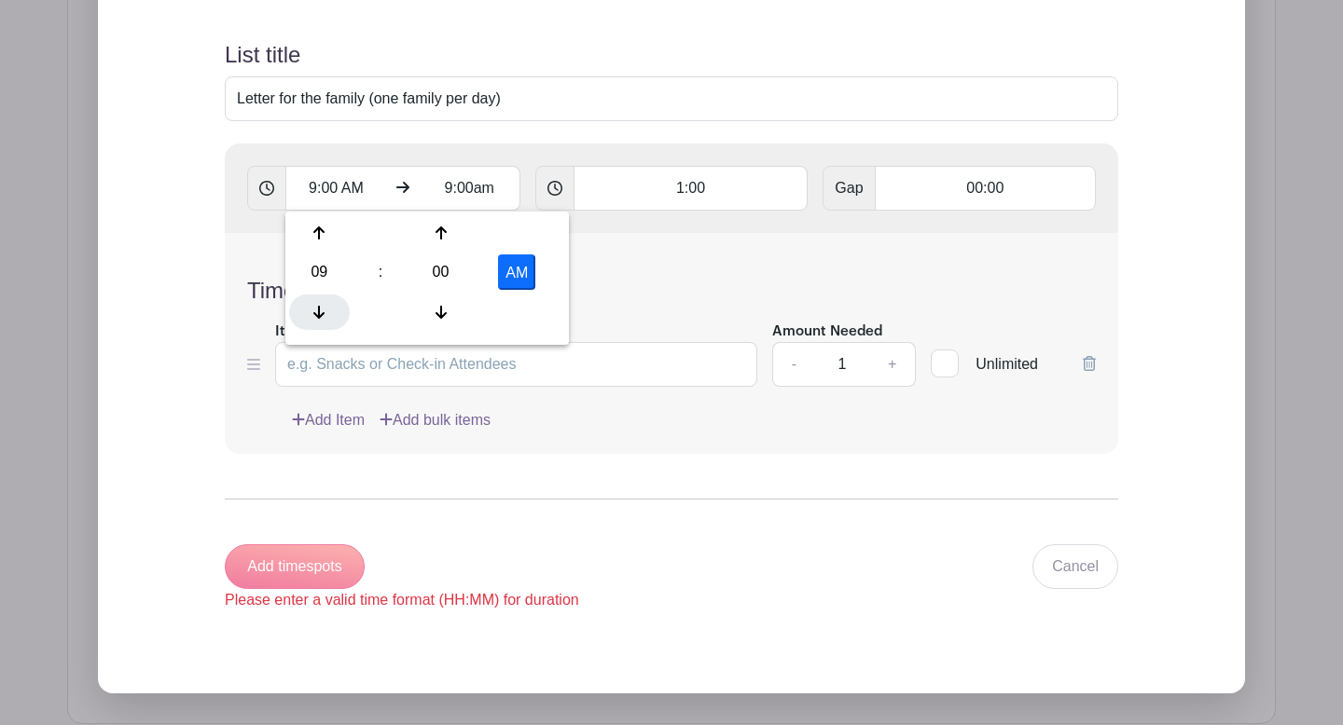
type input "8:00 AM"
click at [603, 272] on div "Time Spot Items Item Name Amount Needed - 1 + Unlimited Add Item Add bulk items" at bounding box center [671, 343] width 893 height 221
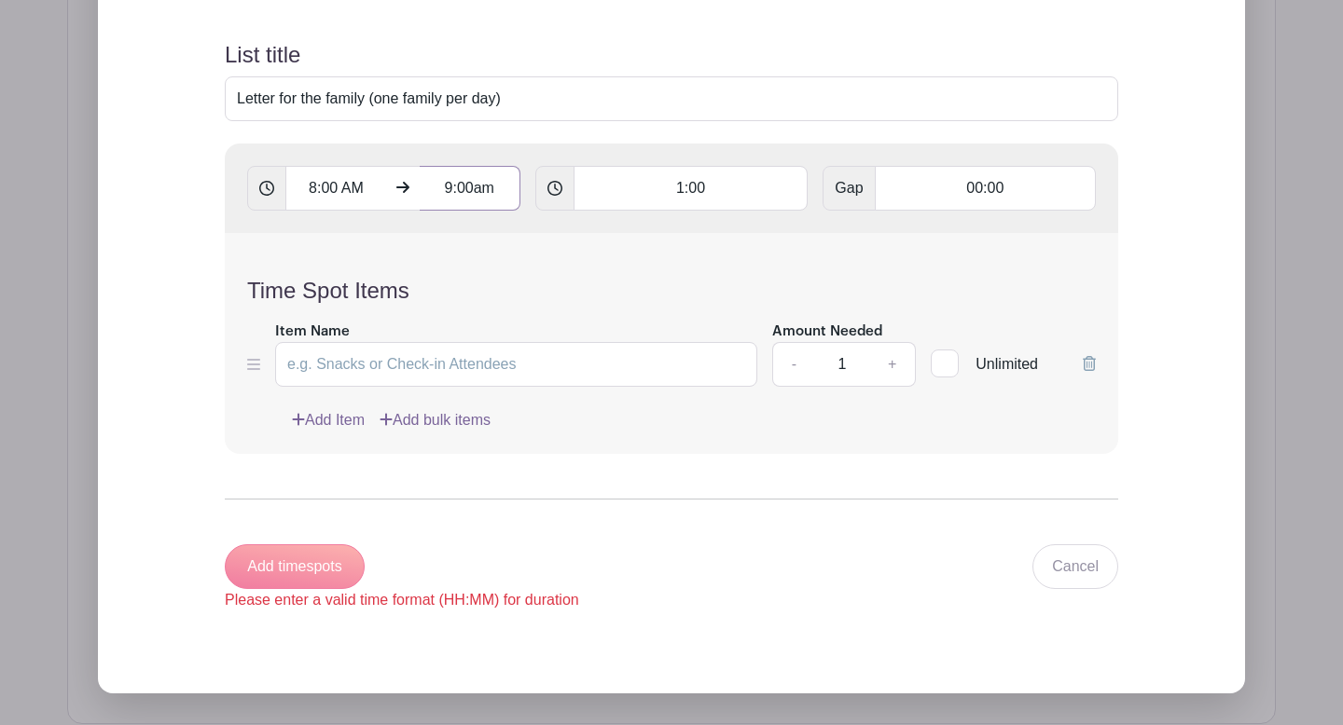
click at [481, 197] on input "9:00am" at bounding box center [470, 188] width 101 height 45
type input "5:55 PM"
type input "Add 10 timespots"
click at [458, 222] on div at bounding box center [453, 232] width 61 height 35
type input "6:55 PM"
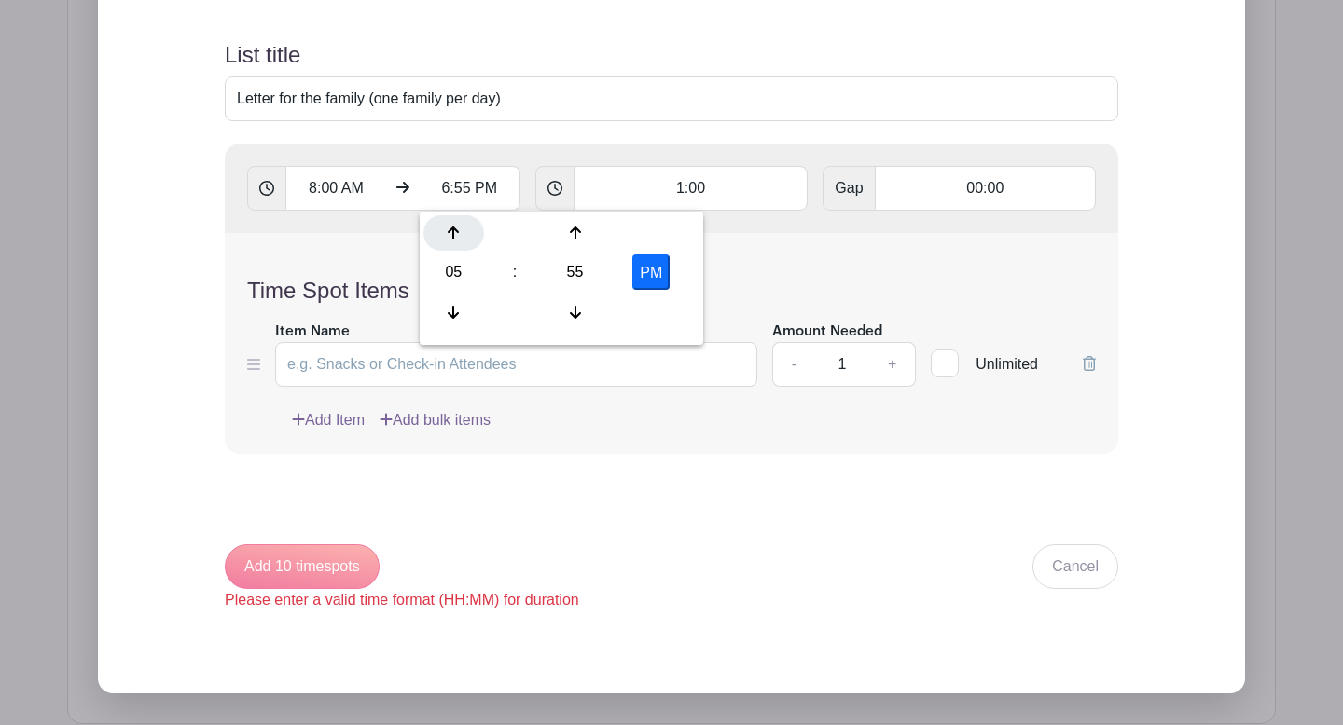
type input "Add 11 timespots"
click at [458, 222] on div at bounding box center [453, 232] width 61 height 35
type input "7:55 PM"
type input "Add 12 timespots"
click at [458, 222] on div at bounding box center [453, 232] width 61 height 35
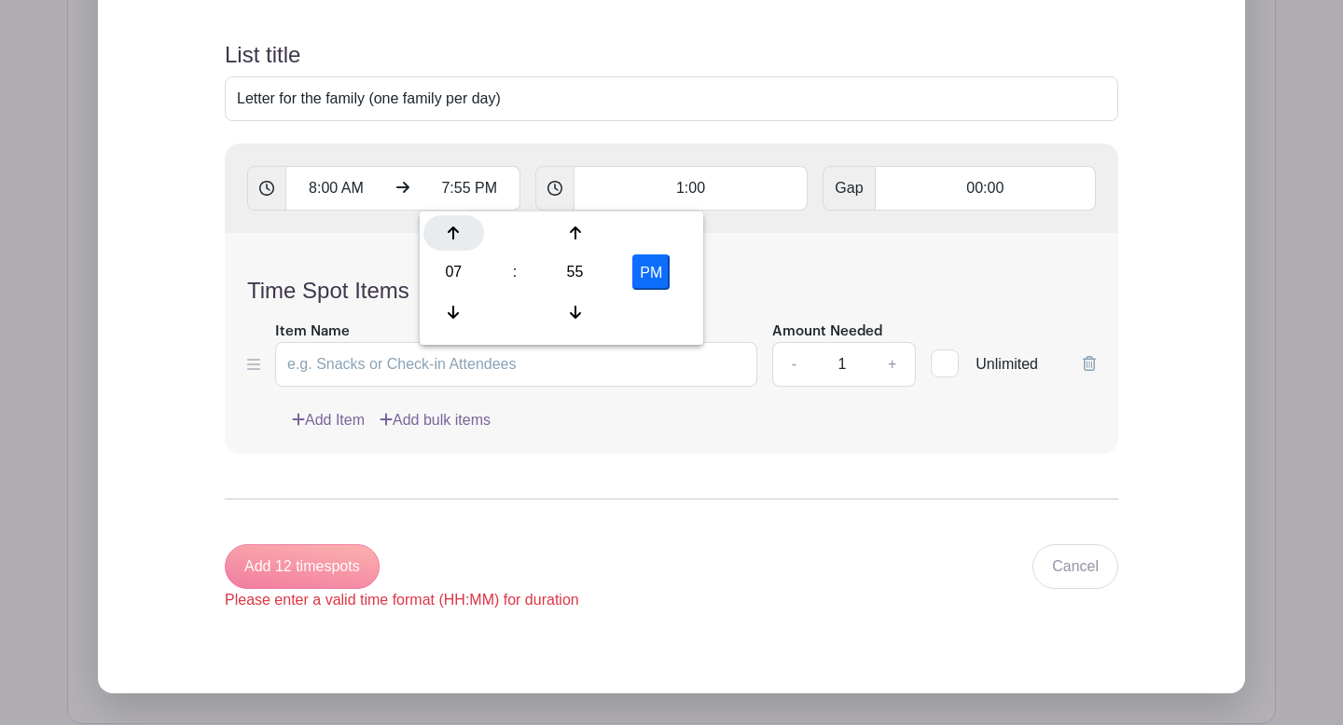
type input "8:55 PM"
type input "Add 13 timespots"
click at [458, 222] on div at bounding box center [453, 232] width 61 height 35
type input "9:55 PM"
type input "Add 14 timespots"
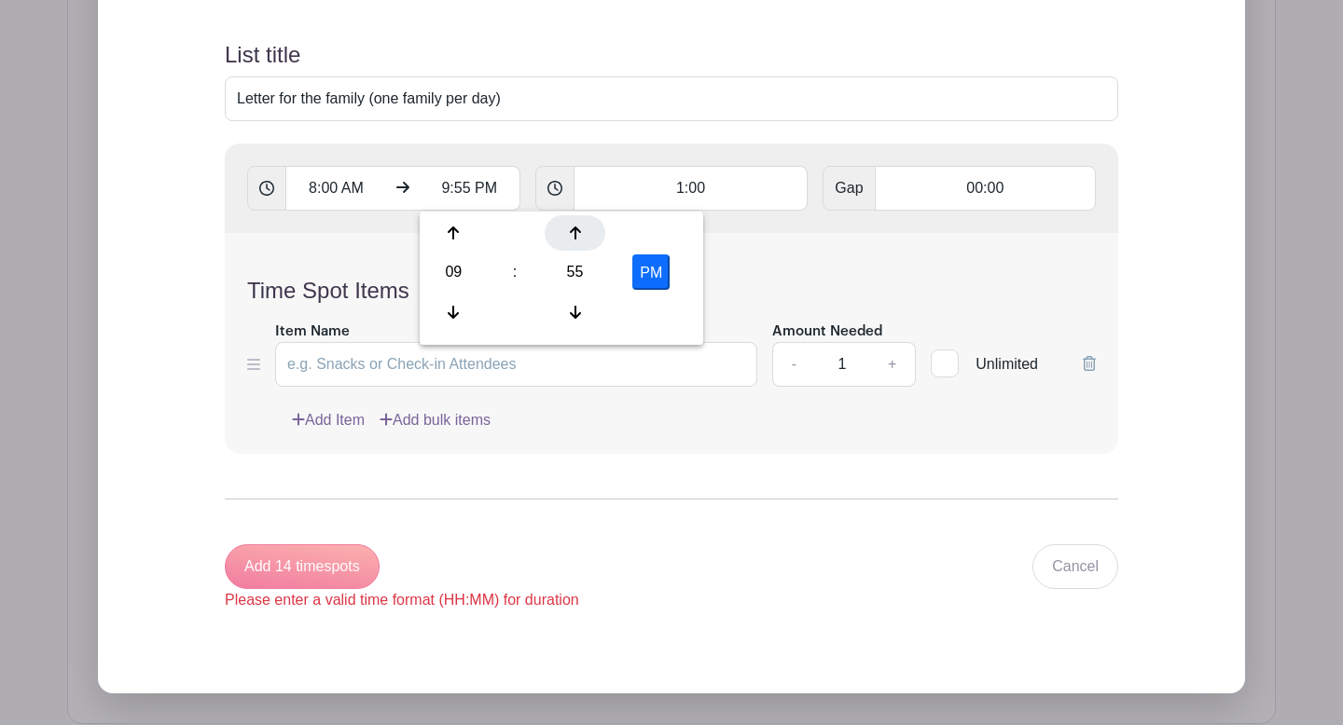
click at [600, 241] on div at bounding box center [575, 232] width 61 height 35
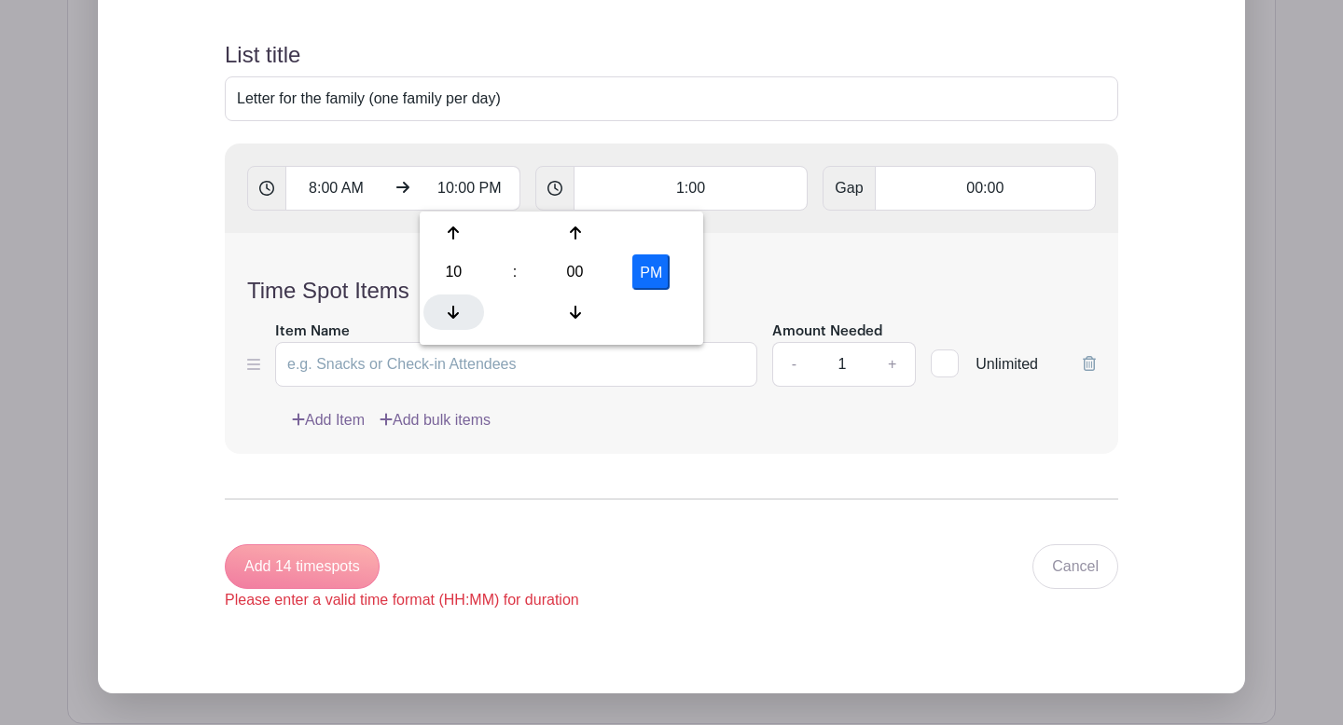
click at [450, 305] on icon at bounding box center [453, 312] width 11 height 15
type input "9:00 PM"
type input "Add 13 timespots"
click at [655, 269] on button "PM" at bounding box center [650, 272] width 37 height 35
type input "9:00 AM"
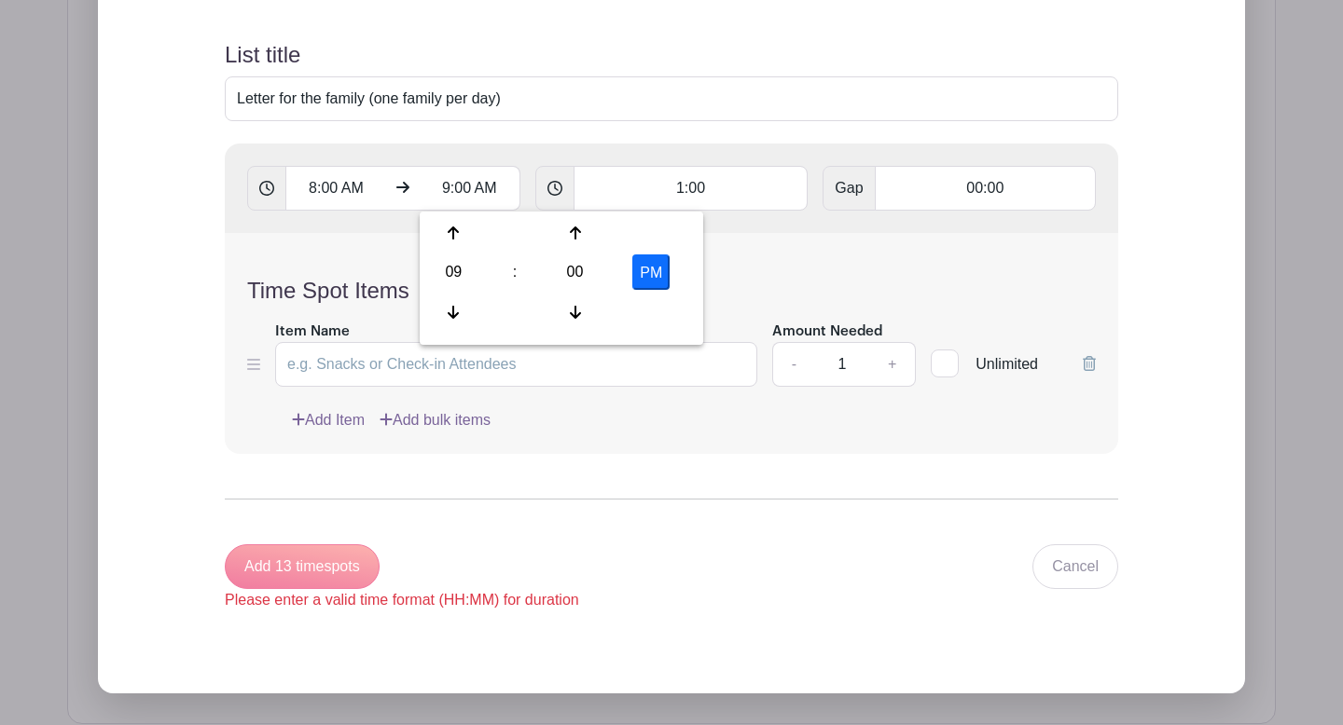
type input "Add timespots"
click at [510, 519] on form "List title Letter for the family (one family per day) 8:00 AM 9:00 AM 1:00 Gap …" at bounding box center [671, 327] width 938 height 615
click at [709, 186] on input "1:00" at bounding box center [690, 188] width 235 height 45
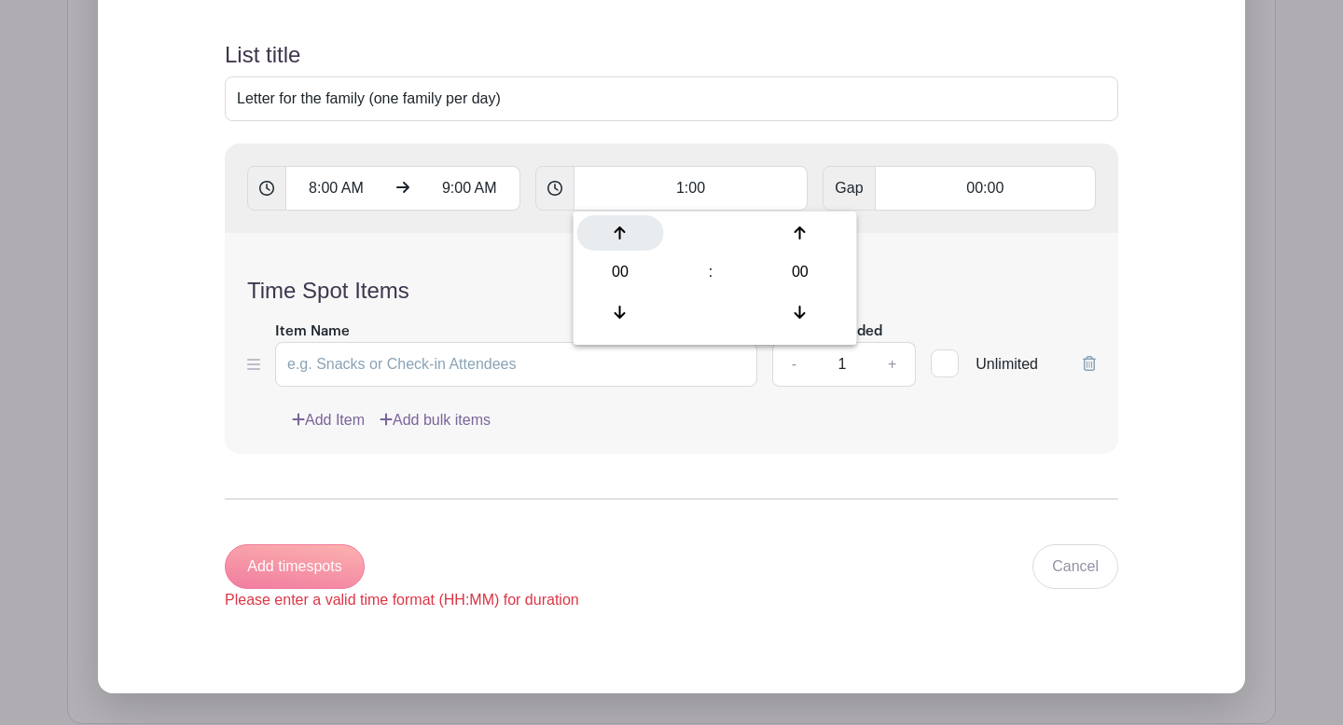
click at [615, 231] on icon at bounding box center [620, 233] width 11 height 13
type input "01:00"
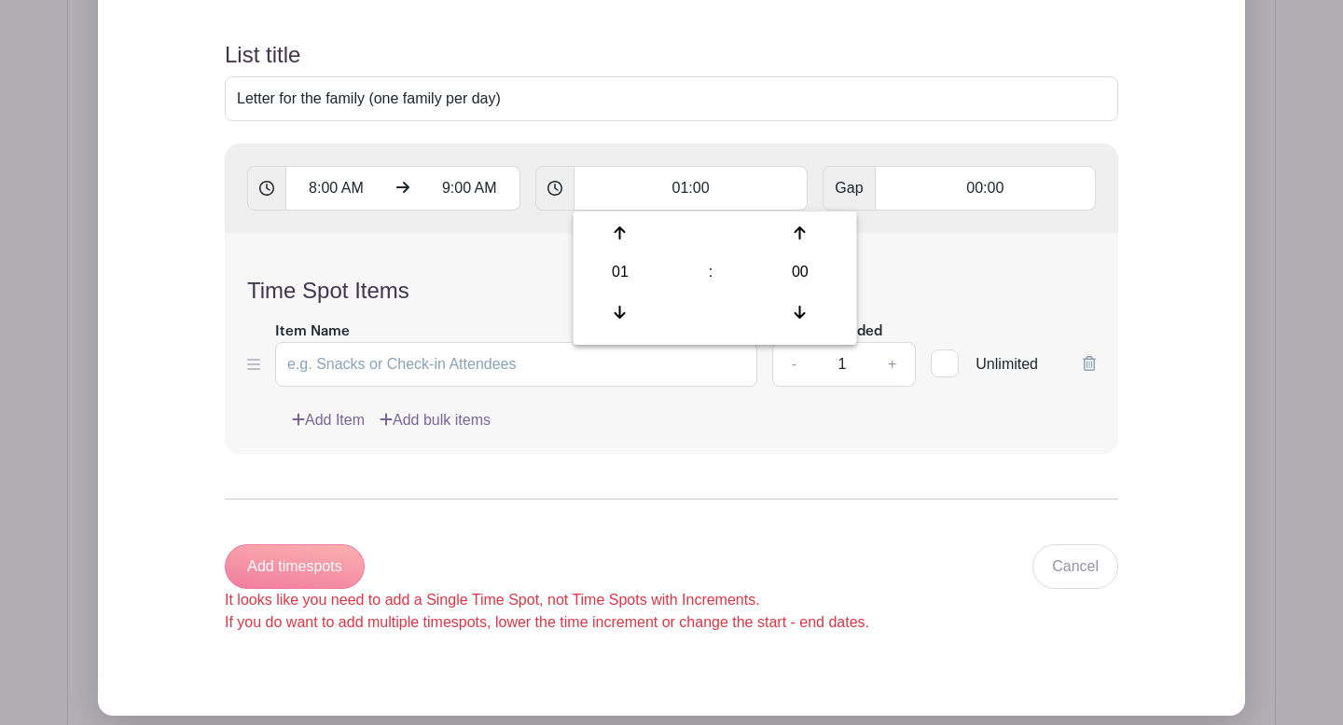
click at [504, 266] on div "Time Spot Items Item Name Amount Needed - 1 + Unlimited Add Item Add bulk items" at bounding box center [671, 343] width 893 height 221
click at [463, 193] on input "9:00 AM" at bounding box center [470, 188] width 101 height 45
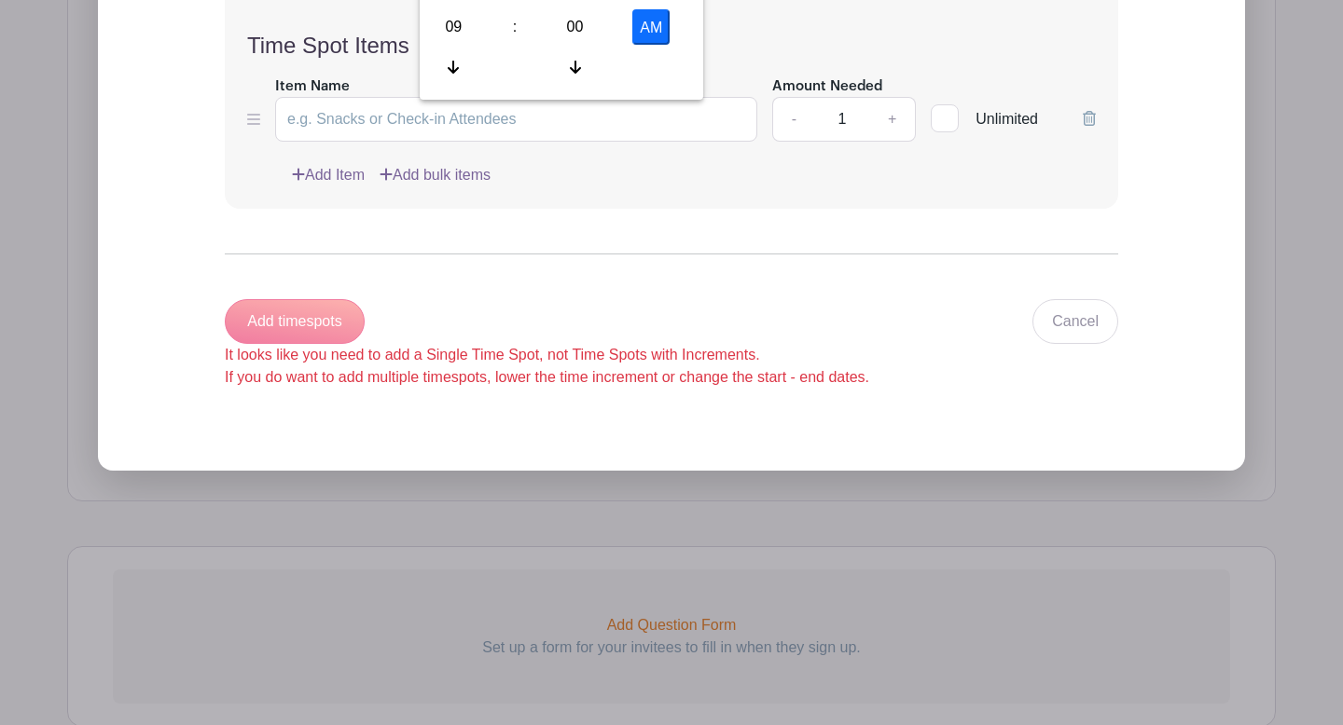
scroll to position [2037, 0]
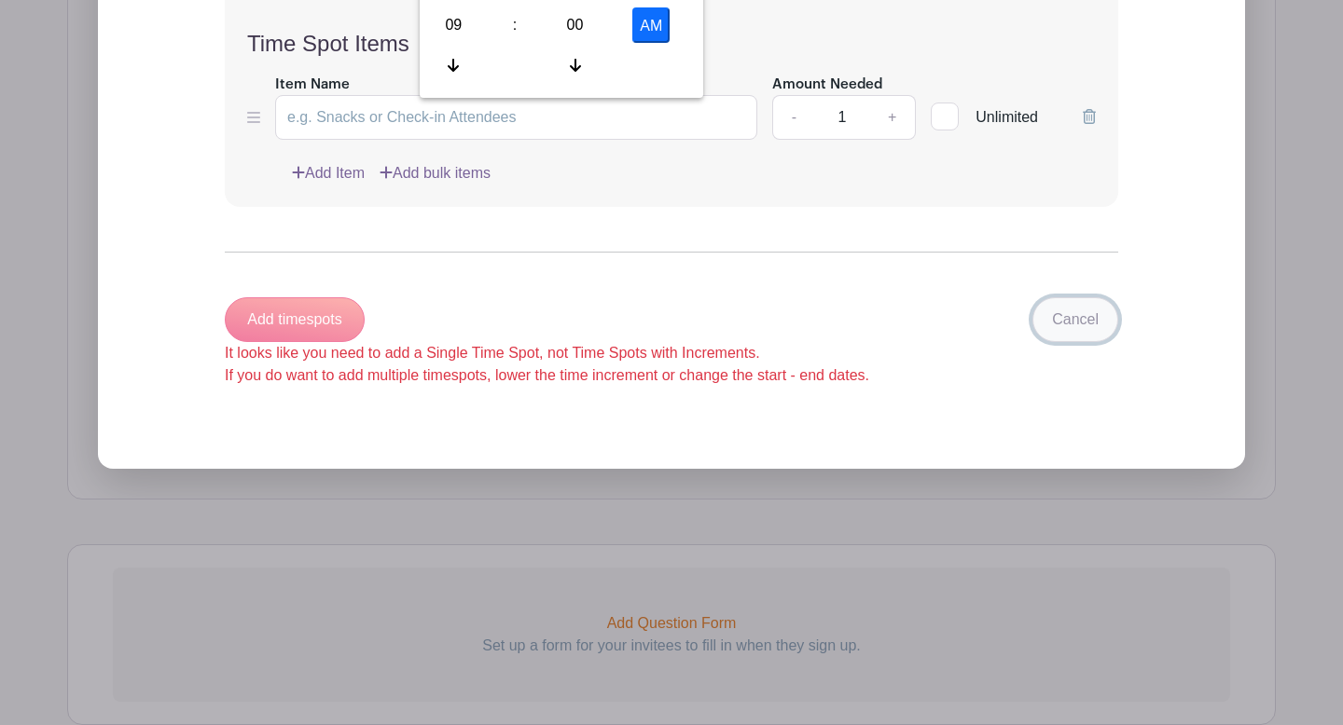
click at [1108, 335] on link "Cancel" at bounding box center [1075, 319] width 86 height 45
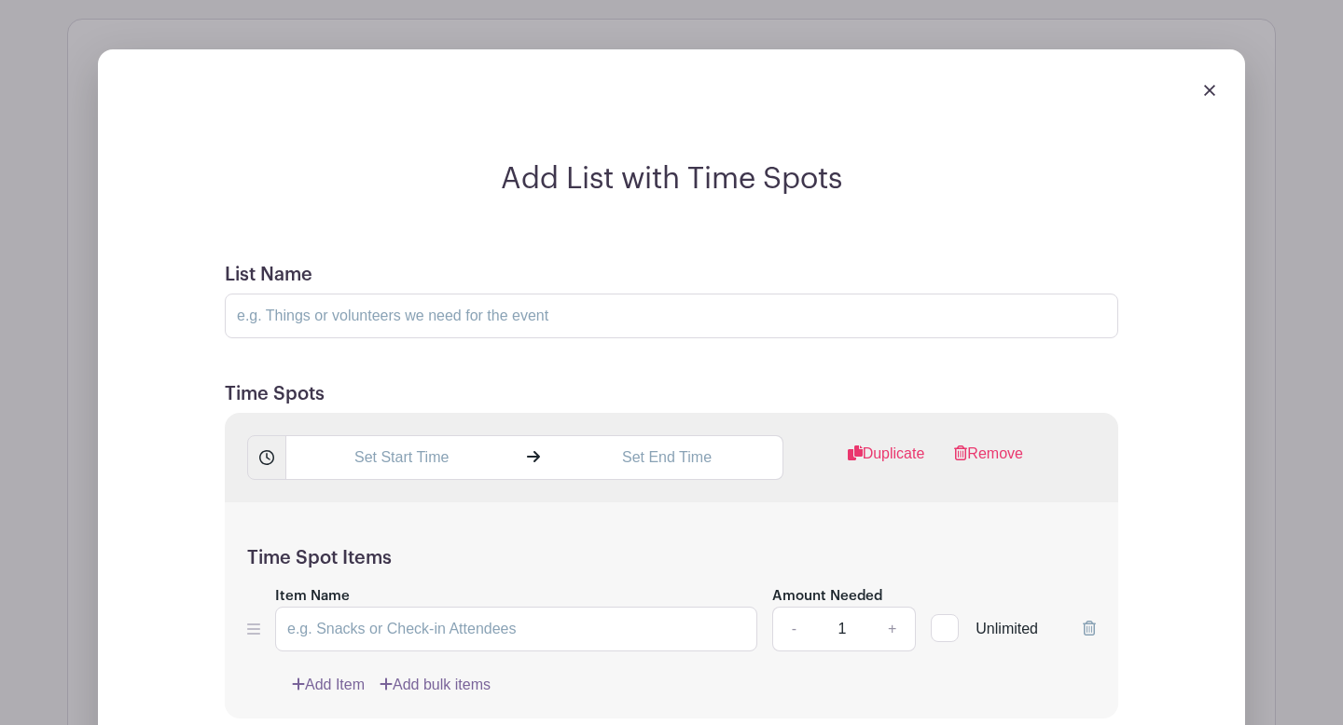
scroll to position [1567, 0]
click at [1207, 90] on img at bounding box center [1209, 91] width 11 height 11
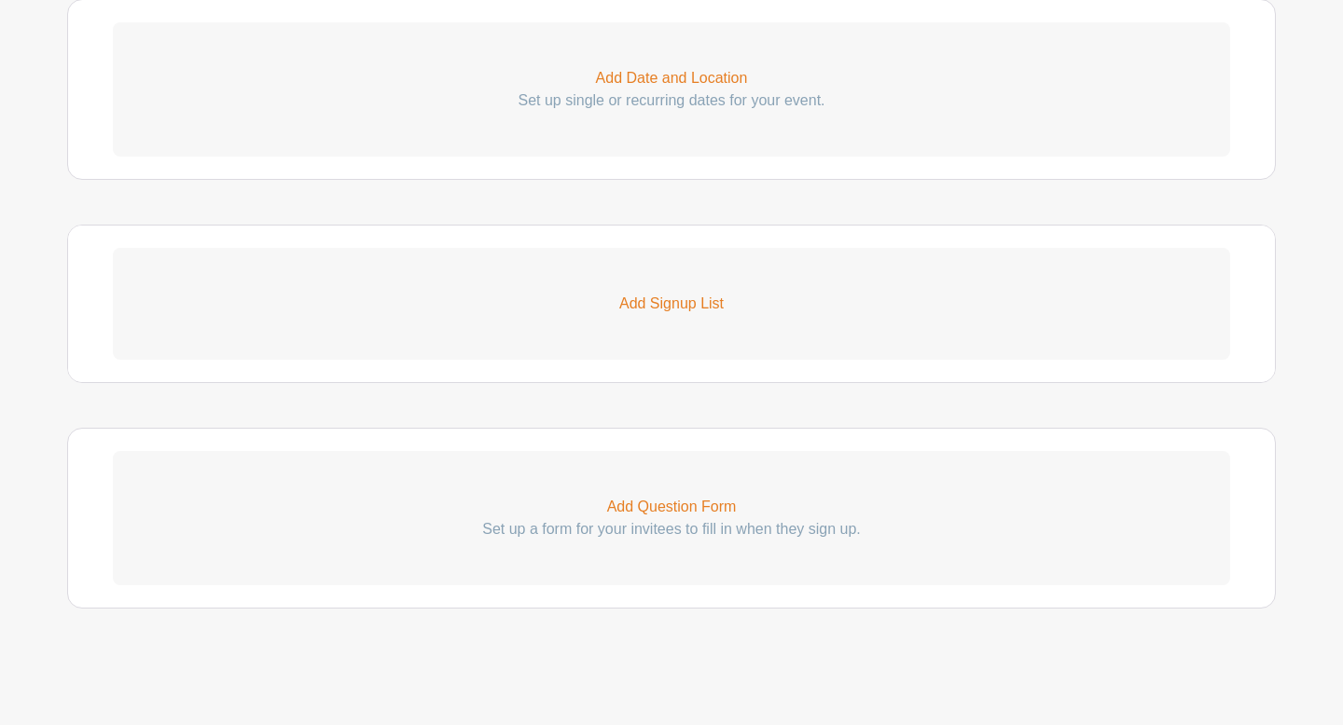
scroll to position [1361, 0]
click at [641, 66] on link "Add Date and Location Set up single or recurring dates for your event." at bounding box center [671, 89] width 1117 height 134
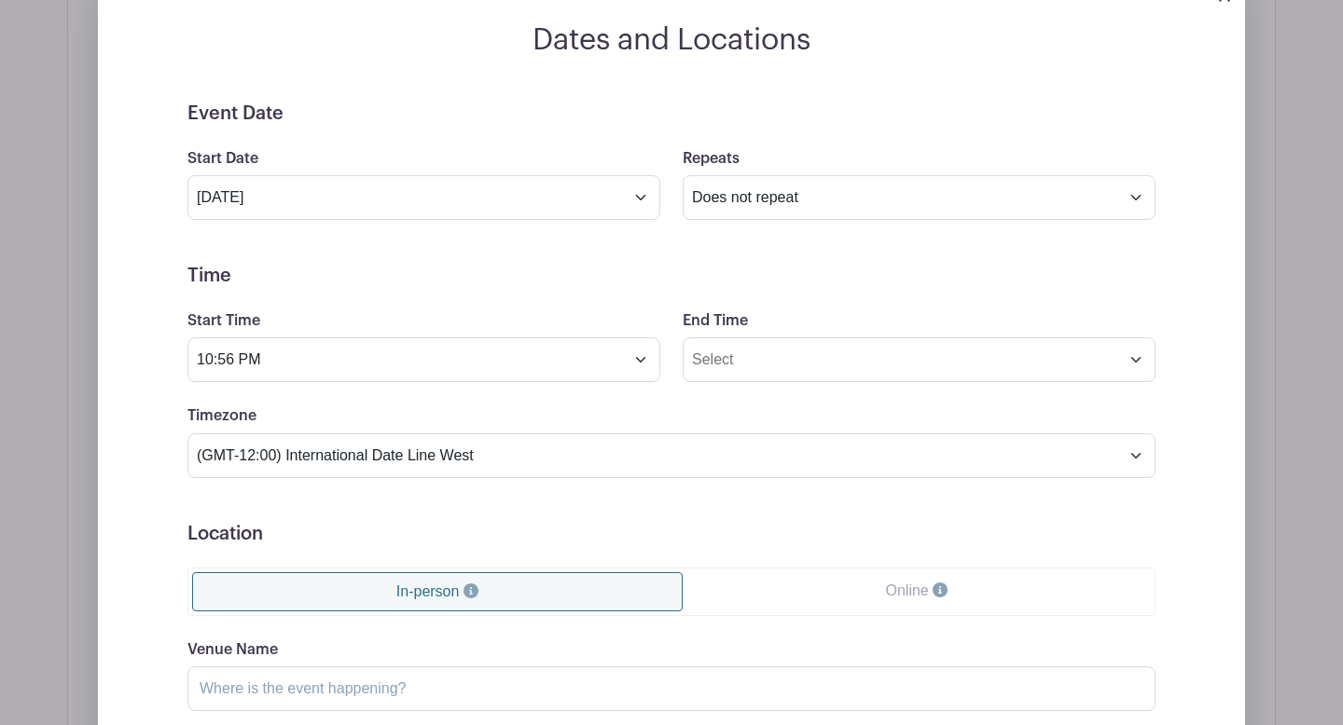
scroll to position [1376, 0]
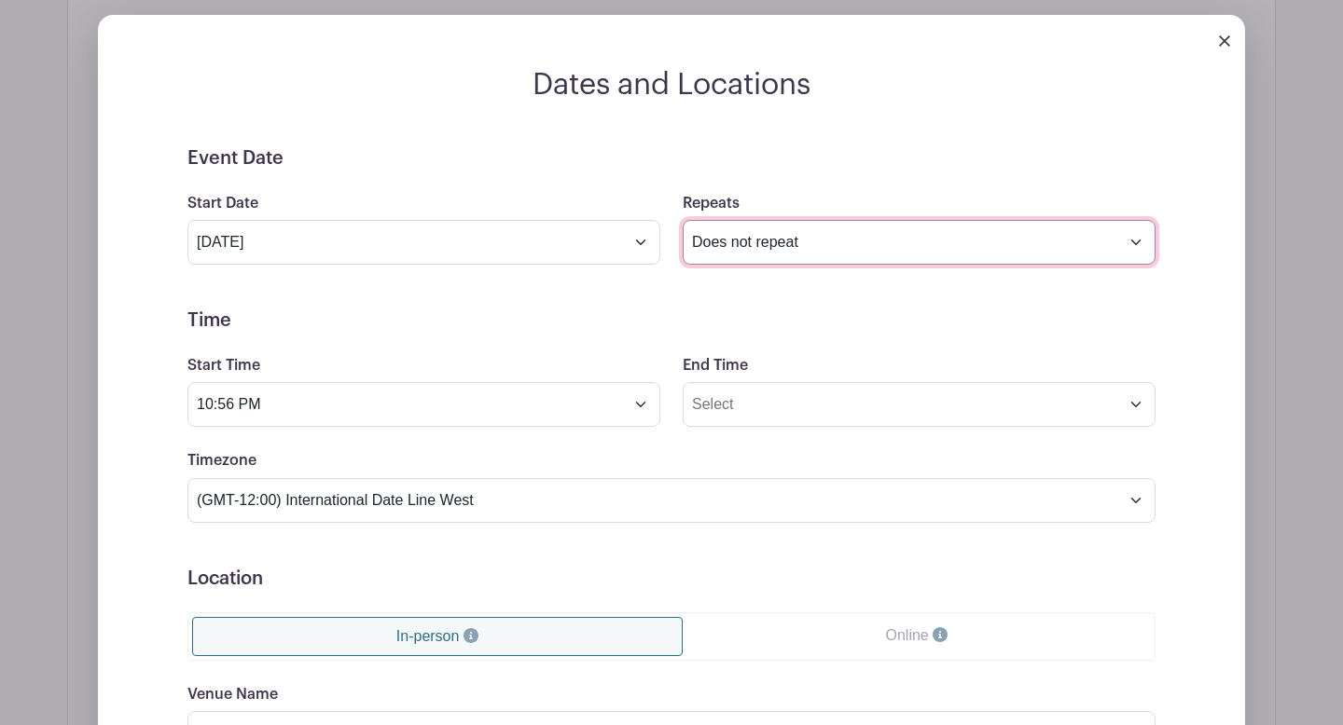
click at [729, 259] on select "Does not repeat Daily Weekly Monthly on day 6 Monthly on the first [DATE] Other…" at bounding box center [919, 242] width 473 height 45
select select "daily"
click at [683, 221] on select "Does not repeat Daily Weekly Monthly on day 6 Monthly on the first [DATE] Other…" at bounding box center [919, 242] width 473 height 45
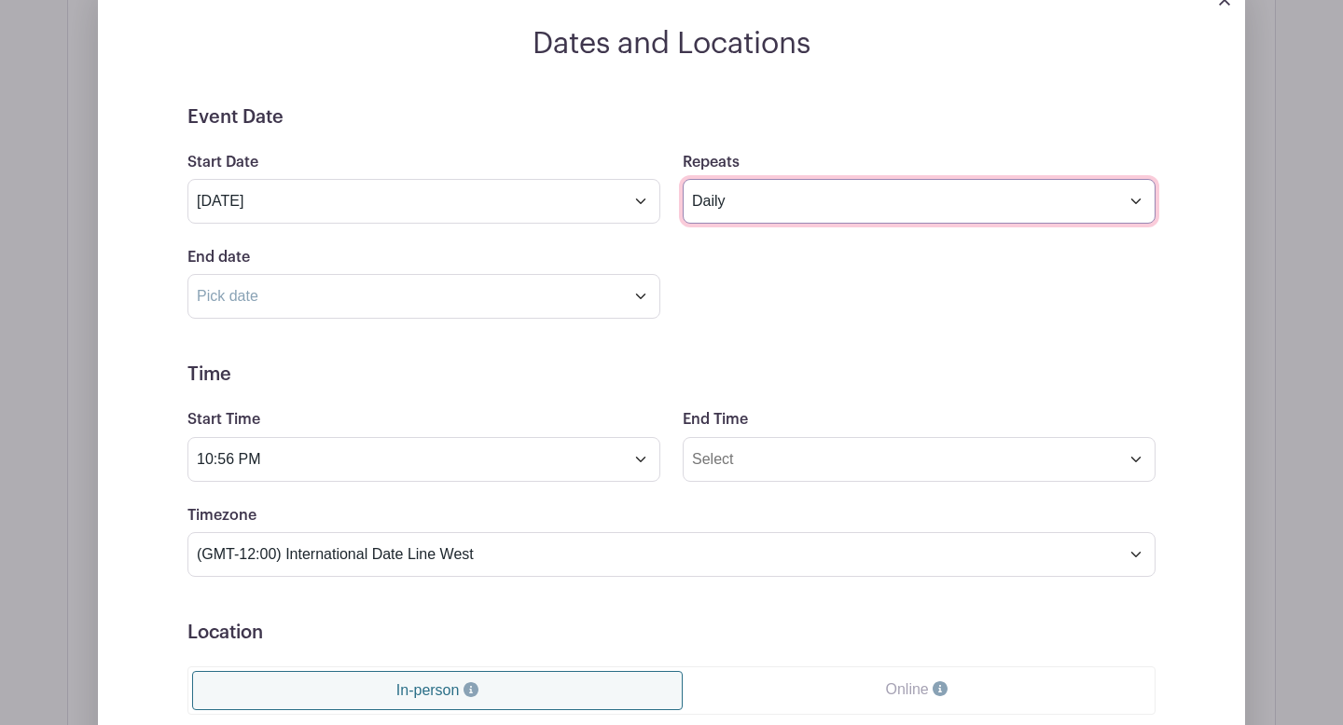
scroll to position [1461, 0]
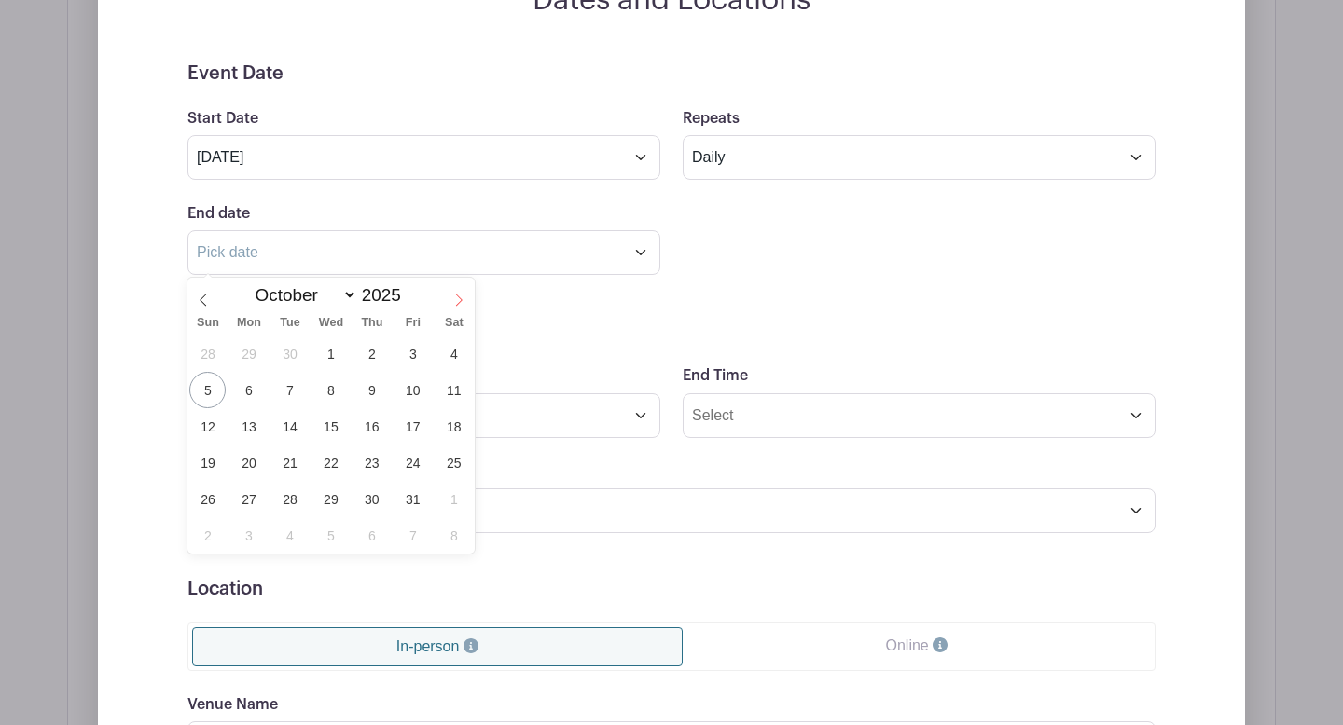
click at [453, 305] on icon at bounding box center [458, 300] width 13 height 13
select select "11"
click at [453, 305] on icon at bounding box center [458, 300] width 13 height 13
type input "2026"
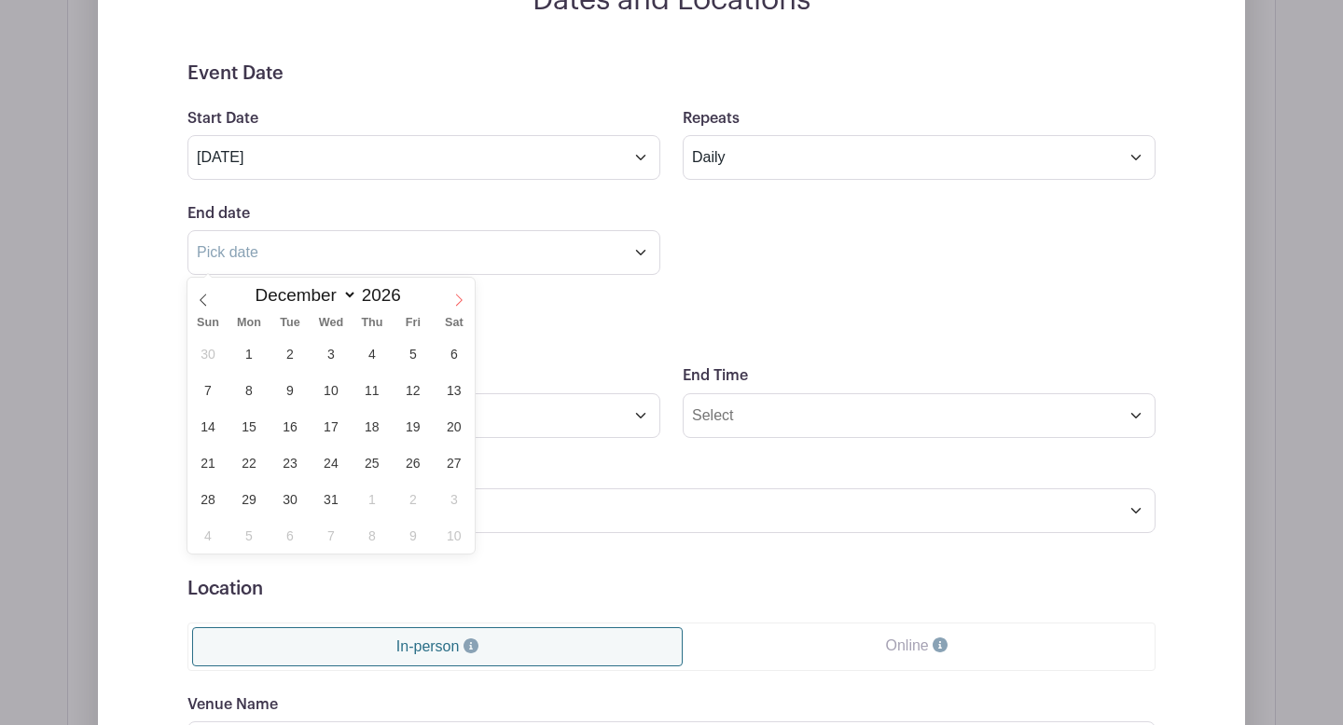
select select "0"
click at [452, 404] on span "10" at bounding box center [453, 390] width 36 height 36
type input "[DATE]"
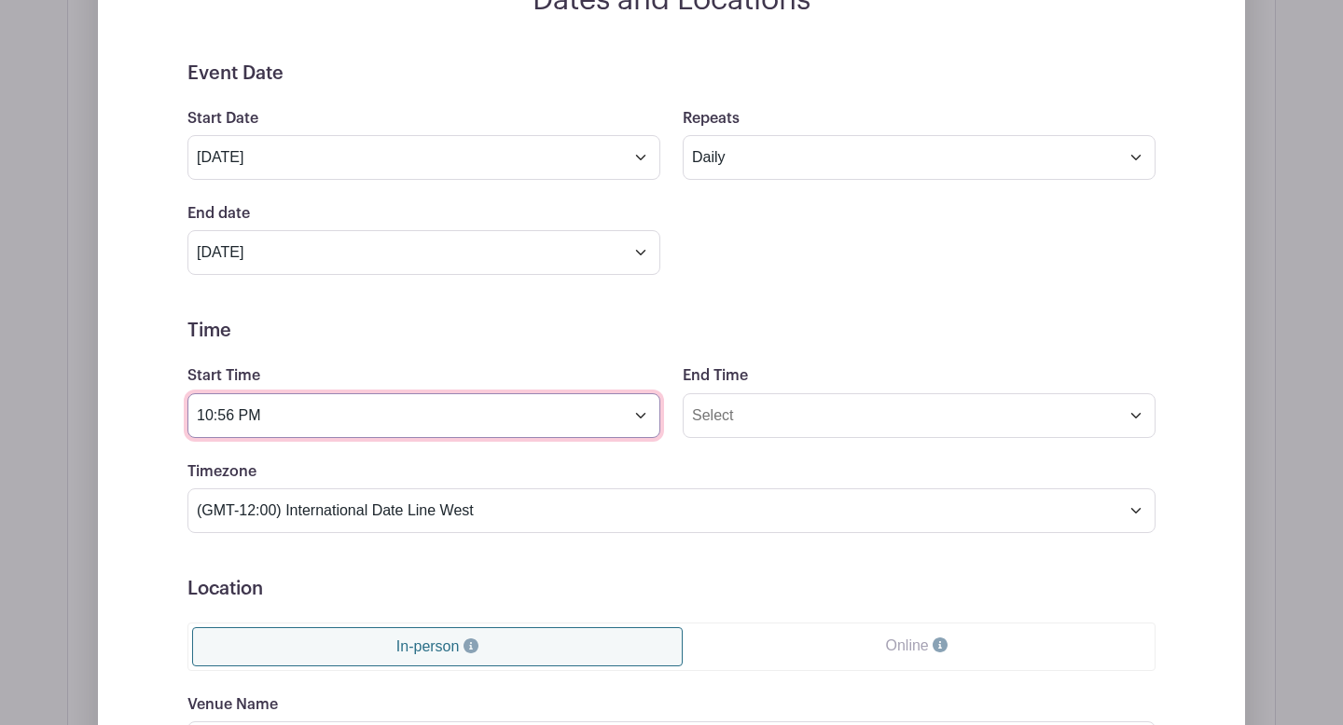
click at [332, 416] on input "10:56 PM" at bounding box center [423, 416] width 473 height 45
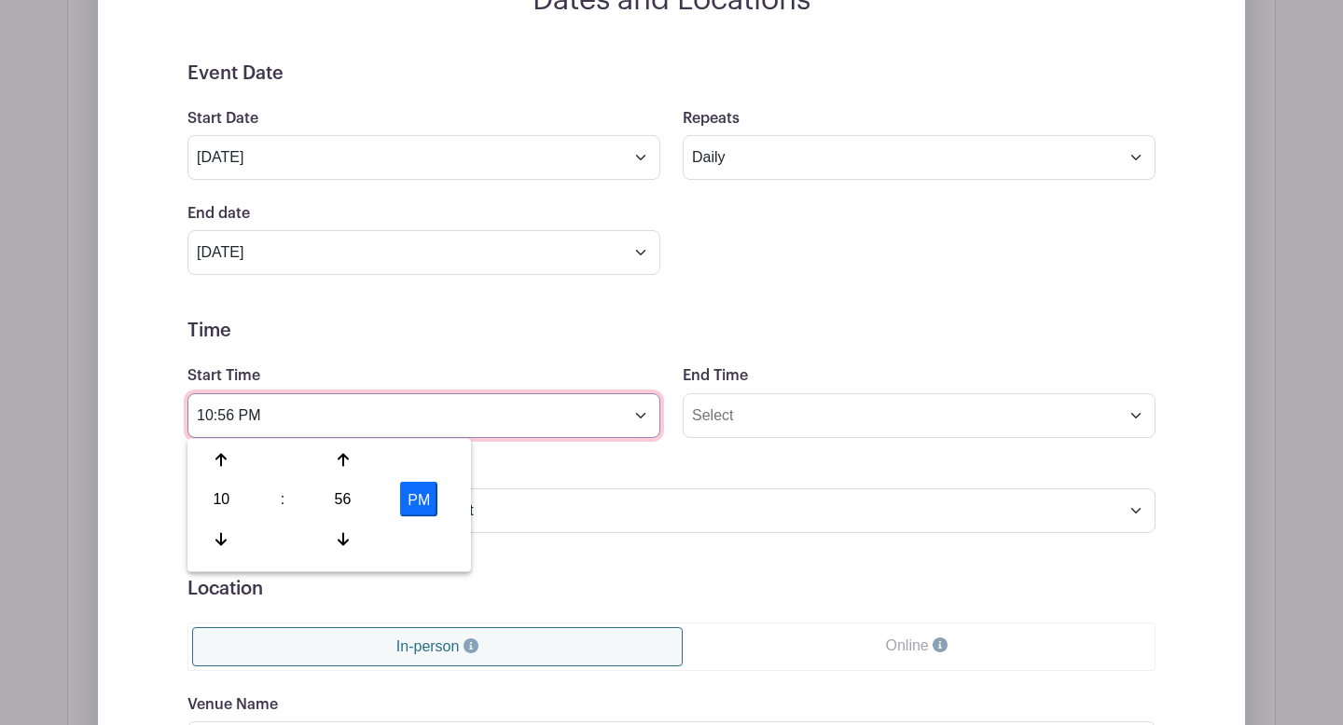
click at [262, 416] on input "10:56 PM" at bounding box center [423, 416] width 473 height 45
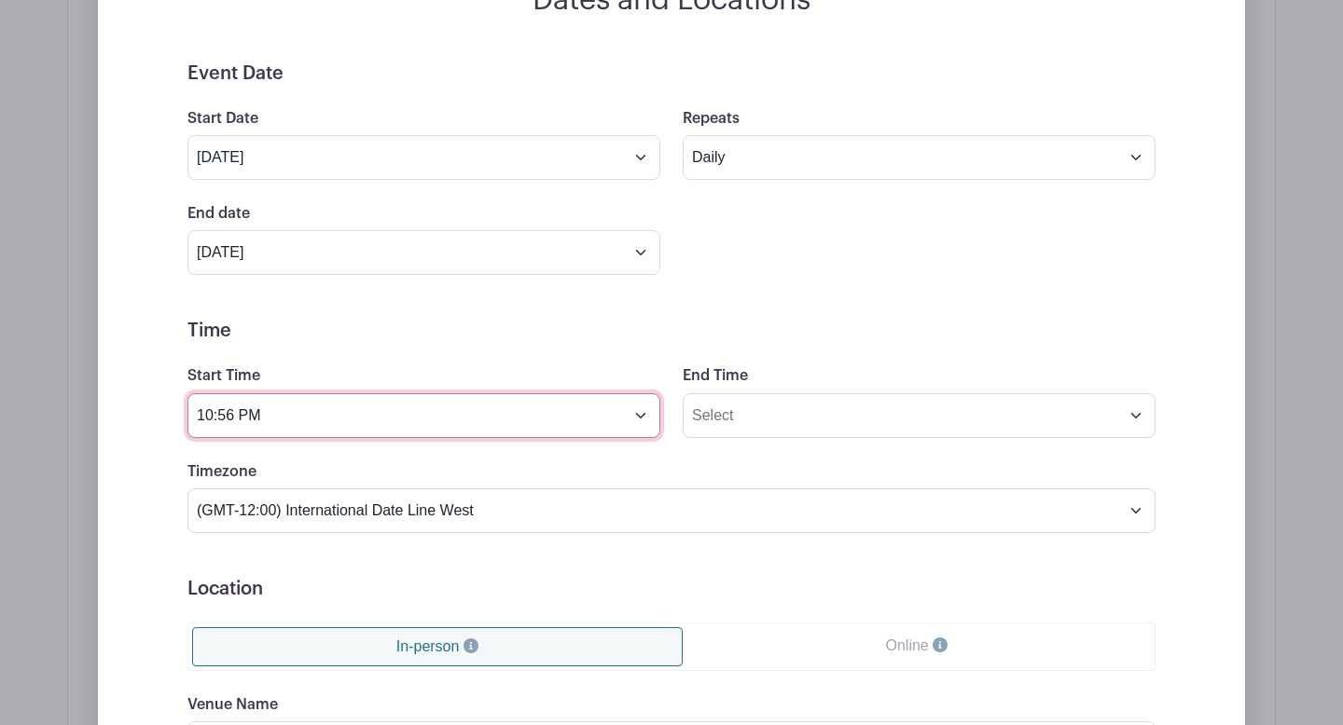
click at [262, 416] on input "10:56 PM" at bounding box center [423, 416] width 473 height 45
click at [225, 416] on input "10:56 PM" at bounding box center [423, 416] width 473 height 45
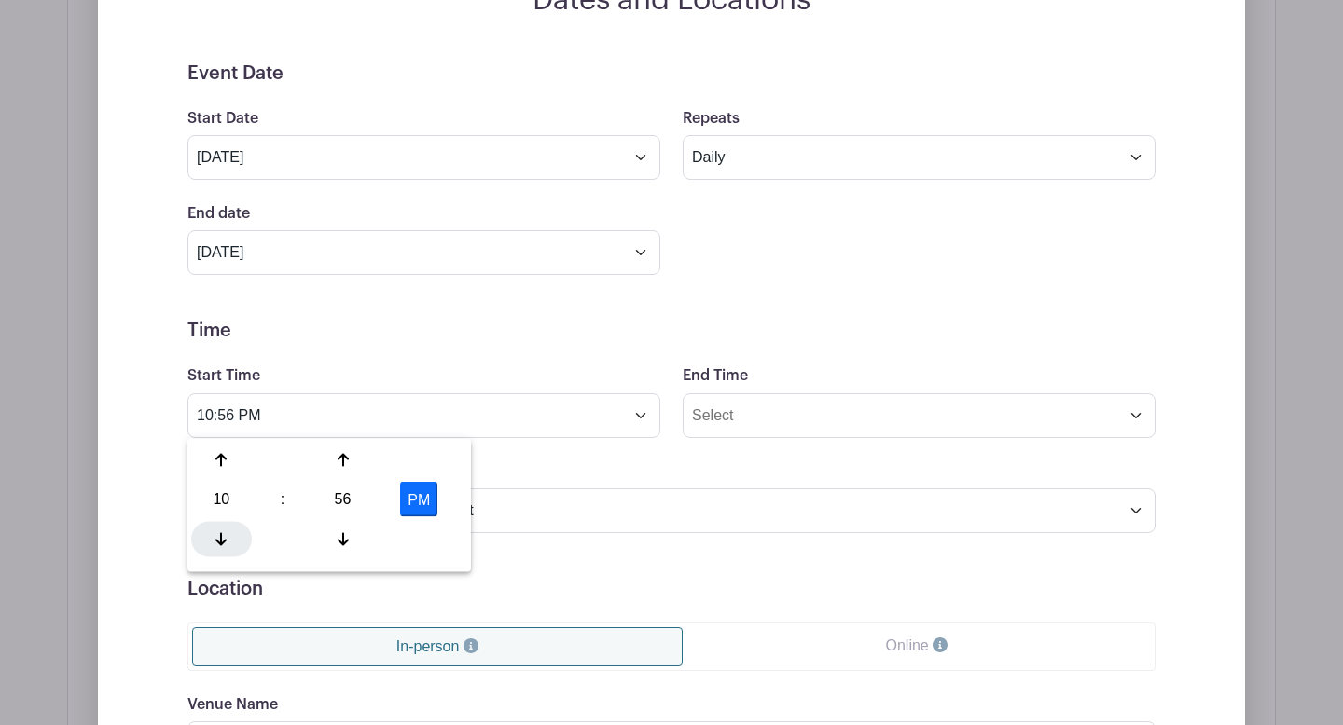
click at [220, 529] on div at bounding box center [221, 538] width 61 height 35
click at [352, 459] on div at bounding box center [342, 460] width 61 height 35
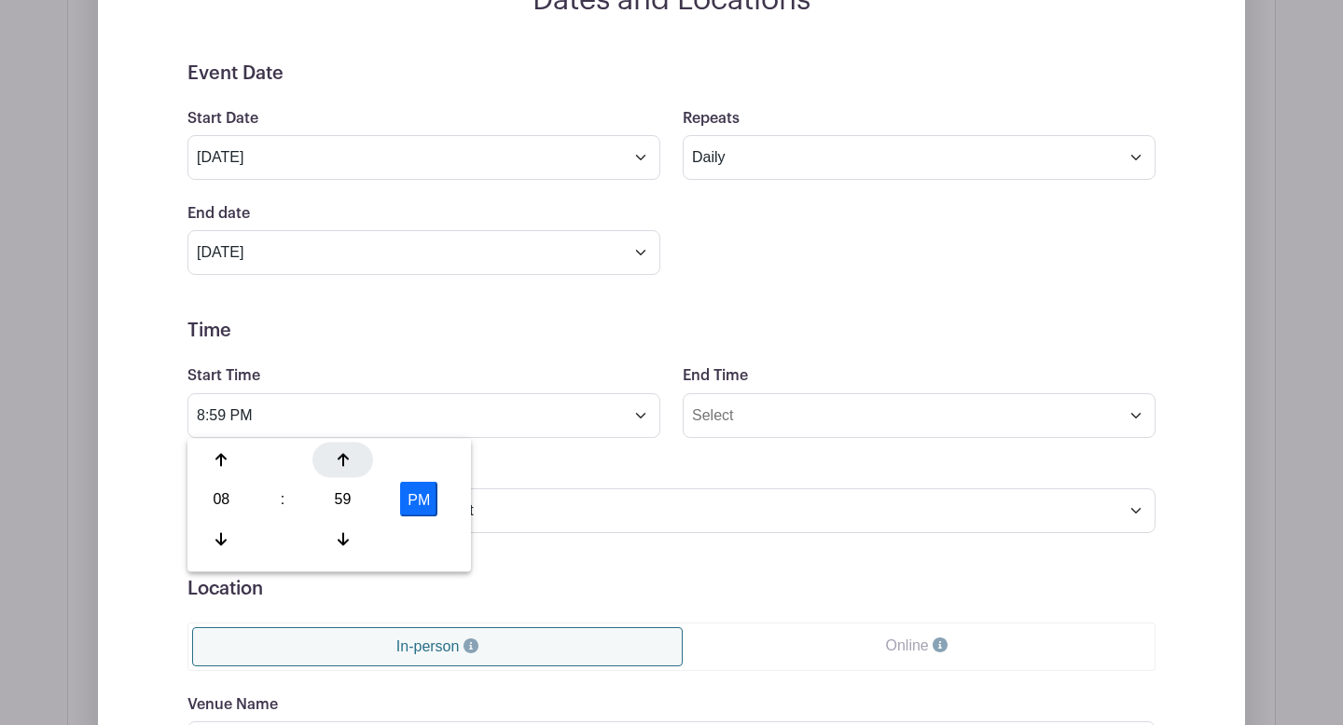
click at [352, 459] on div at bounding box center [342, 460] width 61 height 35
click at [214, 539] on div at bounding box center [221, 538] width 61 height 35
click at [427, 498] on button "PM" at bounding box center [418, 499] width 37 height 35
type input "8:00 AM"
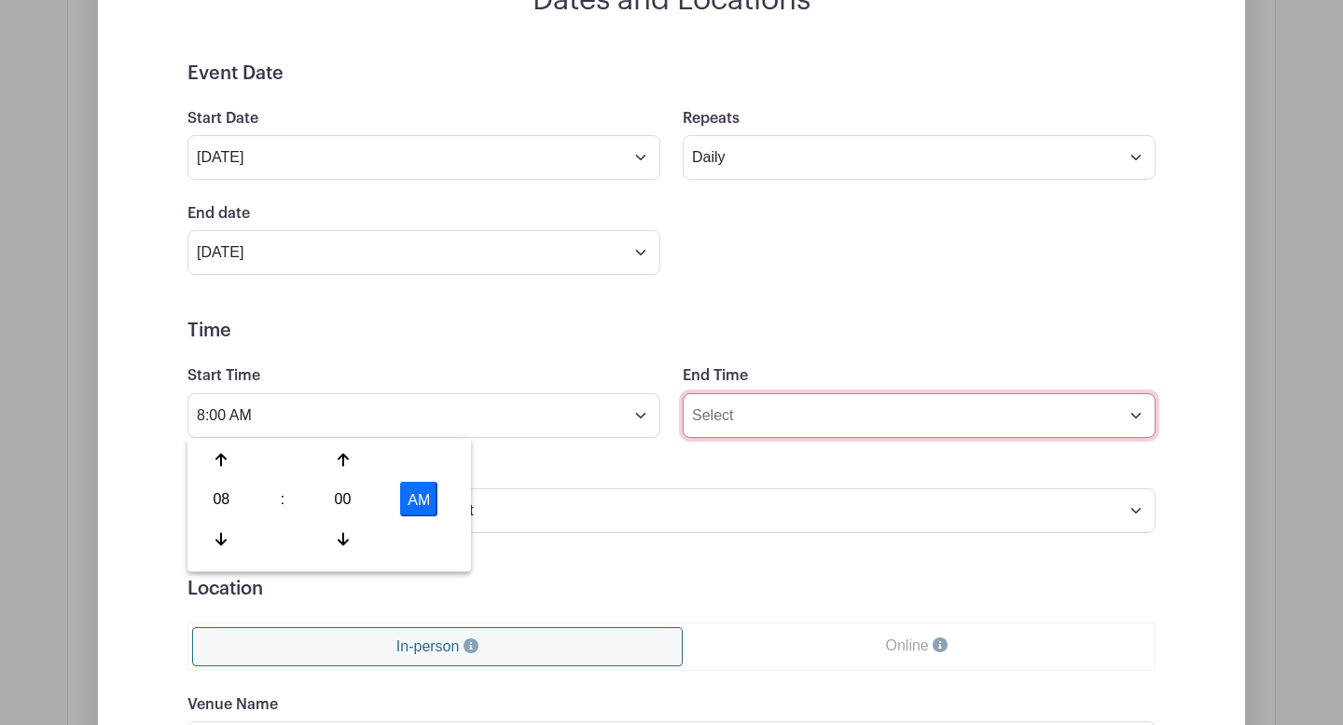
click at [733, 430] on input "End Time" at bounding box center [919, 416] width 473 height 45
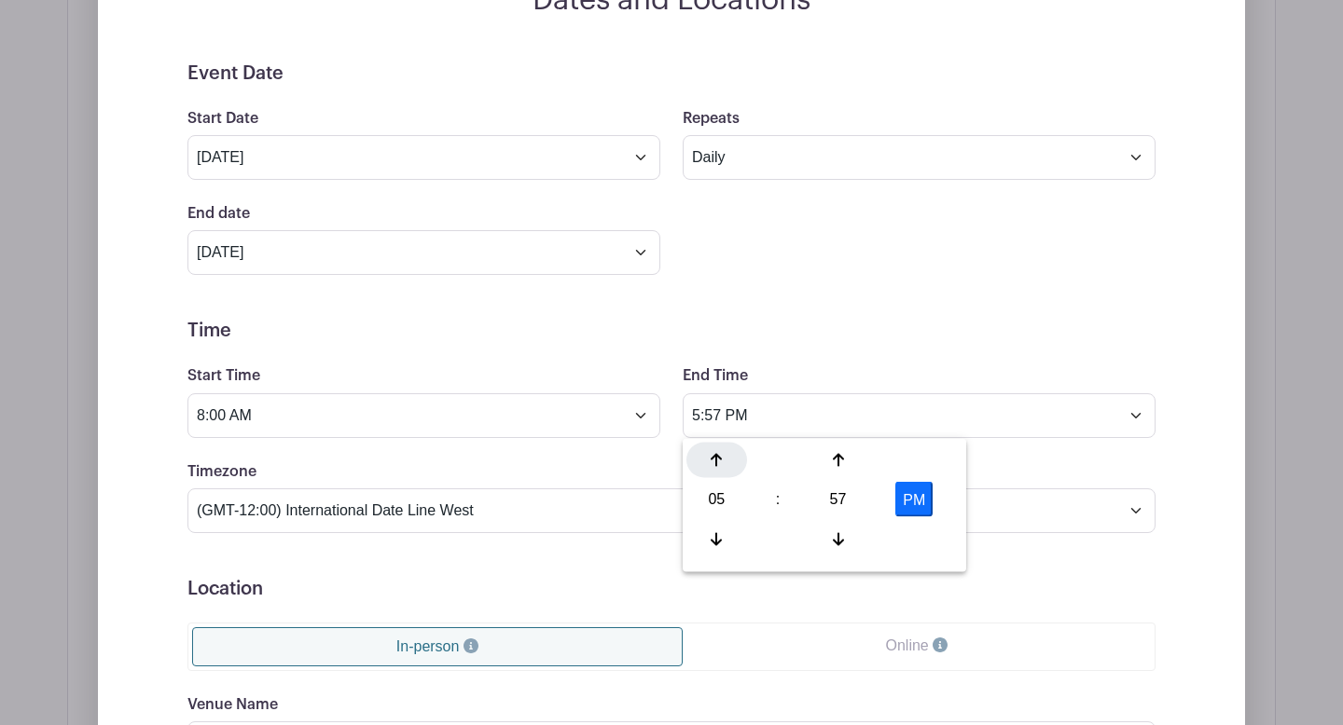
click at [728, 461] on div at bounding box center [716, 460] width 61 height 35
click at [719, 467] on div at bounding box center [716, 460] width 61 height 35
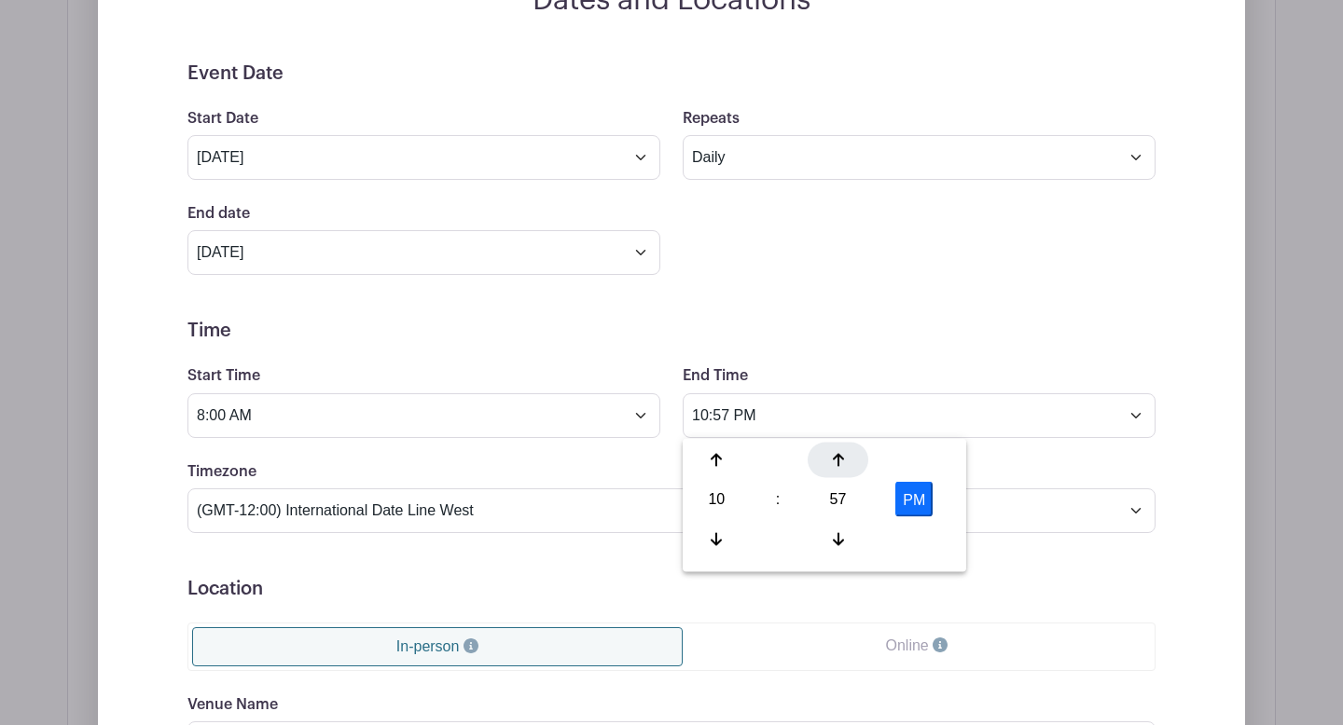
click at [834, 472] on div at bounding box center [838, 460] width 61 height 35
click at [910, 501] on button "PM" at bounding box center [913, 499] width 37 height 35
click at [910, 501] on button "AM" at bounding box center [913, 499] width 37 height 35
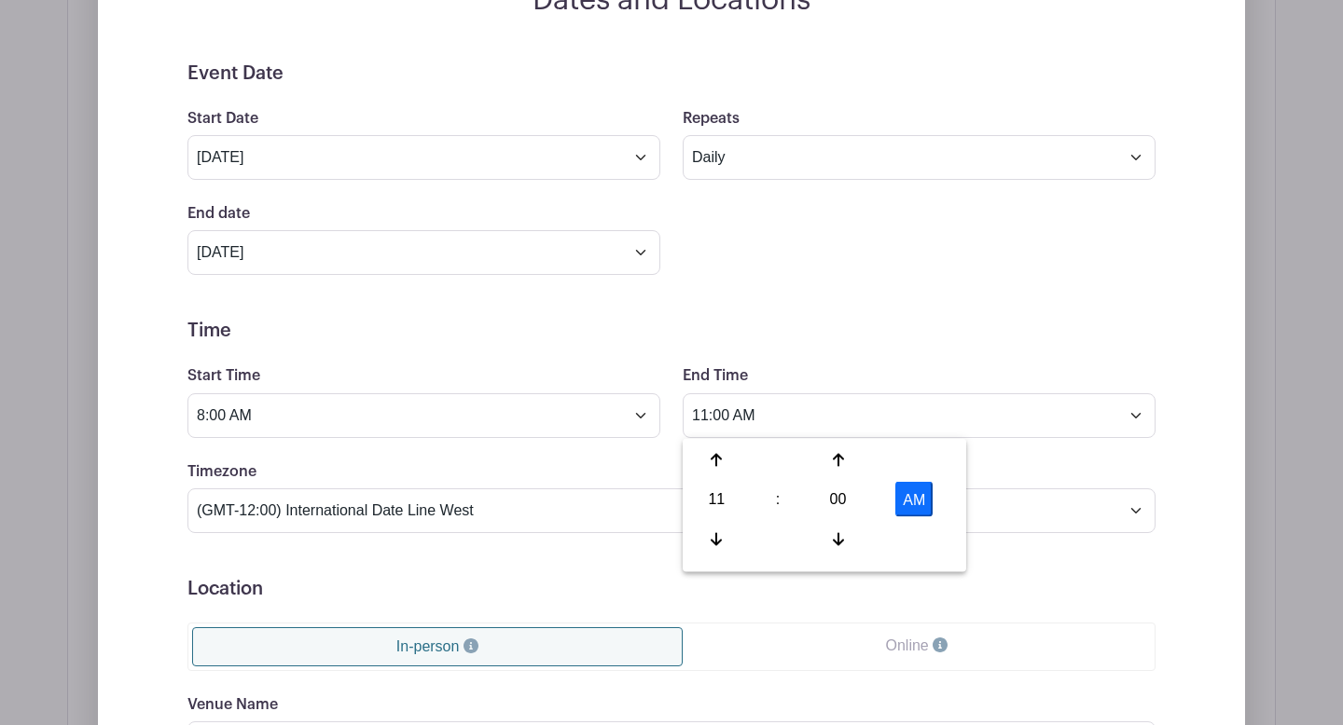
type input "11:00 PM"
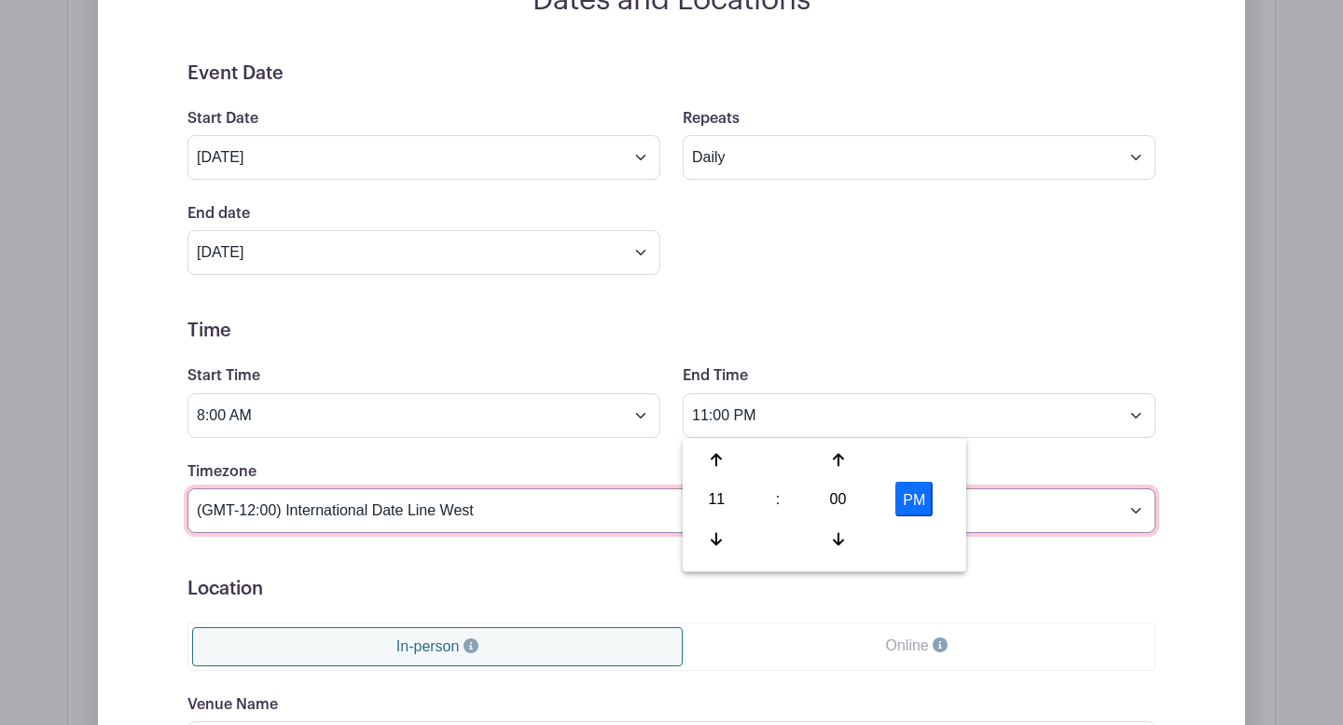
click at [578, 490] on select "(GMT-12:00) International Date Line West (GMT-11:00) [US_STATE] (GMT-11:00) [GE…" at bounding box center [671, 511] width 968 height 45
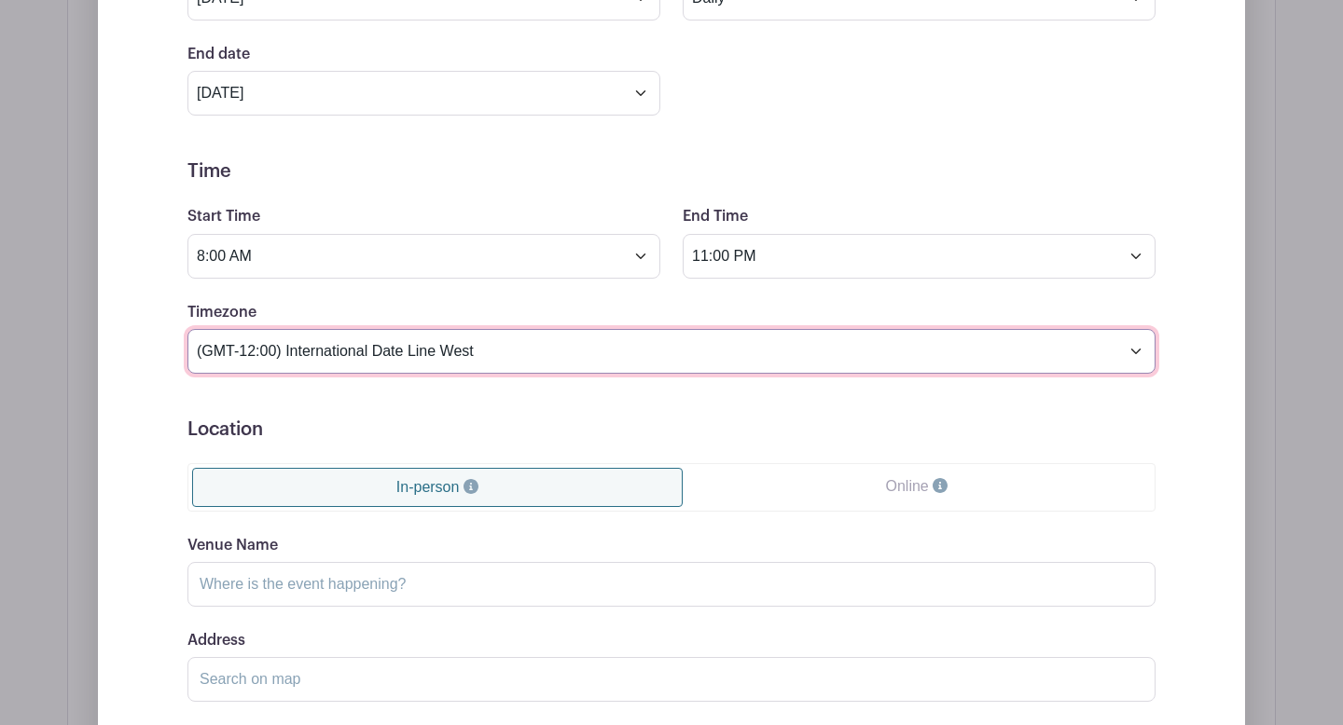
scroll to position [1631, 0]
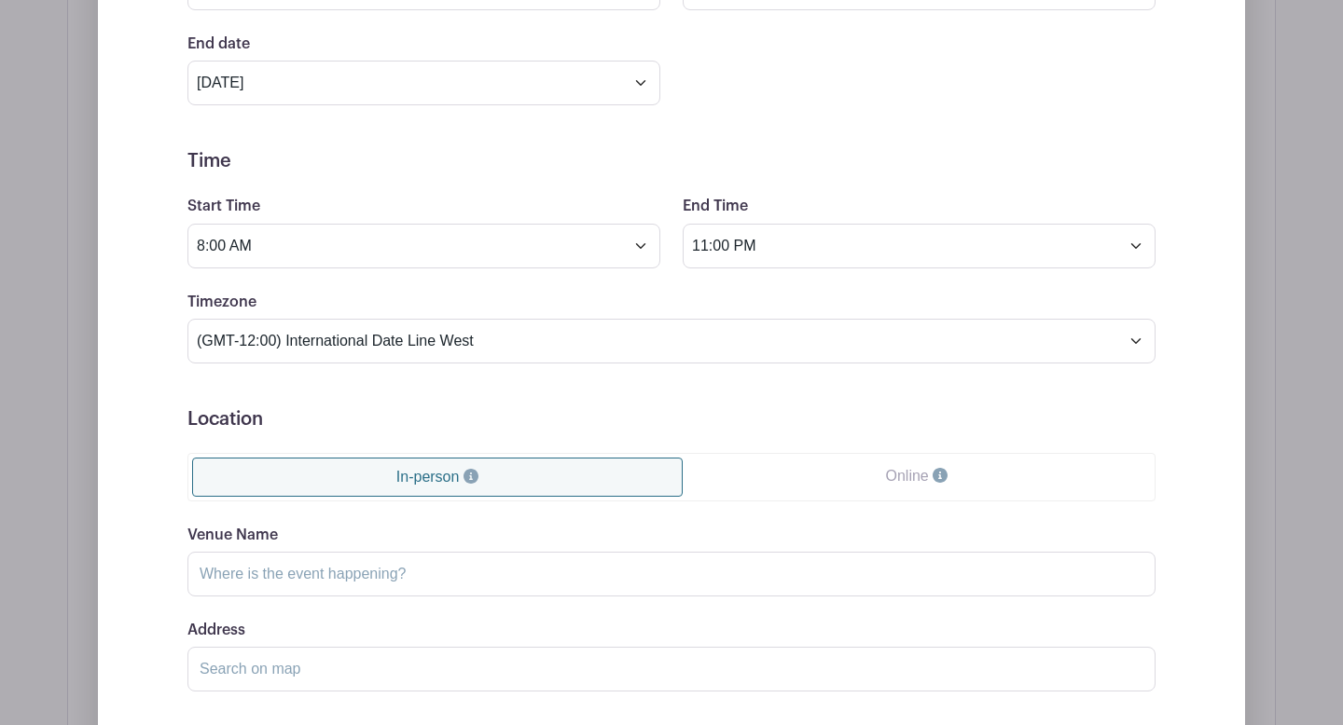
click at [508, 380] on form "Event Date Start Date [DATE] Repeats Does not repeat Daily Weekly Monthly on da…" at bounding box center [671, 360] width 968 height 934
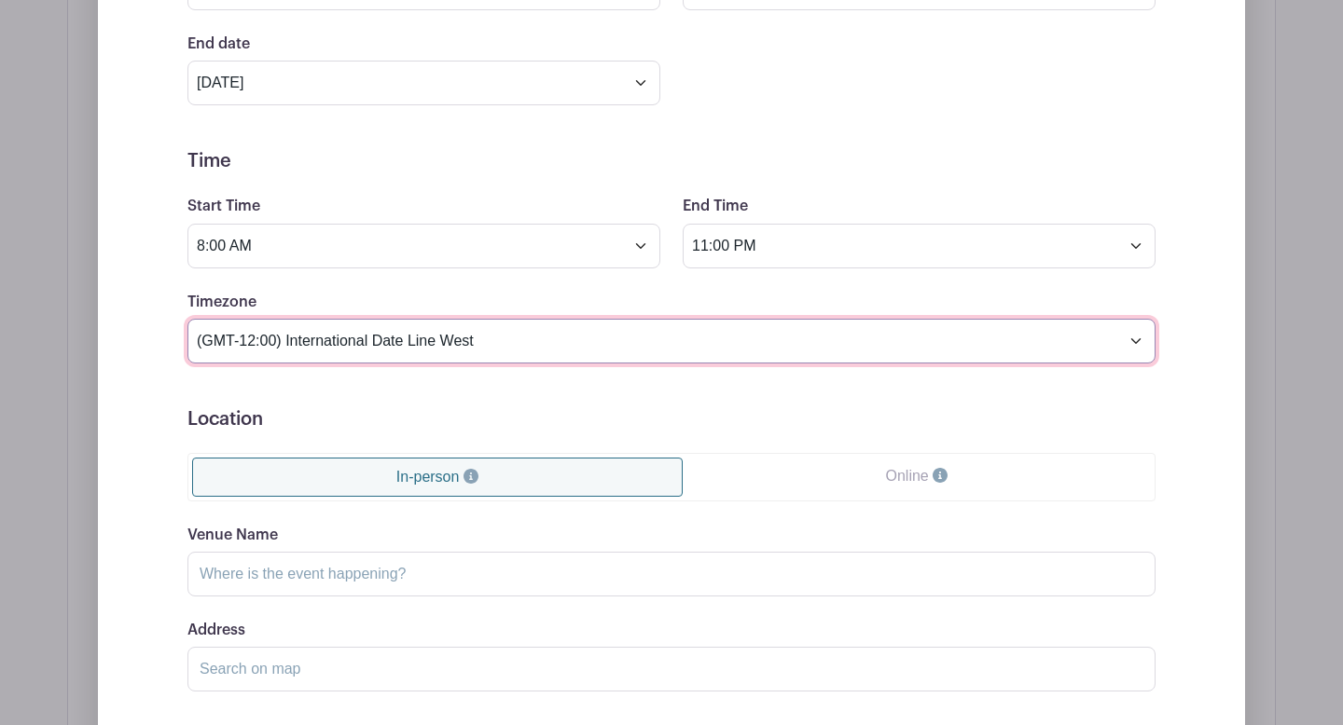
click at [489, 343] on select "(GMT-12:00) International Date Line West (GMT-11:00) [US_STATE] (GMT-11:00) [GE…" at bounding box center [671, 341] width 968 height 45
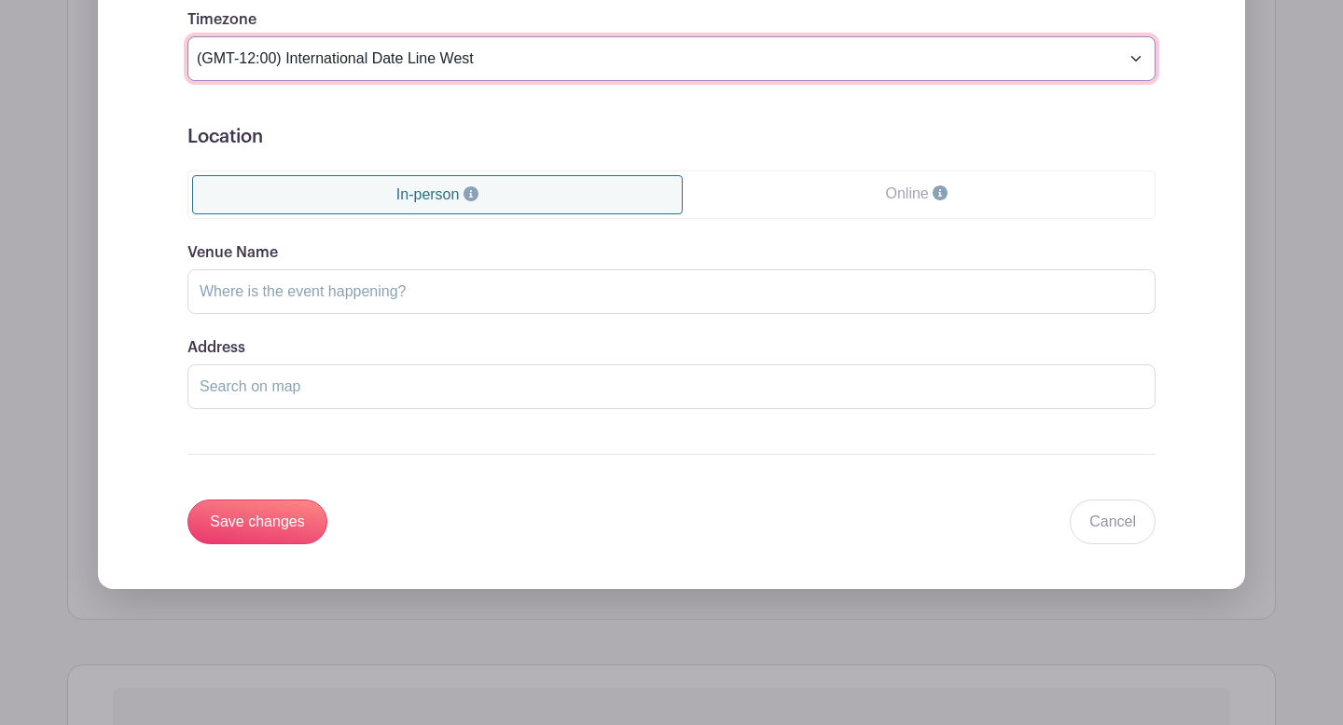
scroll to position [1918, 0]
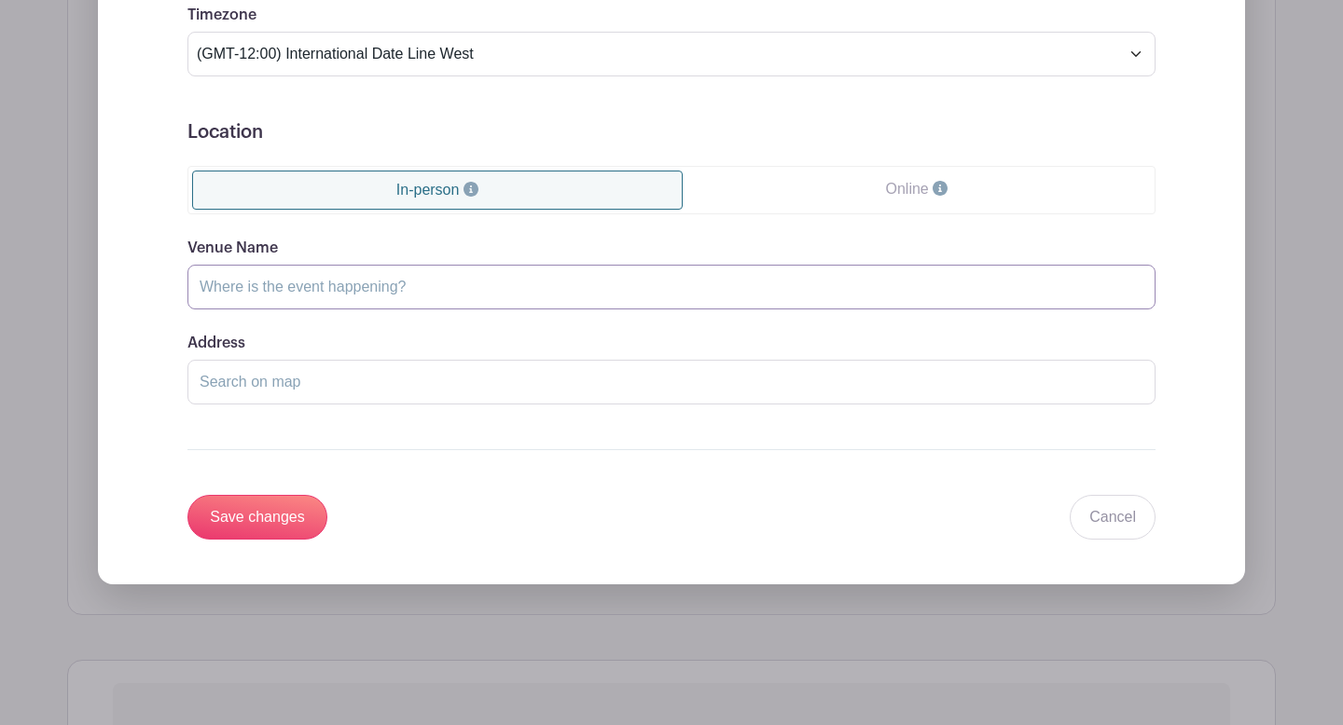
click at [350, 291] on input "Venue Name" at bounding box center [671, 287] width 968 height 45
click at [448, 394] on input "Address" at bounding box center [671, 382] width 968 height 45
click at [296, 514] on input "Save changes" at bounding box center [257, 517] width 140 height 45
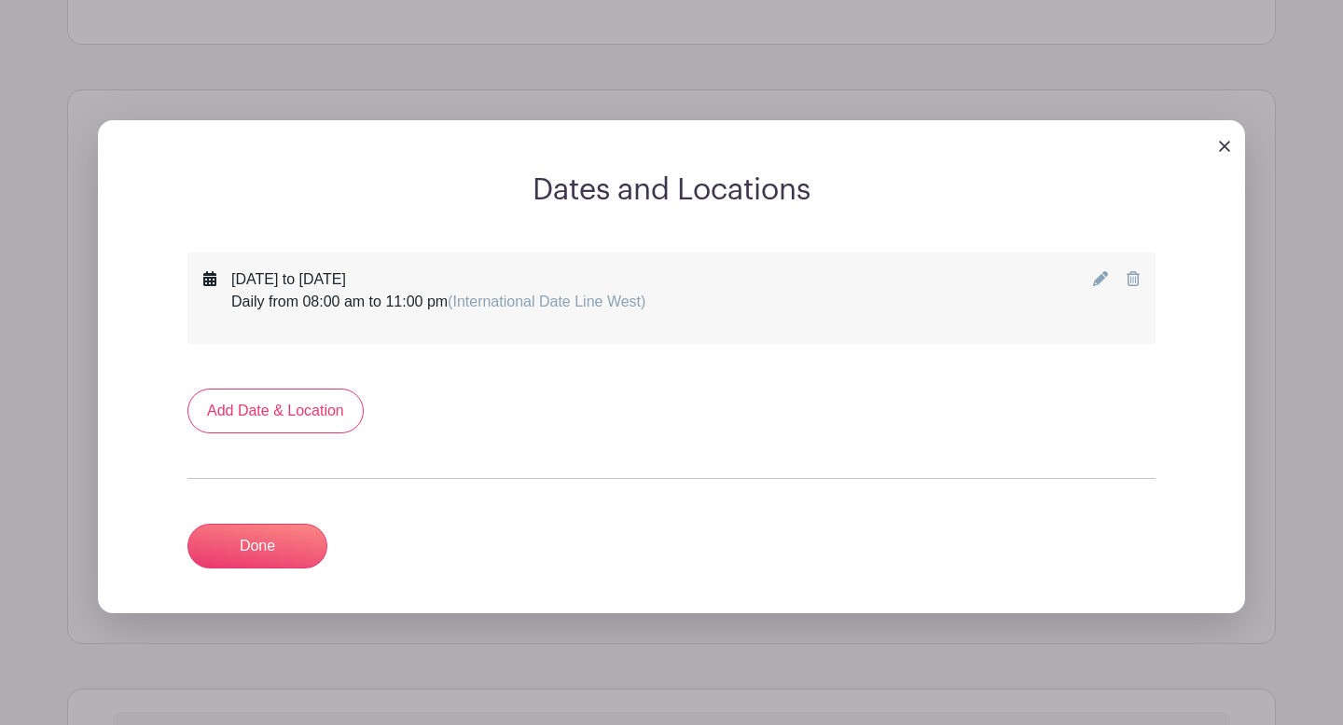
scroll to position [1117, 0]
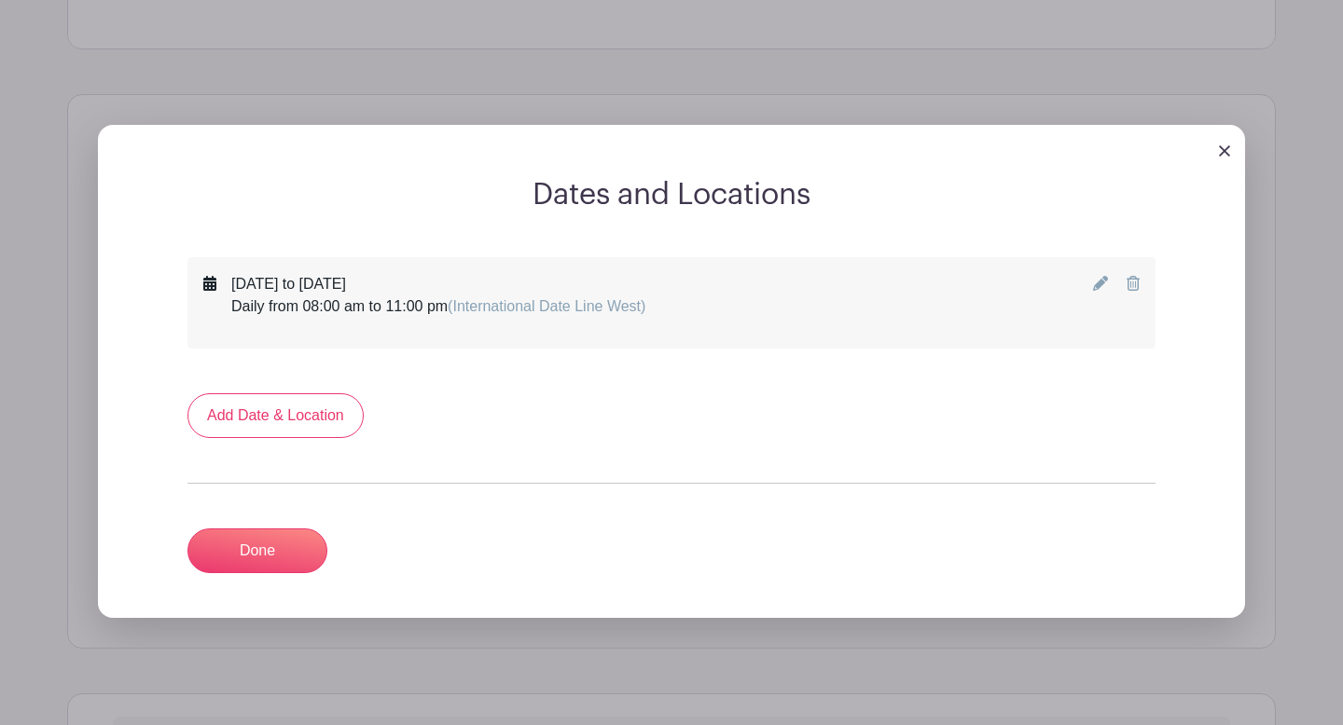
click at [282, 524] on turbo-frame "Add Date & Location Done" at bounding box center [671, 484] width 968 height 180
click at [273, 545] on link "Done" at bounding box center [257, 551] width 140 height 45
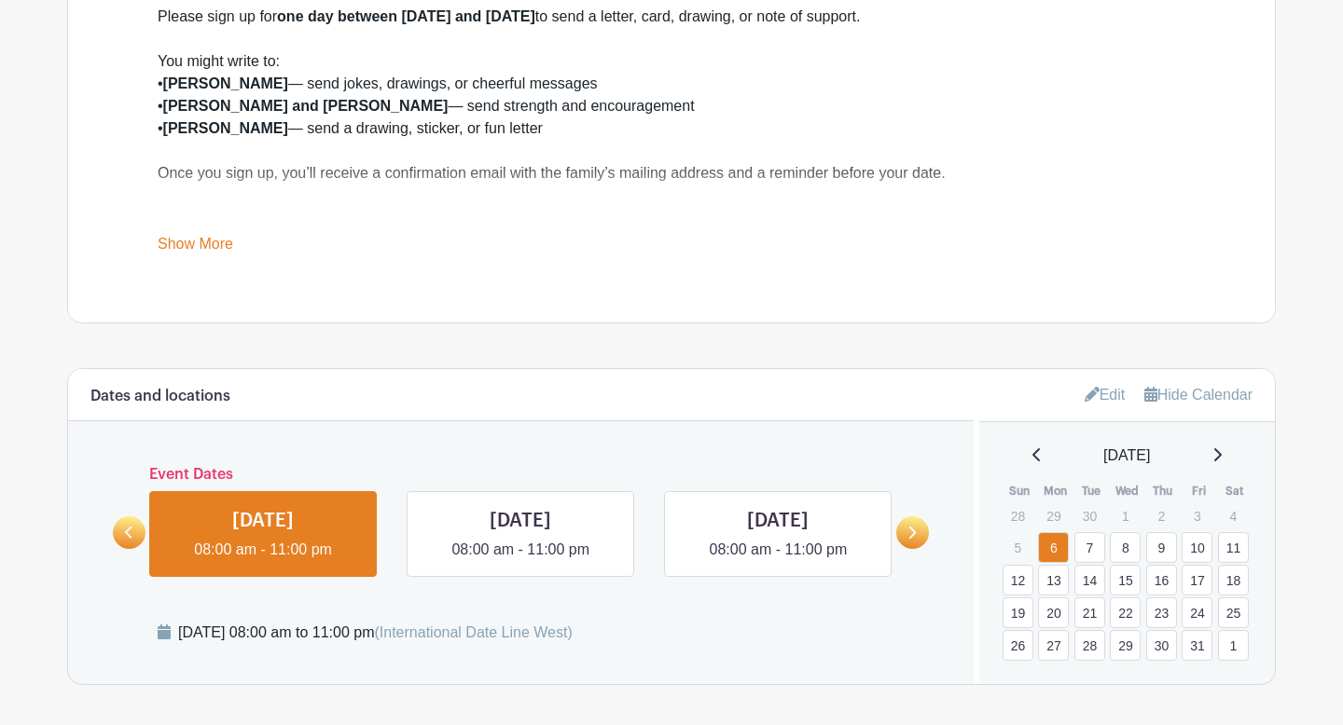
scroll to position [876, 0]
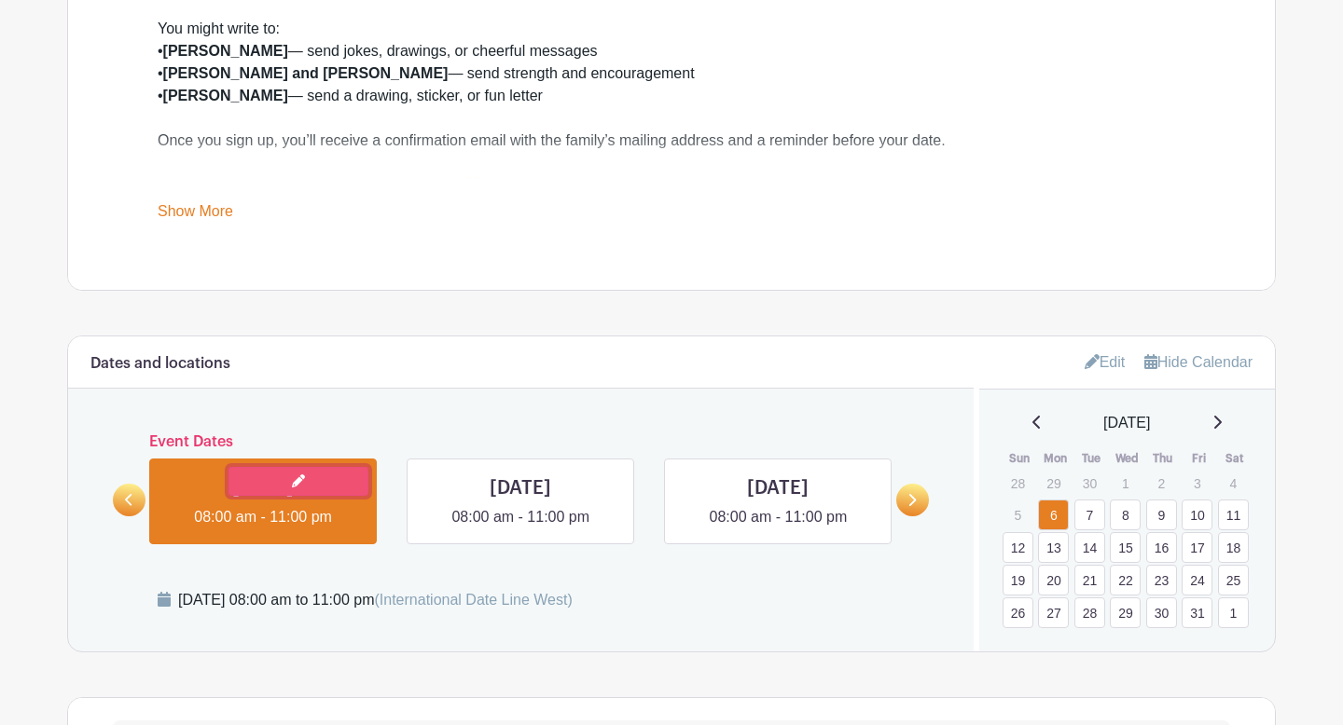
click at [289, 481] on link at bounding box center [298, 481] width 140 height 29
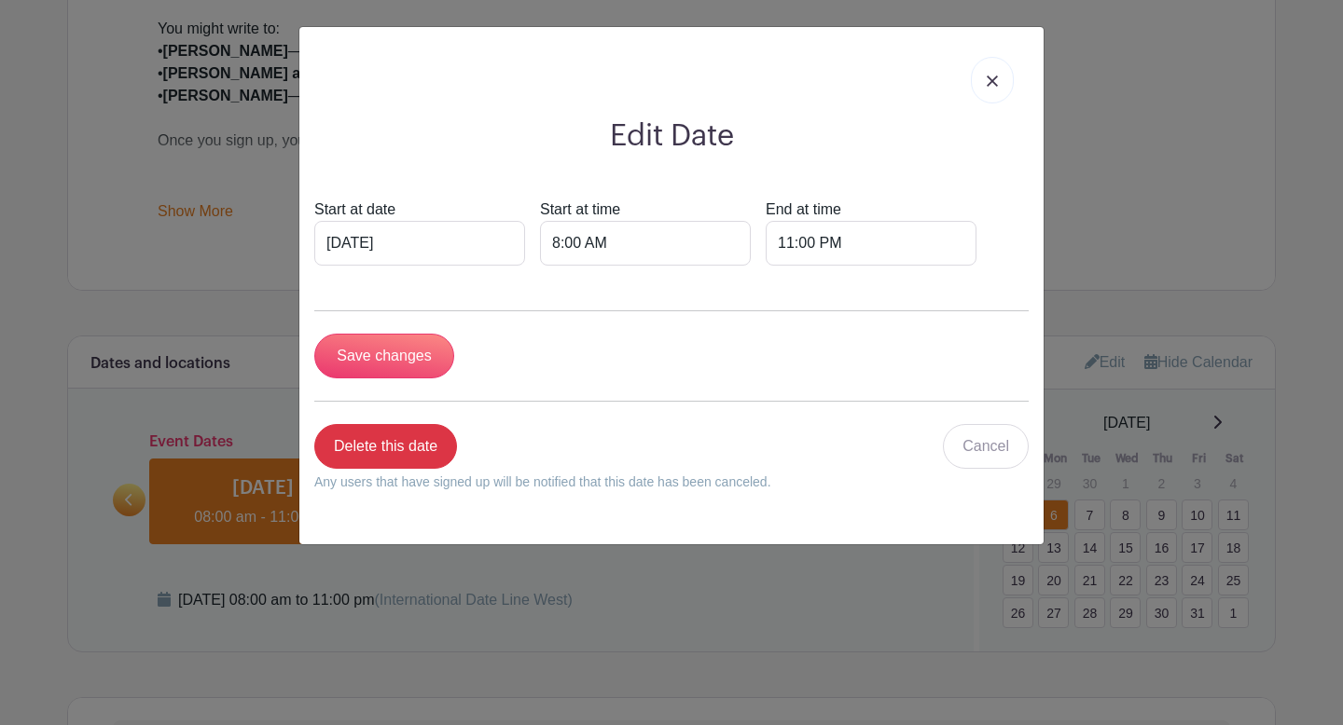
click at [993, 84] on img at bounding box center [992, 81] width 11 height 11
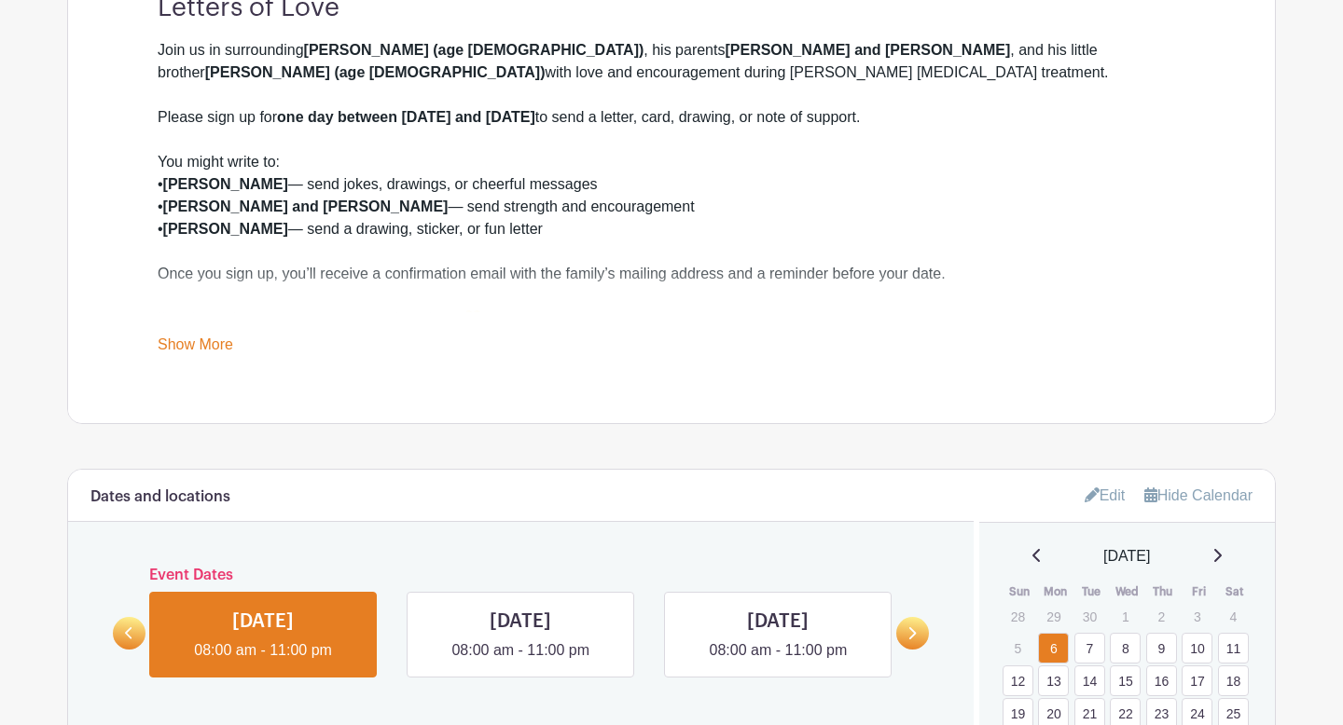
scroll to position [732, 0]
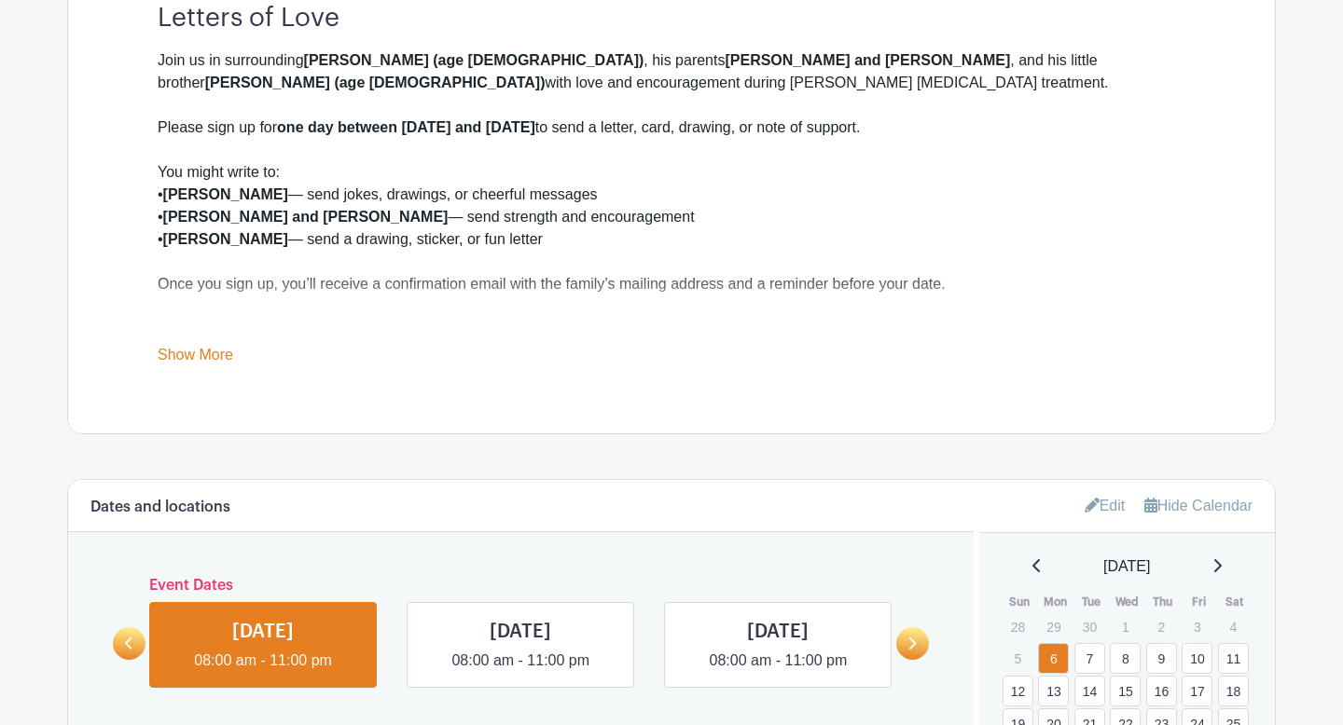
click at [184, 380] on div "Event Description Edit Letters of Love Join us in surrounding [PERSON_NAME] (ag…" at bounding box center [671, 151] width 1207 height 566
click at [200, 361] on link "Show More" at bounding box center [196, 358] width 76 height 23
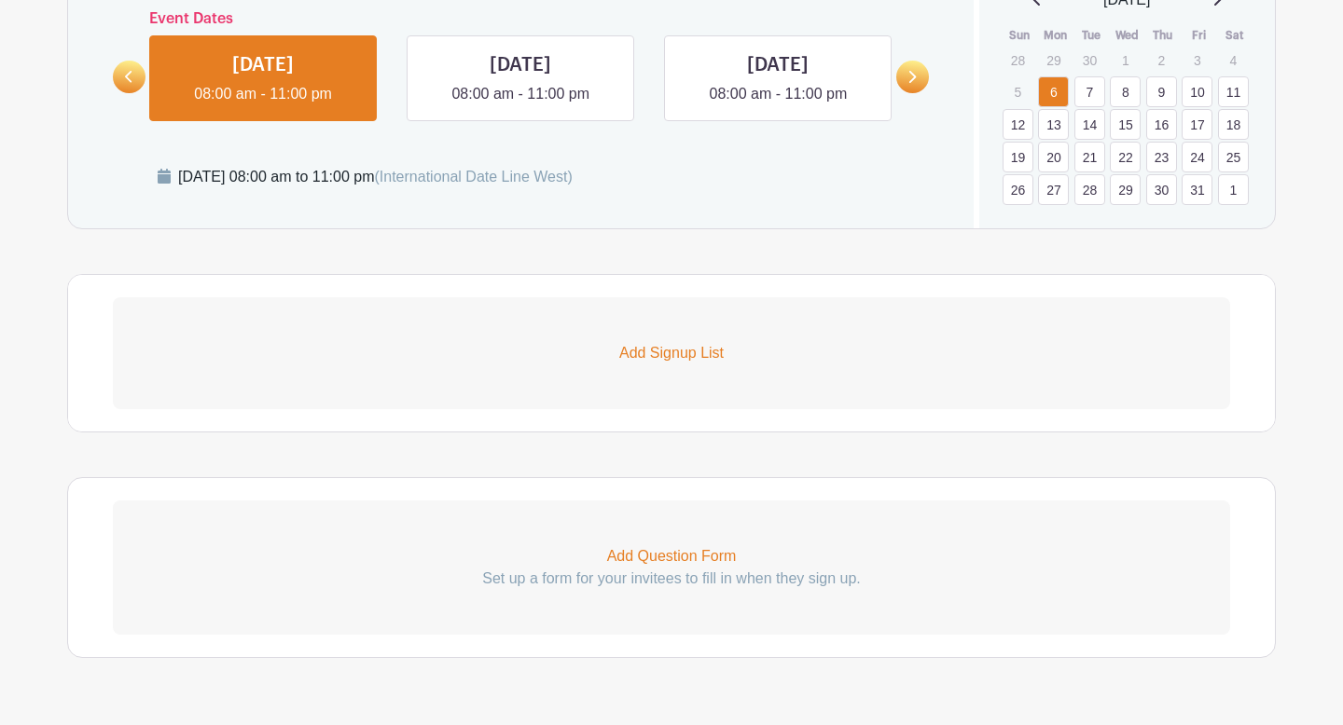
scroll to position [1385, 0]
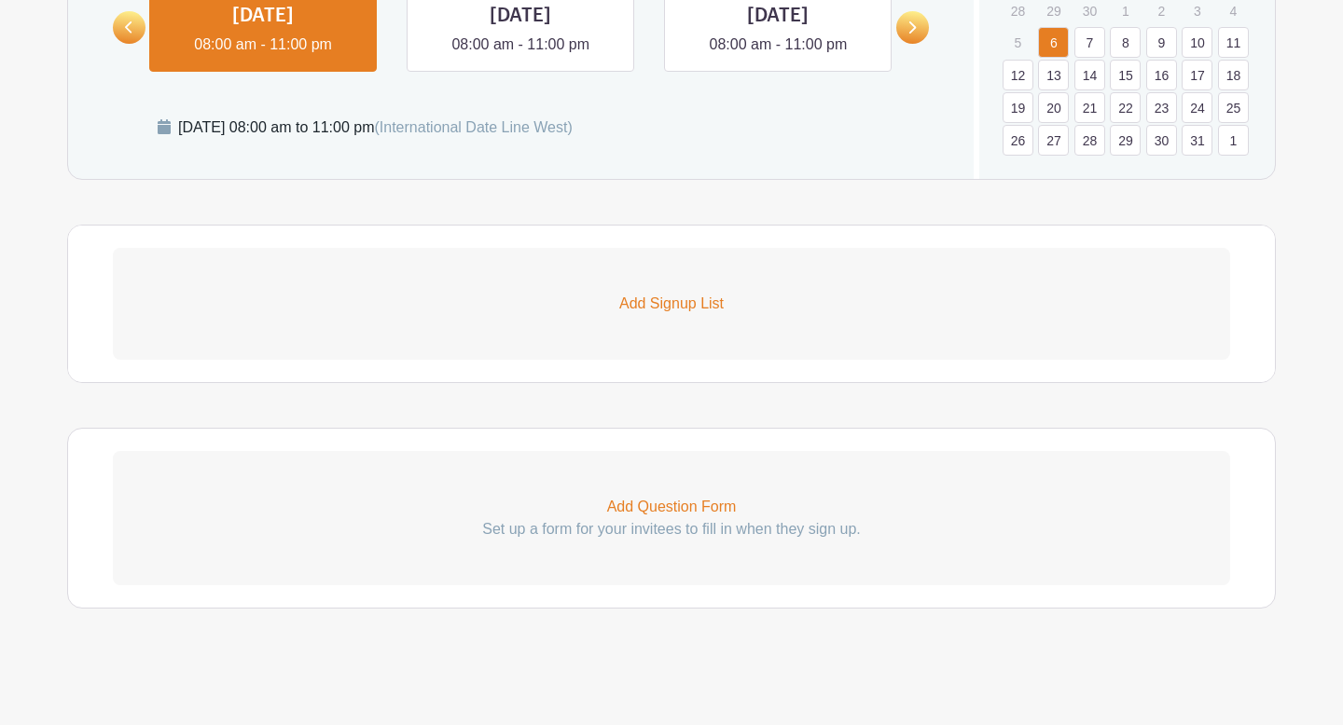
click at [687, 306] on p "Add Signup List" at bounding box center [671, 304] width 1117 height 22
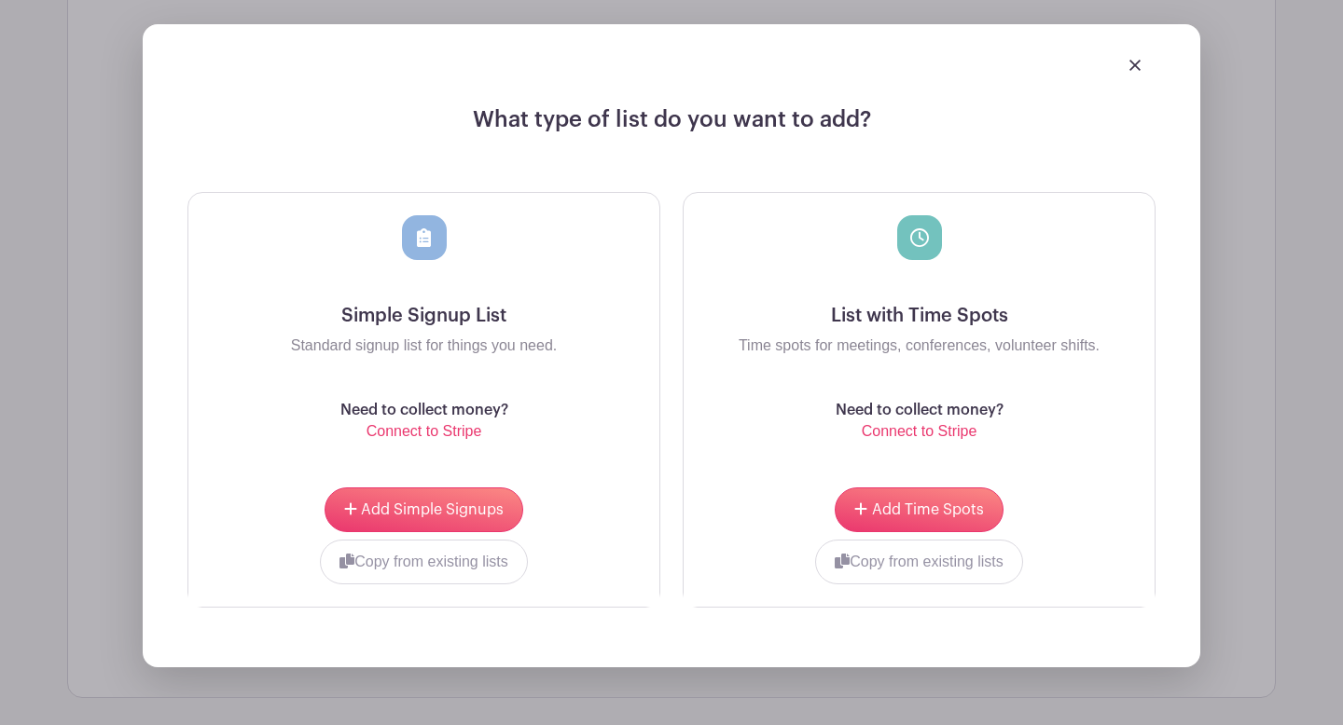
scroll to position [1659, 0]
click at [430, 517] on span "Add Simple Signups" at bounding box center [432, 509] width 143 height 15
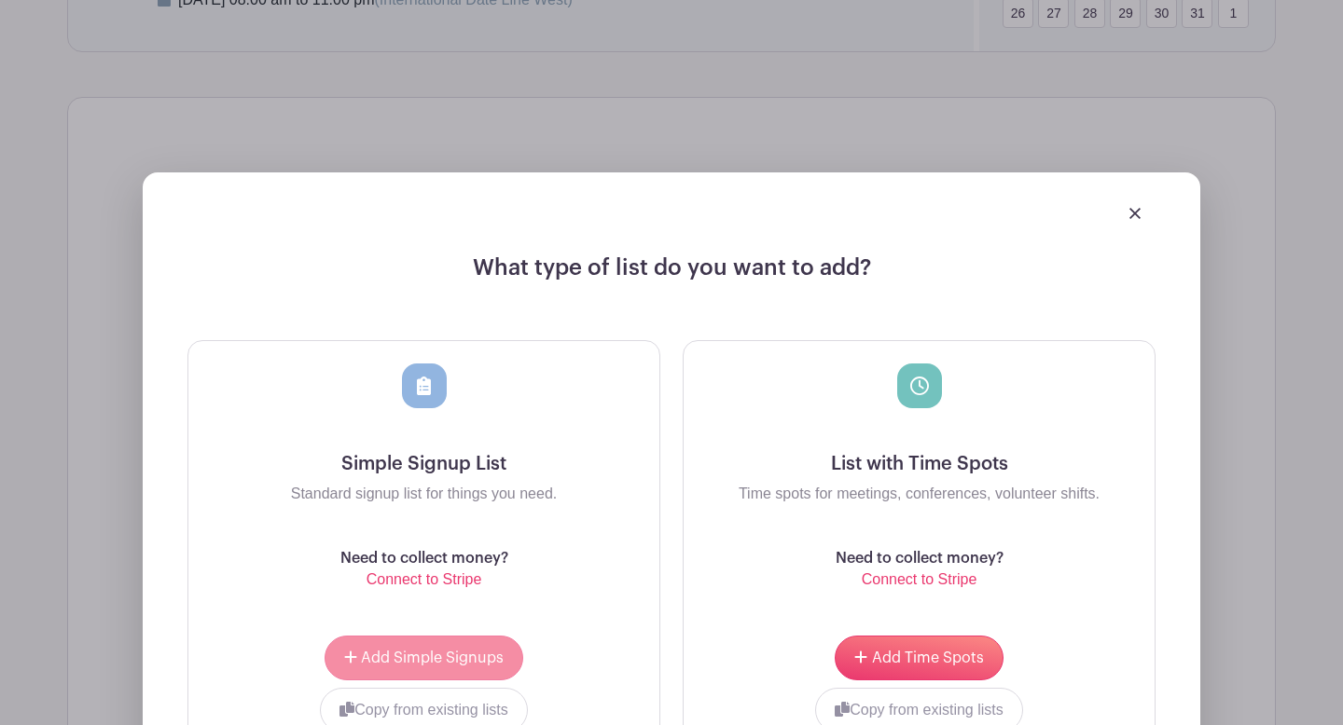
scroll to position [1808, 0]
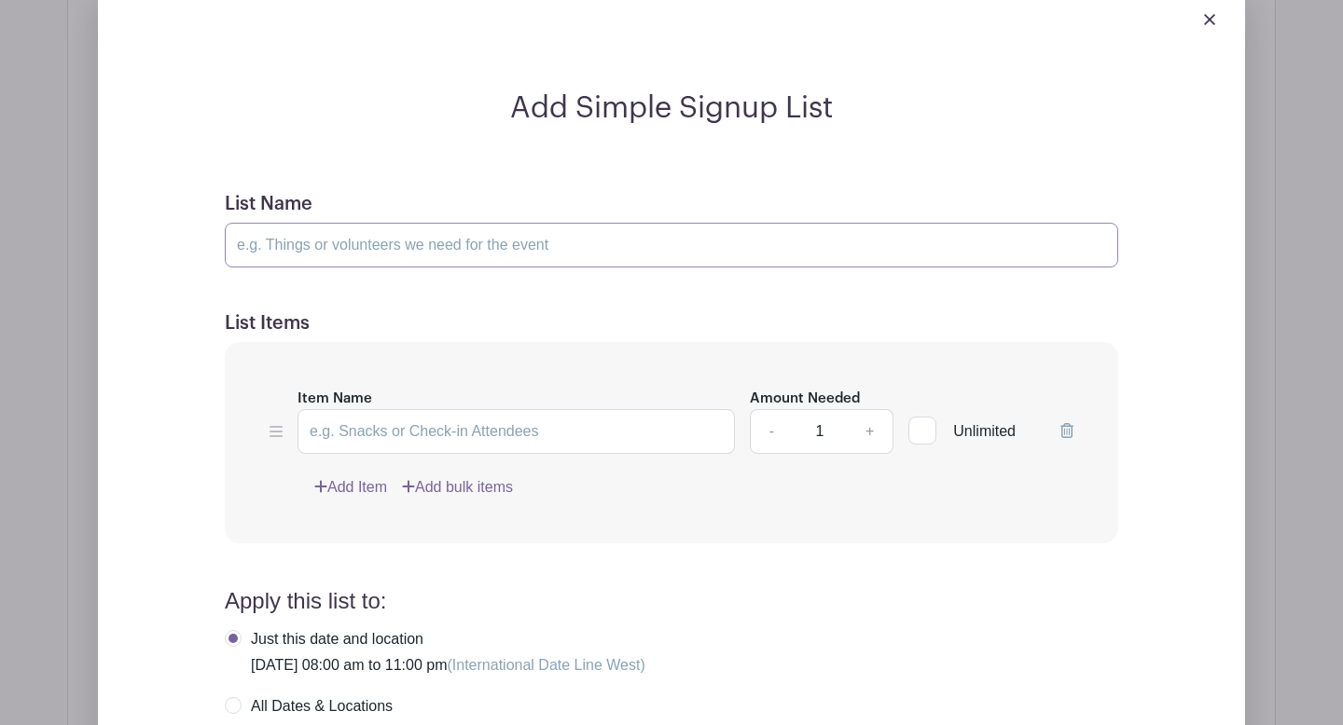
click at [358, 245] on input "List Name" at bounding box center [671, 245] width 893 height 45
type input "Letter Sign Up"
click at [444, 432] on input "Item Name" at bounding box center [515, 431] width 437 height 45
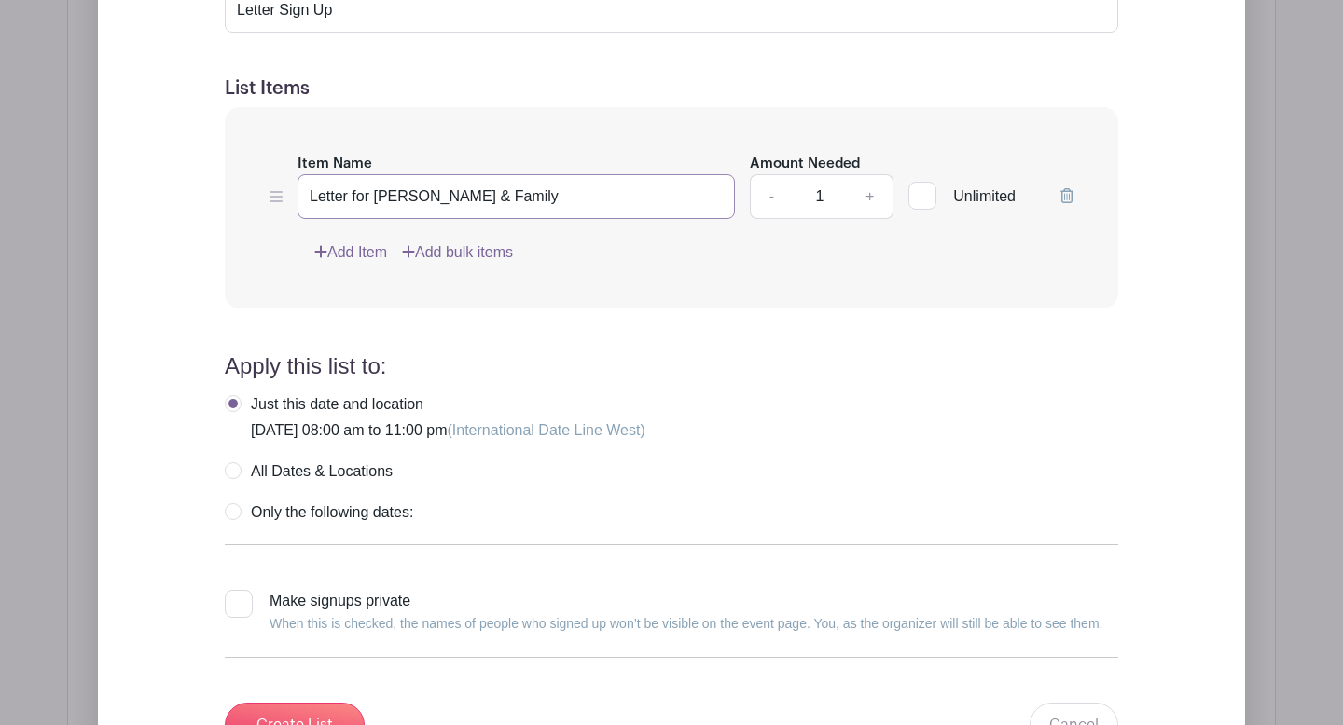
scroll to position [2065, 0]
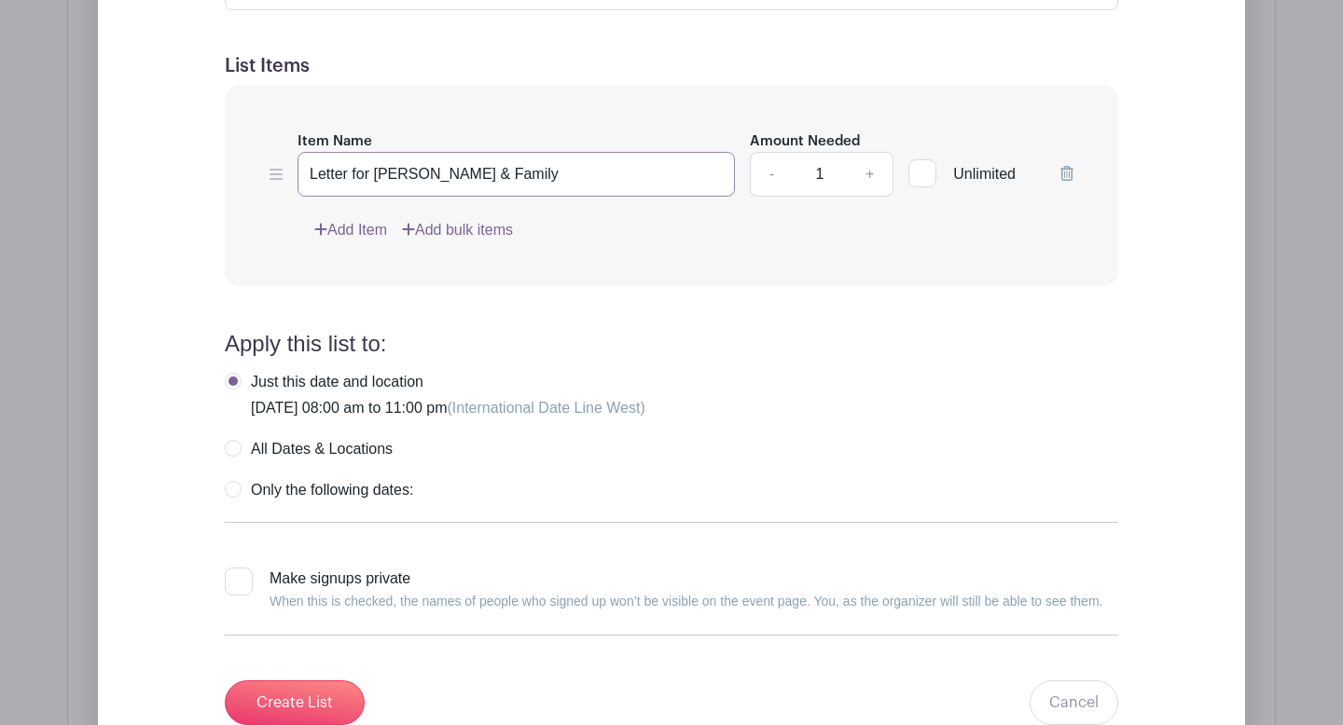
type input "Letter for [PERSON_NAME] & Family"
click at [228, 448] on label "All Dates & Locations" at bounding box center [309, 449] width 168 height 19
radio input "true"
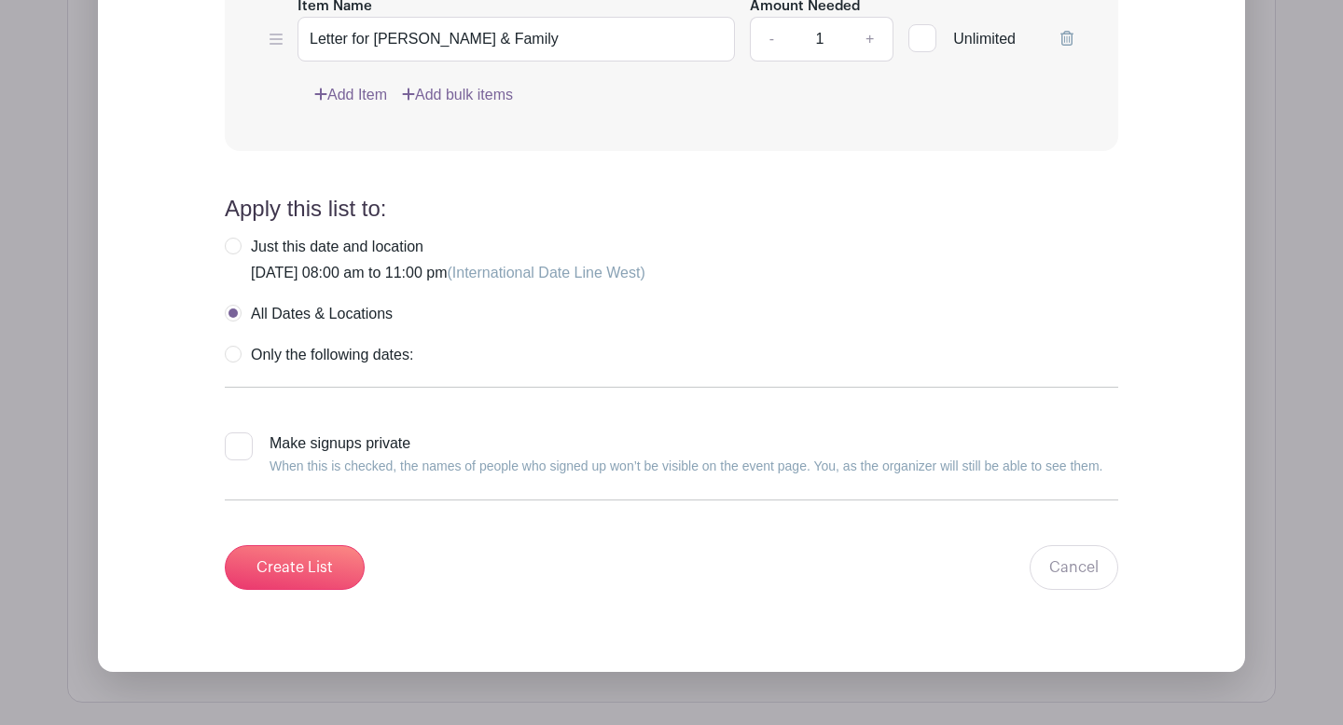
scroll to position [2234, 0]
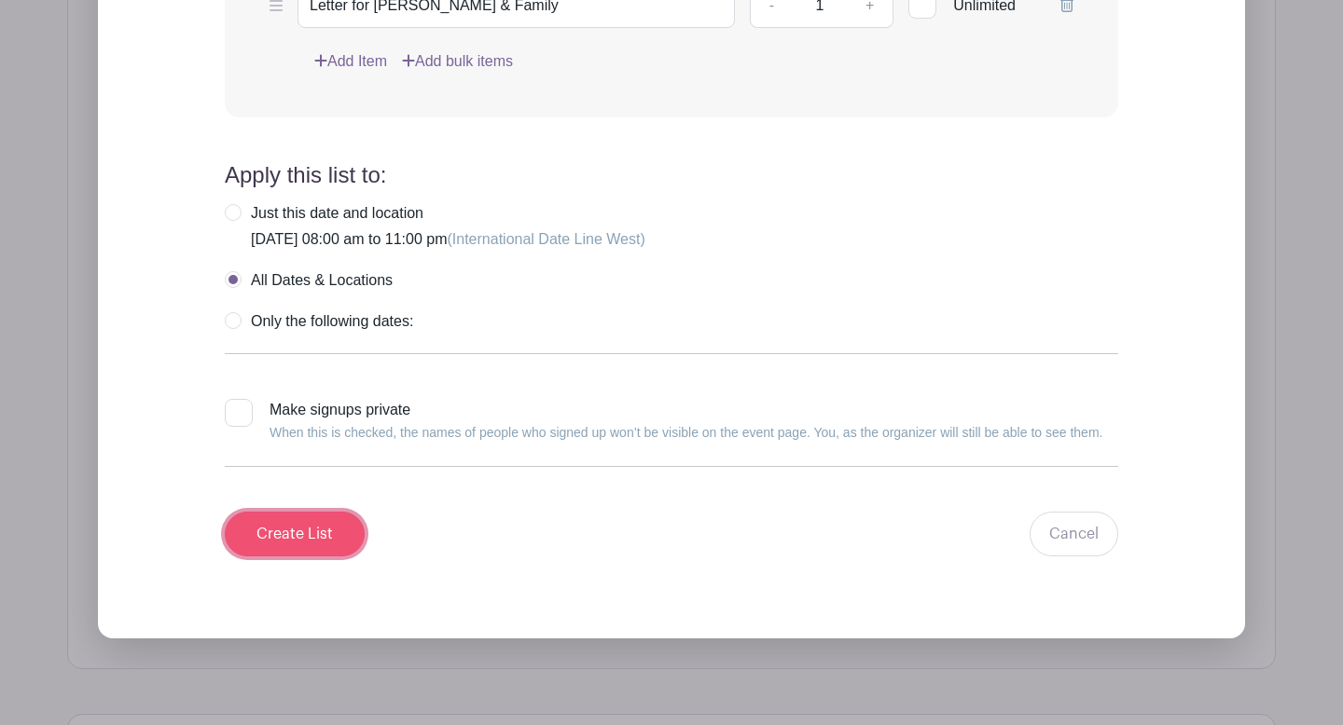
click at [338, 530] on input "Create List" at bounding box center [295, 534] width 140 height 45
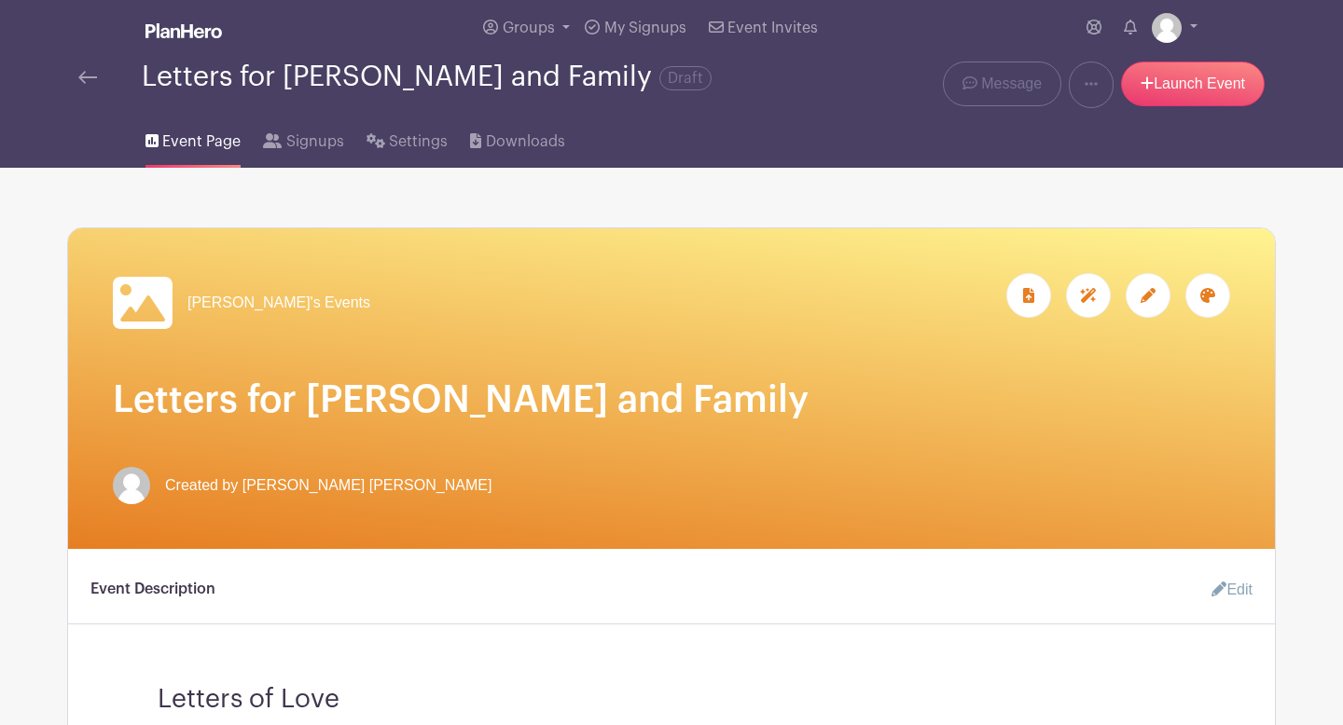
scroll to position [0, 0]
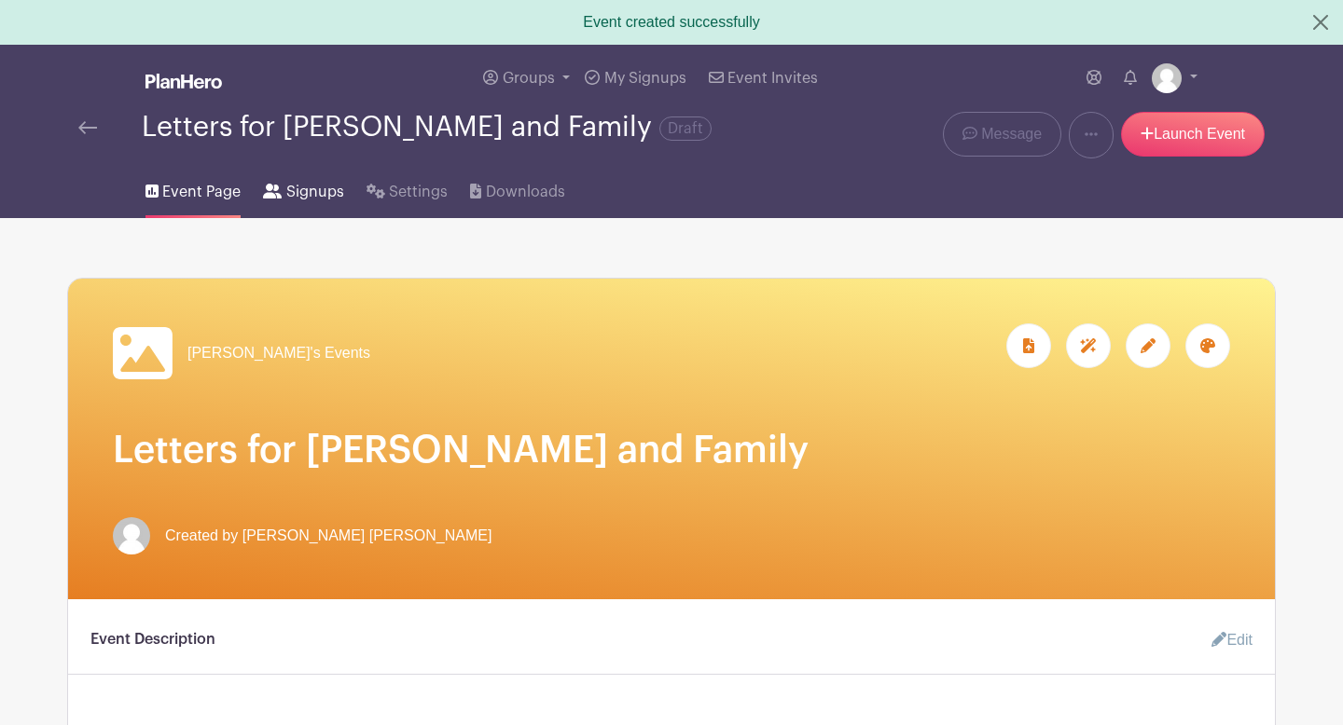
click at [316, 192] on span "Signups" at bounding box center [315, 192] width 58 height 22
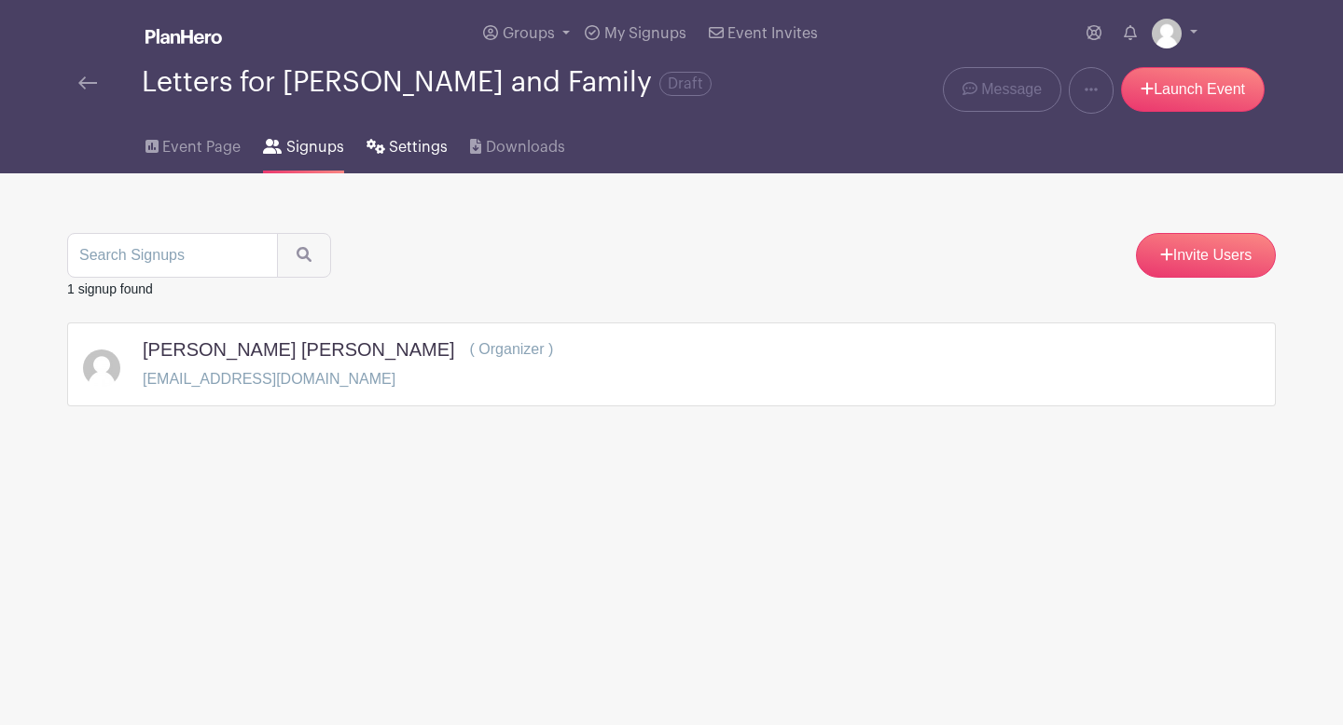
click at [380, 152] on icon at bounding box center [375, 146] width 19 height 15
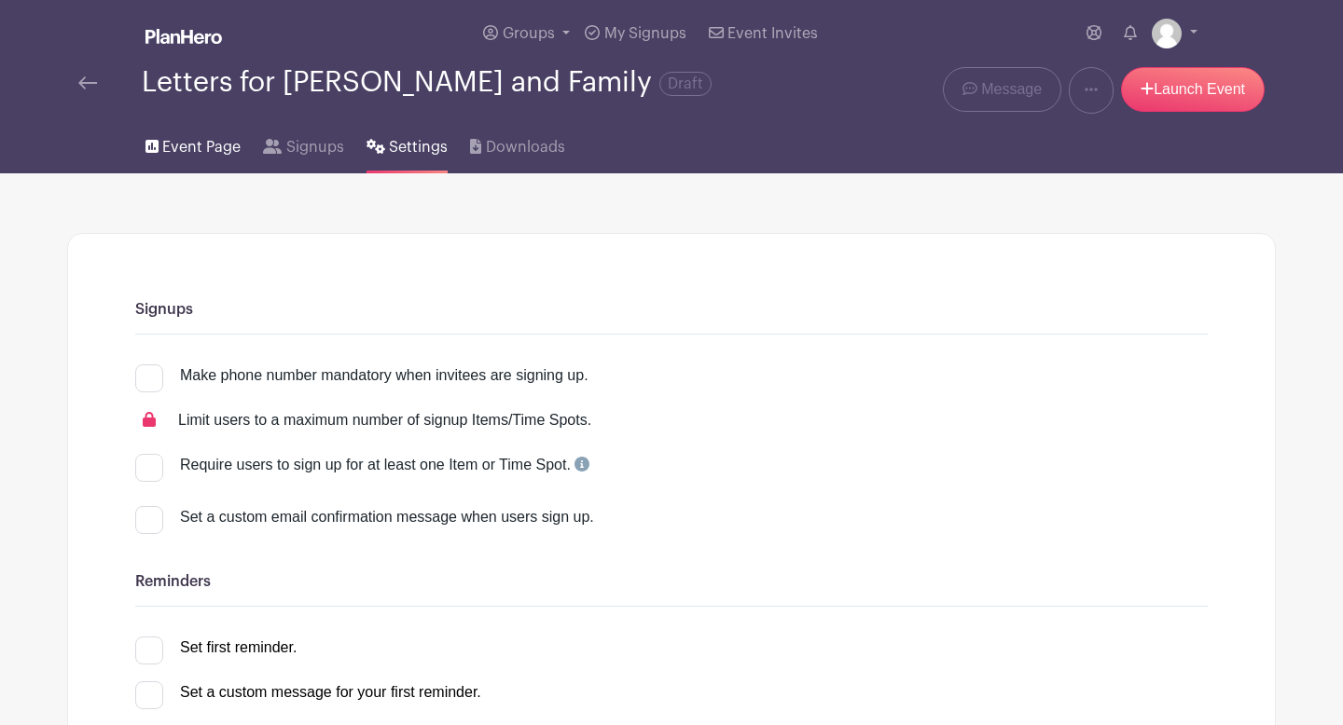
click at [179, 158] on span "Event Page" at bounding box center [201, 147] width 78 height 22
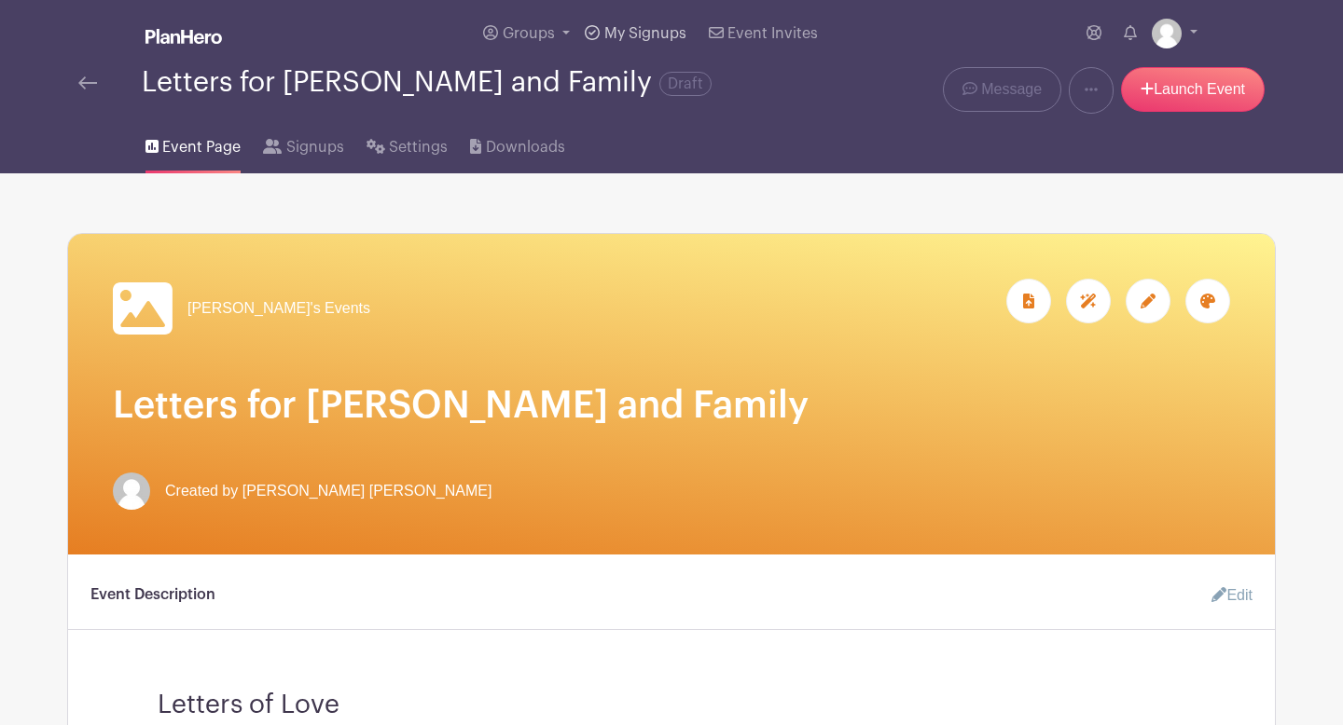
click at [655, 45] on link "My Signups" at bounding box center [635, 33] width 116 height 67
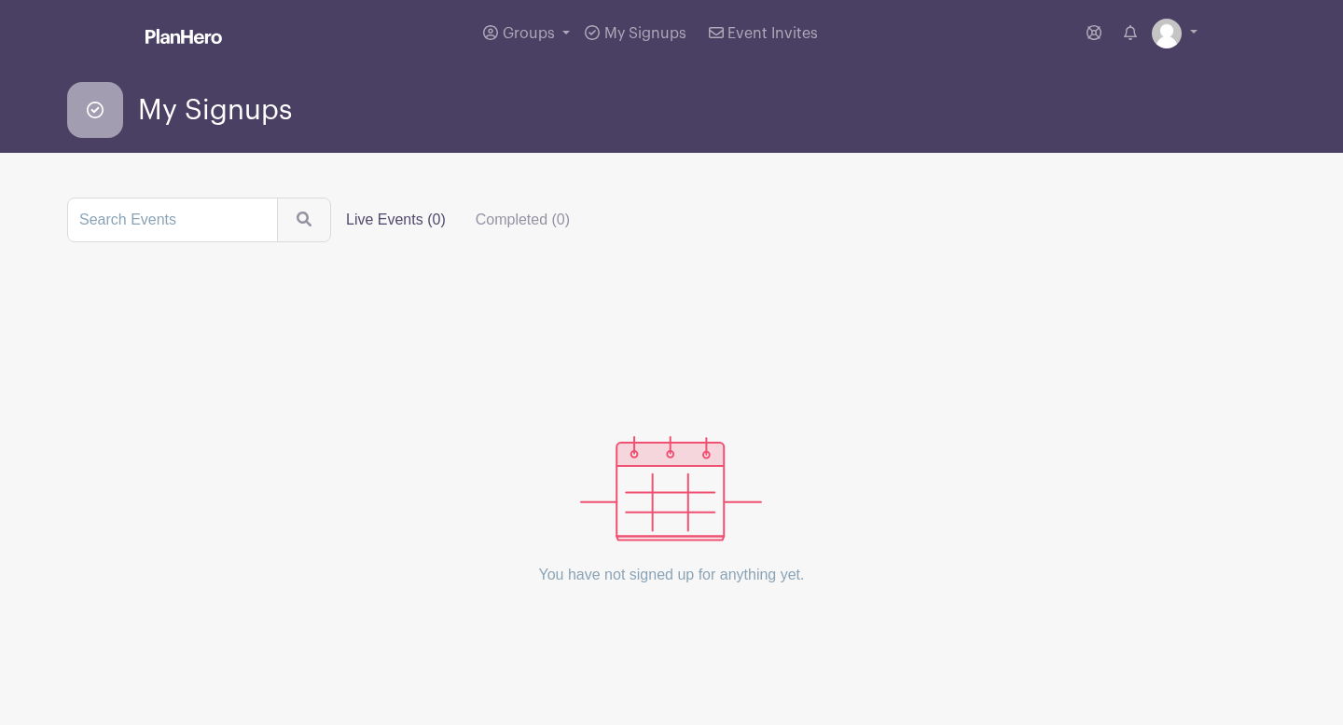
scroll to position [15, 0]
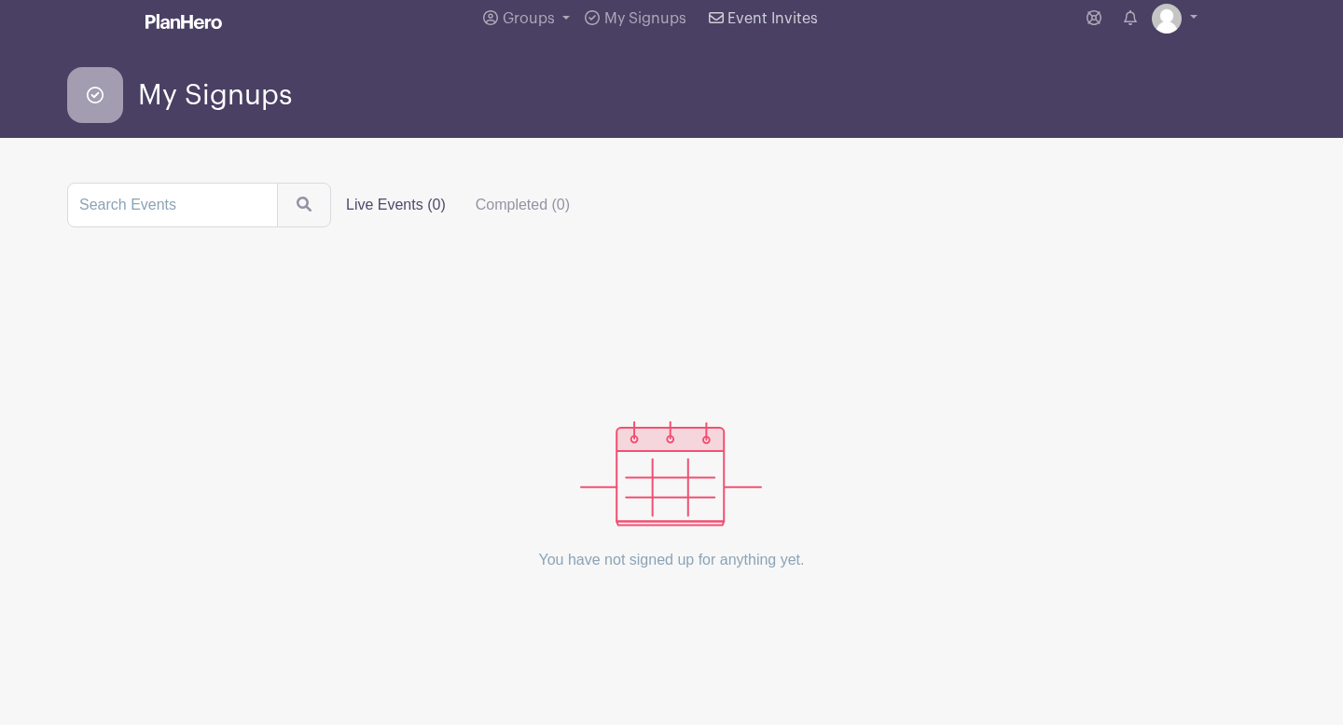
click at [807, 17] on span "Event Invites" at bounding box center [772, 18] width 90 height 15
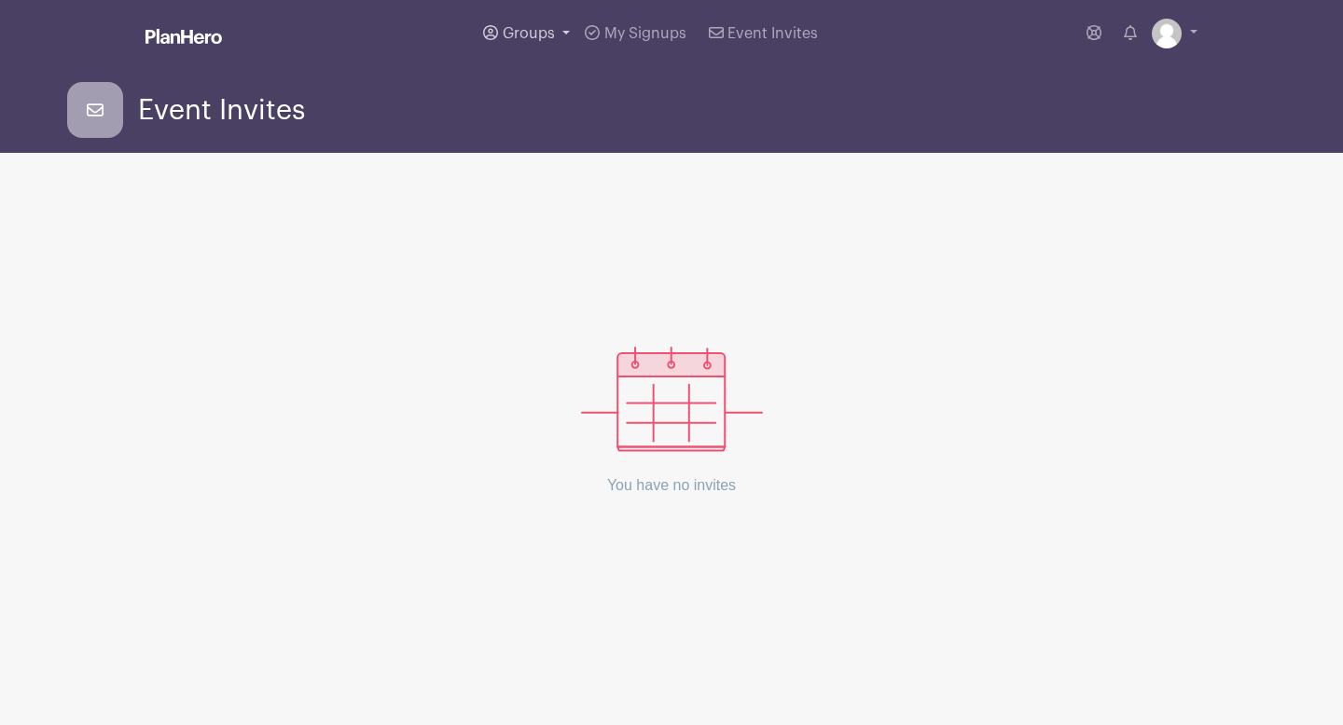
click at [528, 31] on span "Groups" at bounding box center [529, 33] width 52 height 15
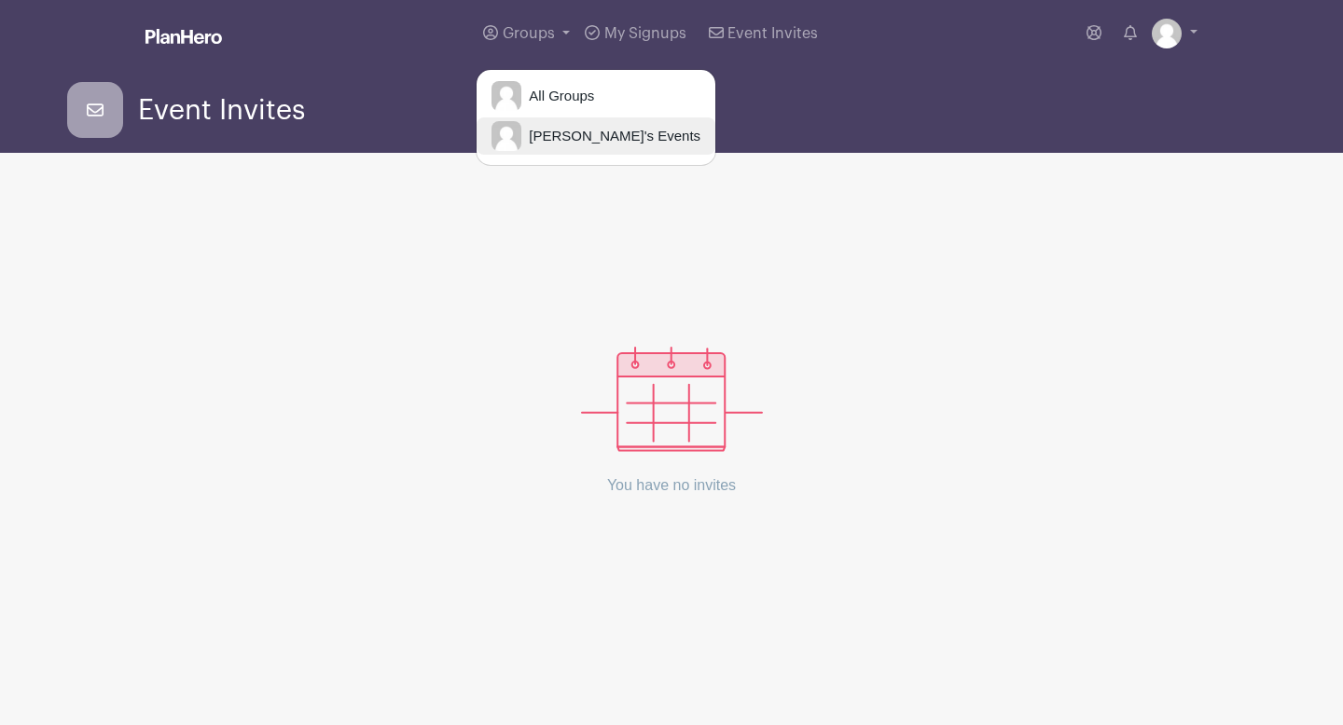
click at [565, 129] on span "[PERSON_NAME]'s Events" at bounding box center [610, 136] width 179 height 21
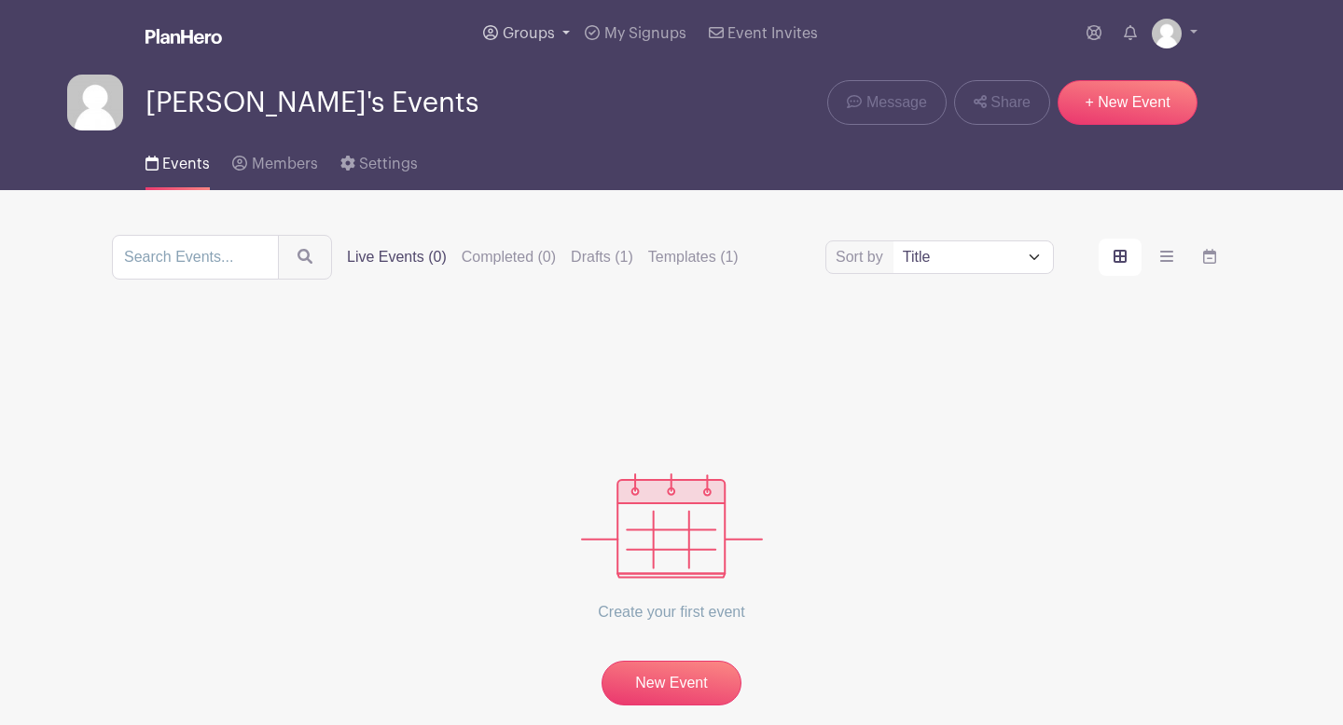
click at [499, 13] on link "Groups" at bounding box center [527, 33] width 102 height 67
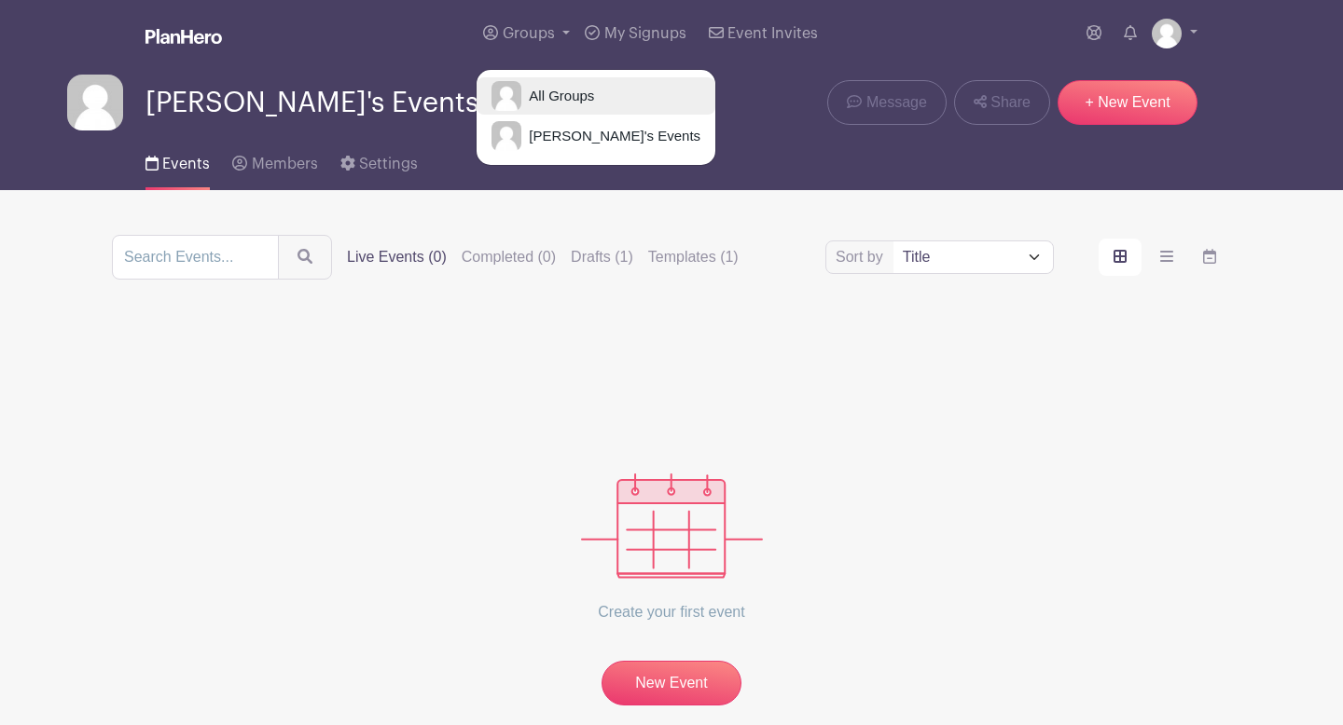
click at [550, 90] on span "All Groups" at bounding box center [557, 96] width 73 height 21
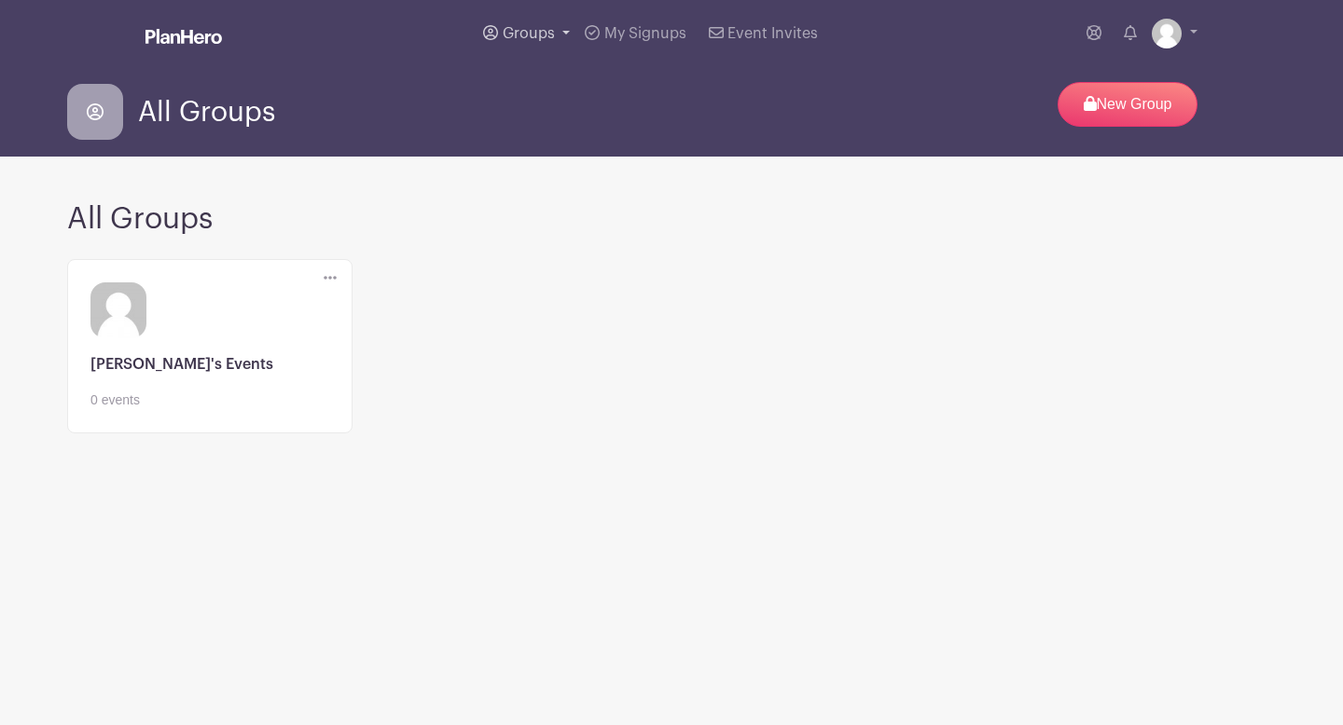
click at [521, 30] on span "Groups" at bounding box center [529, 33] width 52 height 15
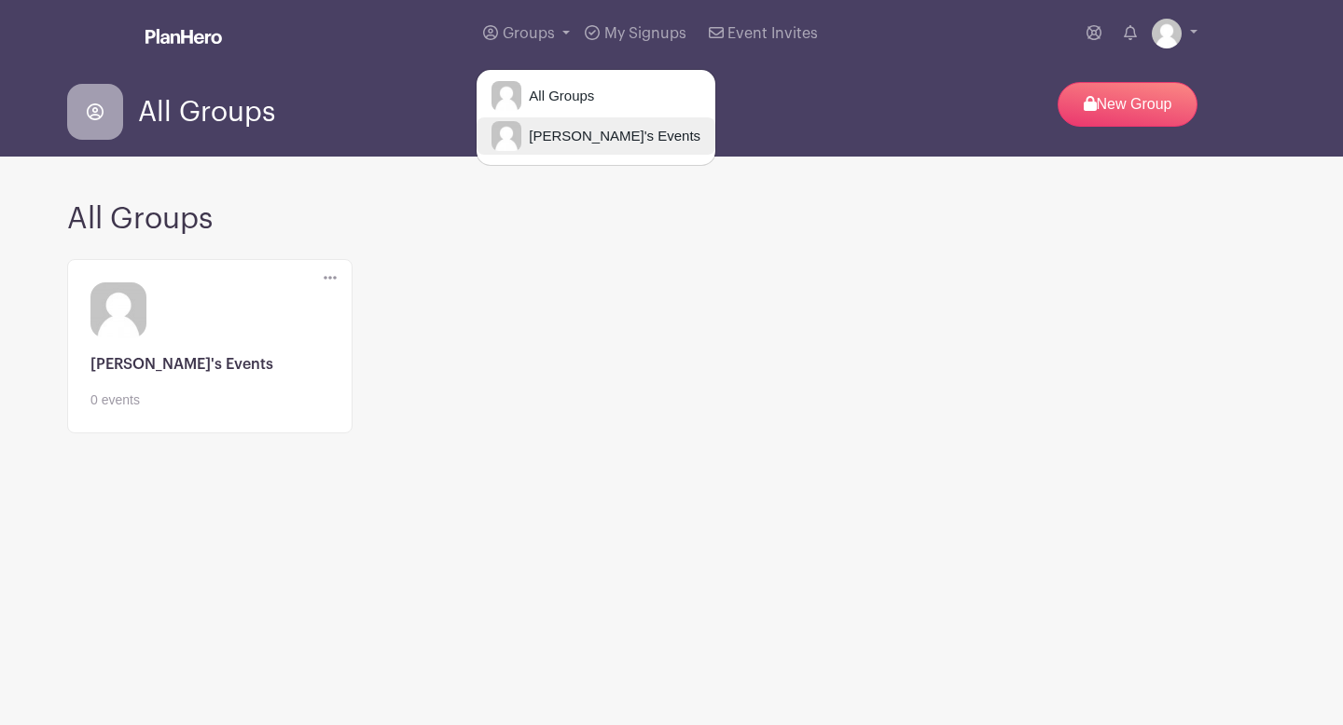
click at [547, 145] on span "[PERSON_NAME]'s Events" at bounding box center [610, 136] width 179 height 21
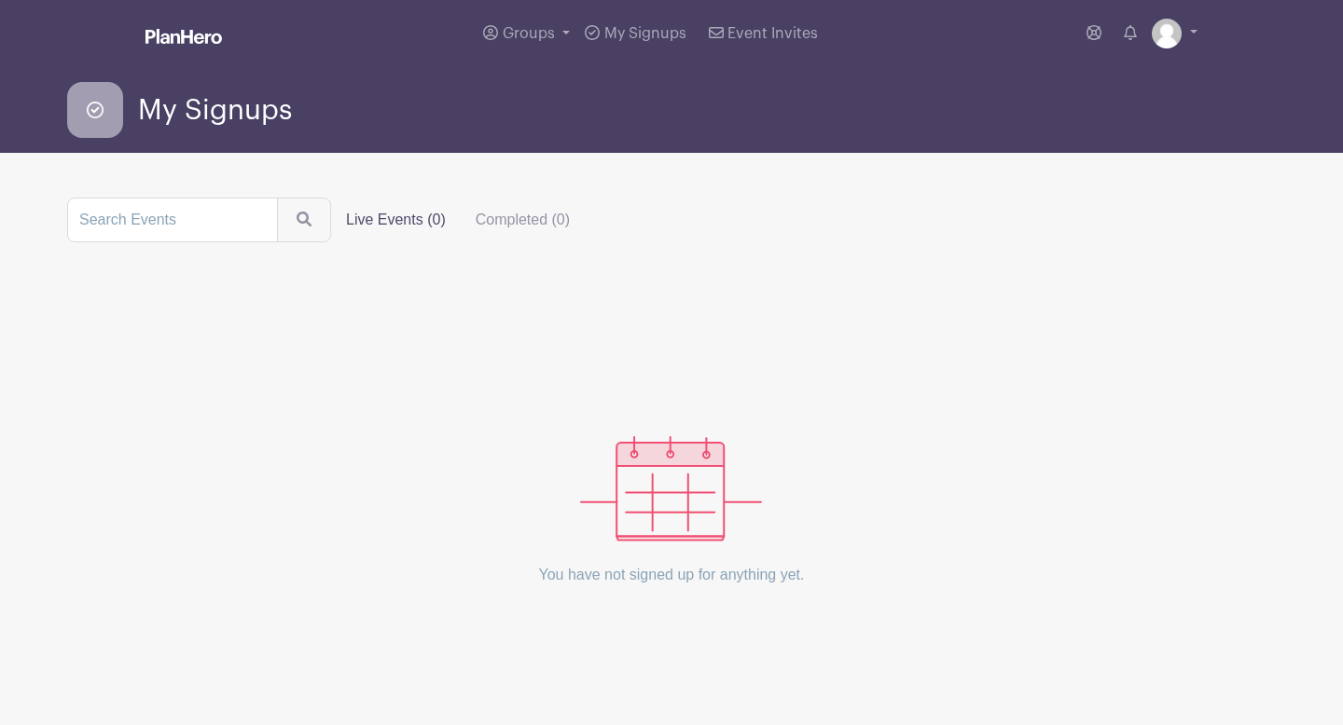
scroll to position [15, 0]
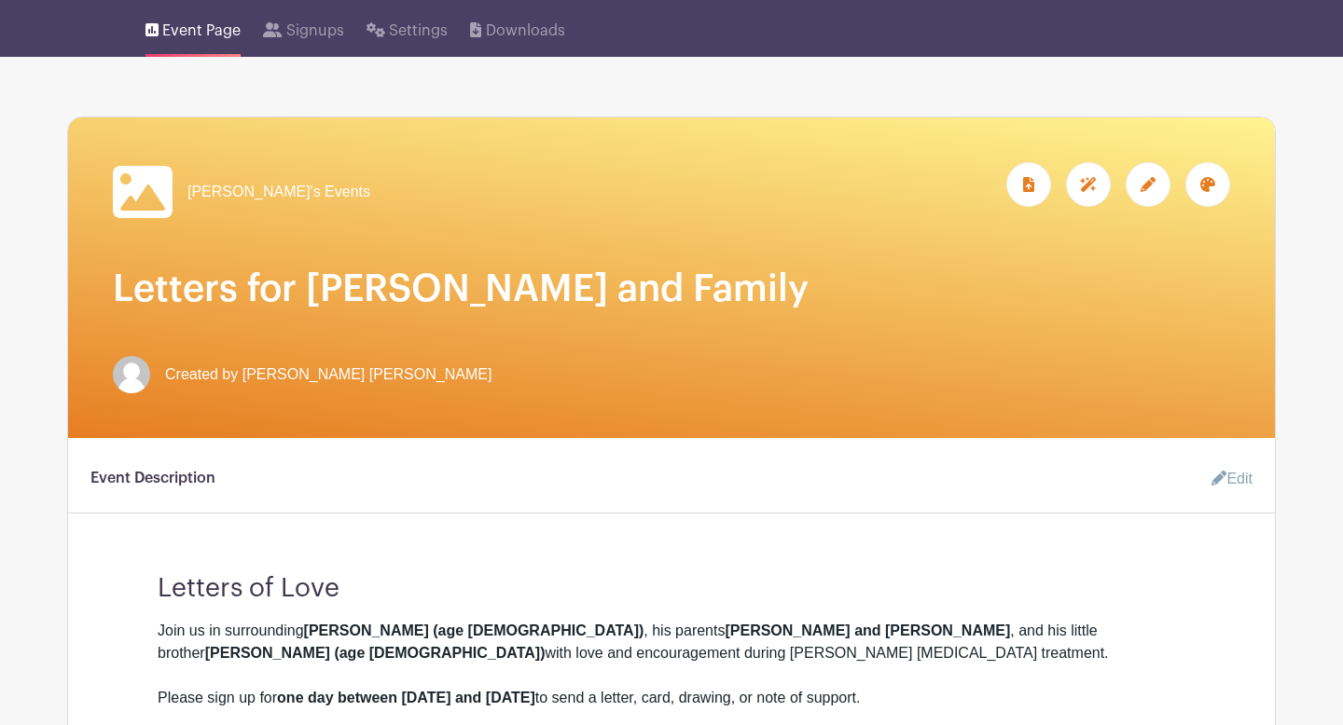
scroll to position [112, 0]
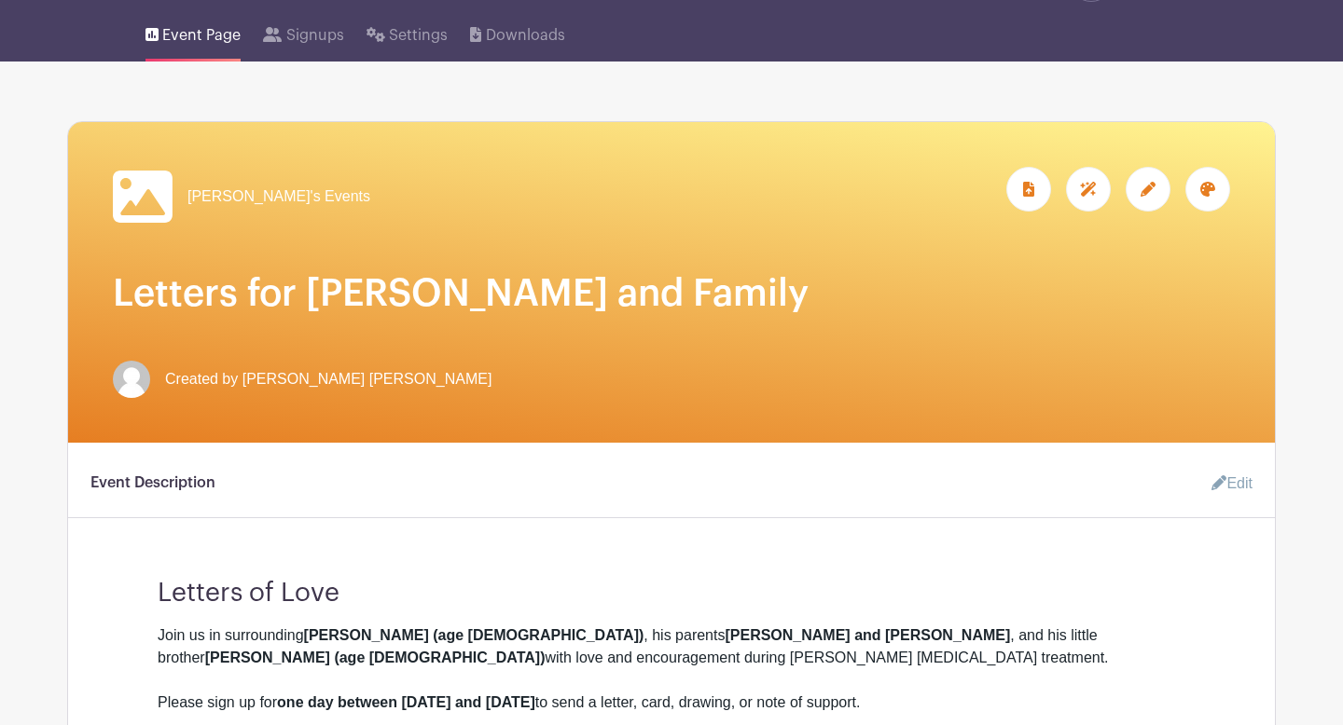
click at [254, 189] on span "[PERSON_NAME]'s Events" at bounding box center [278, 197] width 183 height 22
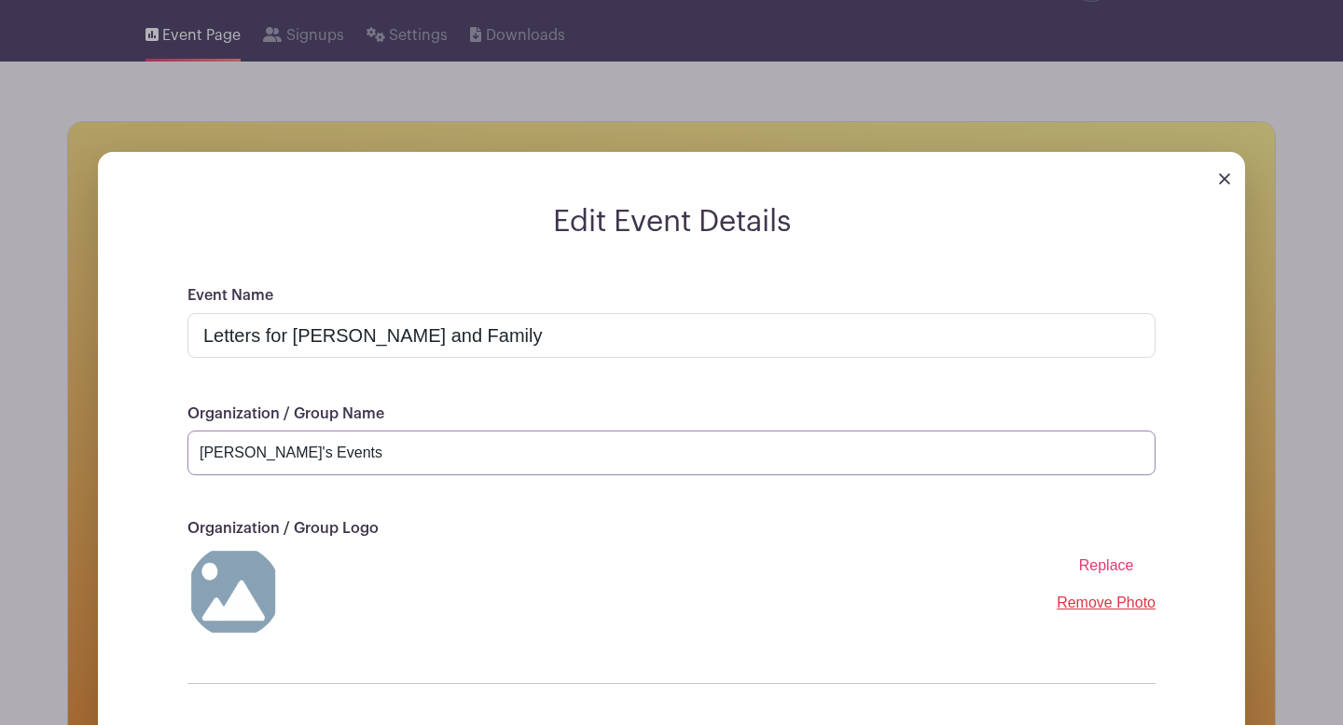
click at [320, 464] on input "[PERSON_NAME]'s Events" at bounding box center [671, 453] width 968 height 45
type input "R"
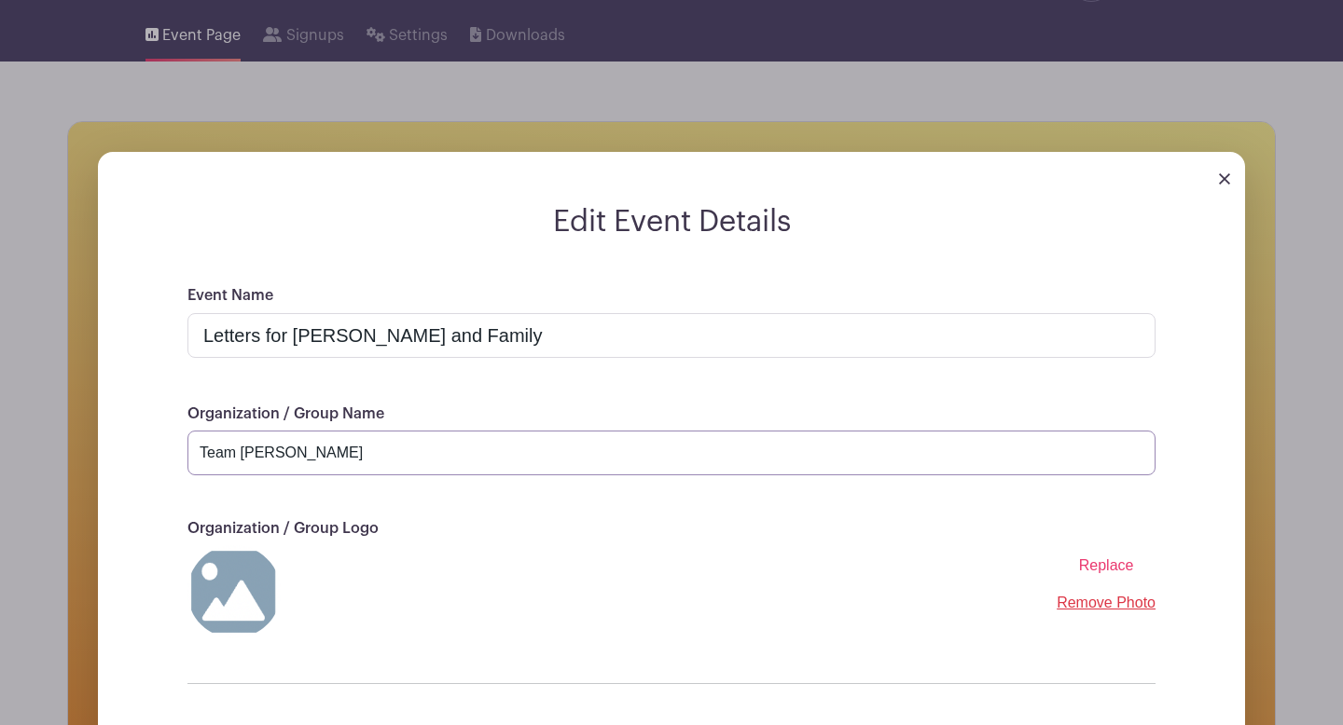
type input "Team [PERSON_NAME]"
click at [743, 649] on div "Event Name Letters for [PERSON_NAME] and Family Organization / Group Name Team …" at bounding box center [671, 551] width 1057 height 534
click at [1126, 566] on span "Replace" at bounding box center [1106, 566] width 55 height 16
click at [0, 0] on input "Replace" at bounding box center [0, 0] width 0 height 0
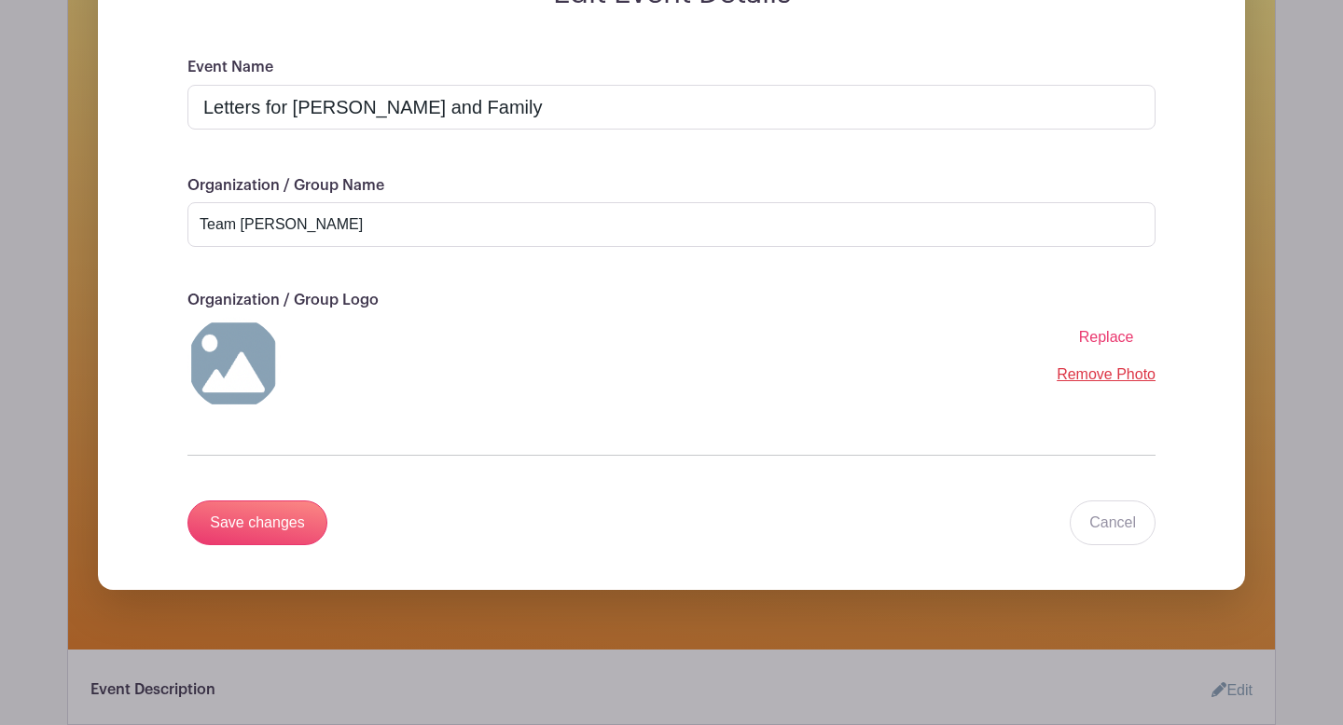
scroll to position [298, 0]
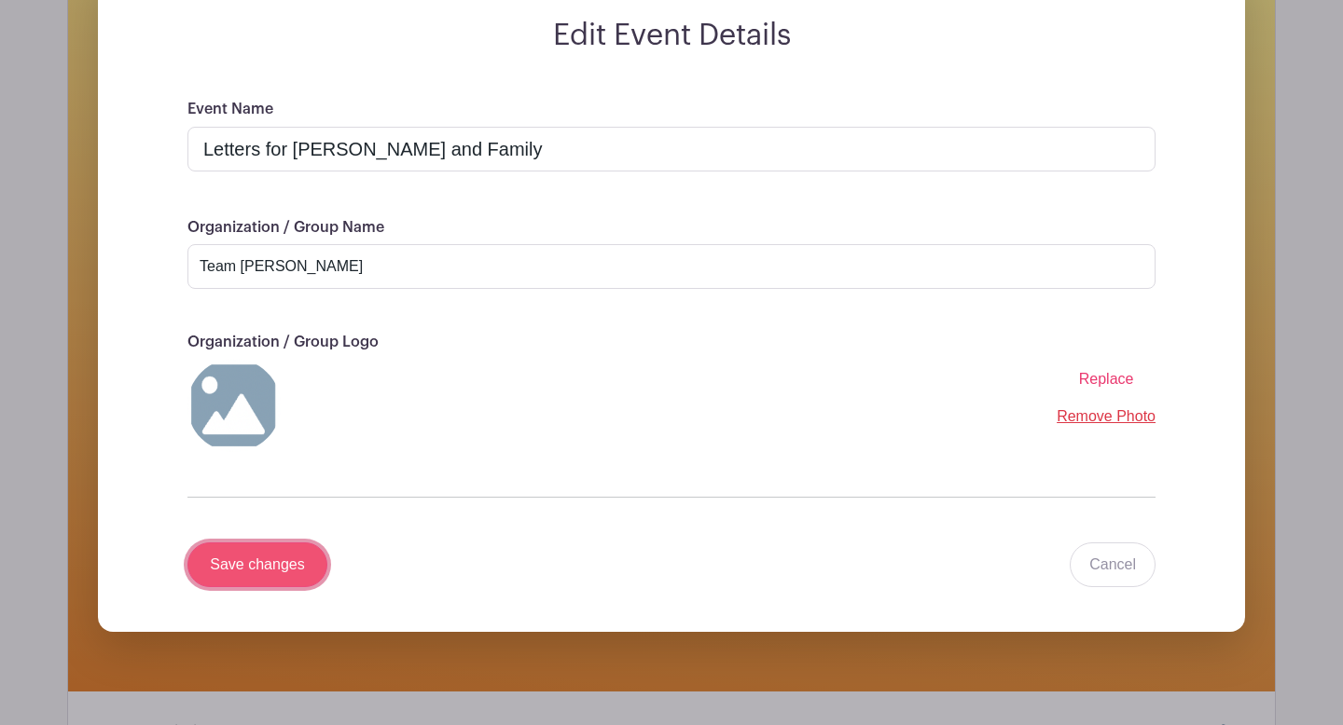
click at [269, 578] on input "Save changes" at bounding box center [257, 565] width 140 height 45
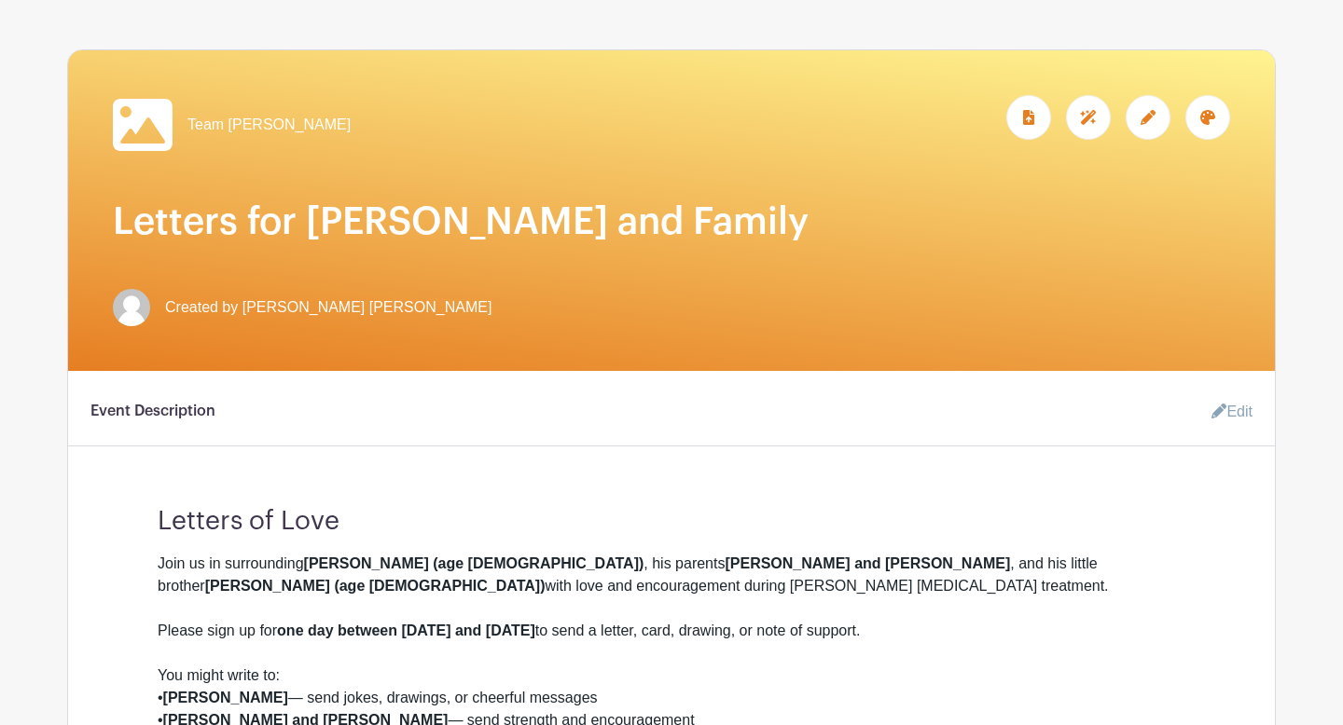
scroll to position [0, 0]
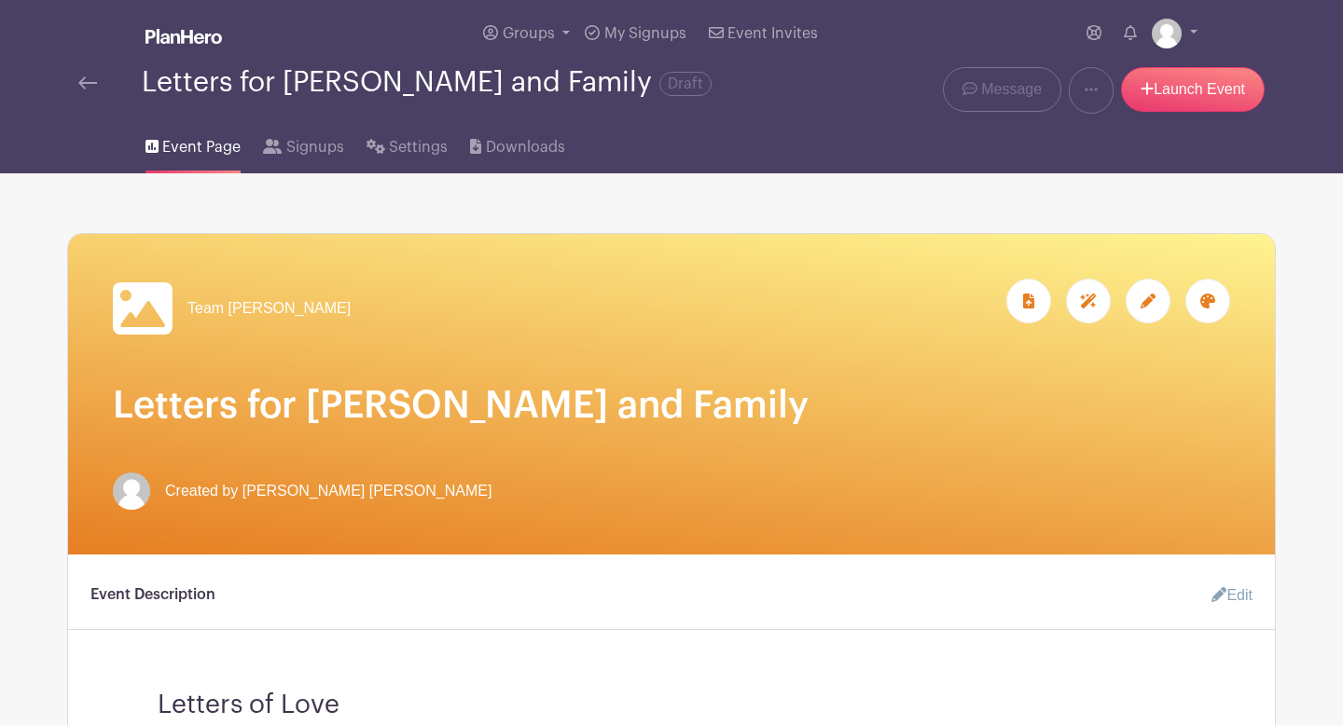
click at [151, 308] on icon at bounding box center [143, 309] width 60 height 60
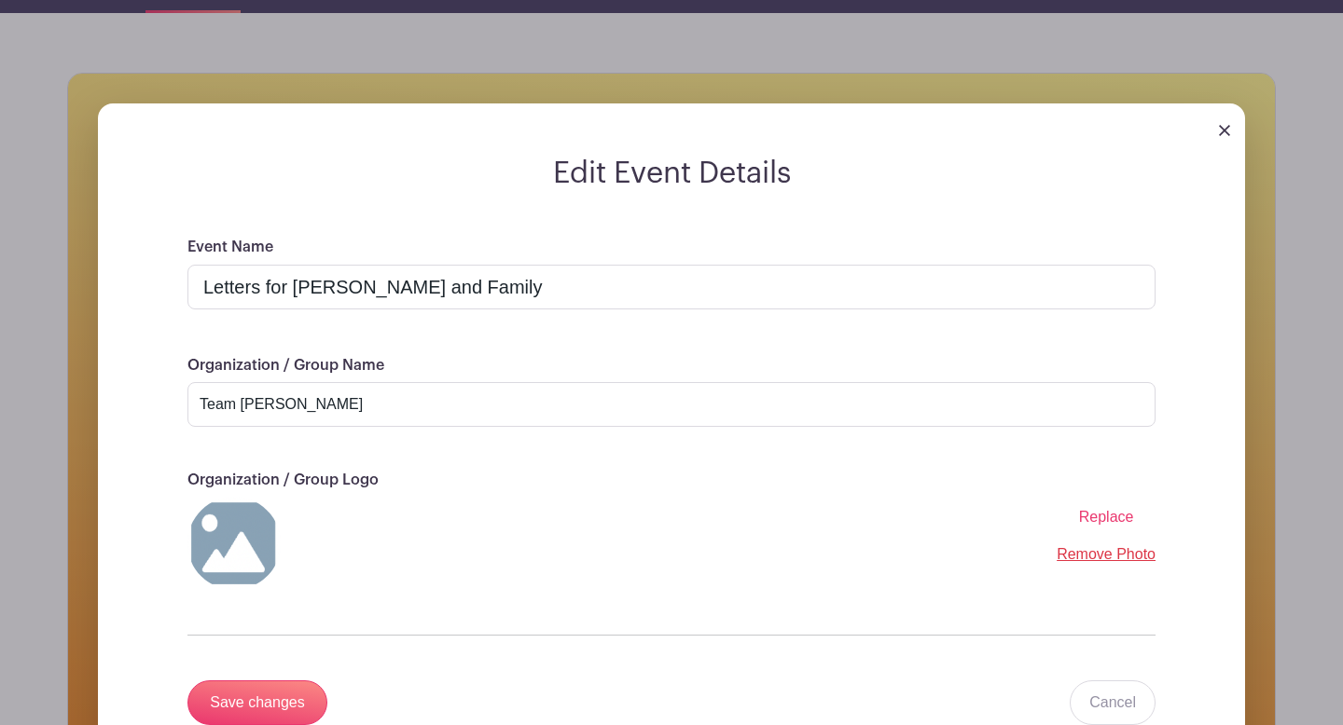
scroll to position [194, 0]
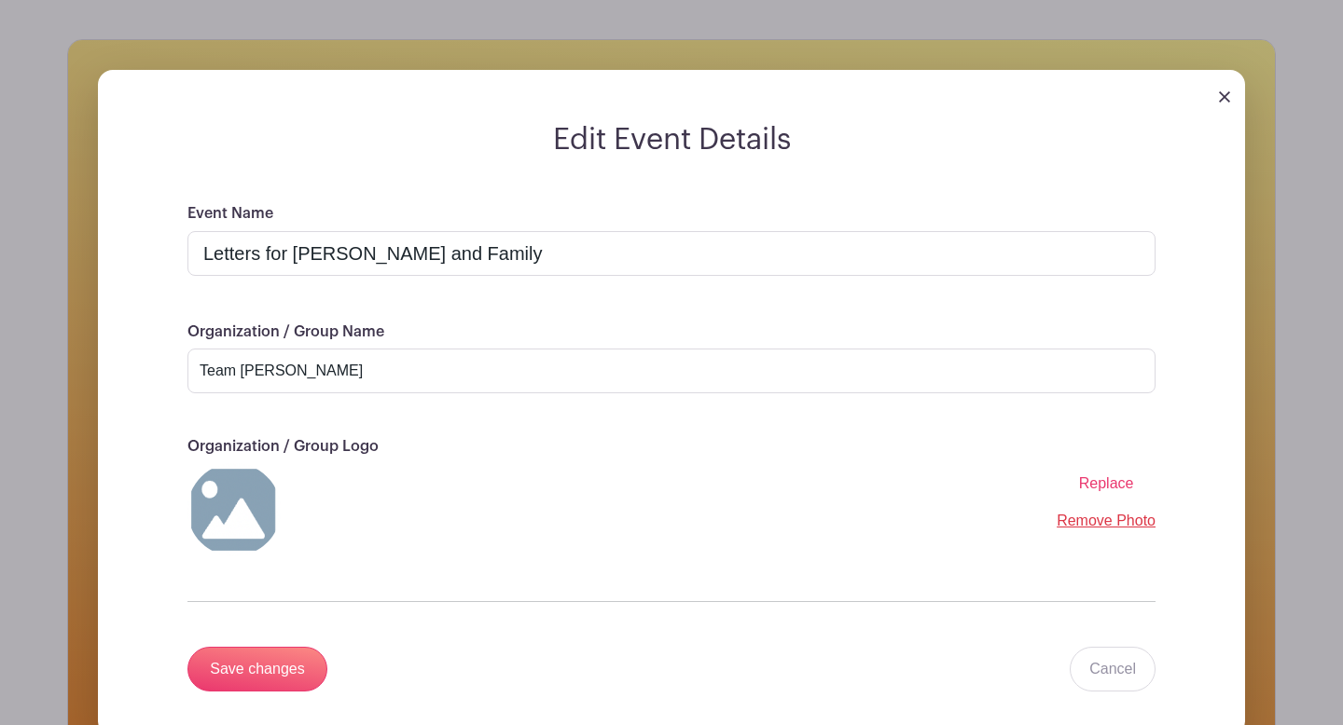
click at [1112, 488] on span "Replace" at bounding box center [1106, 484] width 55 height 16
click at [0, 0] on input "Replace" at bounding box center [0, 0] width 0 height 0
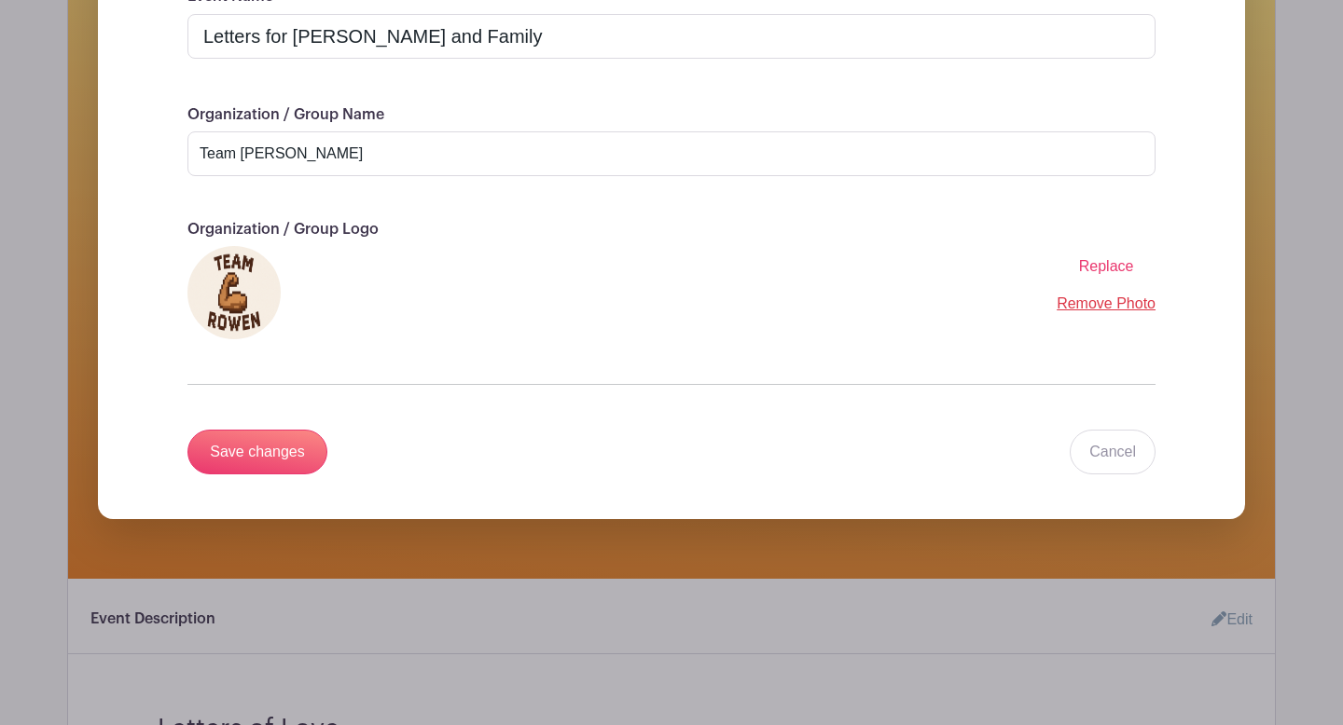
scroll to position [420, 0]
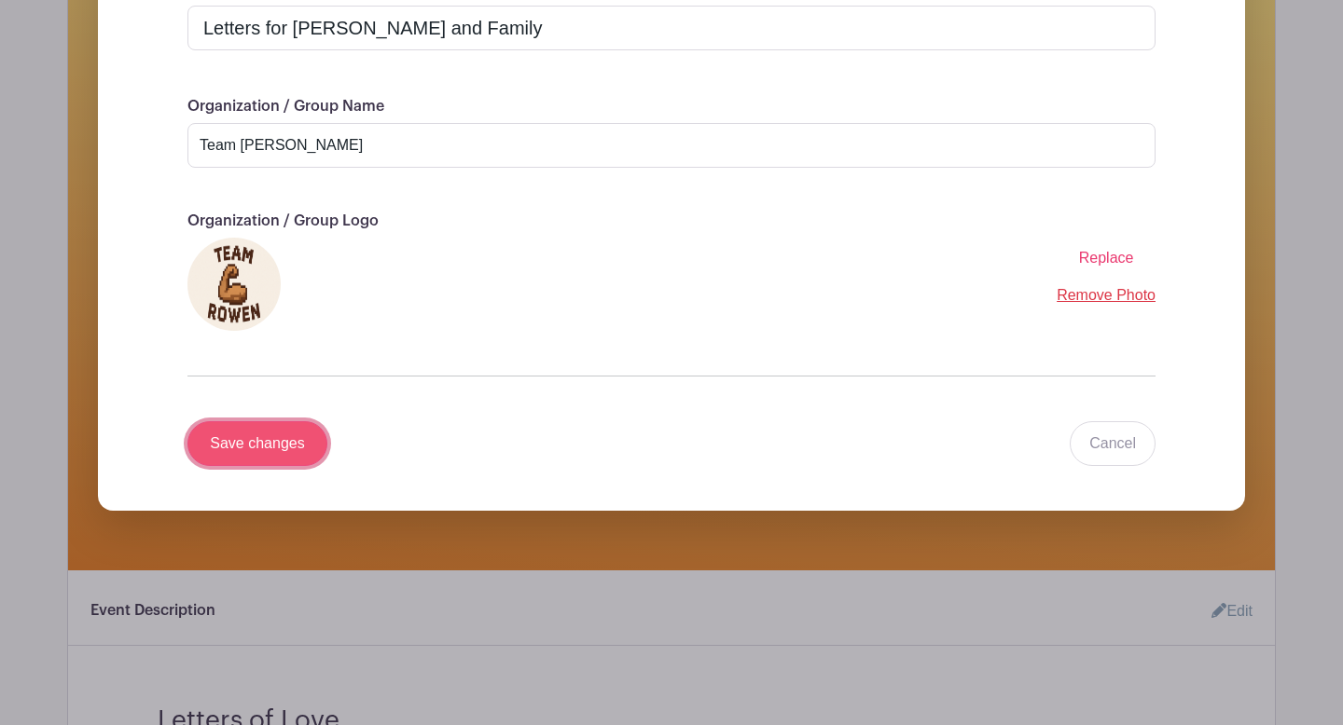
click at [235, 425] on input "Save changes" at bounding box center [257, 443] width 140 height 45
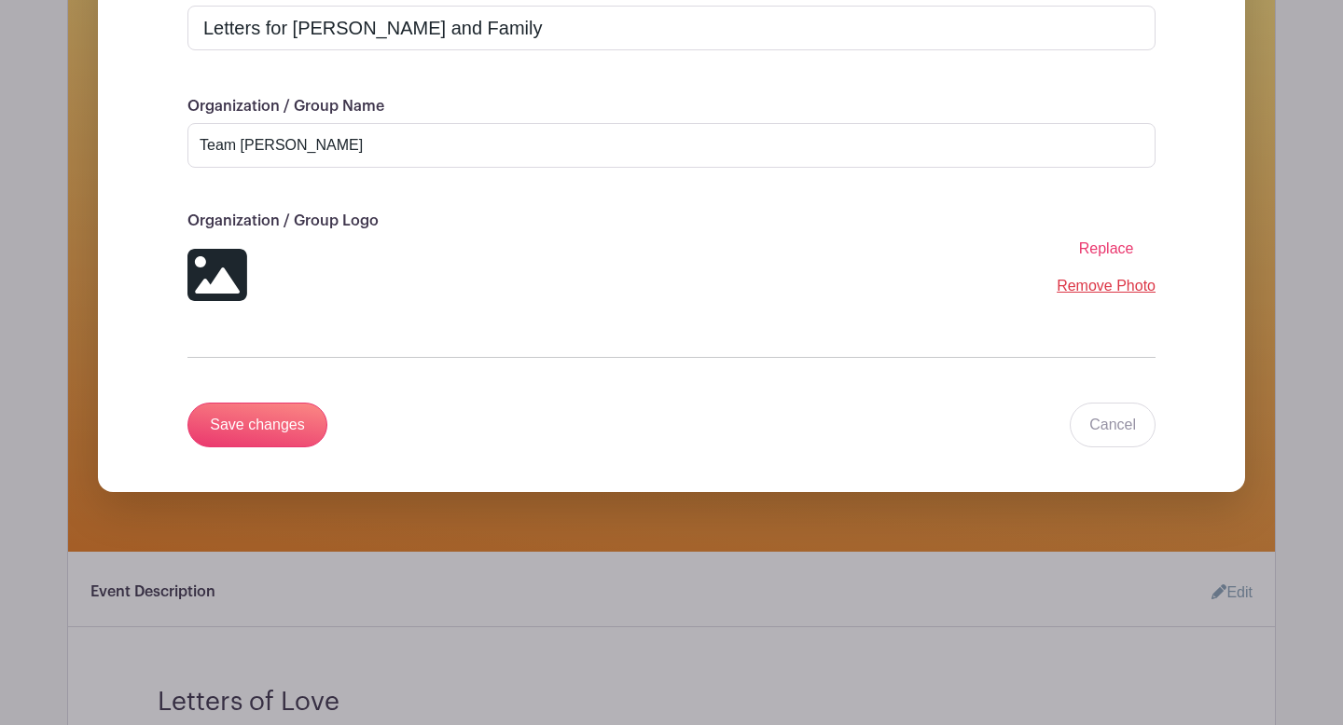
scroll to position [401, 0]
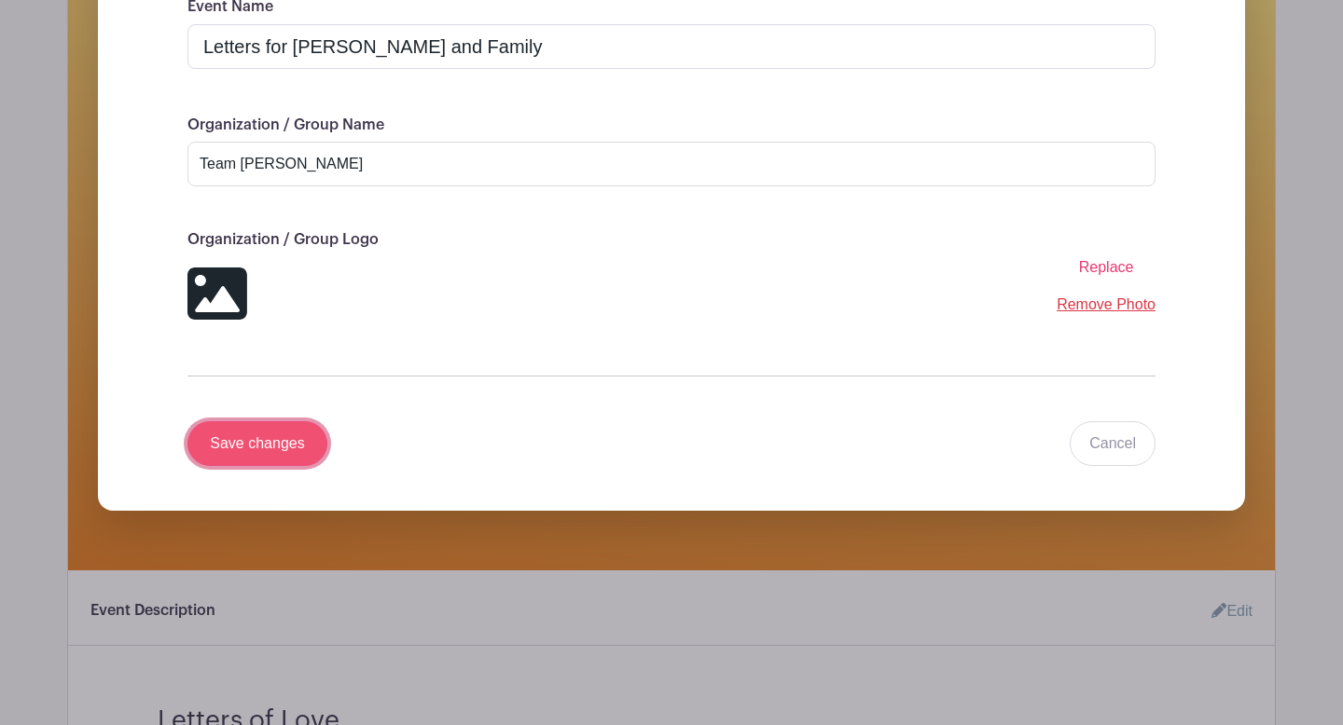
click at [285, 446] on input "Save changes" at bounding box center [257, 443] width 140 height 45
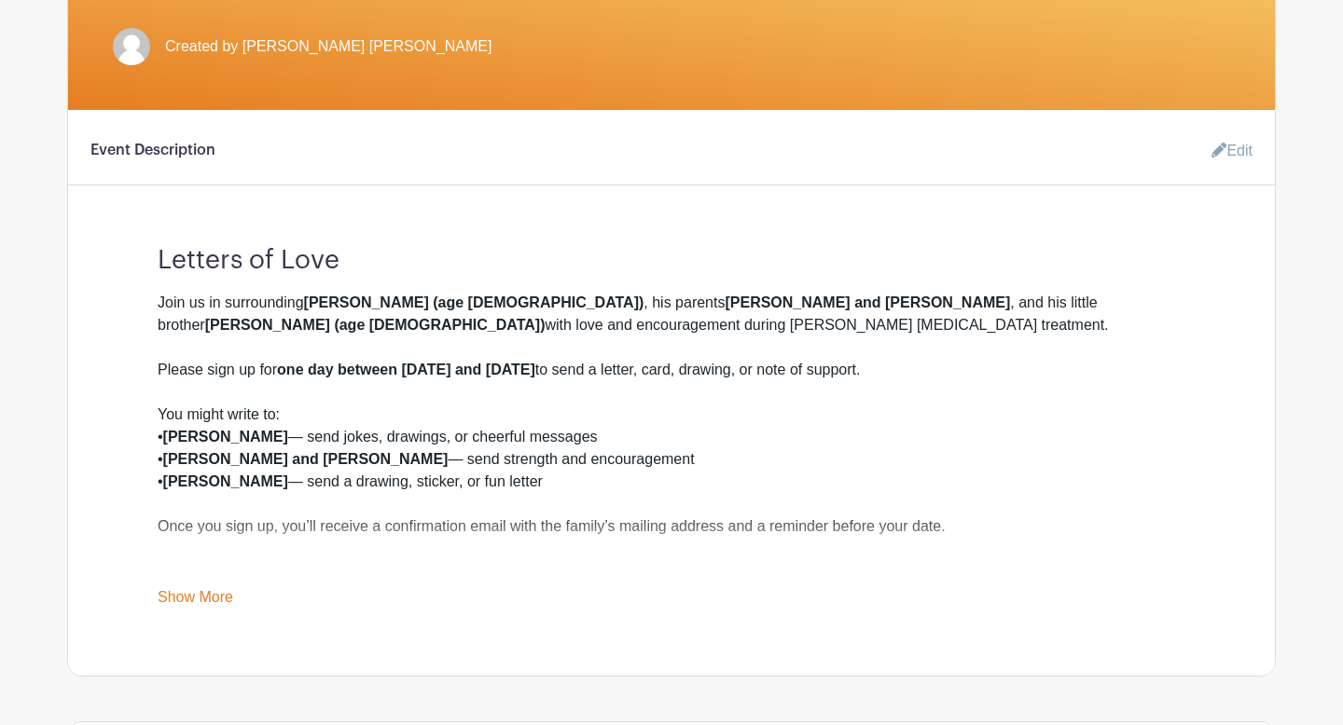
scroll to position [0, 0]
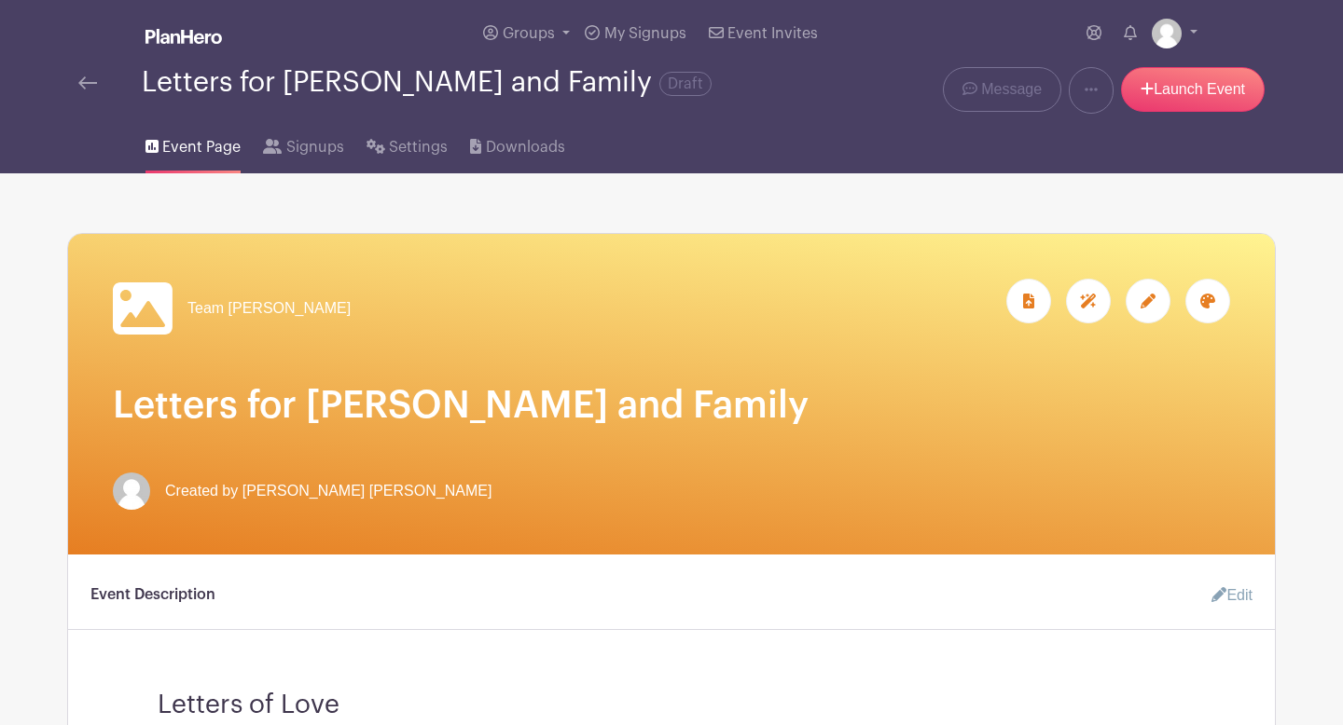
click at [139, 303] on icon at bounding box center [143, 309] width 60 height 52
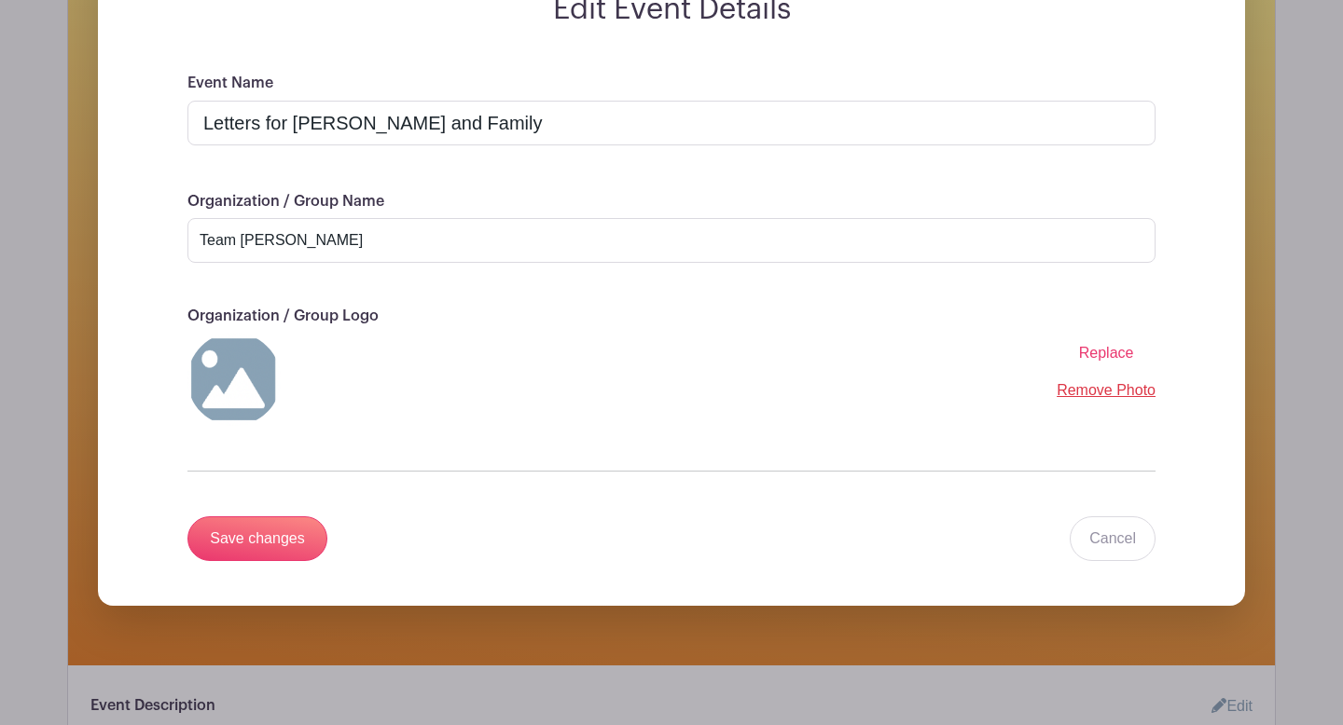
scroll to position [337, 0]
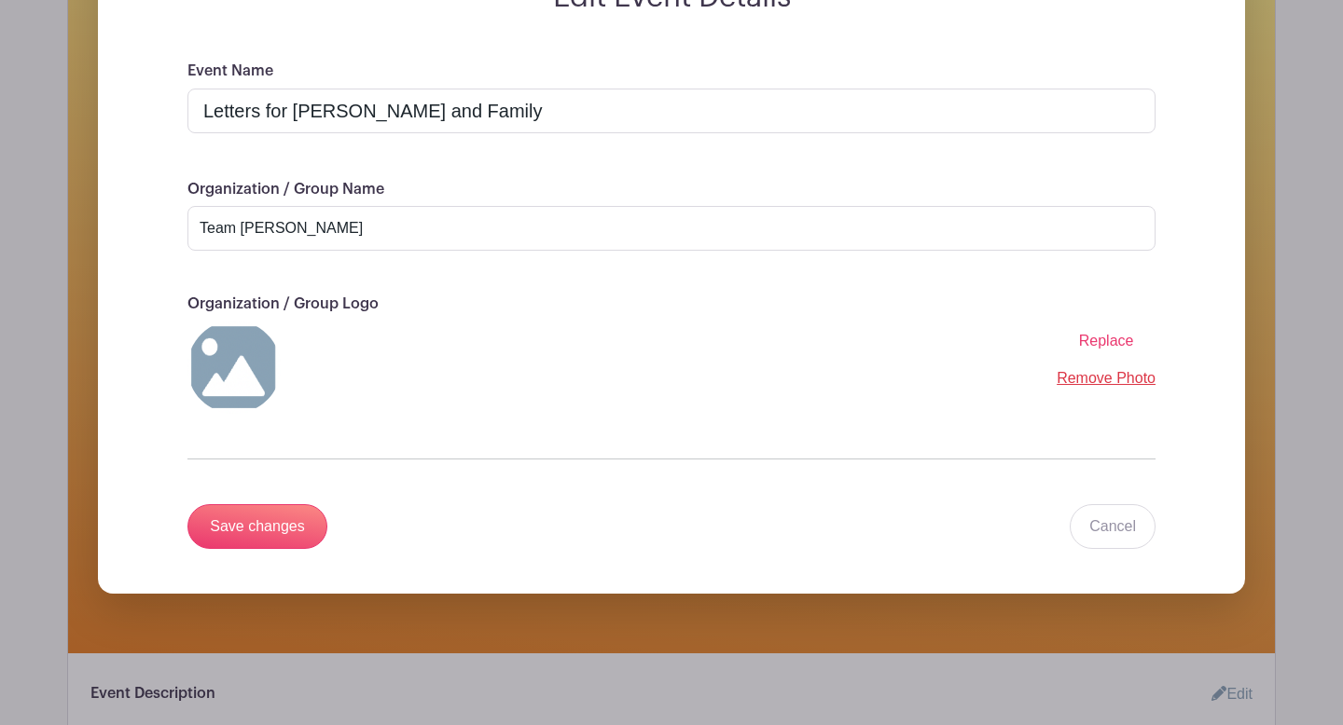
click at [1108, 342] on span "Replace" at bounding box center [1106, 341] width 55 height 16
click at [0, 0] on input "Replace" at bounding box center [0, 0] width 0 height 0
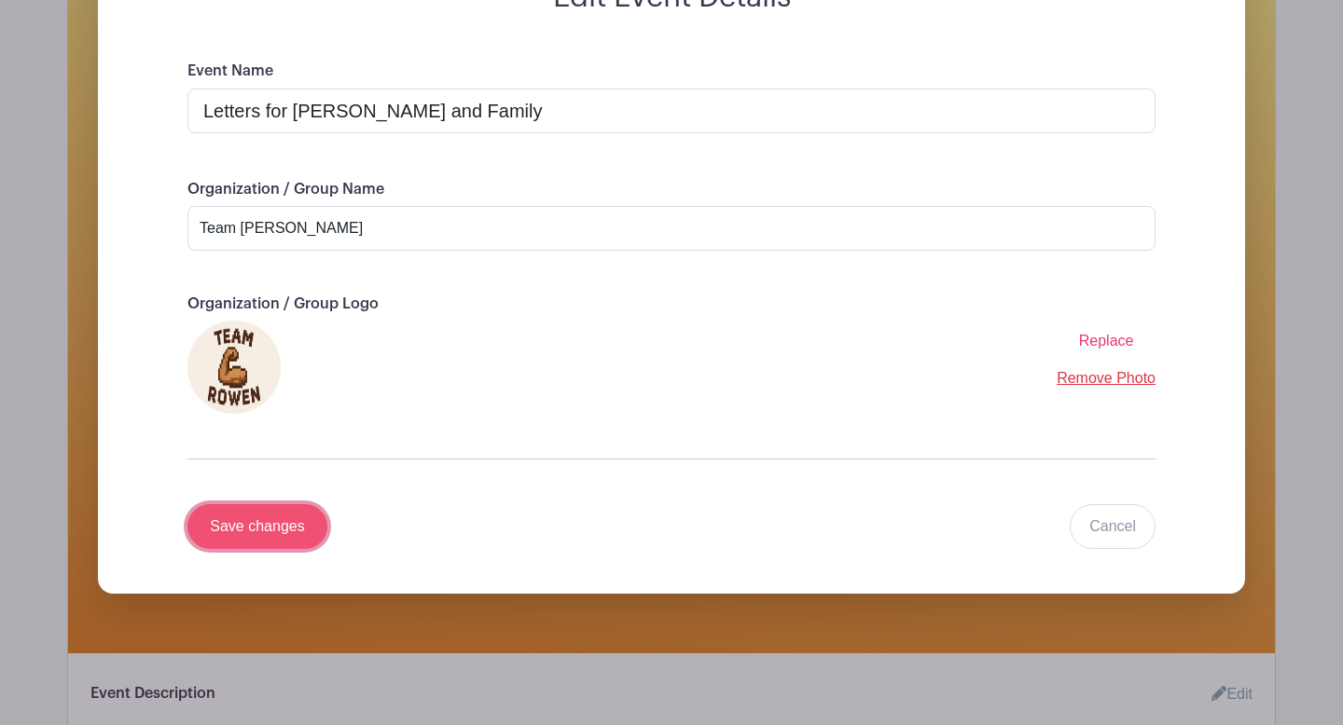
click at [269, 538] on input "Save changes" at bounding box center [257, 526] width 140 height 45
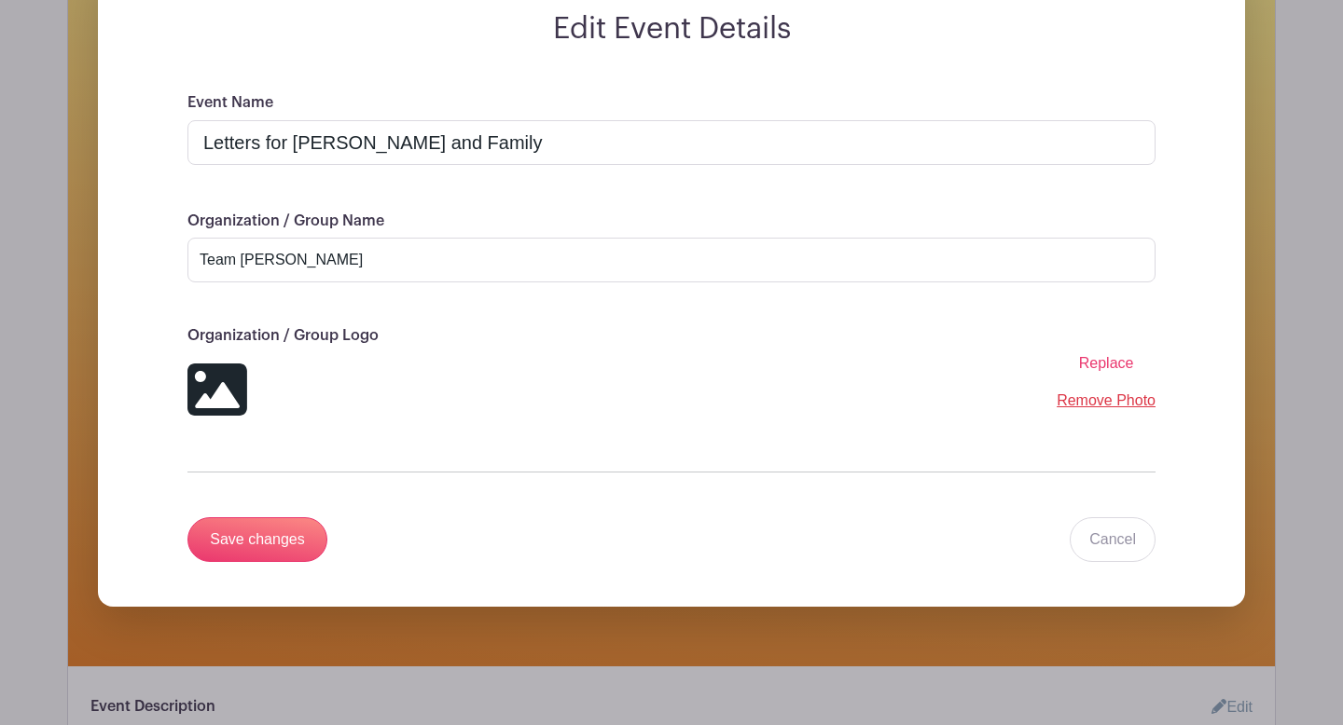
scroll to position [297, 0]
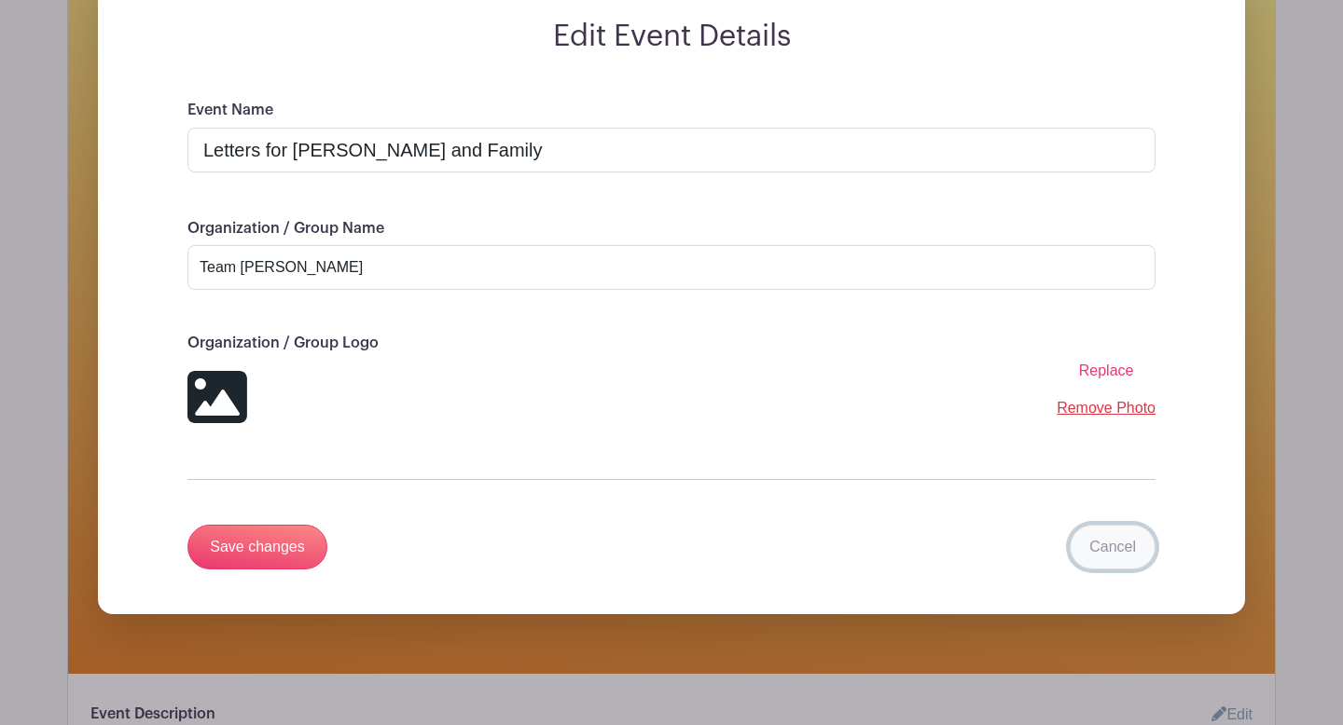
click at [1114, 556] on link "Cancel" at bounding box center [1113, 547] width 86 height 45
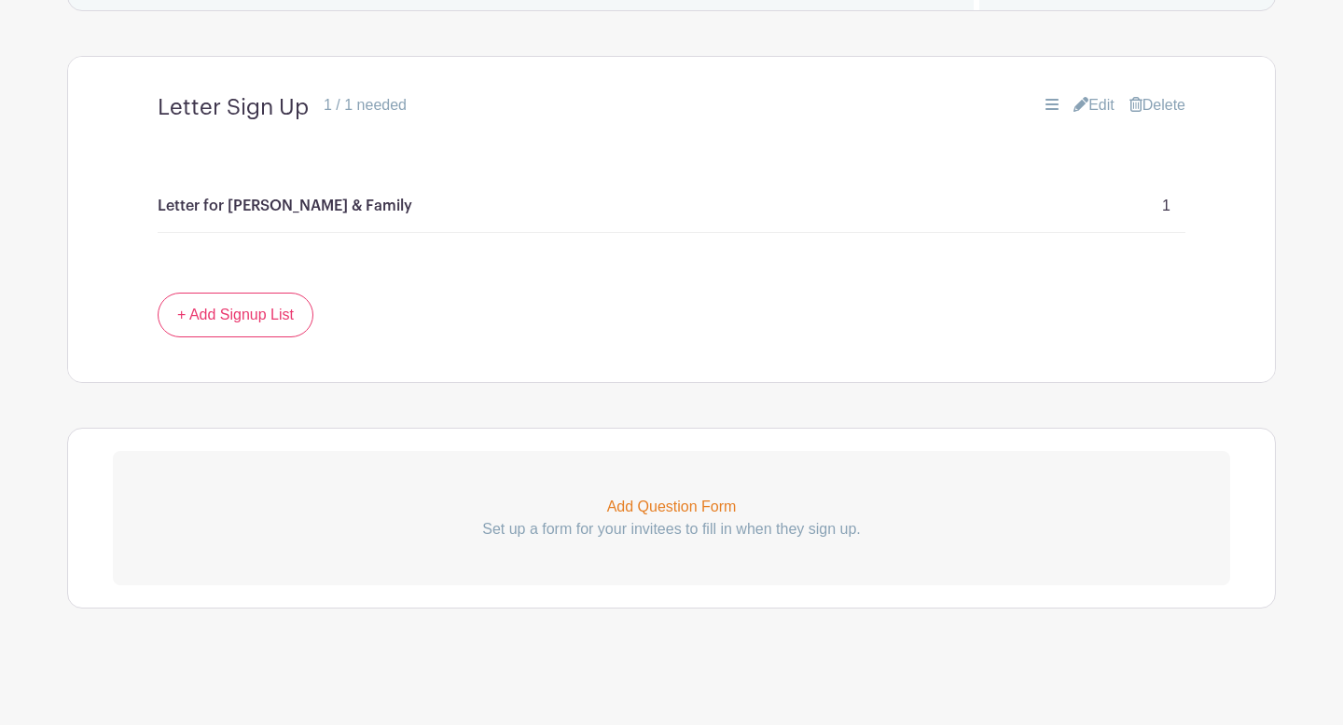
scroll to position [0, 0]
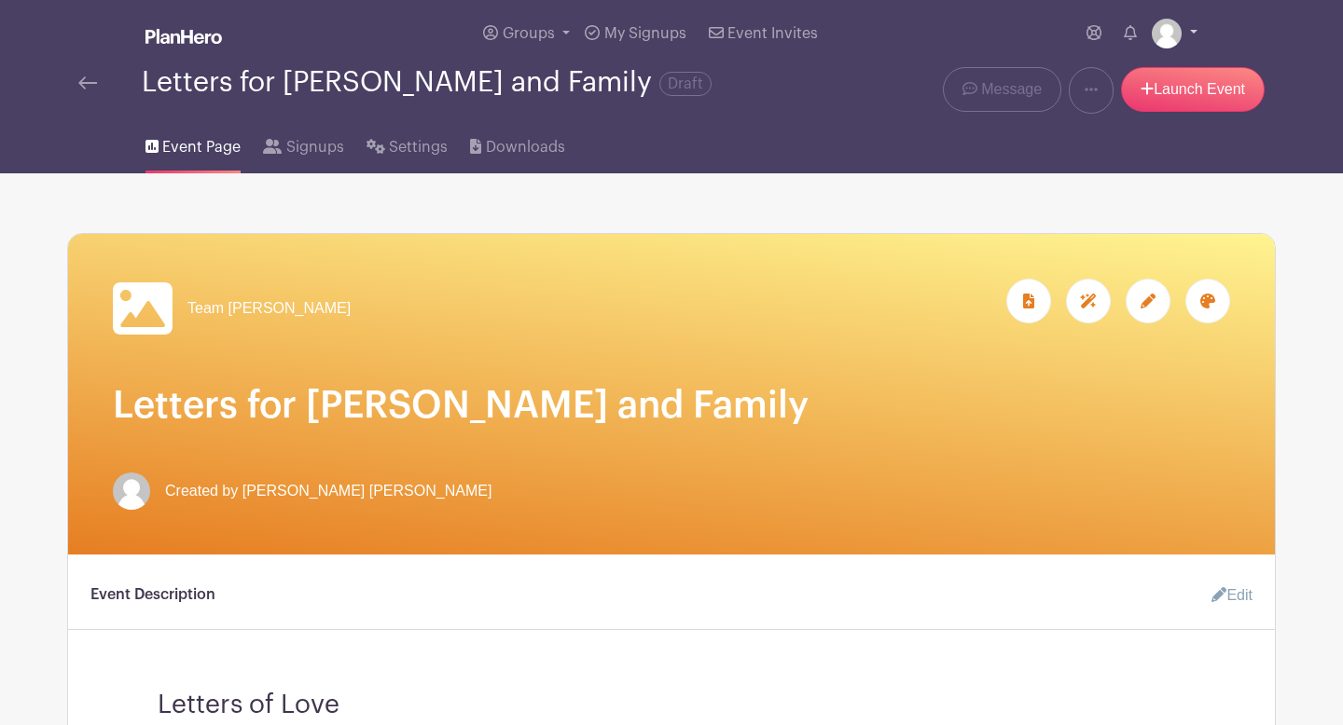
click at [1163, 44] on img at bounding box center [1167, 34] width 30 height 30
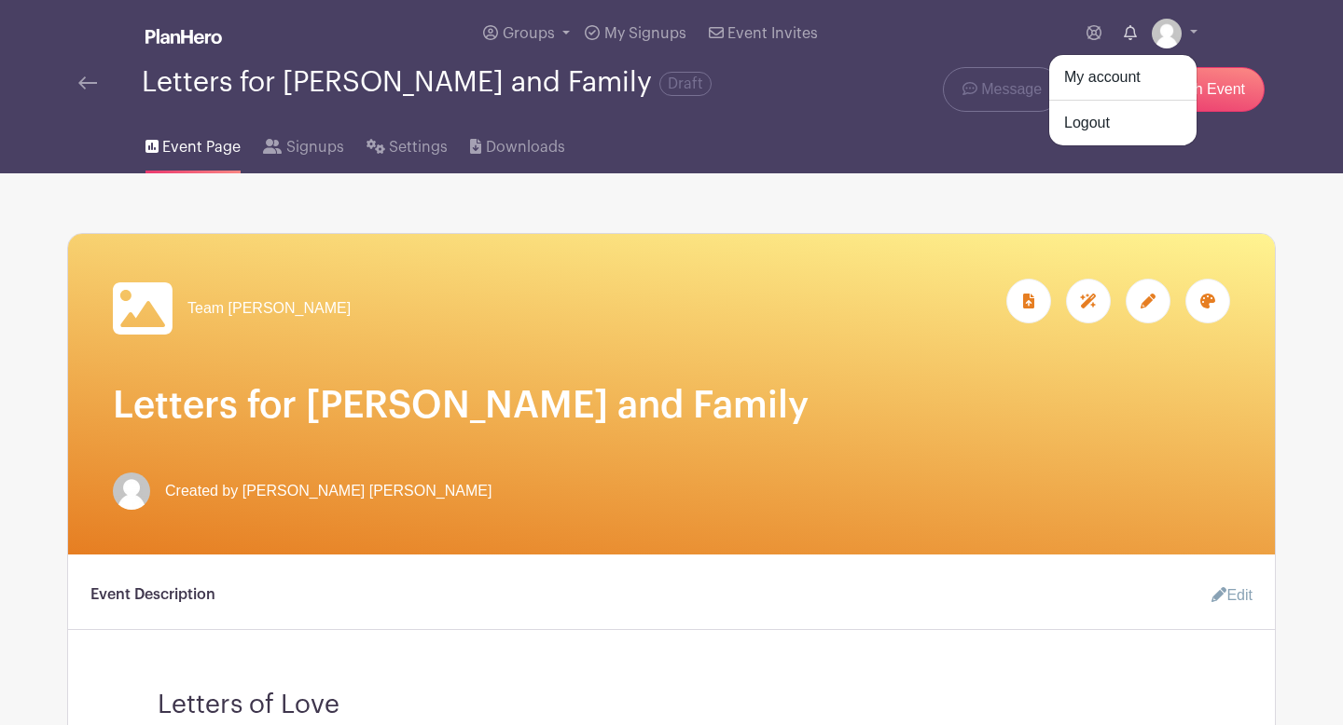
click at [1126, 41] on link at bounding box center [1130, 33] width 28 height 37
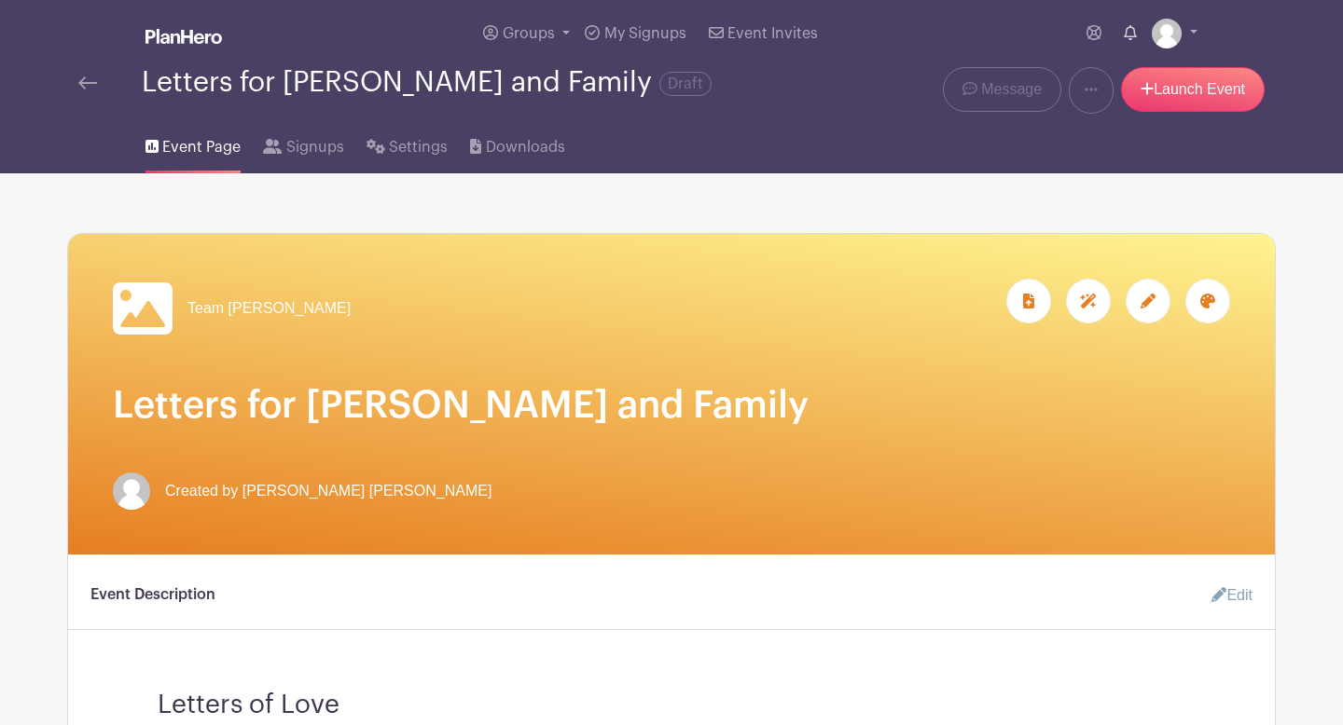
click at [1128, 40] on link at bounding box center [1130, 33] width 28 height 37
click at [1194, 36] on link at bounding box center [1175, 34] width 46 height 30
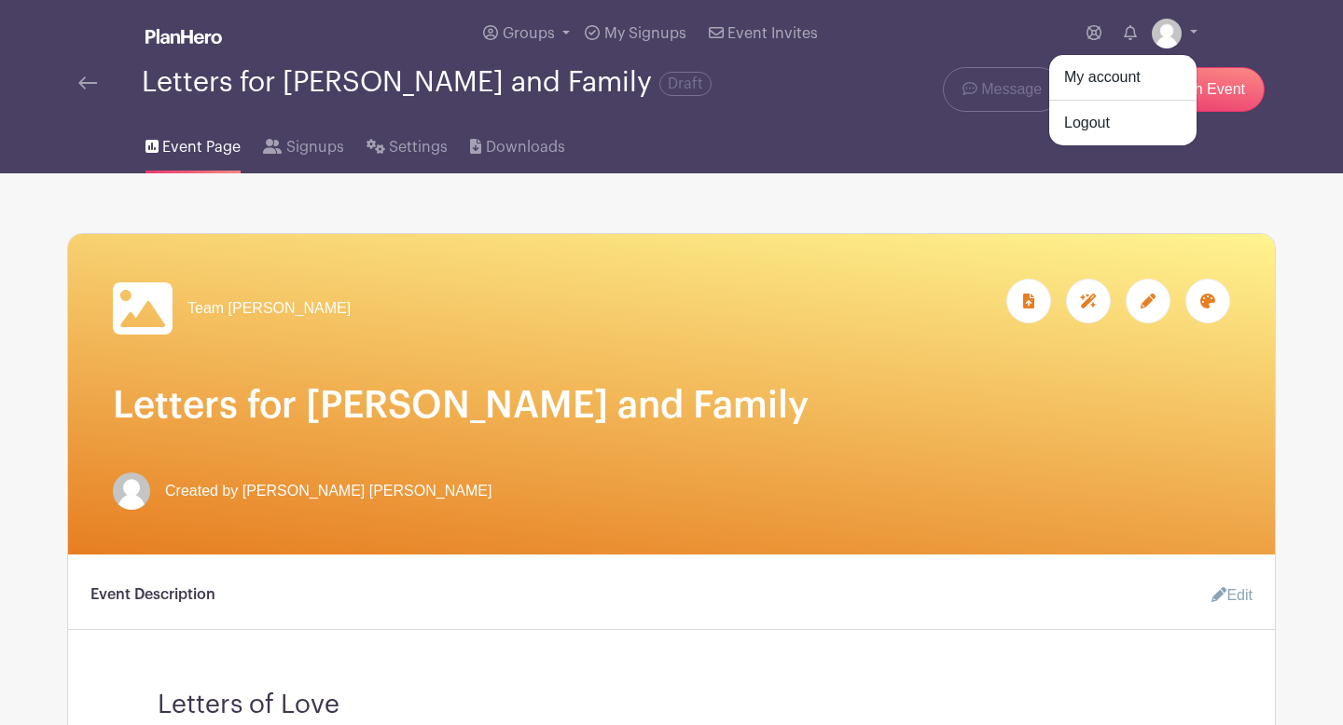
click at [1220, 46] on div "Groups All Groups Elizabeth's Events My Signups Event Invites My account Logout" at bounding box center [671, 33] width 1231 height 67
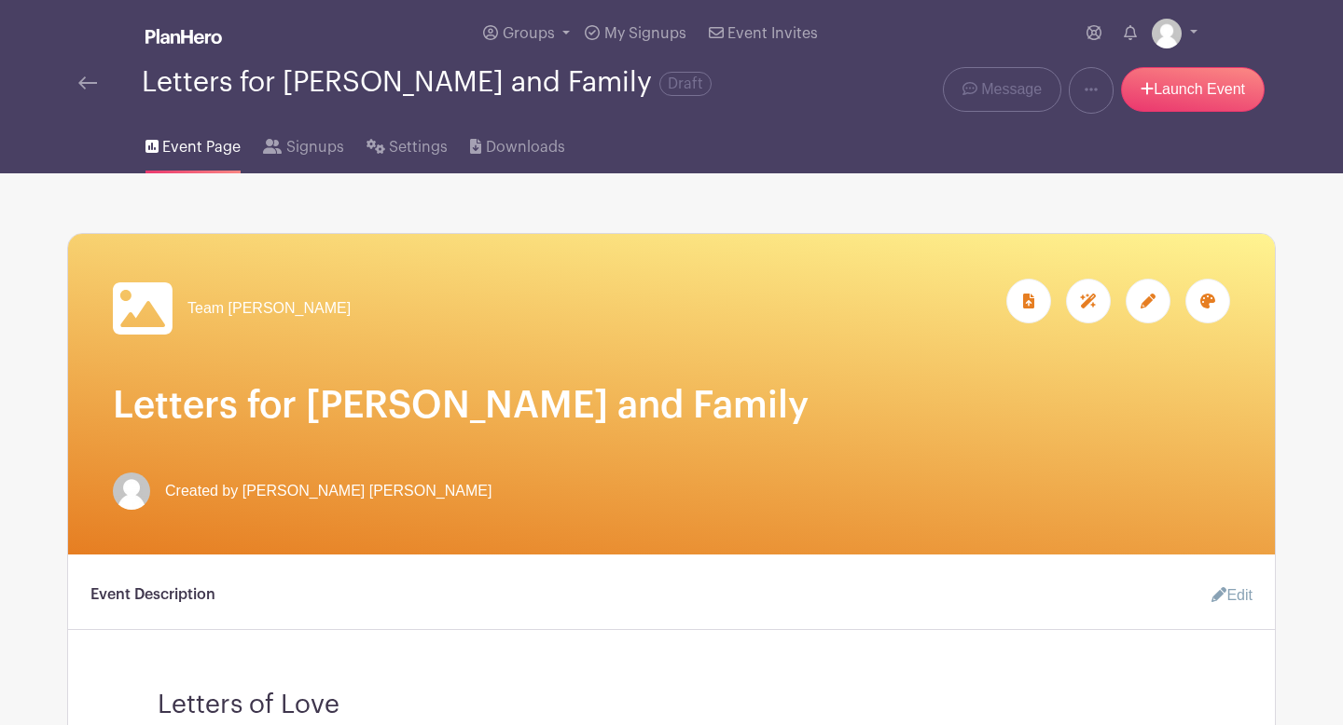
click at [1147, 303] on icon at bounding box center [1147, 301] width 15 height 15
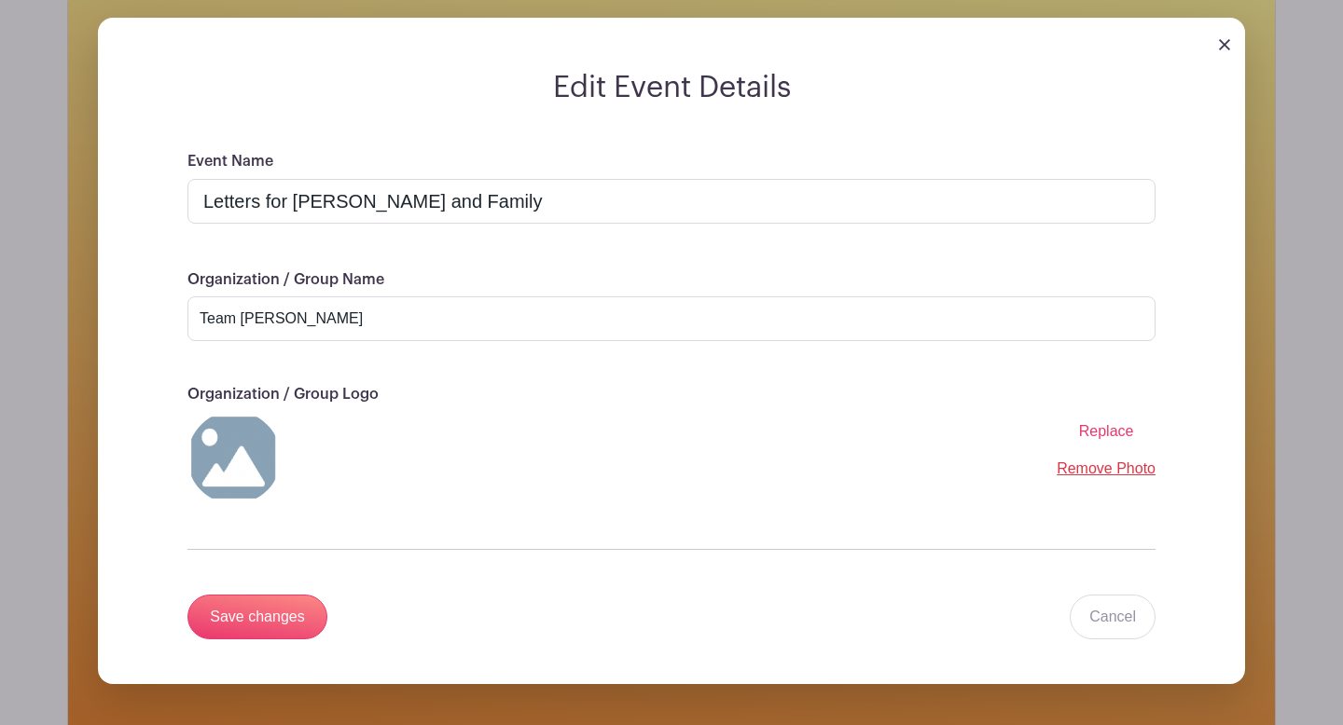
scroll to position [252, 0]
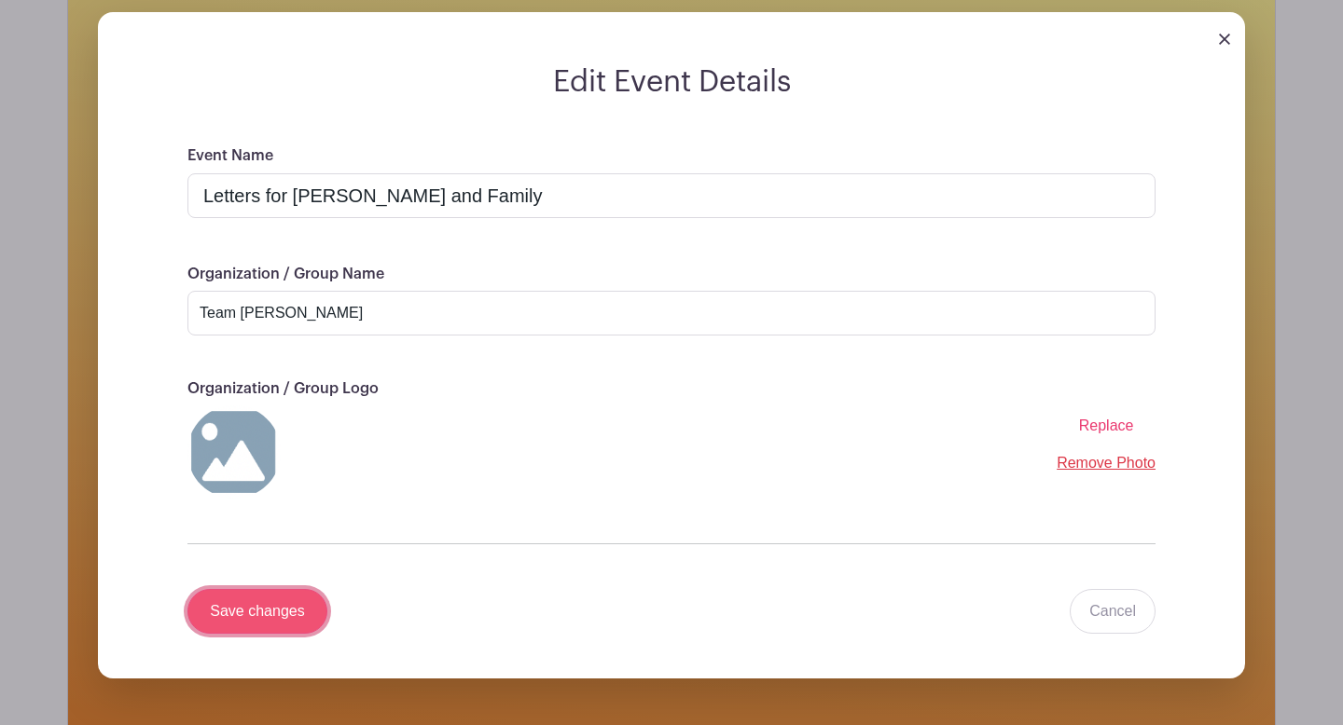
click at [261, 600] on input "Save changes" at bounding box center [257, 611] width 140 height 45
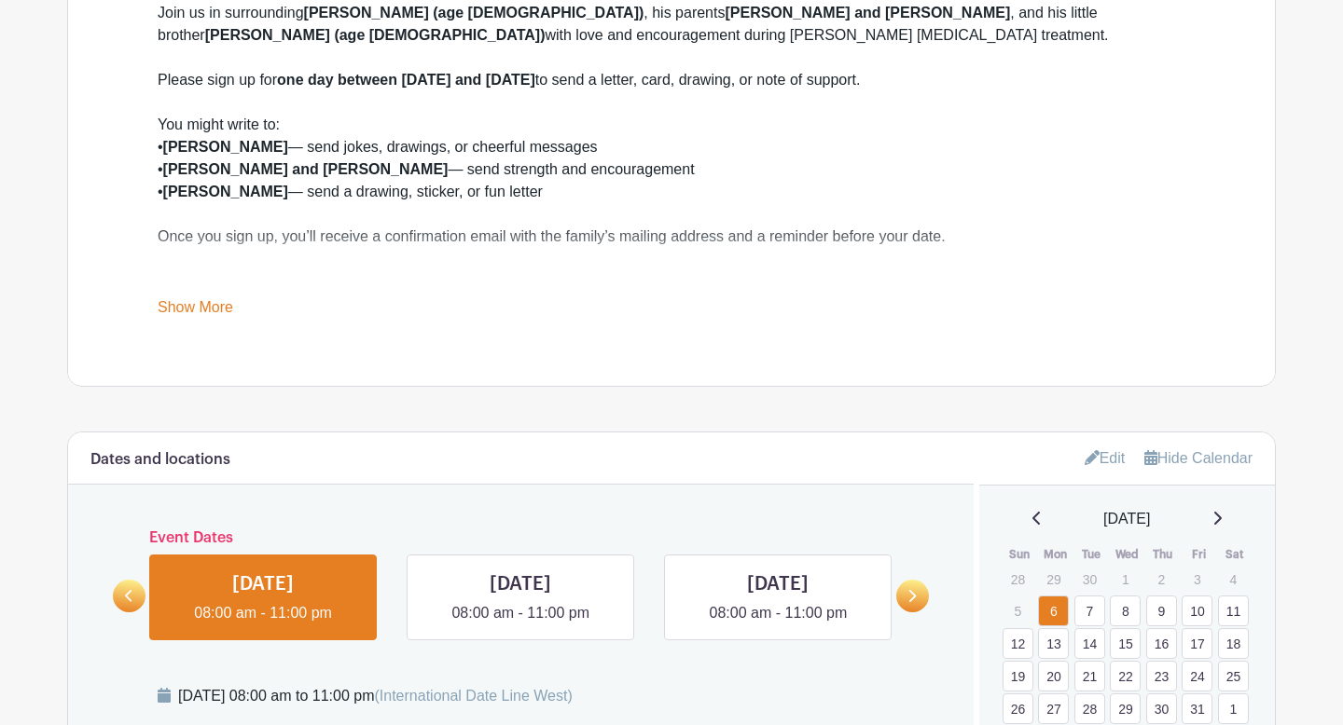
scroll to position [0, 0]
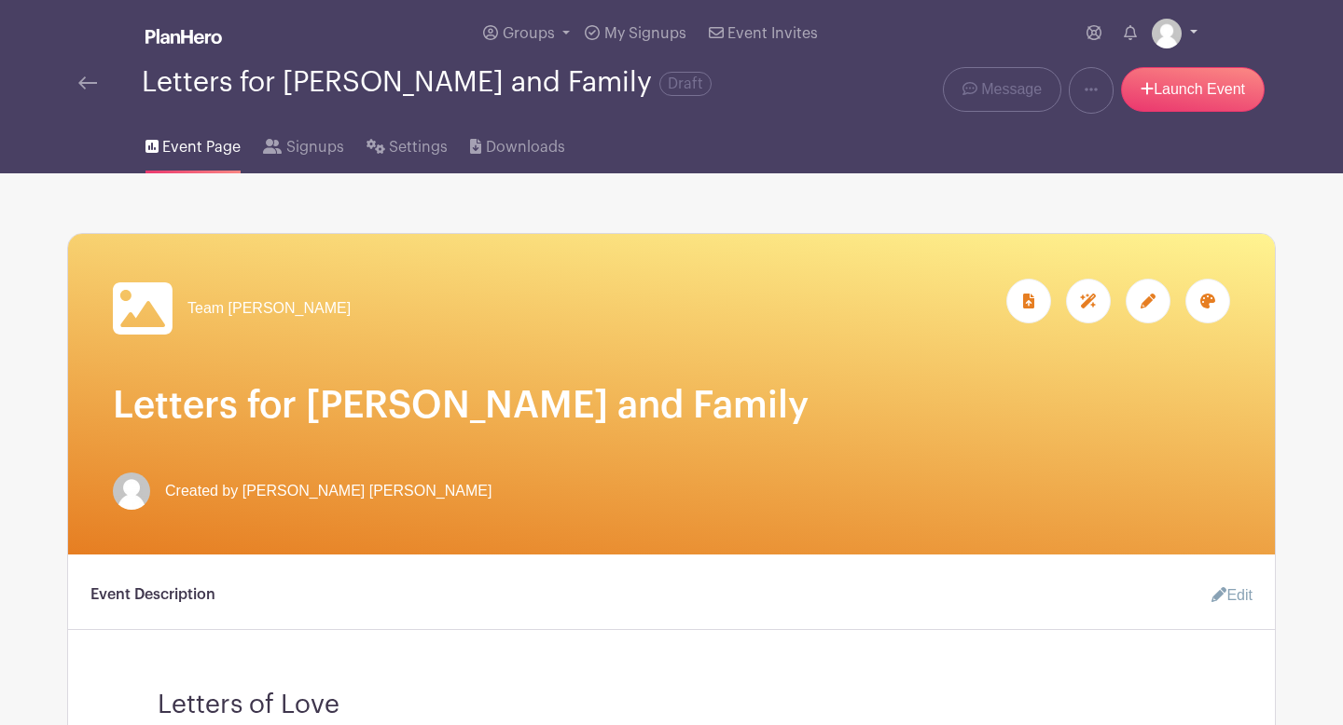
click at [1164, 32] on img at bounding box center [1167, 34] width 30 height 30
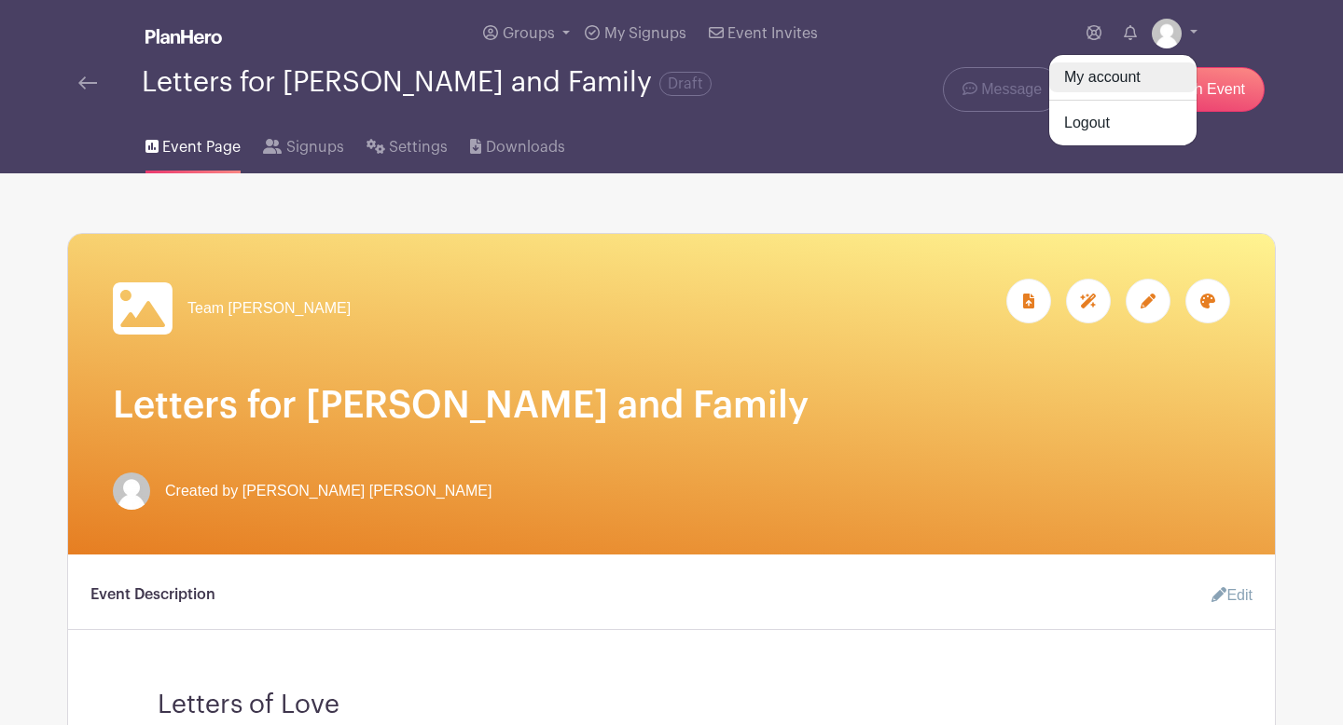
click at [1135, 76] on link "My account" at bounding box center [1122, 77] width 147 height 30
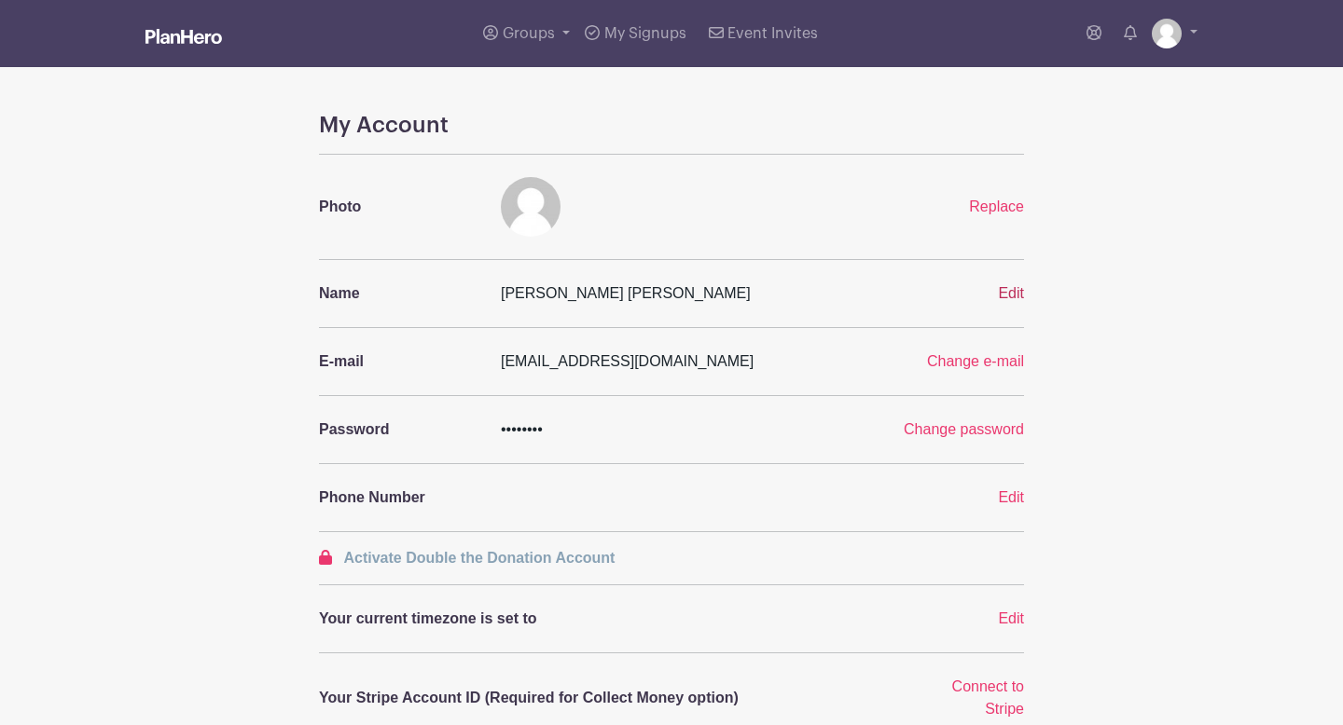
click at [1016, 297] on span "Edit" at bounding box center [1011, 293] width 26 height 16
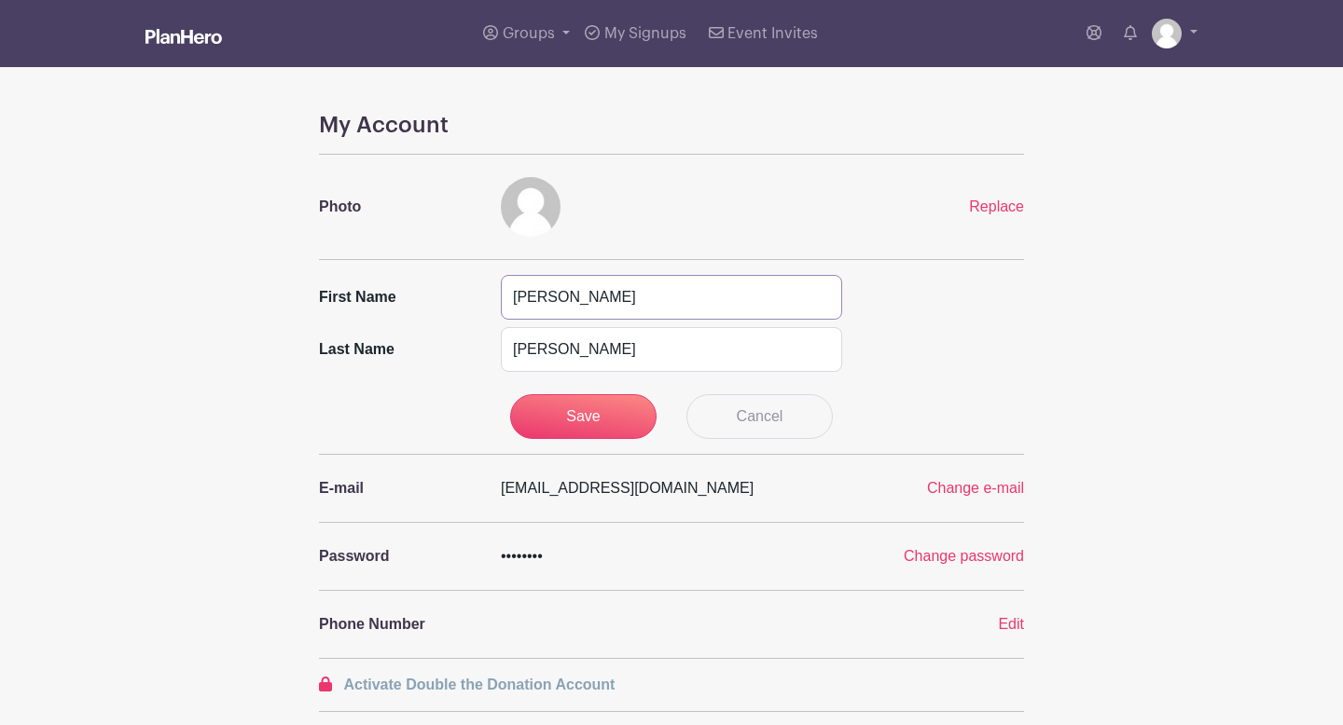
click at [568, 310] on input "[PERSON_NAME]" at bounding box center [671, 297] width 341 height 45
type input "Team"
click at [621, 355] on input "[PERSON_NAME]" at bounding box center [671, 349] width 341 height 45
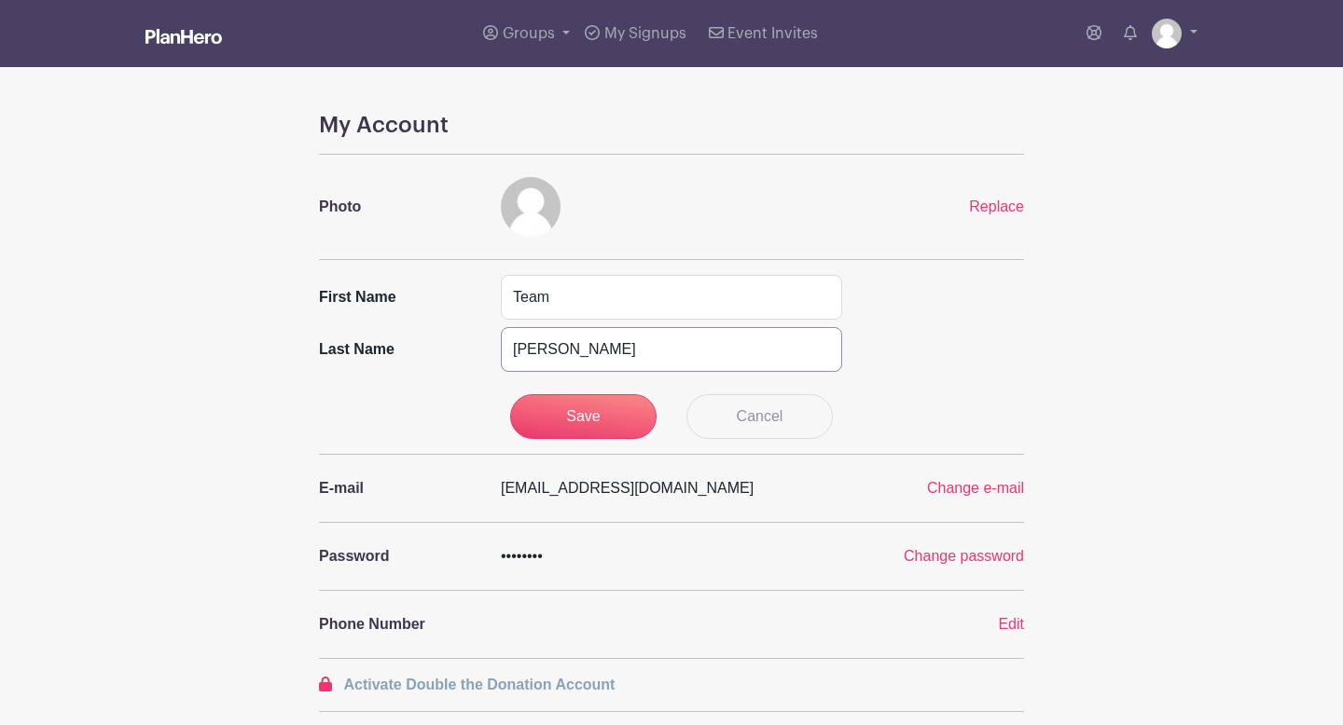
click at [621, 355] on input "[PERSON_NAME]" at bounding box center [671, 349] width 341 height 45
click at [638, 317] on input "Team" at bounding box center [671, 297] width 341 height 45
type input "Team [PERSON_NAME]"
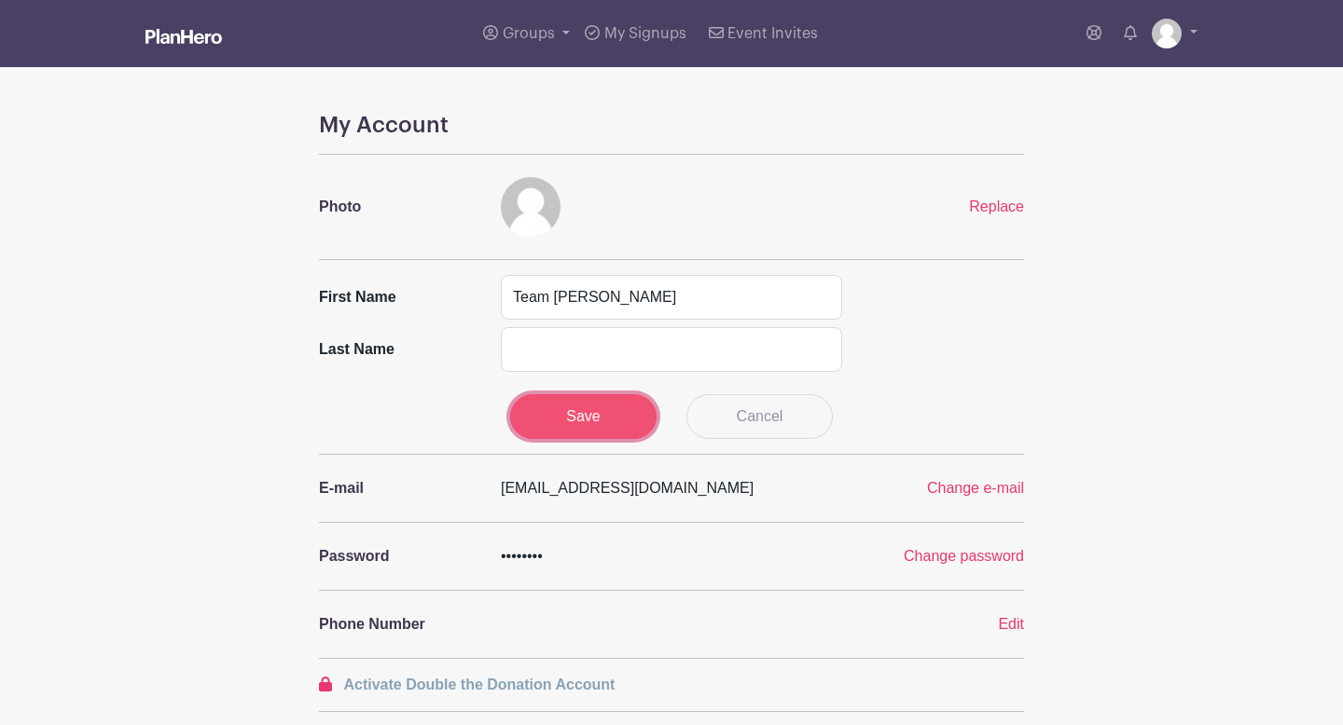
click at [555, 418] on input "Save" at bounding box center [583, 416] width 147 height 45
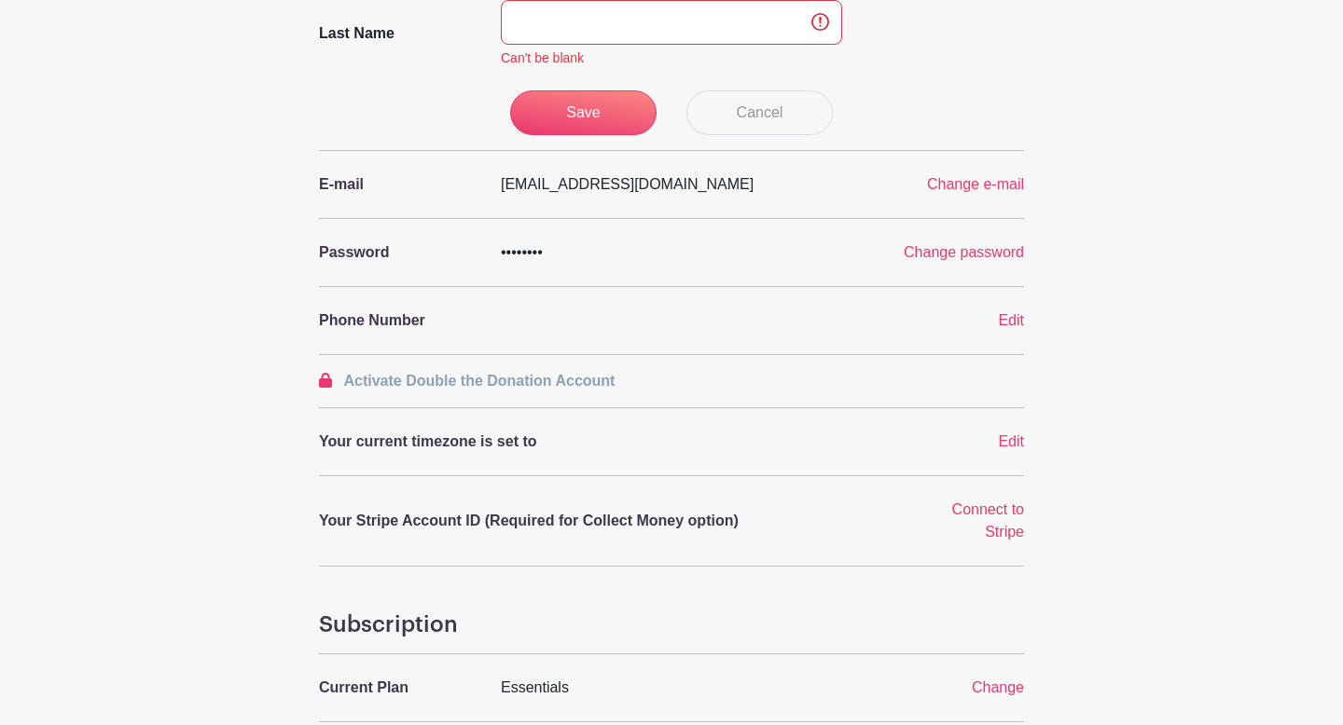
scroll to position [160, 0]
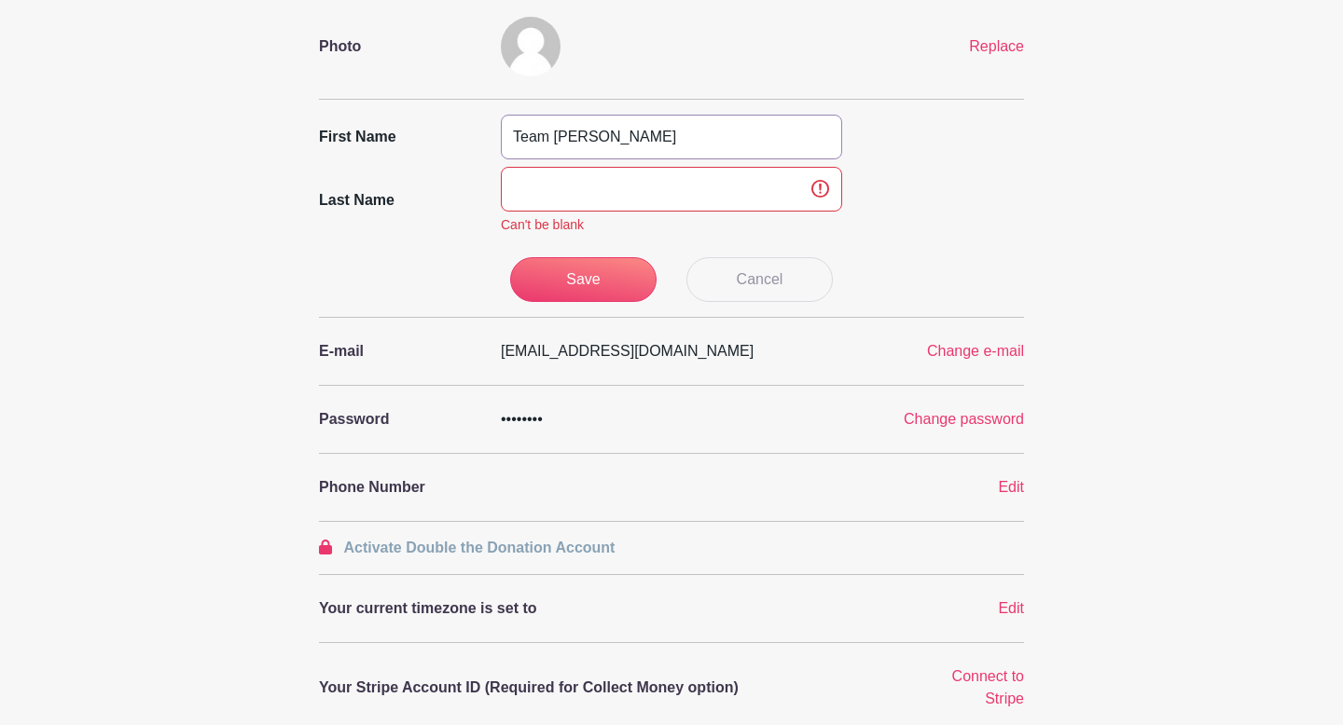
click at [607, 138] on input "Team [PERSON_NAME]" at bounding box center [671, 137] width 341 height 45
type input "Team"
click at [535, 189] on input "text" at bounding box center [671, 189] width 341 height 45
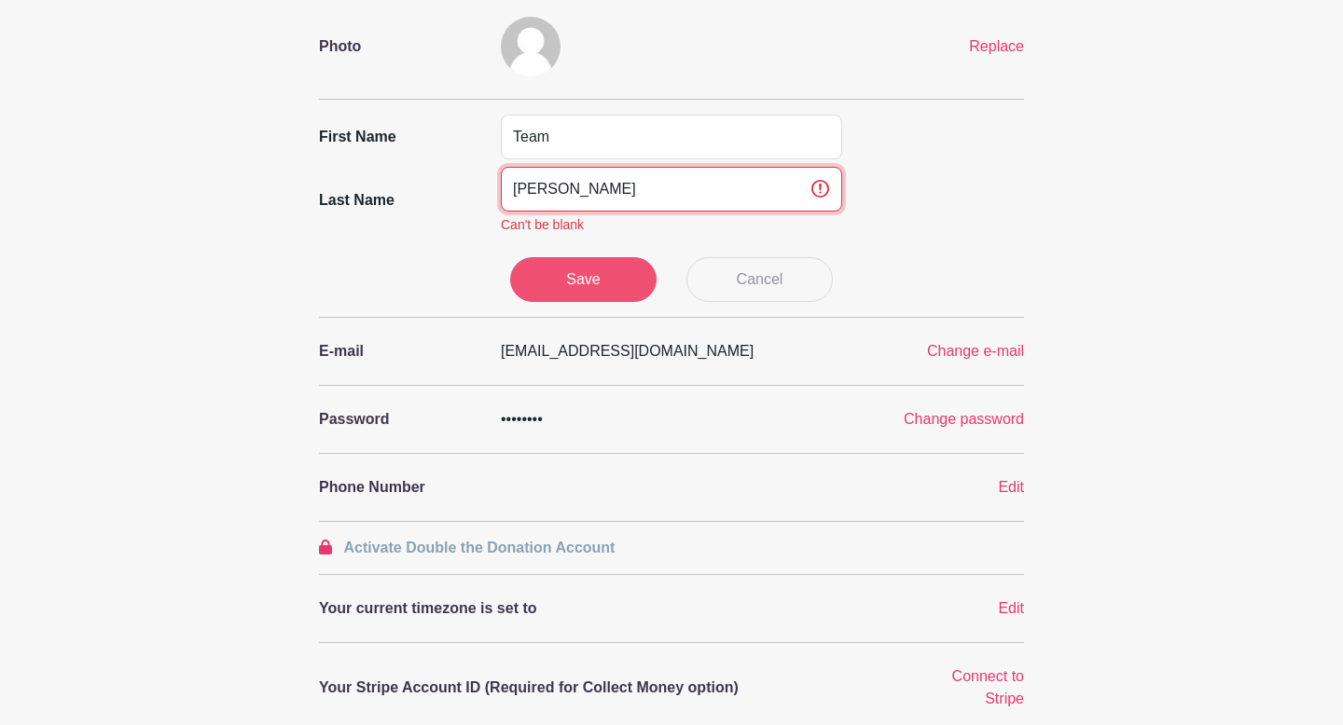
type input "[PERSON_NAME]"
click at [550, 277] on input "Save" at bounding box center [583, 279] width 147 height 45
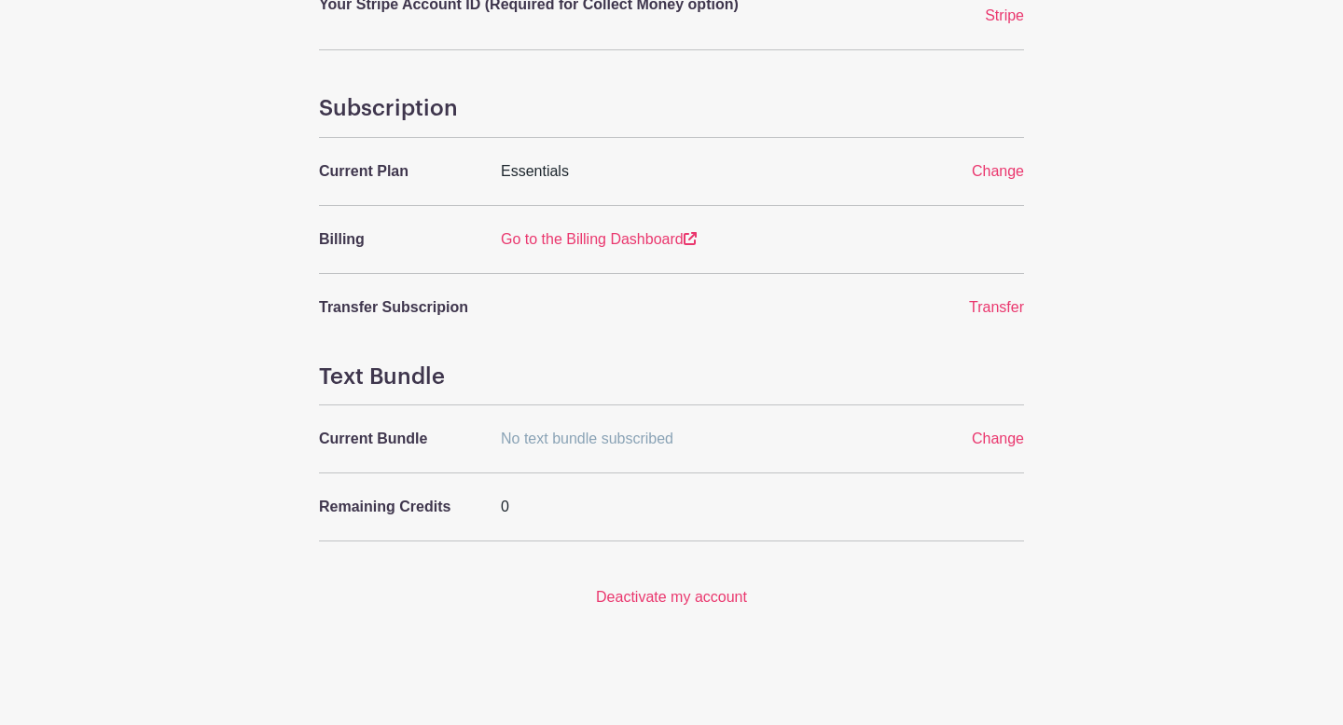
scroll to position [0, 0]
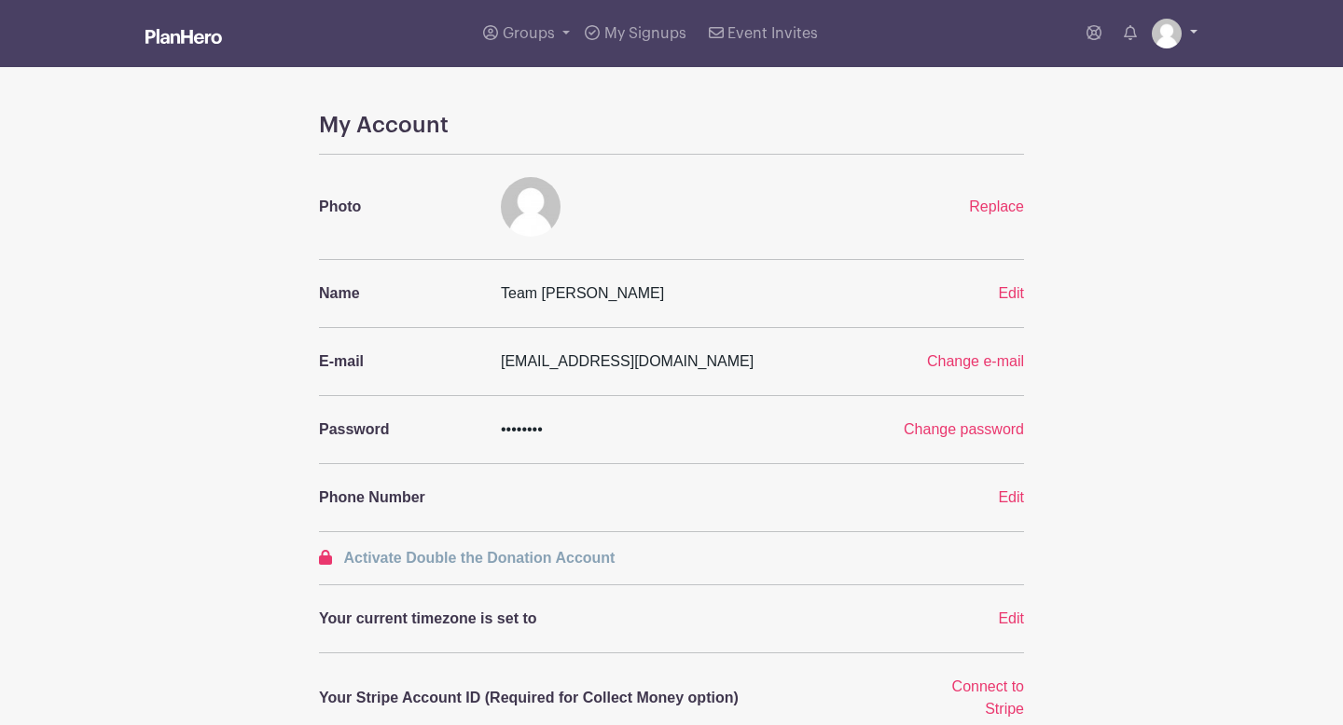
click at [1156, 44] on img at bounding box center [1167, 34] width 30 height 30
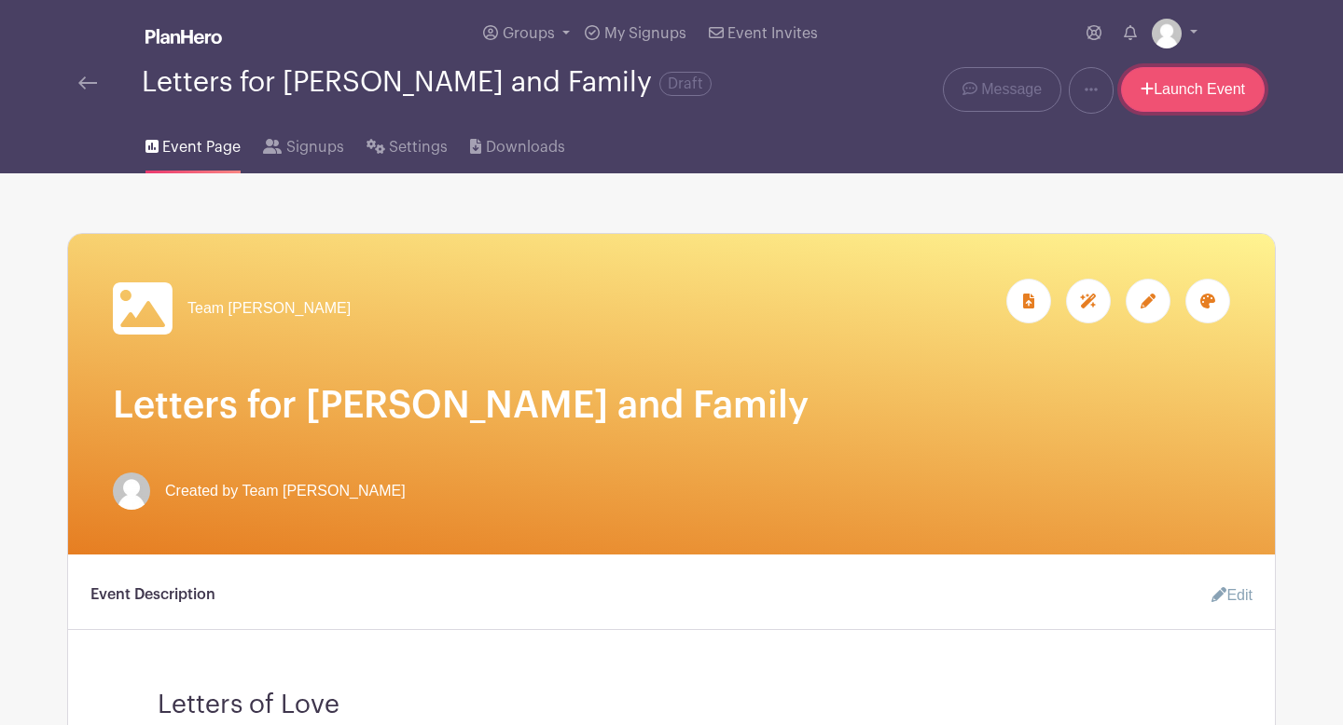
click at [1211, 104] on link "Launch Event" at bounding box center [1193, 89] width 144 height 45
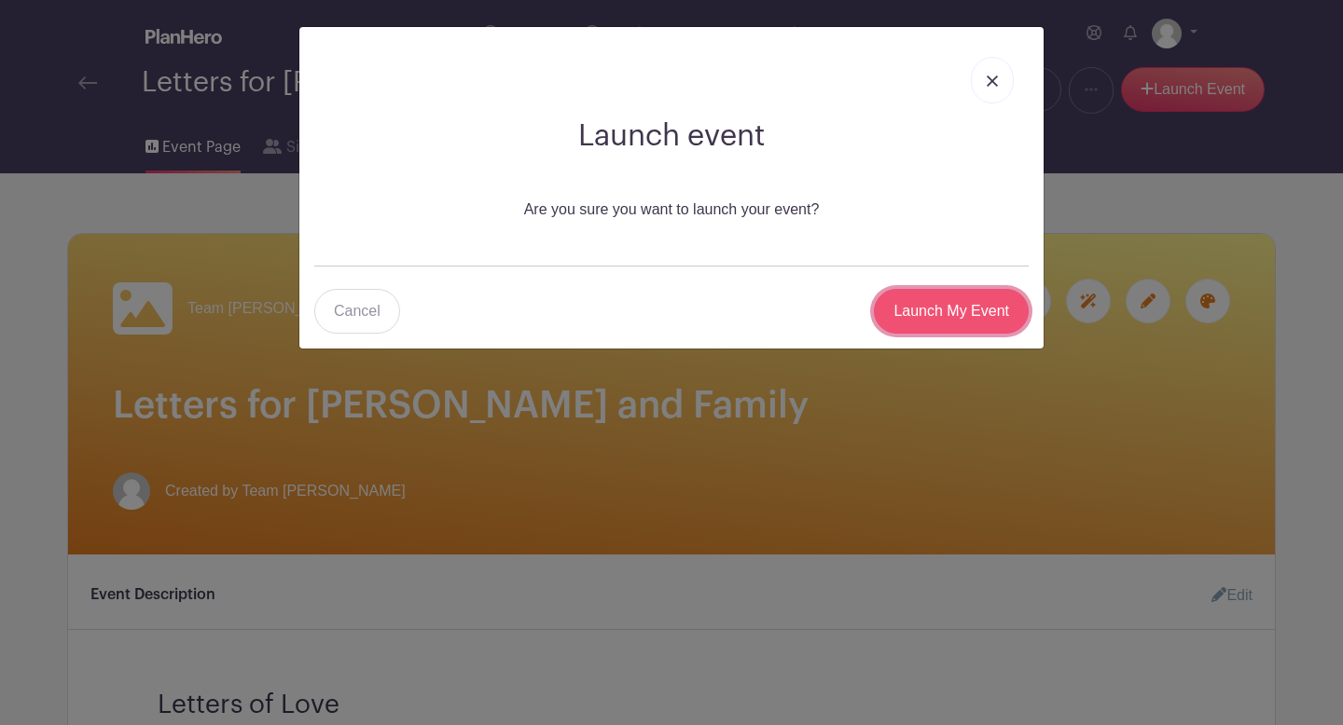
click at [957, 314] on input "Launch My Event" at bounding box center [951, 311] width 155 height 45
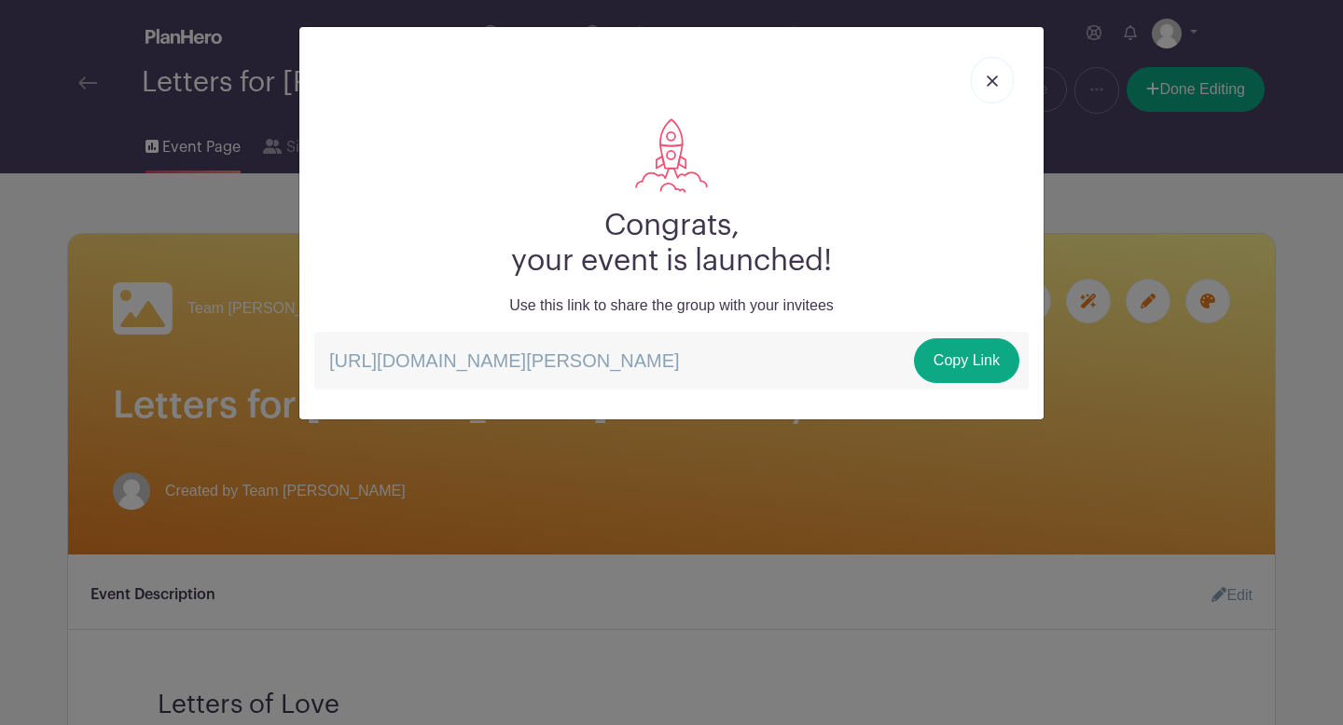
click at [998, 73] on link at bounding box center [992, 80] width 43 height 47
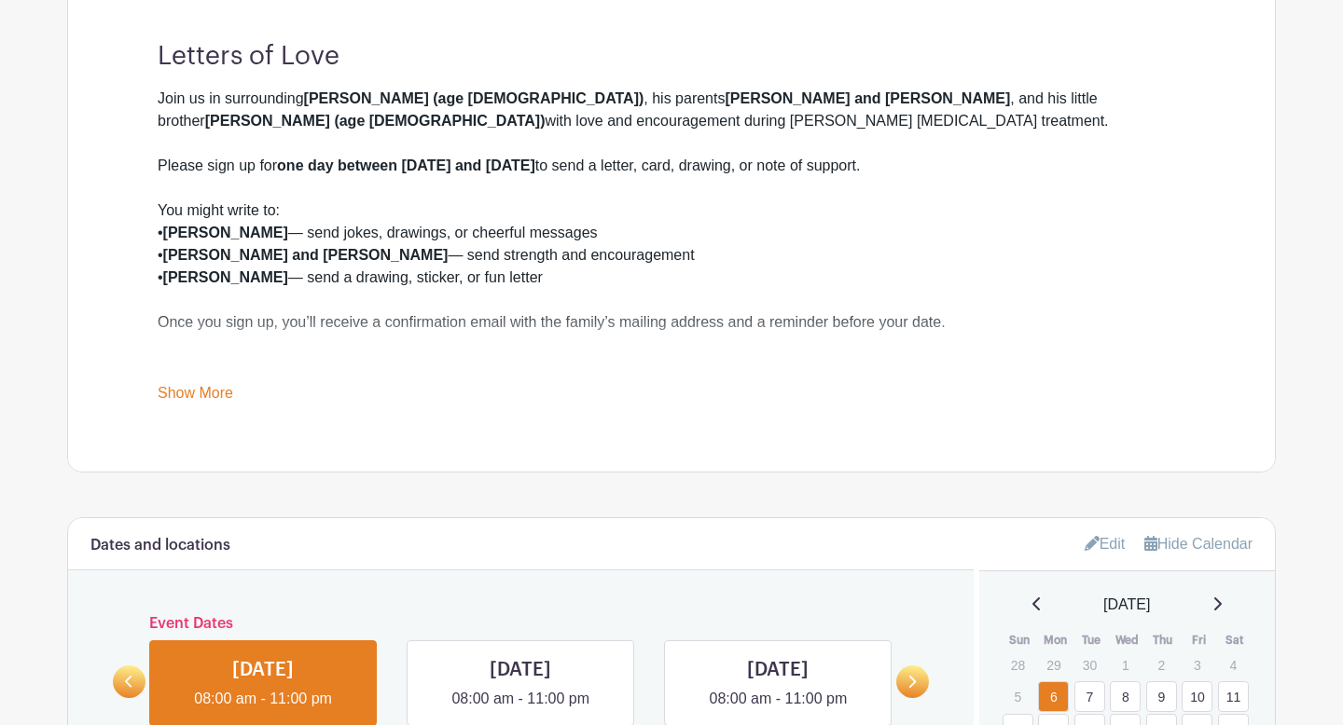
scroll to position [684, 0]
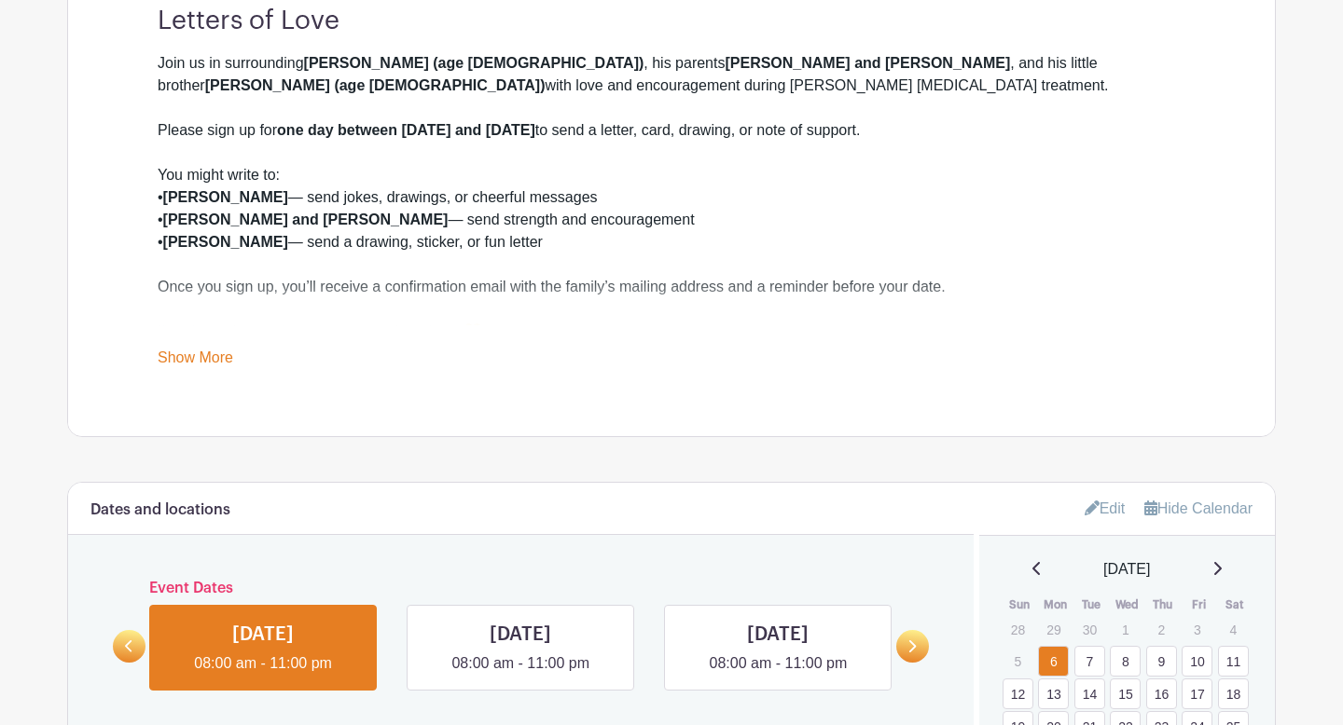
click at [225, 378] on div "Event Description Edit Letters of Love Join us in surrounding [PERSON_NAME] (ag…" at bounding box center [671, 153] width 1207 height 566
click at [210, 363] on link "Show More" at bounding box center [196, 361] width 76 height 23
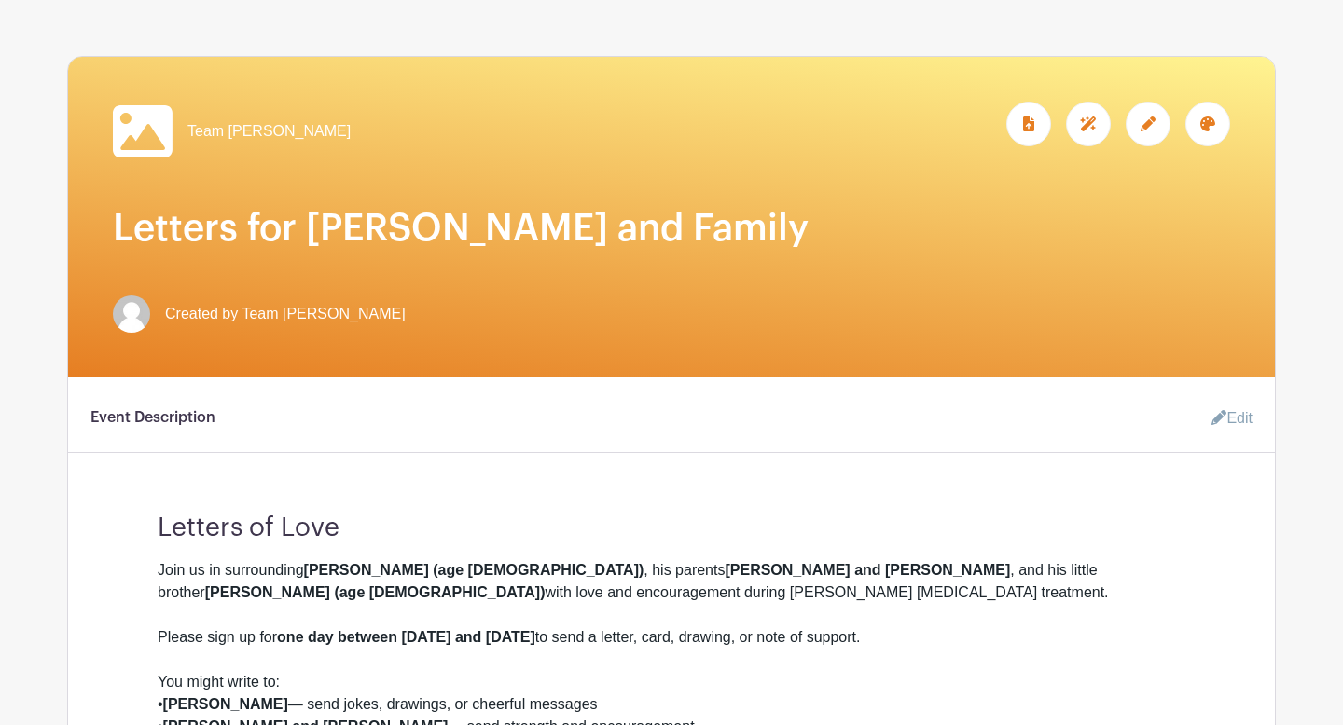
scroll to position [0, 0]
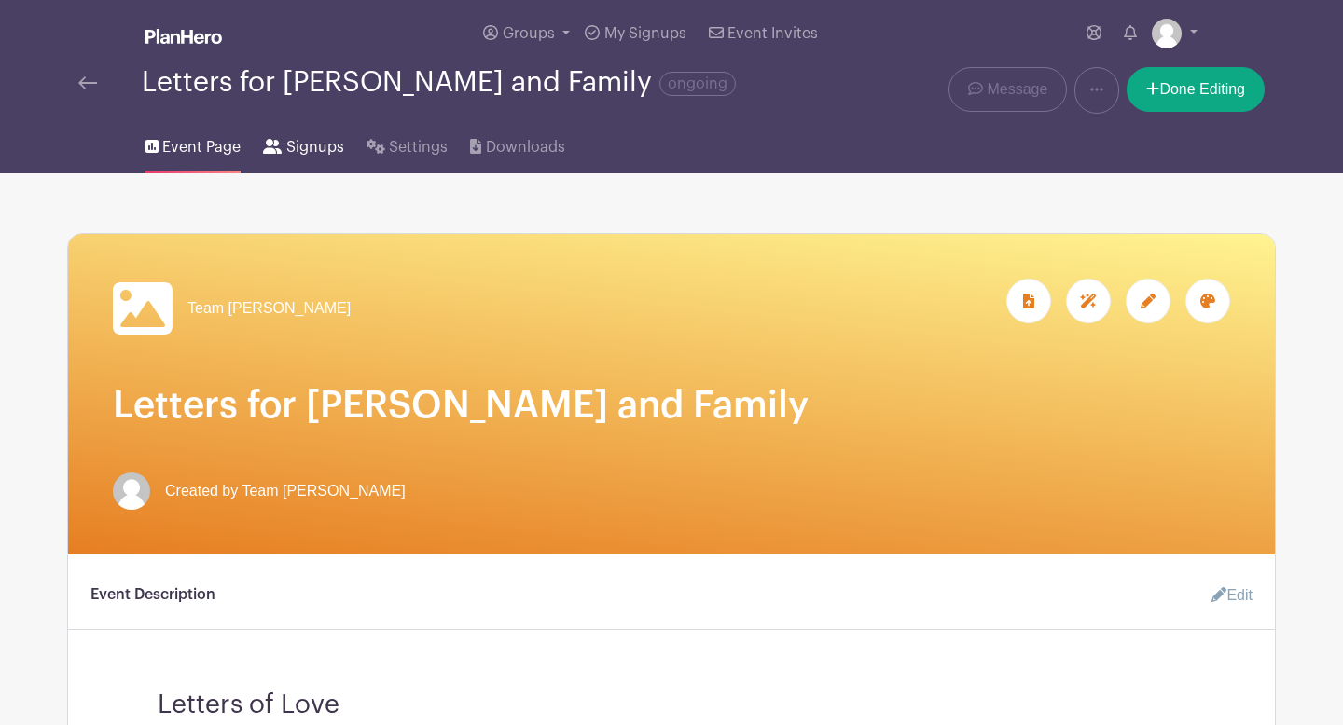
click at [302, 159] on span "Signups" at bounding box center [315, 147] width 58 height 22
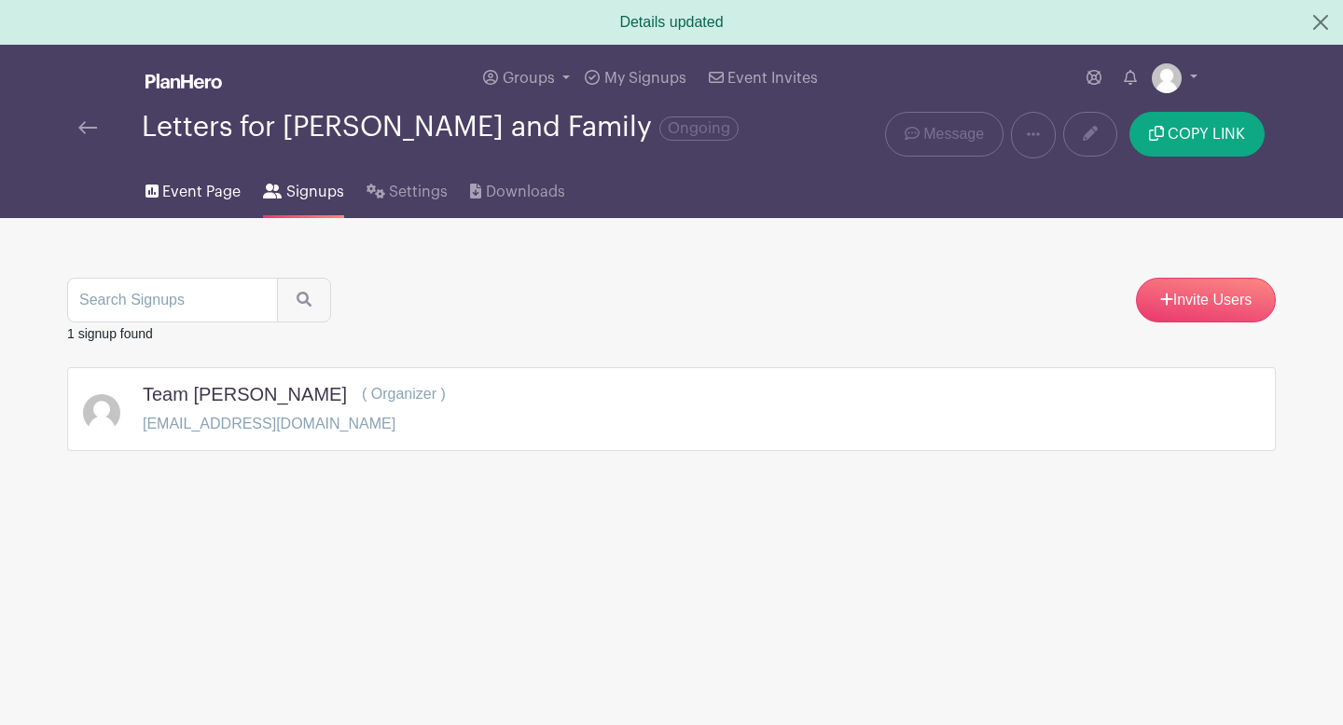
click at [193, 182] on span "Event Page" at bounding box center [201, 192] width 78 height 22
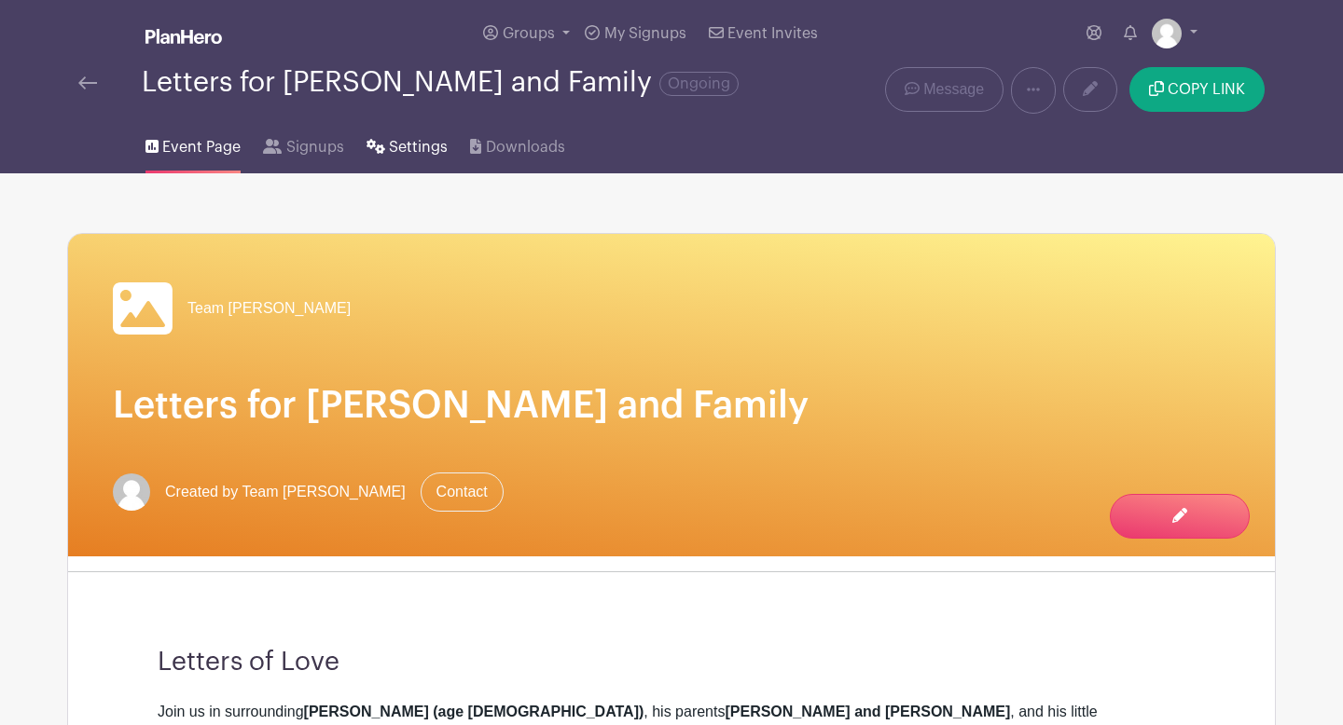
click at [386, 162] on link "Settings" at bounding box center [406, 144] width 81 height 60
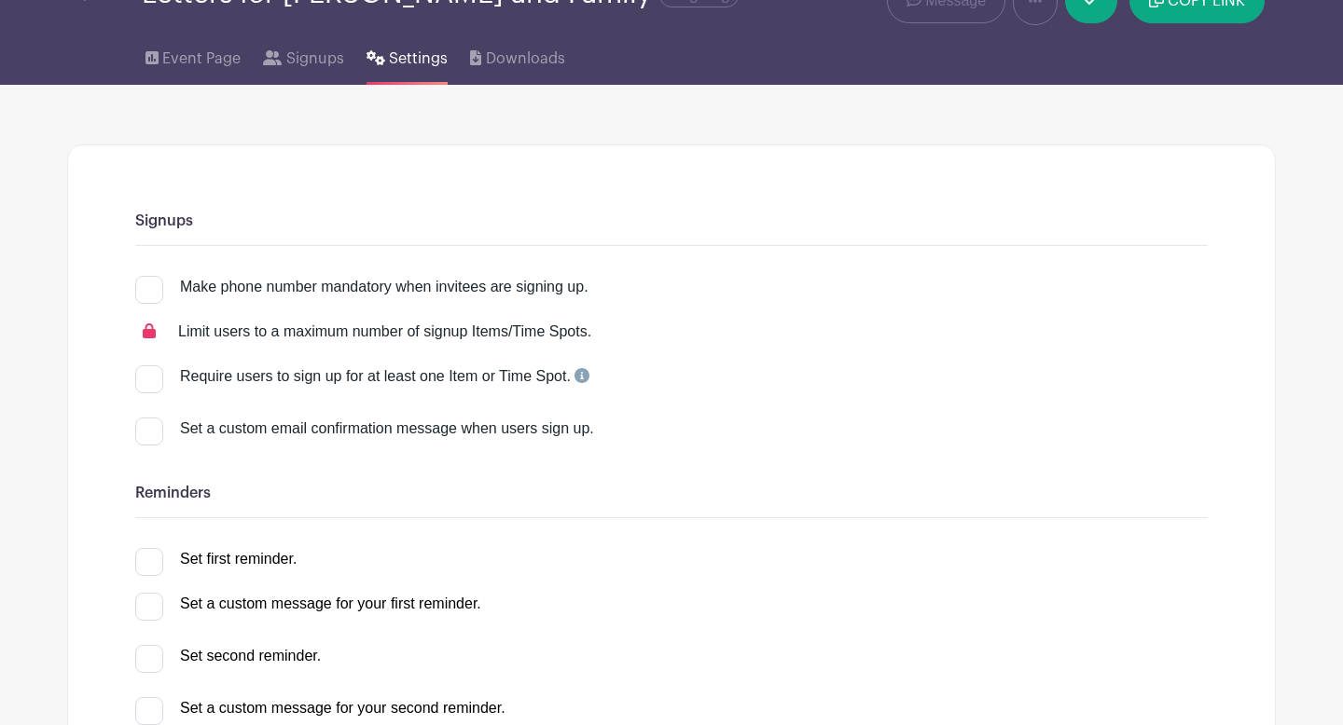
scroll to position [129, 0]
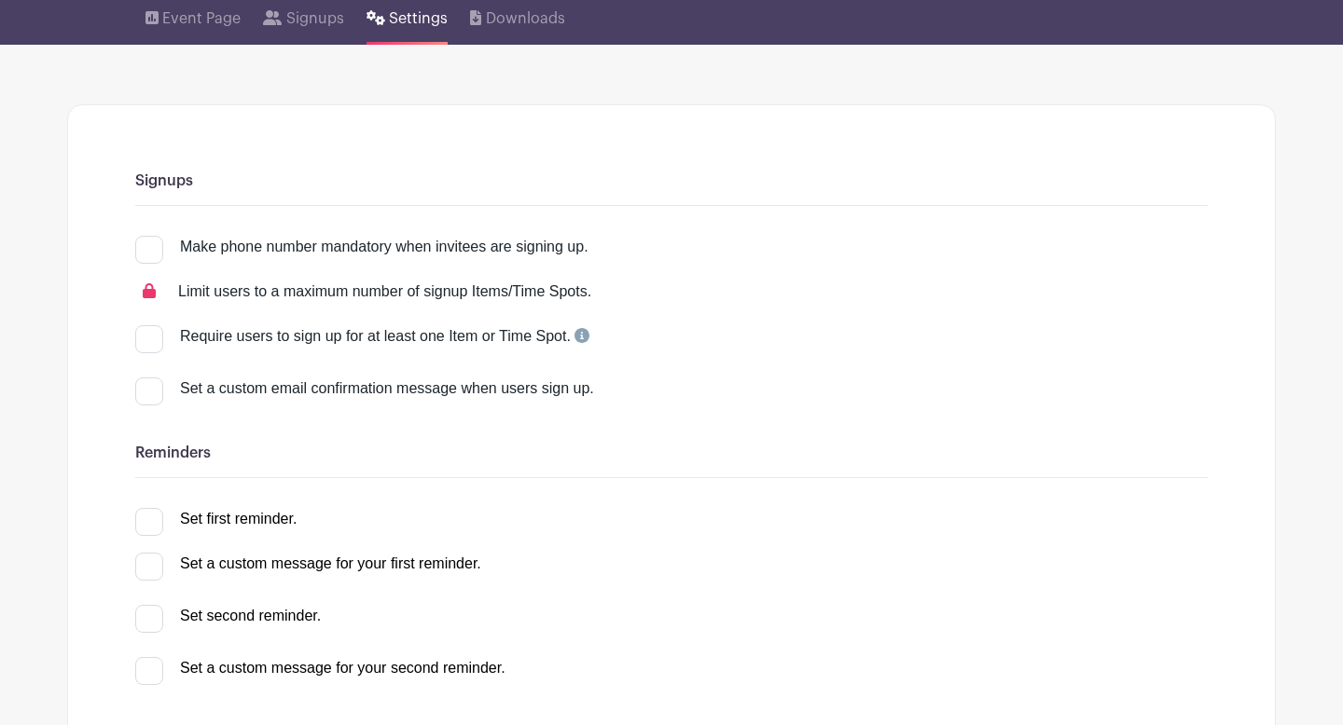
click at [153, 385] on div at bounding box center [149, 392] width 28 height 28
click at [147, 385] on input "Set a custom email confirmation message when users sign up." at bounding box center [141, 384] width 12 height 12
checkbox input "true"
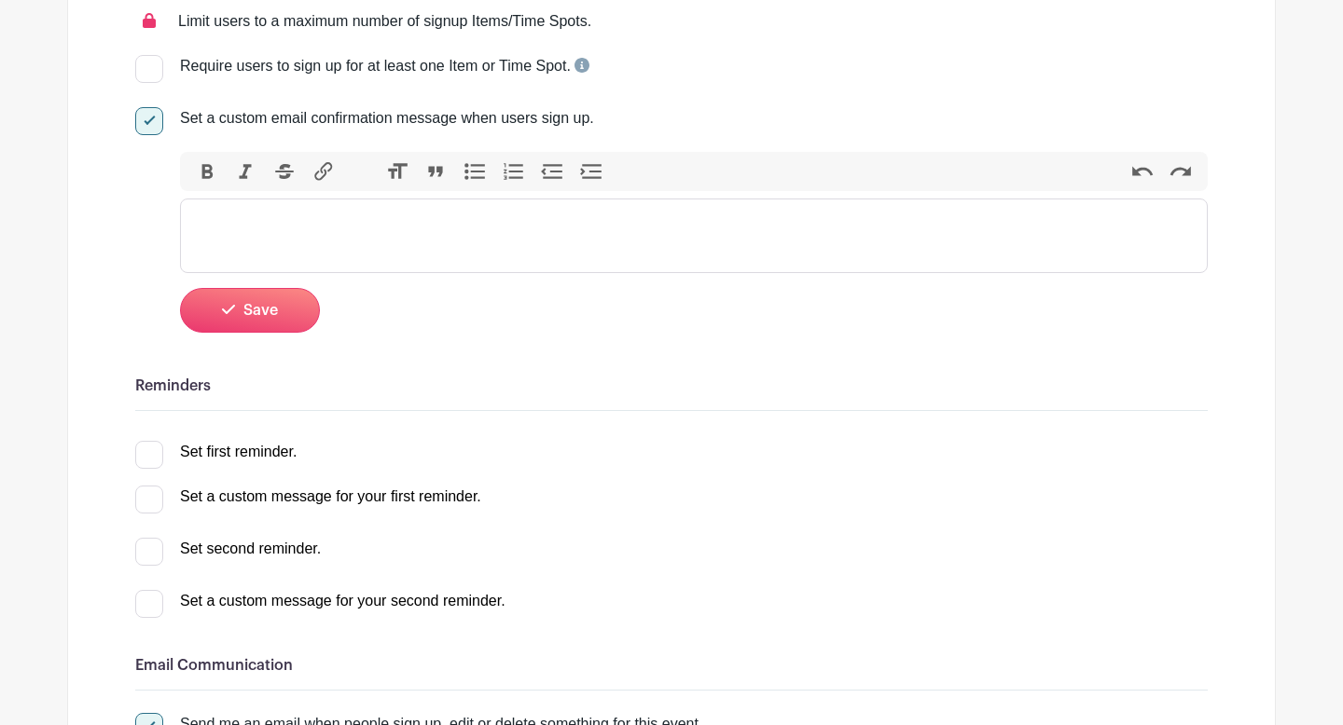
scroll to position [353, 0]
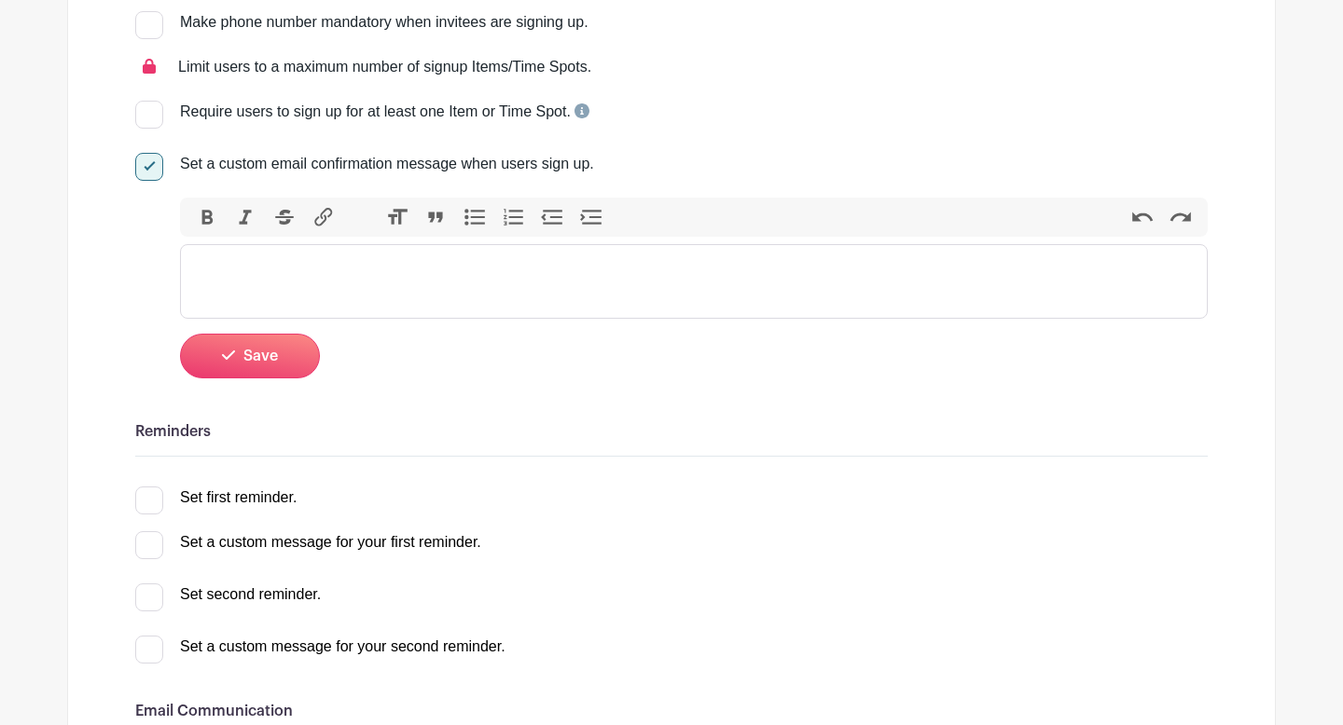
click at [264, 269] on trix-editor at bounding box center [694, 281] width 1028 height 75
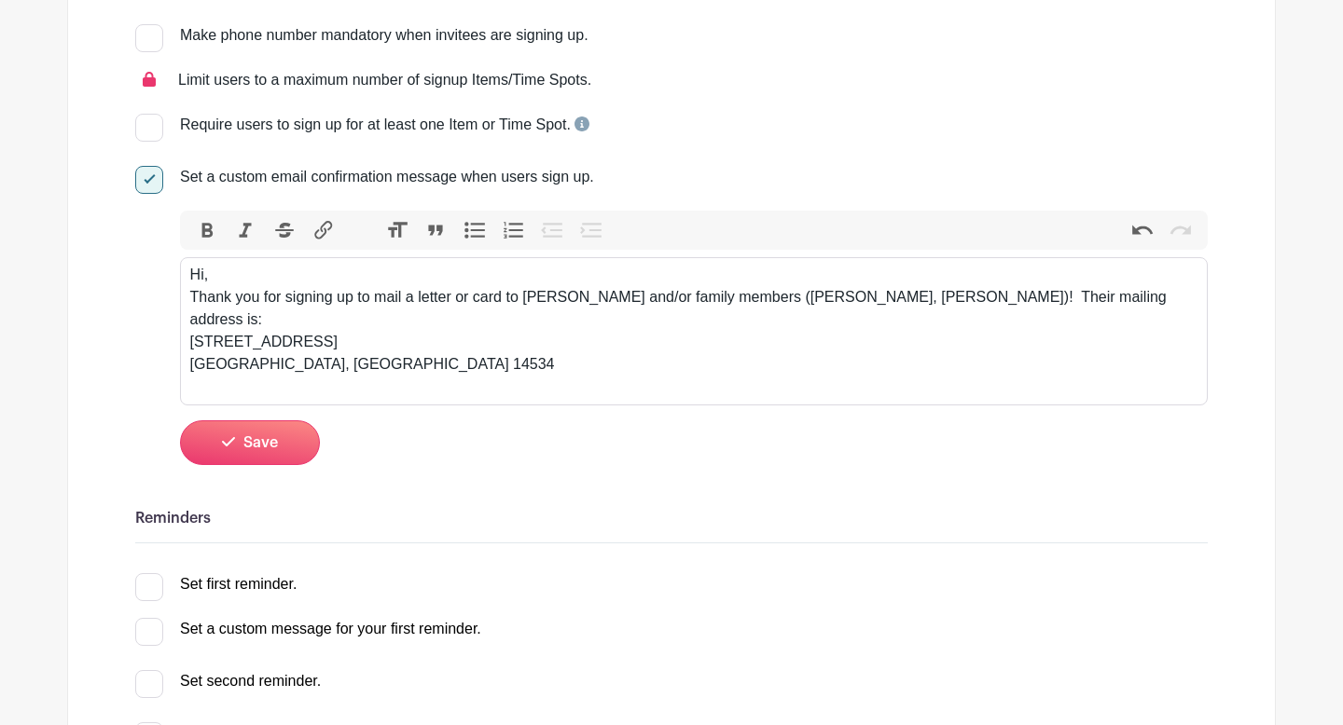
scroll to position [338, 0]
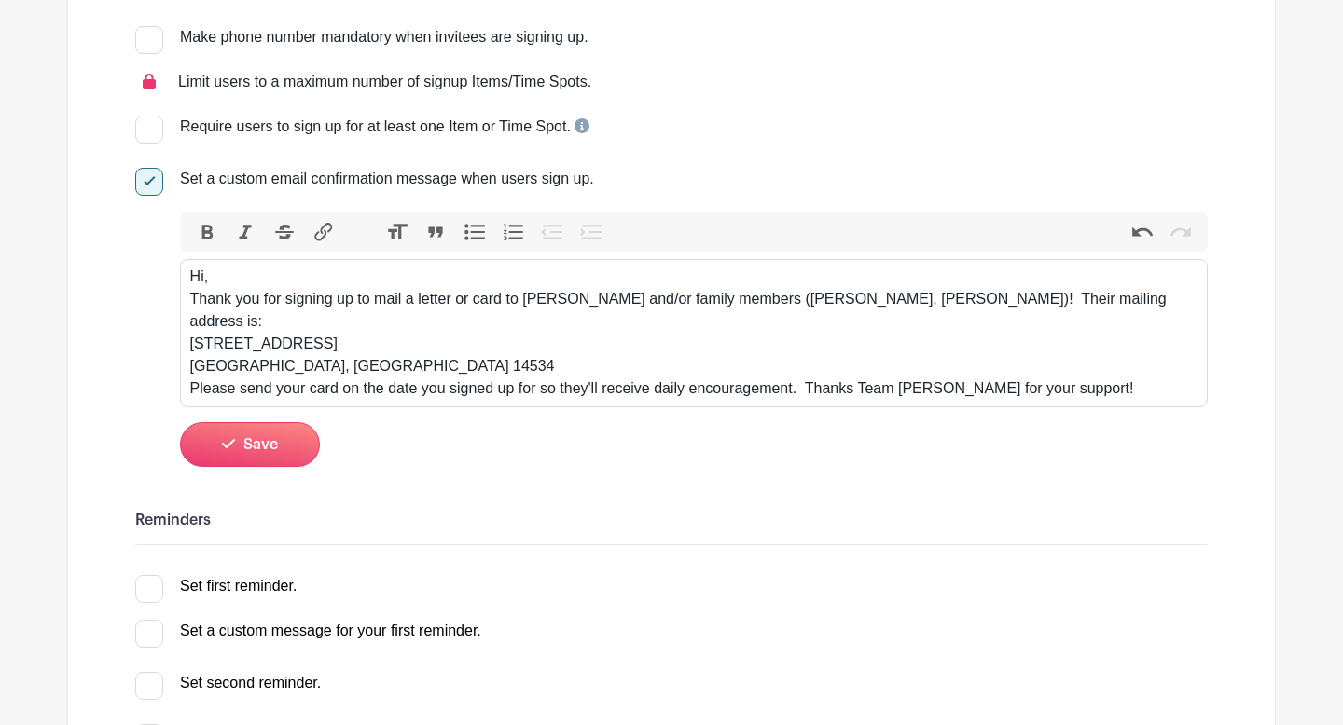
type trix-editor "<div>Hi,&nbsp;<br>Thank you for signing up to mail a letter or card to [PERSON_…"
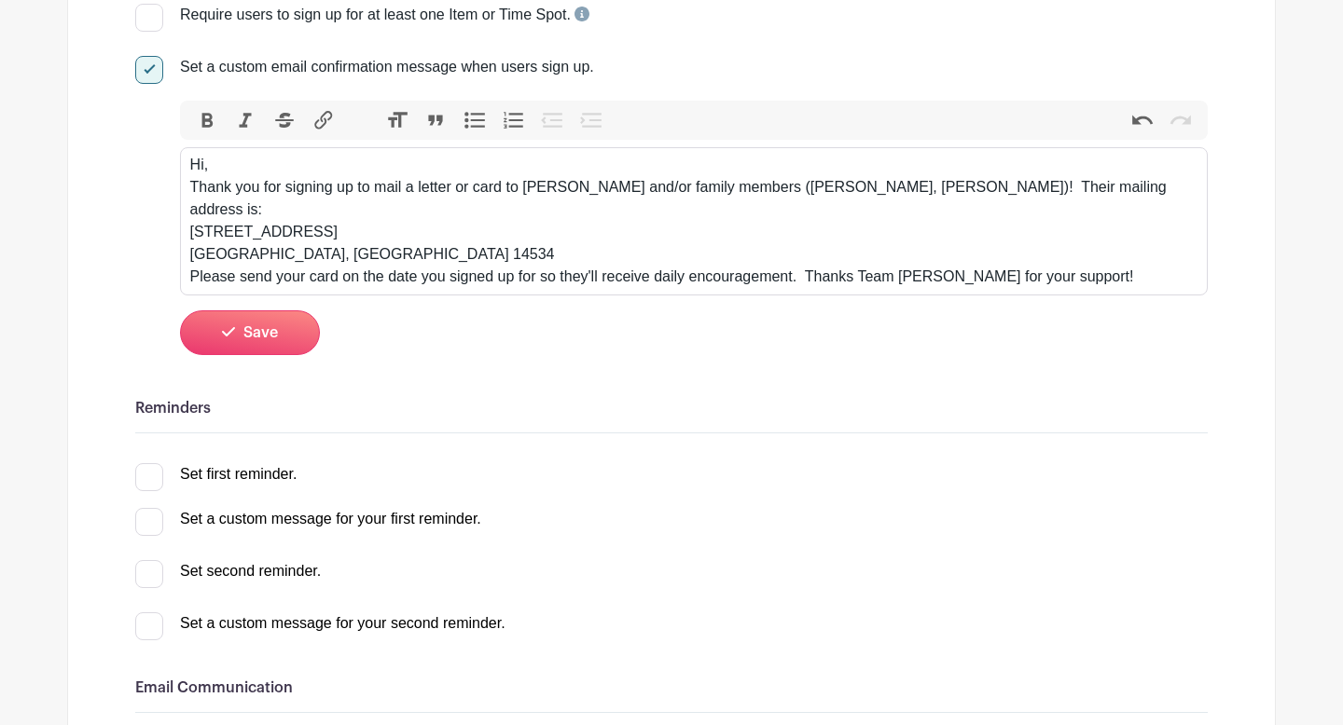
scroll to position [452, 0]
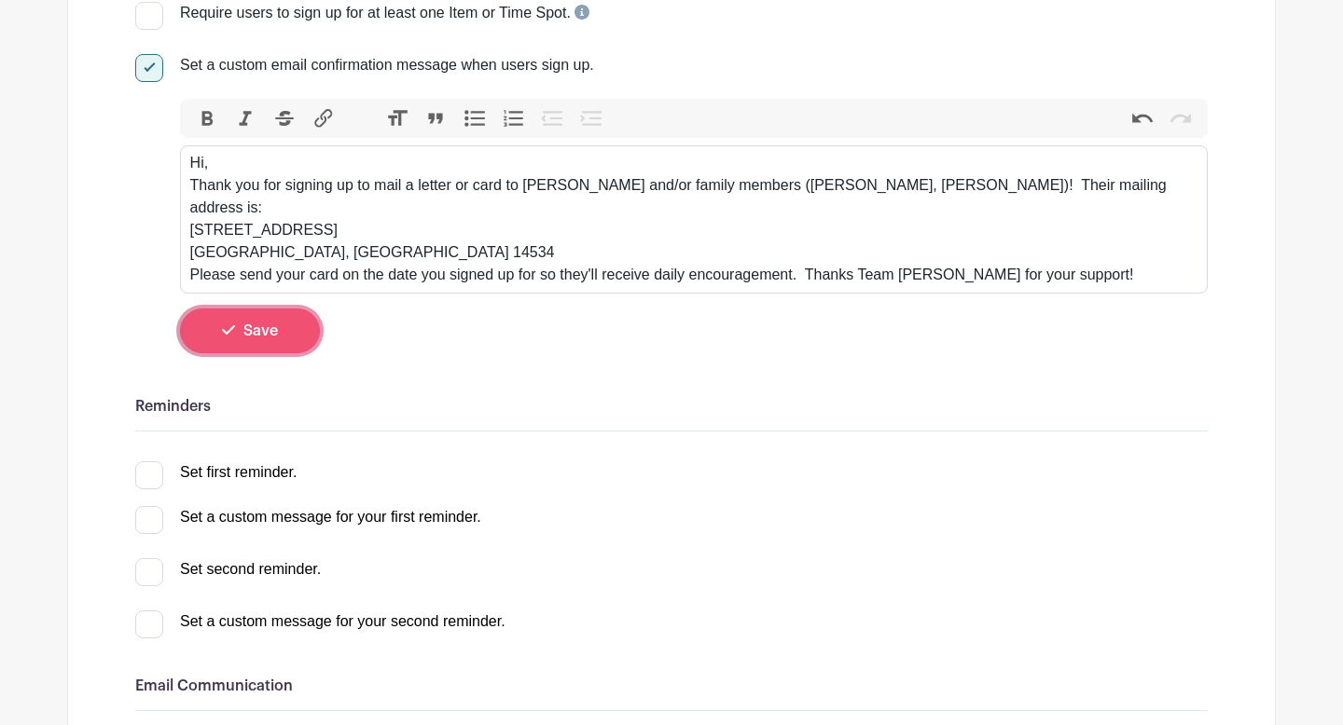
click at [290, 309] on button "Save" at bounding box center [250, 331] width 140 height 45
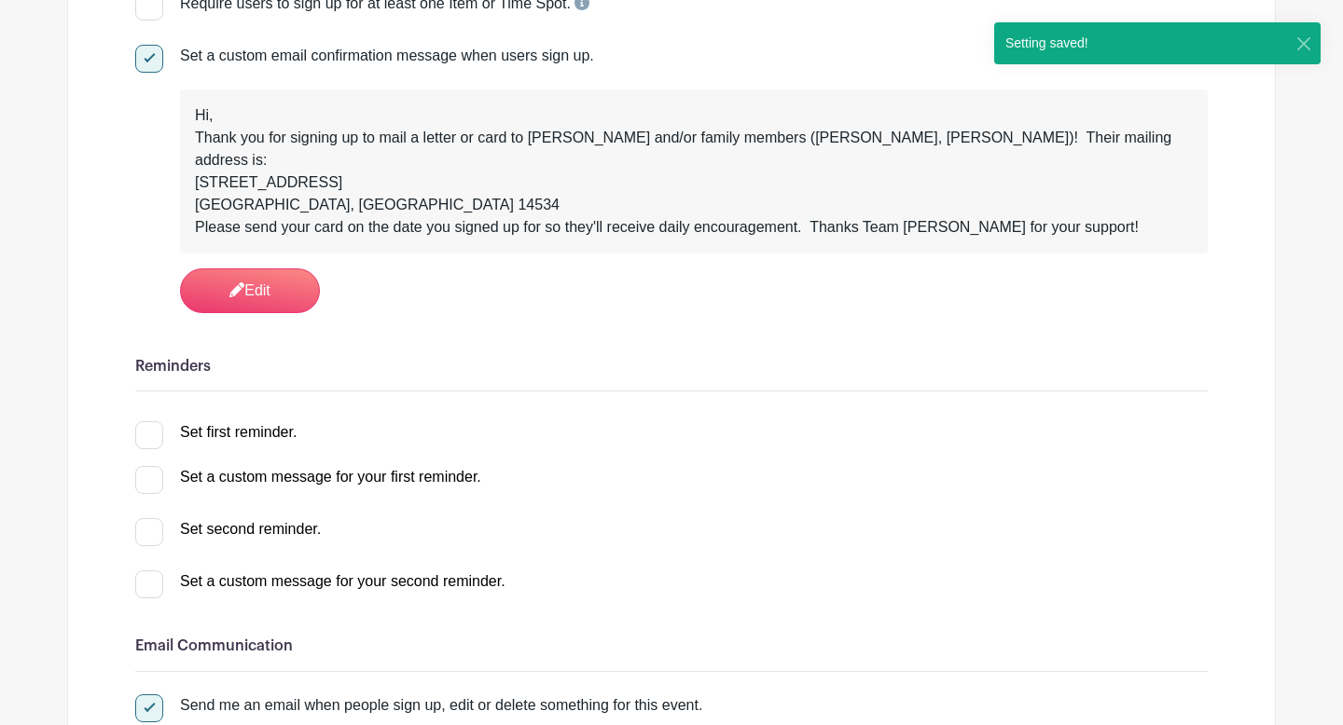
scroll to position [460, 0]
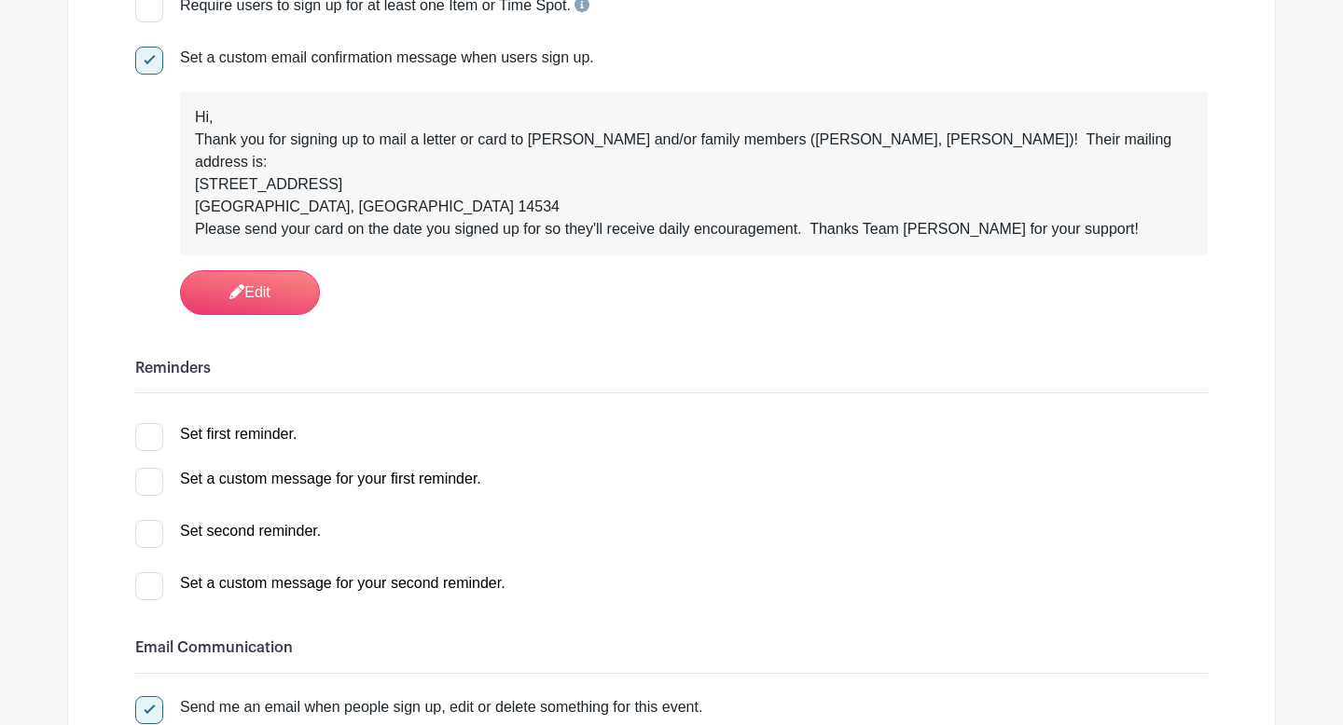
click at [155, 423] on div at bounding box center [149, 437] width 28 height 28
click at [147, 423] on input "Set first reminder." at bounding box center [141, 429] width 12 height 12
checkbox input "true"
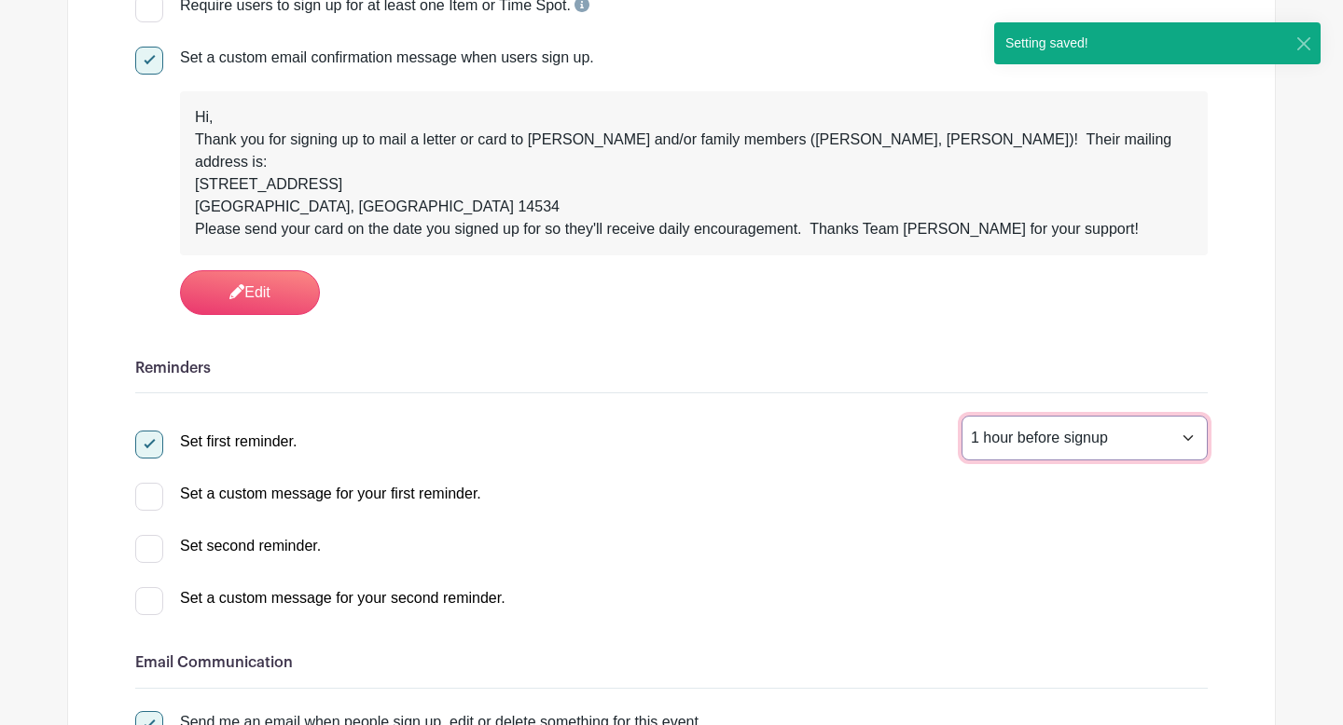
click at [1034, 416] on select "1 hour before signup 2 hours before signup 3 hours before signup 4 hours before…" at bounding box center [1084, 438] width 246 height 45
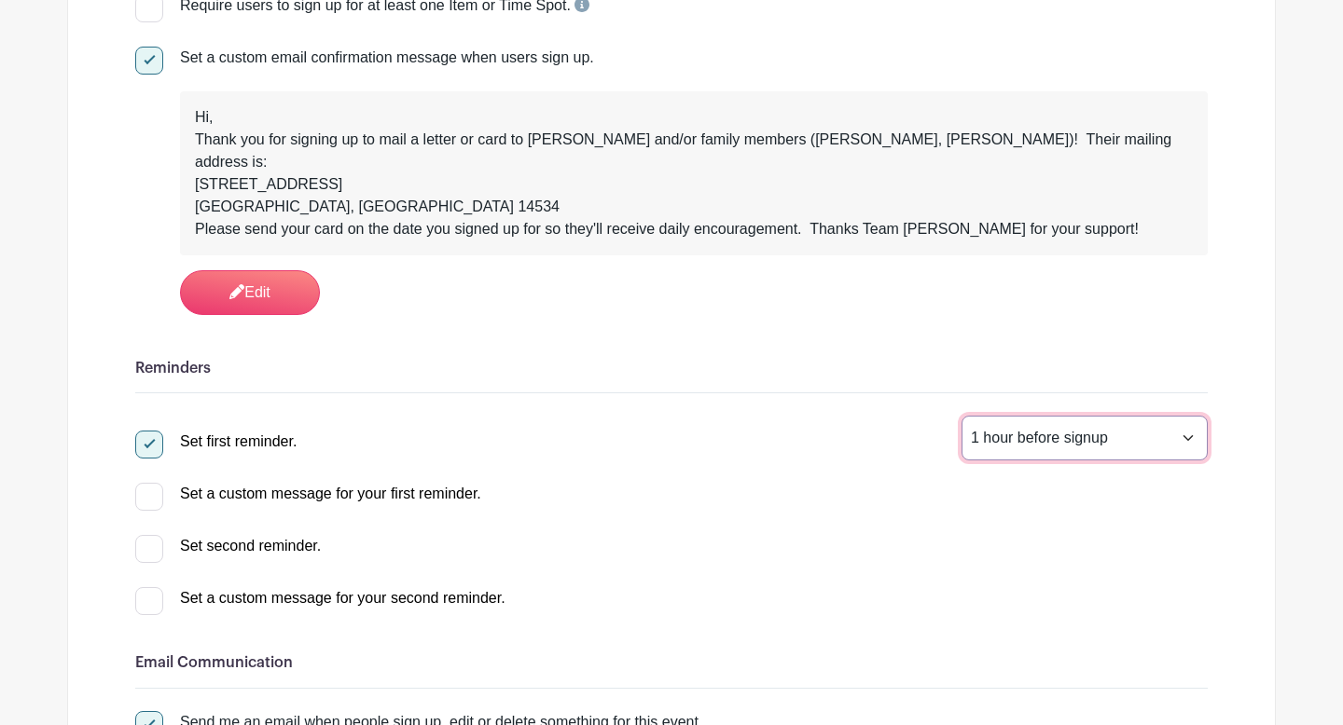
click at [961, 416] on select "1 hour before signup 2 hours before signup 3 hours before signup 4 hours before…" at bounding box center [1084, 438] width 246 height 45
click at [158, 483] on div at bounding box center [149, 497] width 28 height 28
click at [147, 483] on input "Set a custom message for your first reminder." at bounding box center [141, 489] width 12 height 12
checkbox input "true"
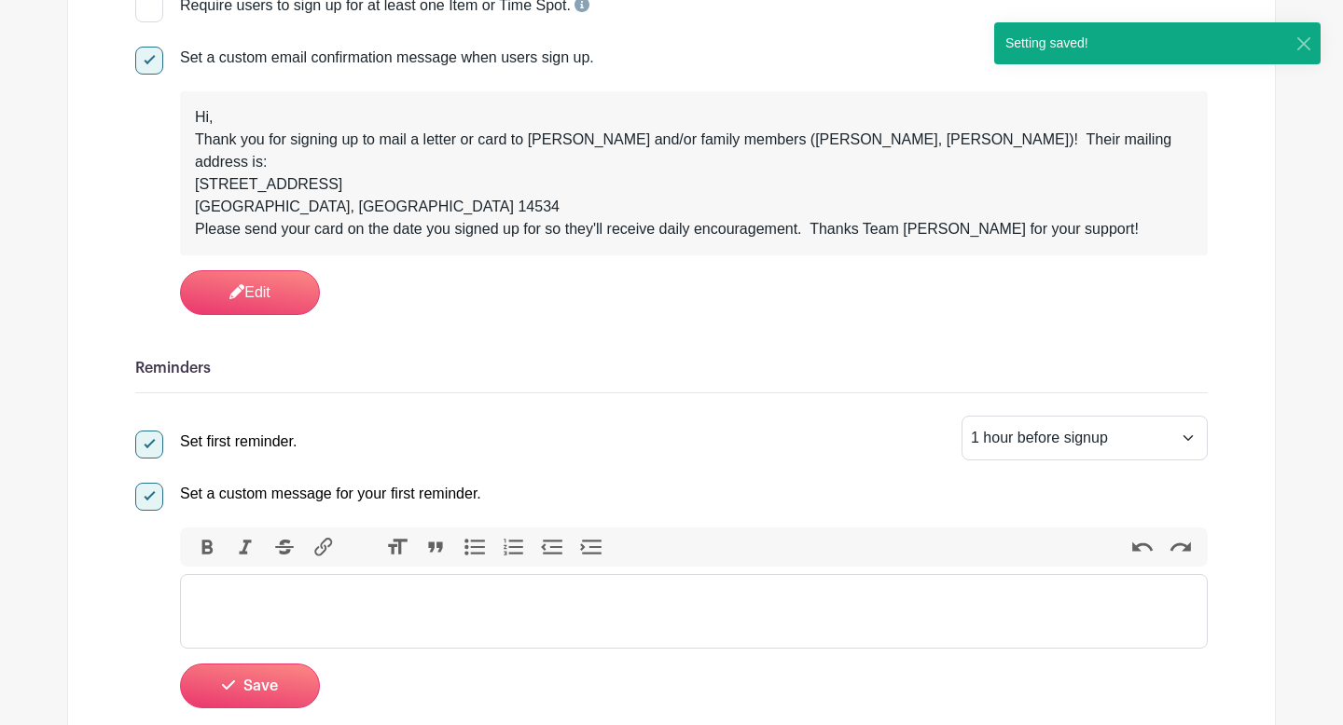
click at [304, 574] on trix-editor at bounding box center [694, 611] width 1028 height 75
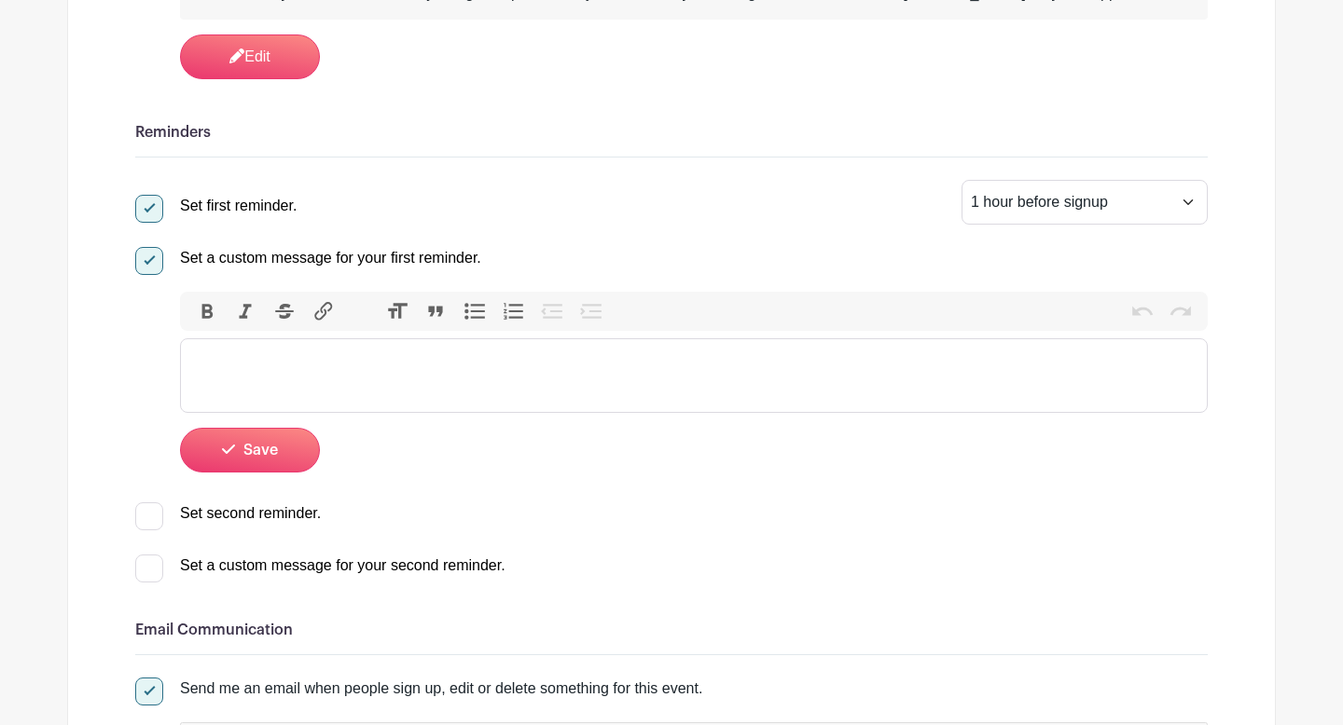
scroll to position [698, 0]
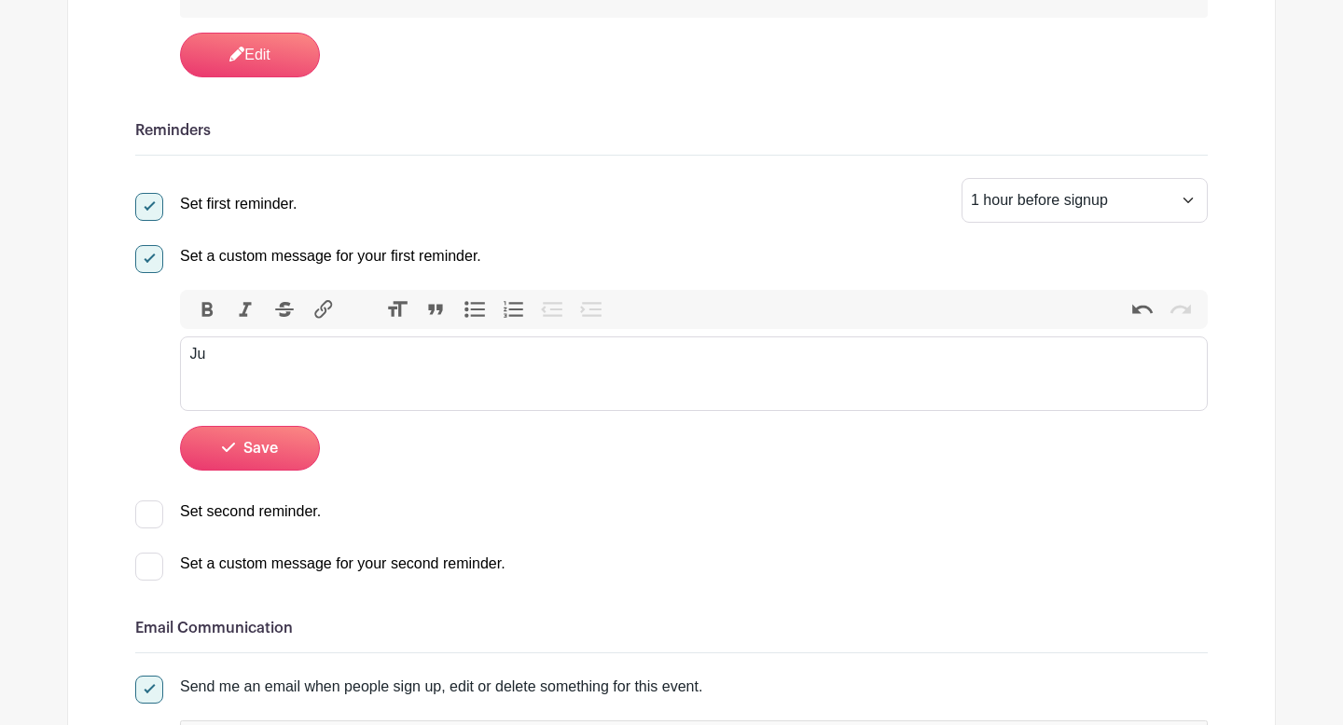
type trix-editor "<div>J</div>"
click at [311, 343] on div "Friendly reminder to mail" at bounding box center [694, 354] width 1008 height 22
type trix-editor "<div>Just a reminder to mail out your letter of love to [PERSON_NAME] and Famil…"
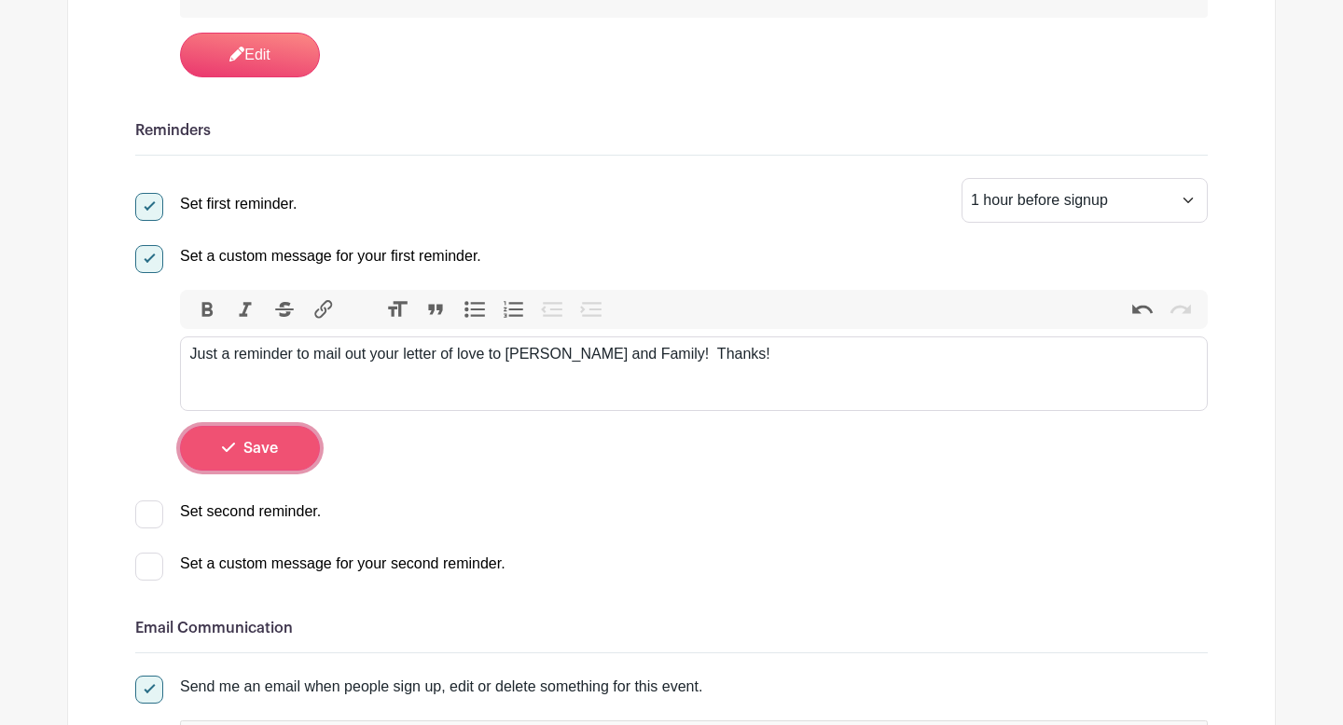
click at [260, 442] on button "Save" at bounding box center [250, 448] width 140 height 45
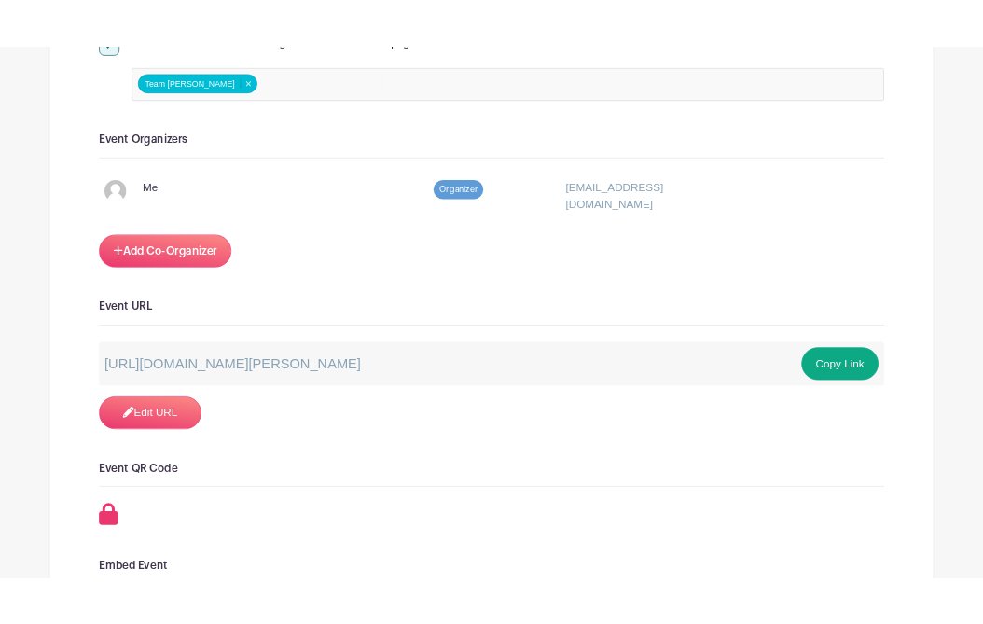
scroll to position [1398, 0]
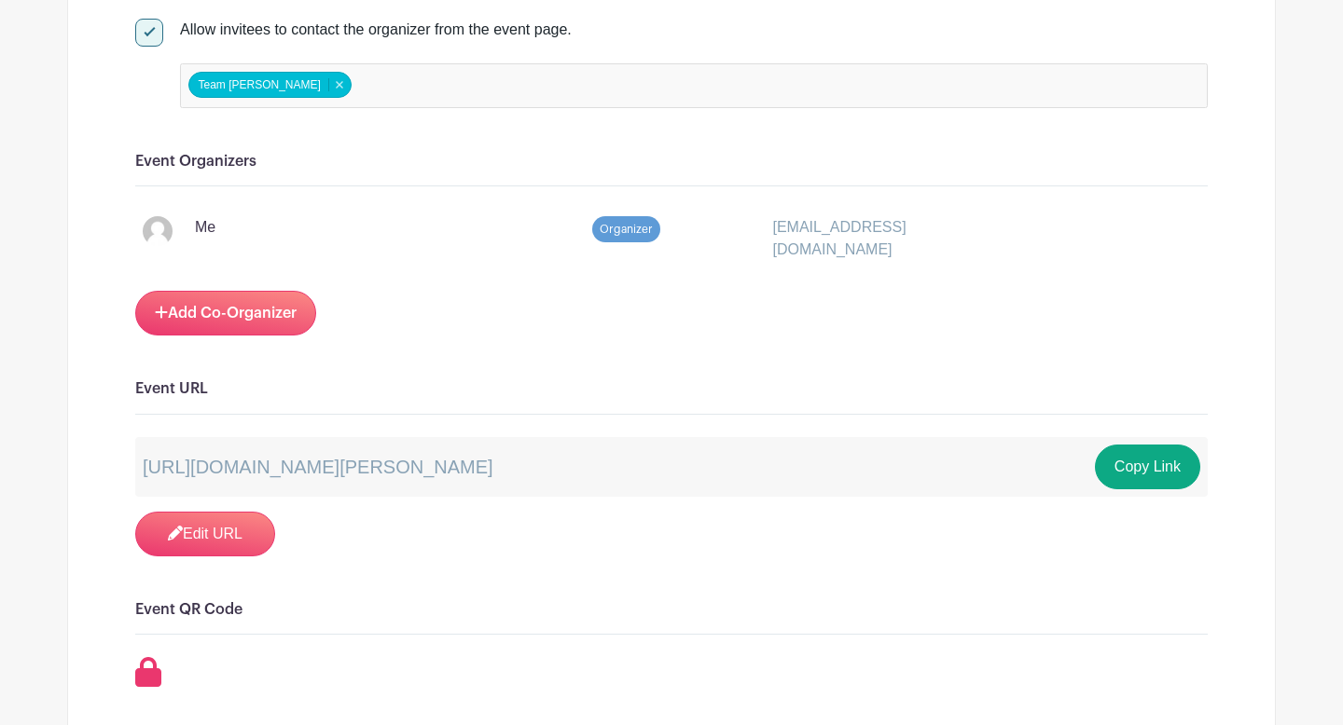
click at [473, 453] on p "[URL][DOMAIN_NAME][PERSON_NAME]" at bounding box center [318, 467] width 351 height 28
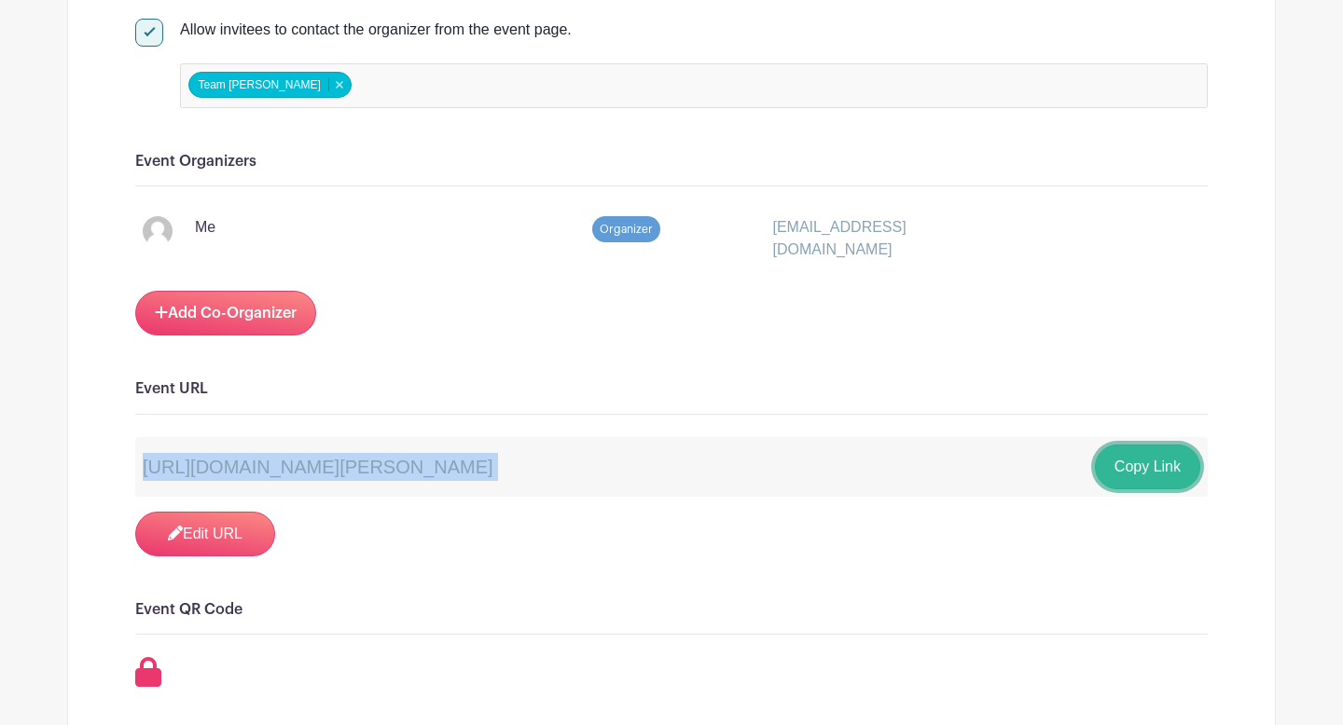
click at [1159, 445] on button "Copy Link" at bounding box center [1147, 467] width 105 height 45
